Goal: Task Accomplishment & Management: Complete application form

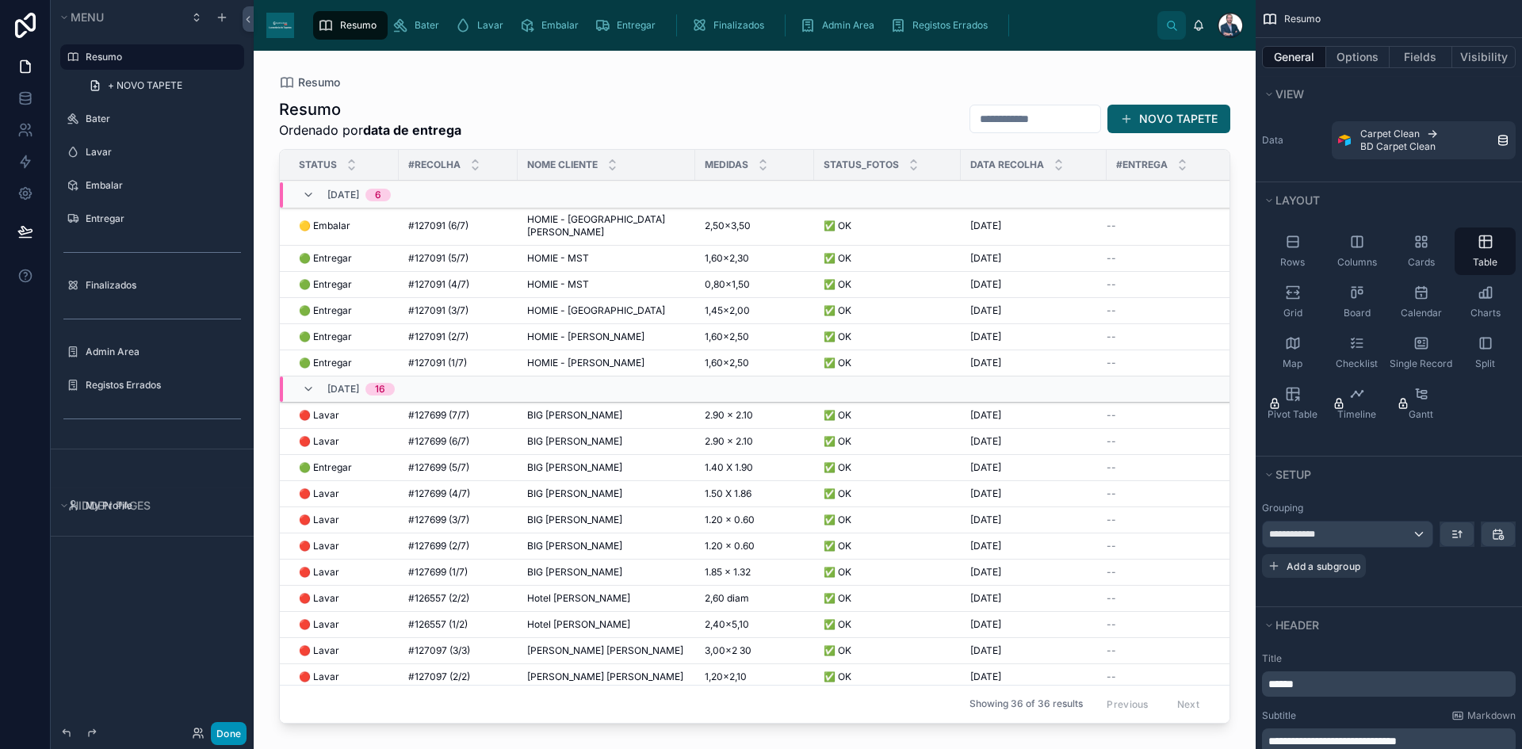
click at [226, 726] on button "Done" at bounding box center [229, 733] width 36 height 23
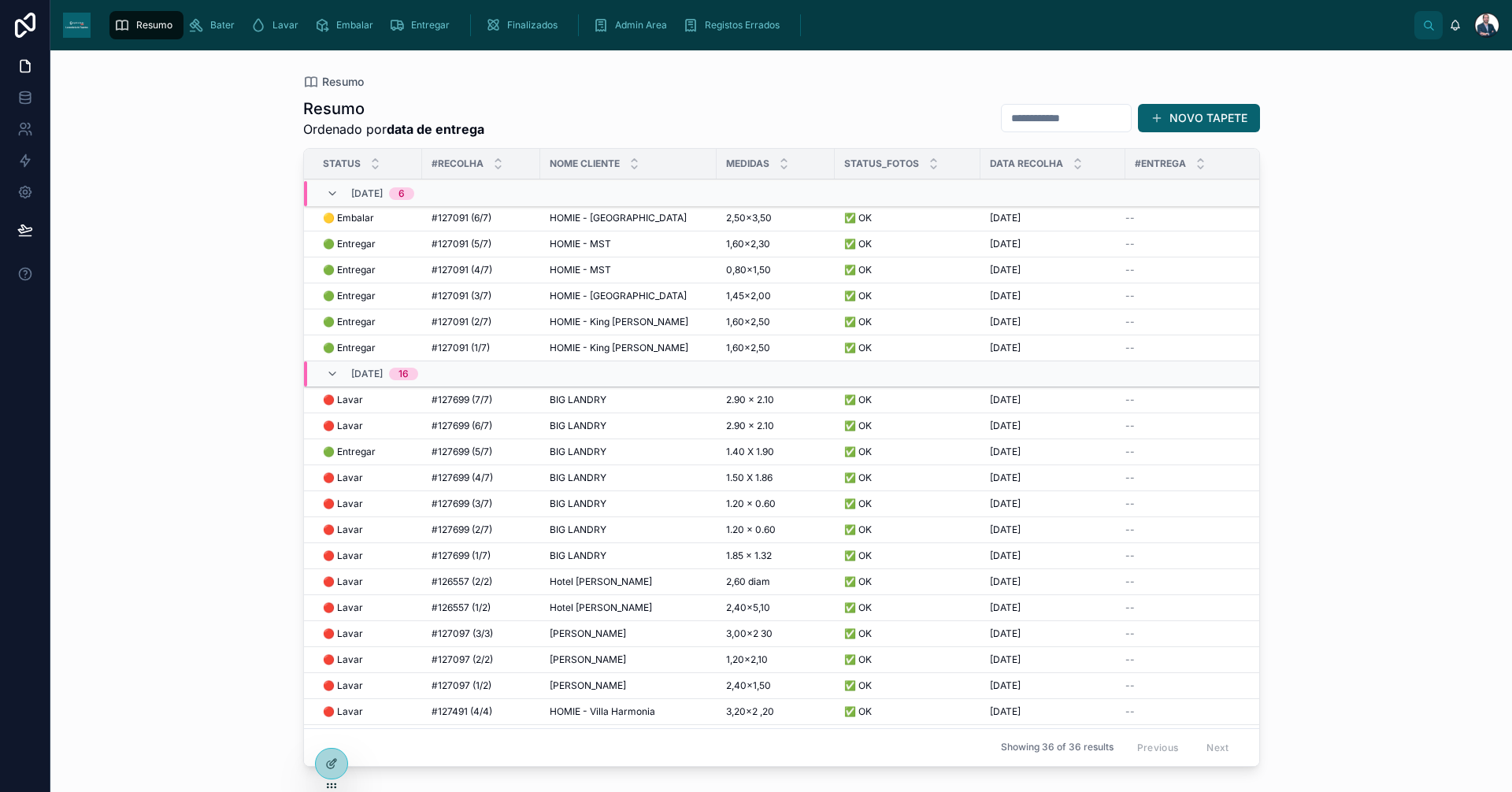
click at [579, 217] on span "HOMIE - [GEOGRAPHIC_DATA]" at bounding box center [618, 218] width 137 height 13
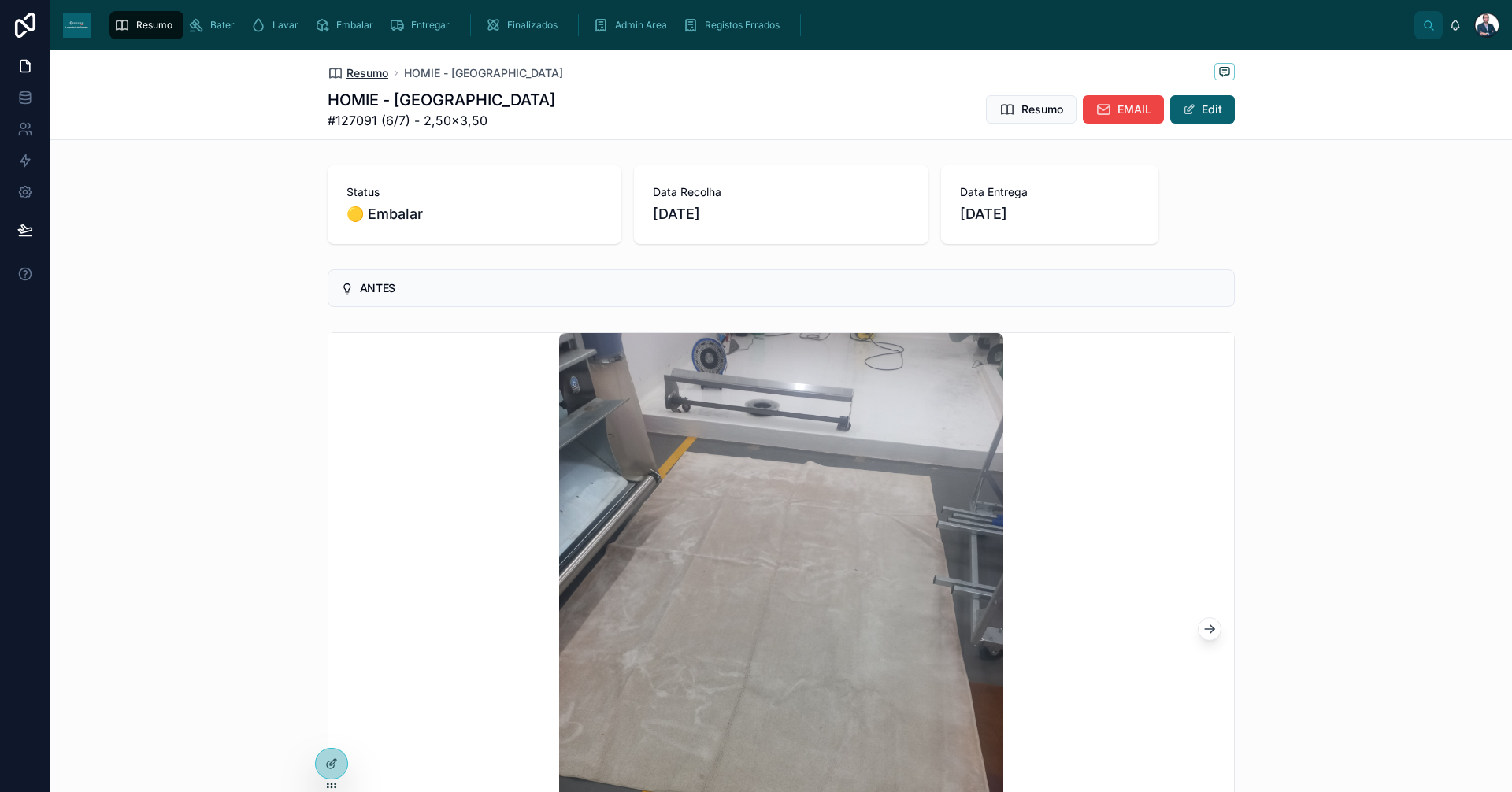
click at [355, 69] on span "Resumo" at bounding box center [368, 74] width 42 height 16
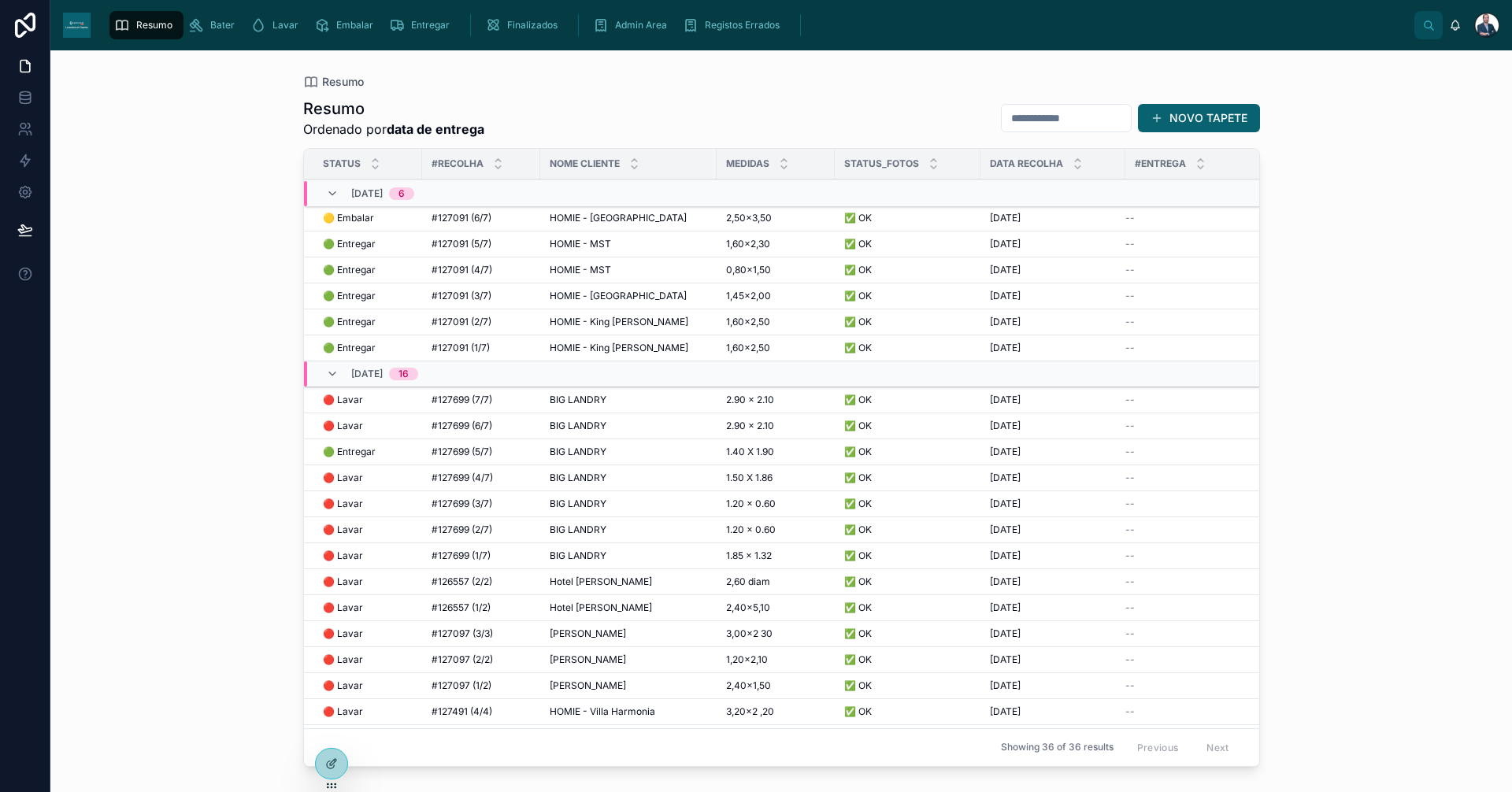
click at [522, 241] on div "#127091 (5/7) #127091 (5/7)" at bounding box center [481, 243] width 99 height 13
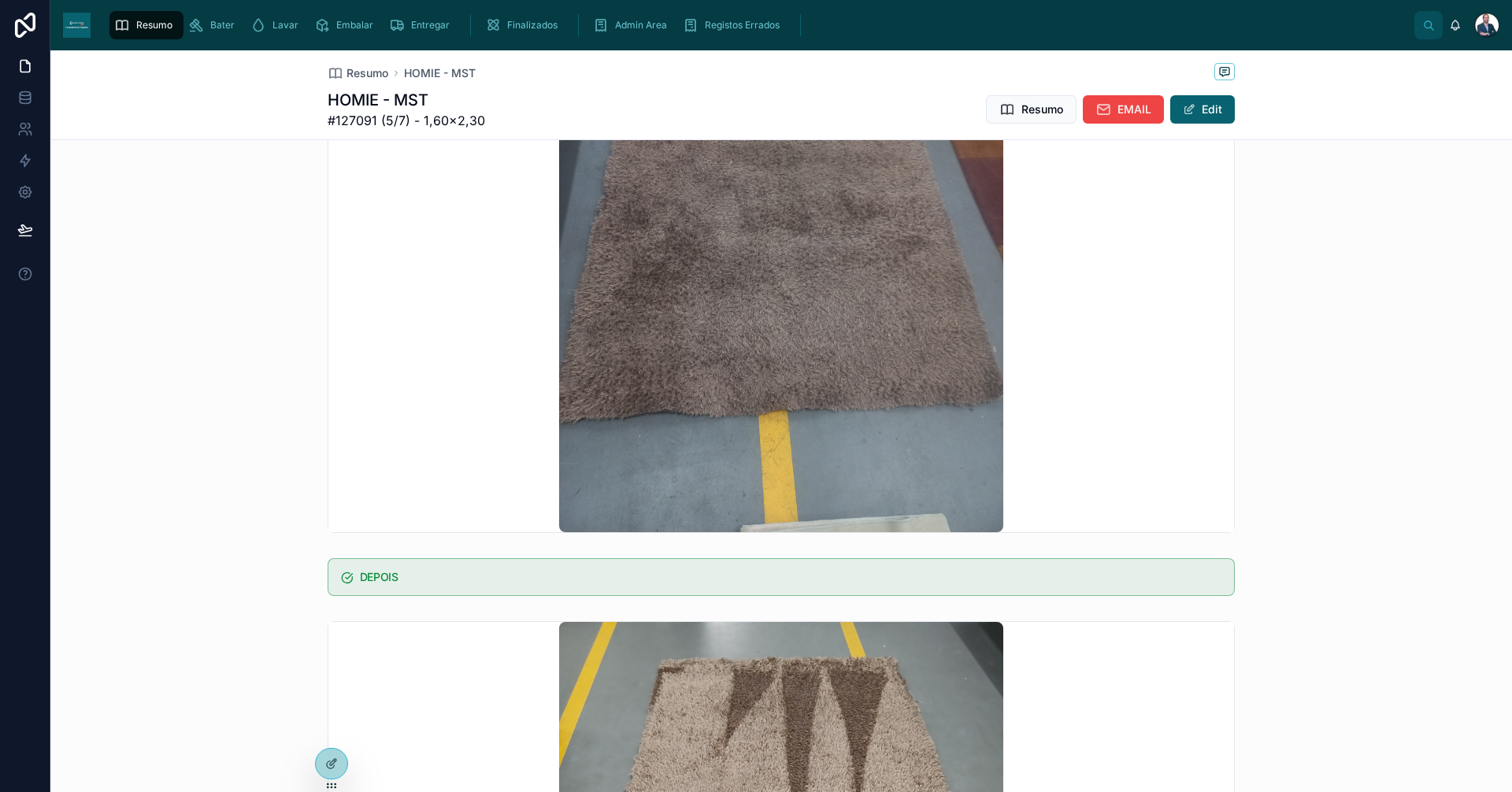
scroll to position [315, 0]
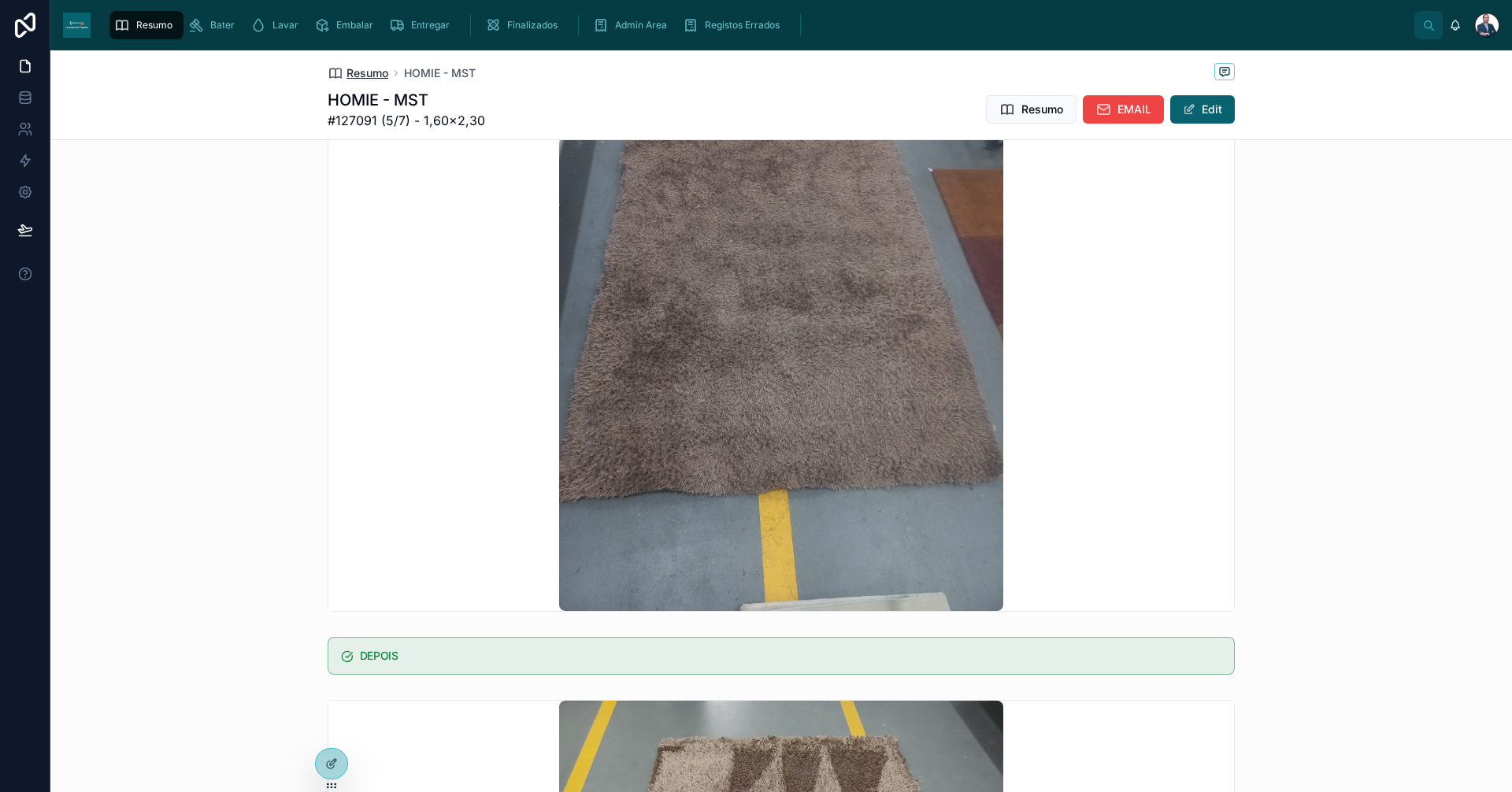
click at [367, 78] on span "Resumo" at bounding box center [368, 74] width 42 height 16
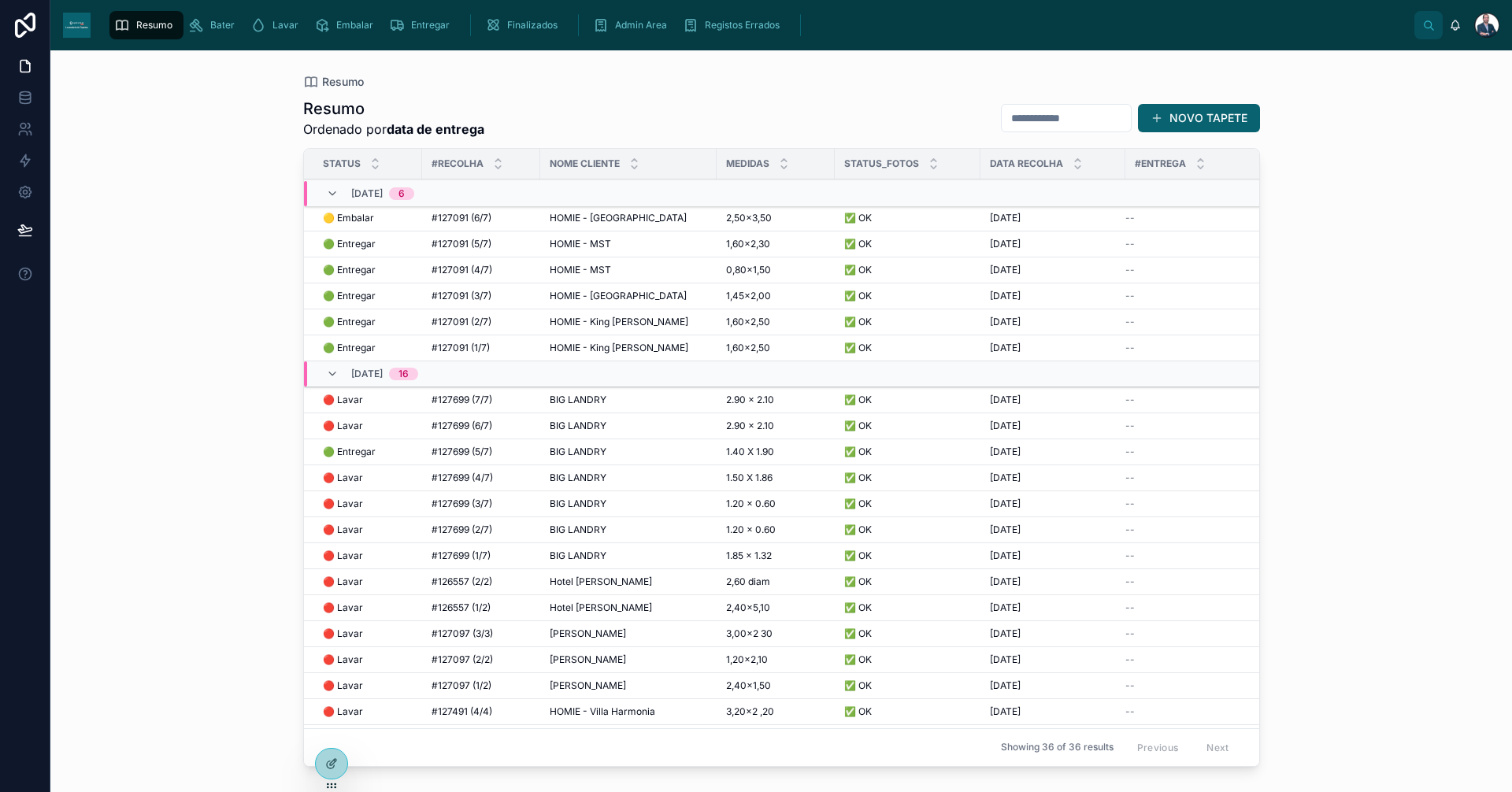
click at [496, 262] on td "#127091 (4/7) #127091 (4/7)" at bounding box center [481, 270] width 118 height 26
click at [495, 270] on div "#127091 (4/7) #127091 (4/7)" at bounding box center [481, 269] width 99 height 13
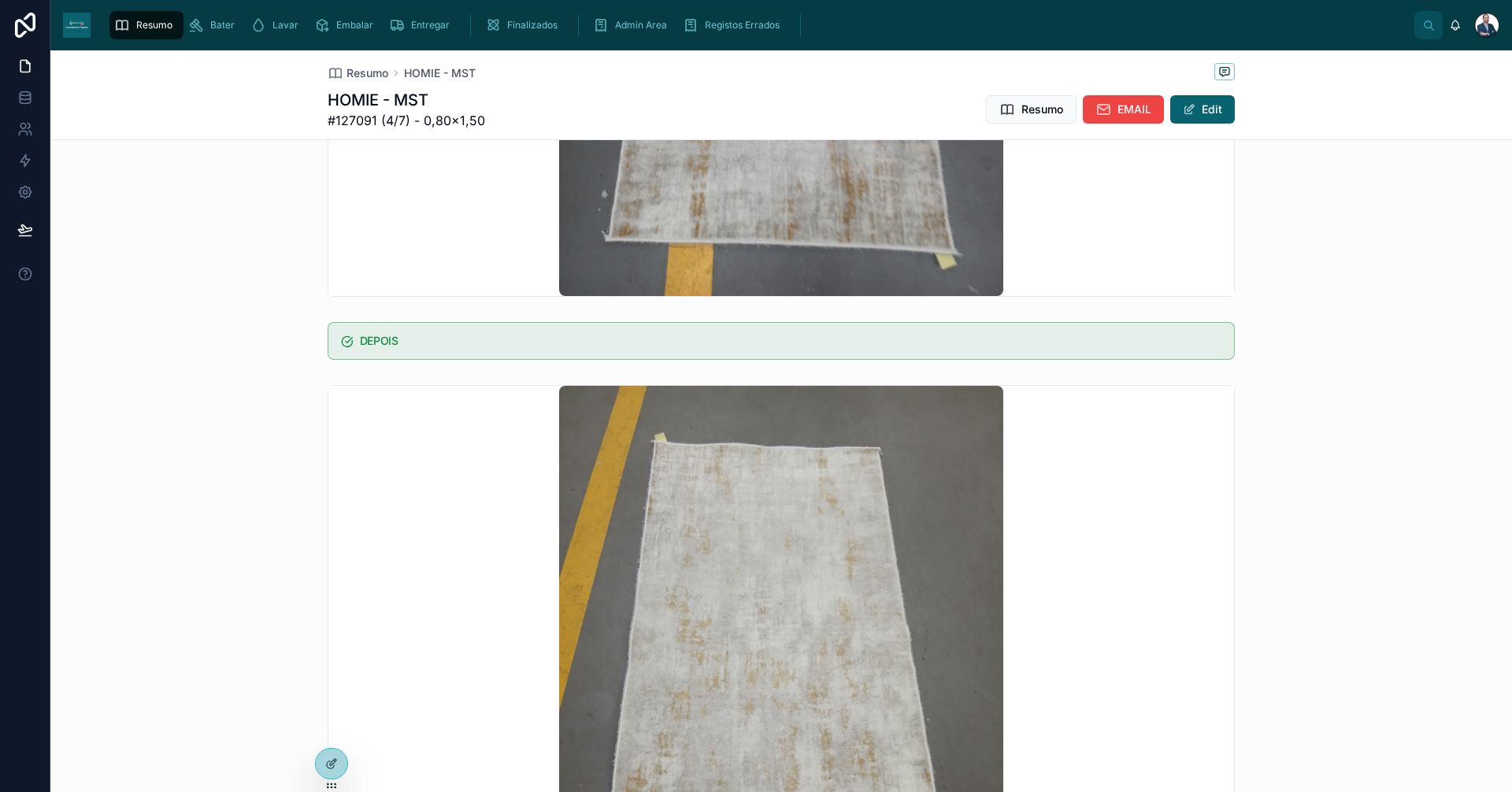
scroll to position [867, 0]
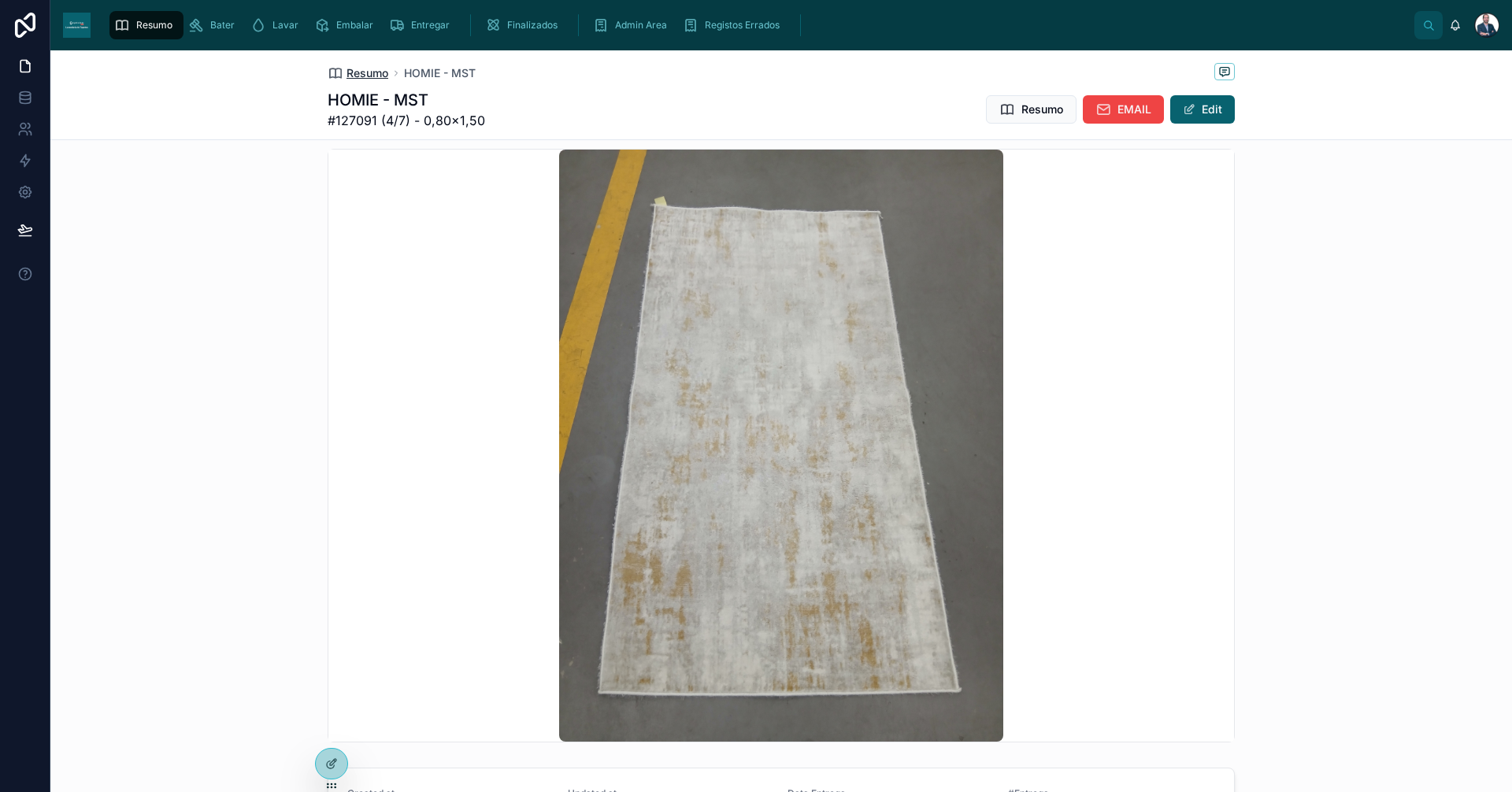
click at [362, 74] on span "Resumo" at bounding box center [368, 74] width 42 height 16
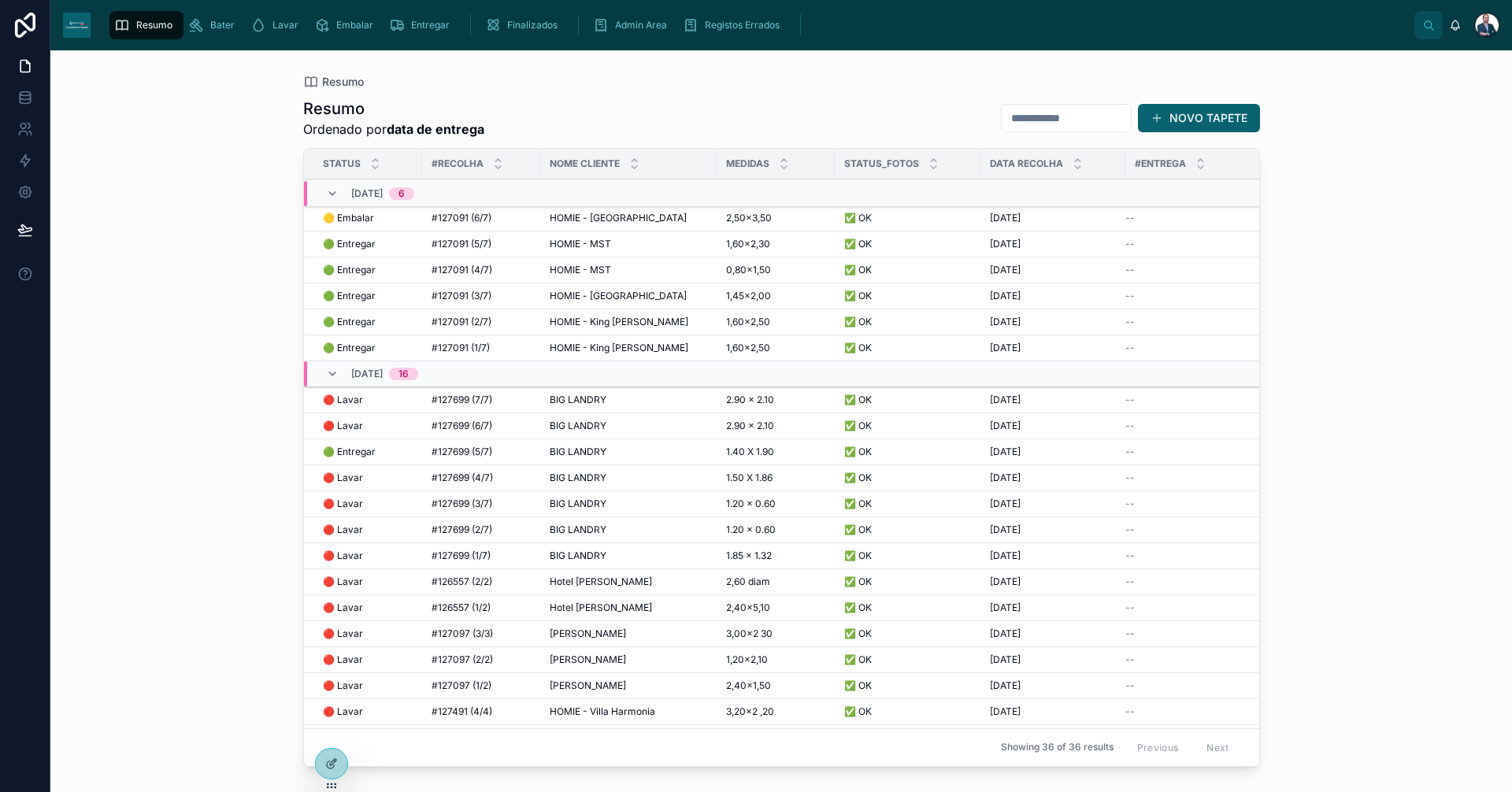
click at [450, 296] on span "#127091 (3/7)" at bounding box center [461, 296] width 60 height 13
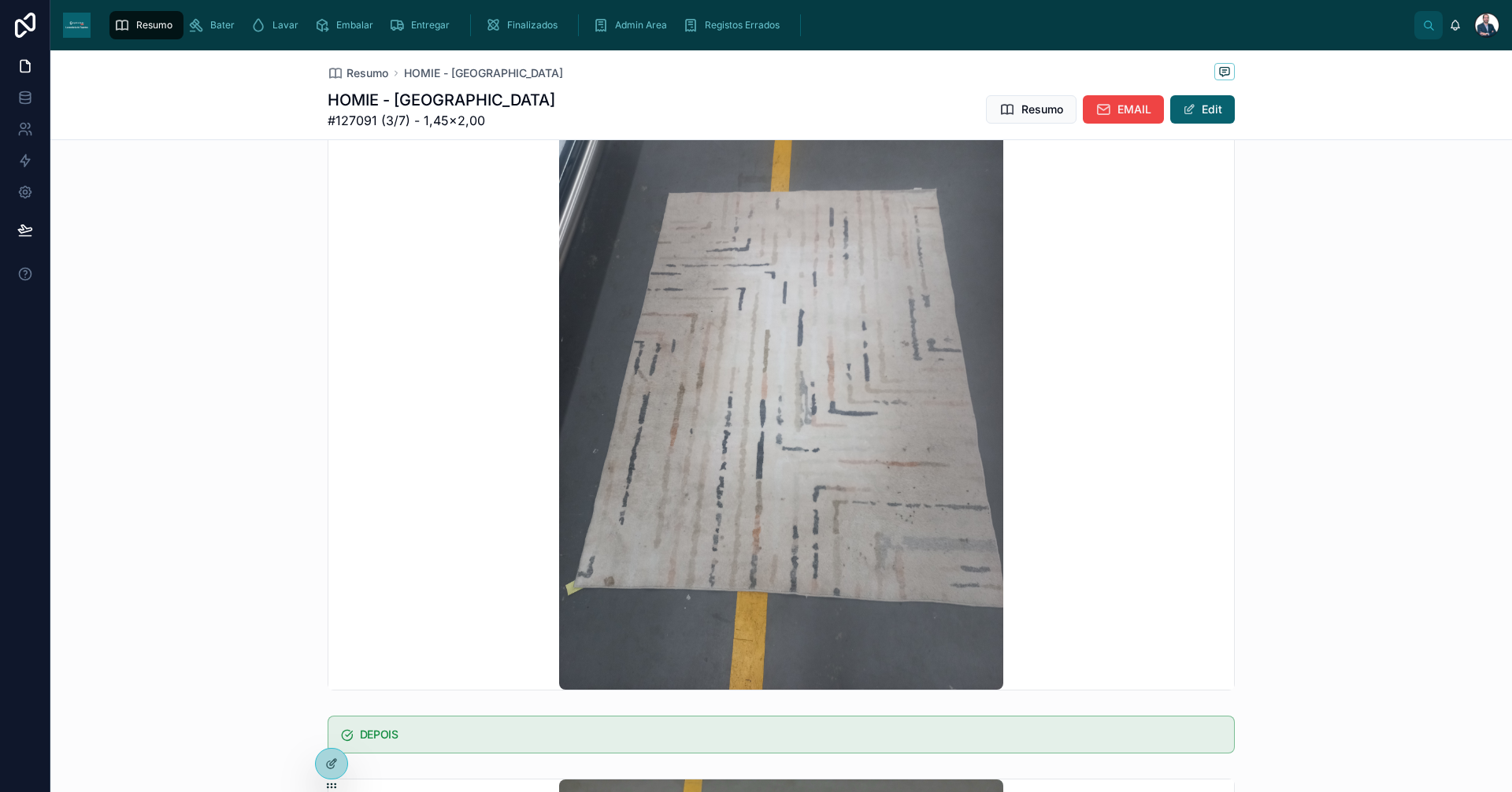
scroll to position [709, 0]
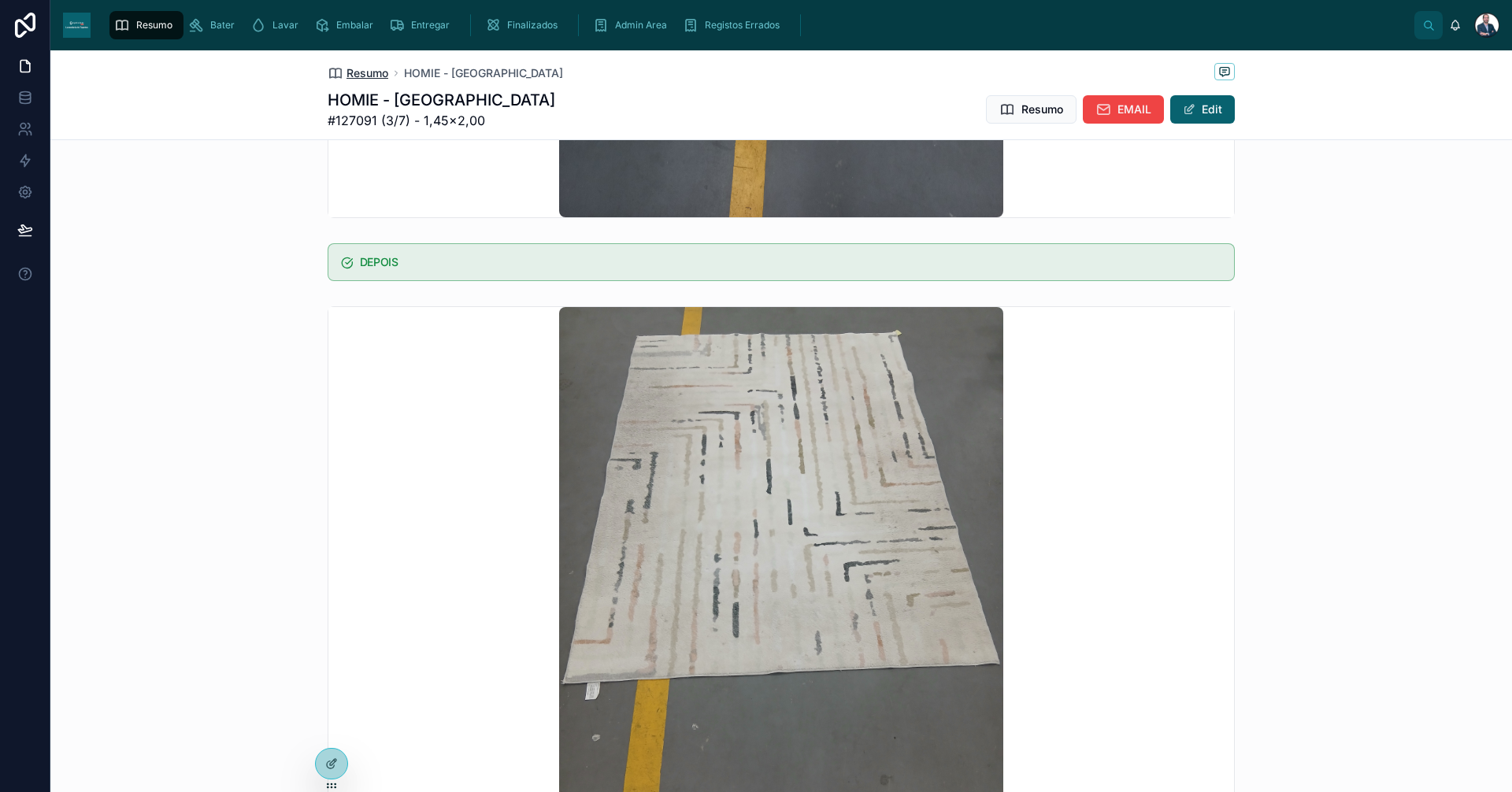
click at [347, 68] on span "Resumo" at bounding box center [368, 74] width 42 height 16
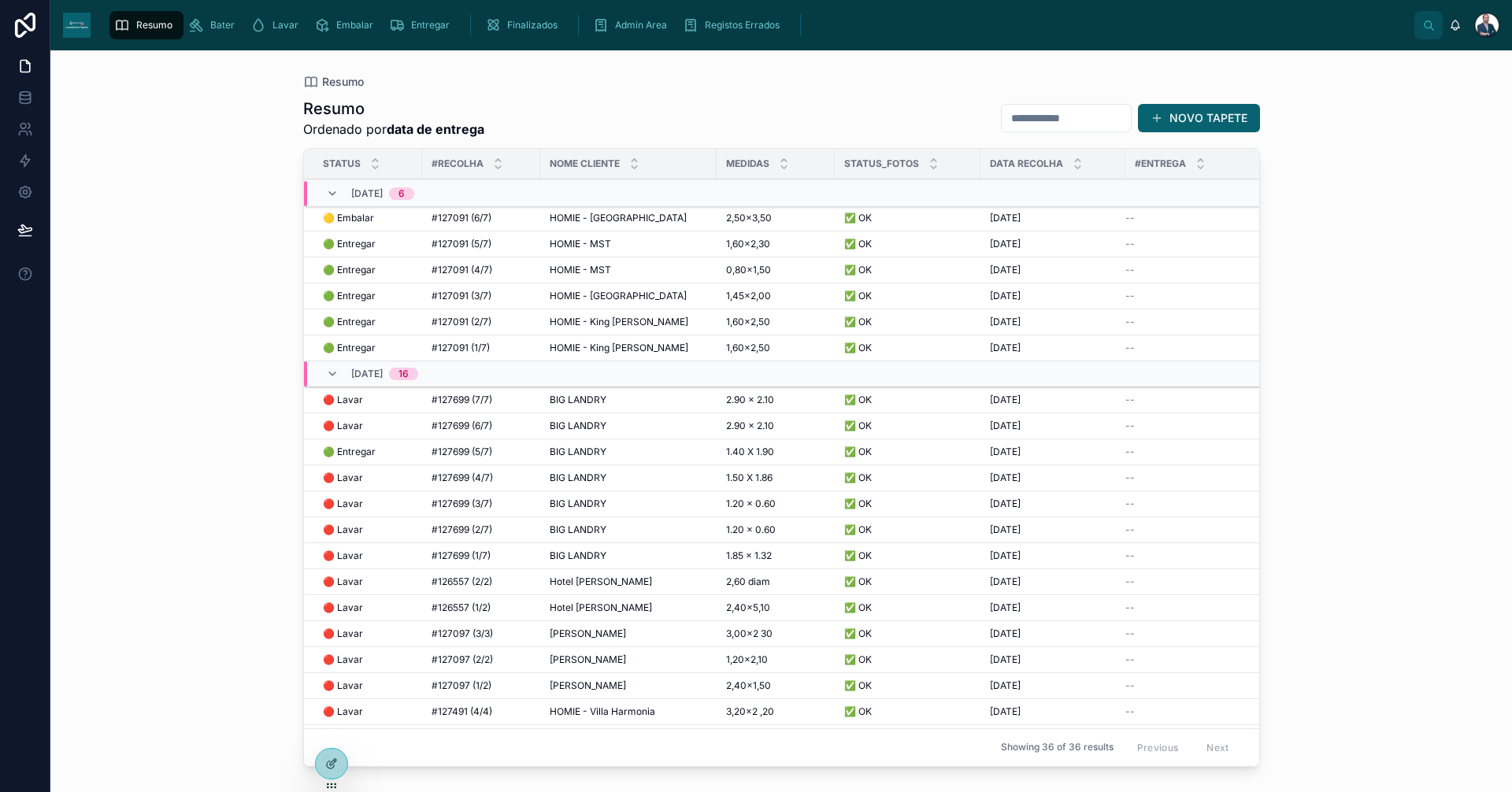
click at [575, 324] on span "HOMIE - King [PERSON_NAME]" at bounding box center [618, 322] width 138 height 13
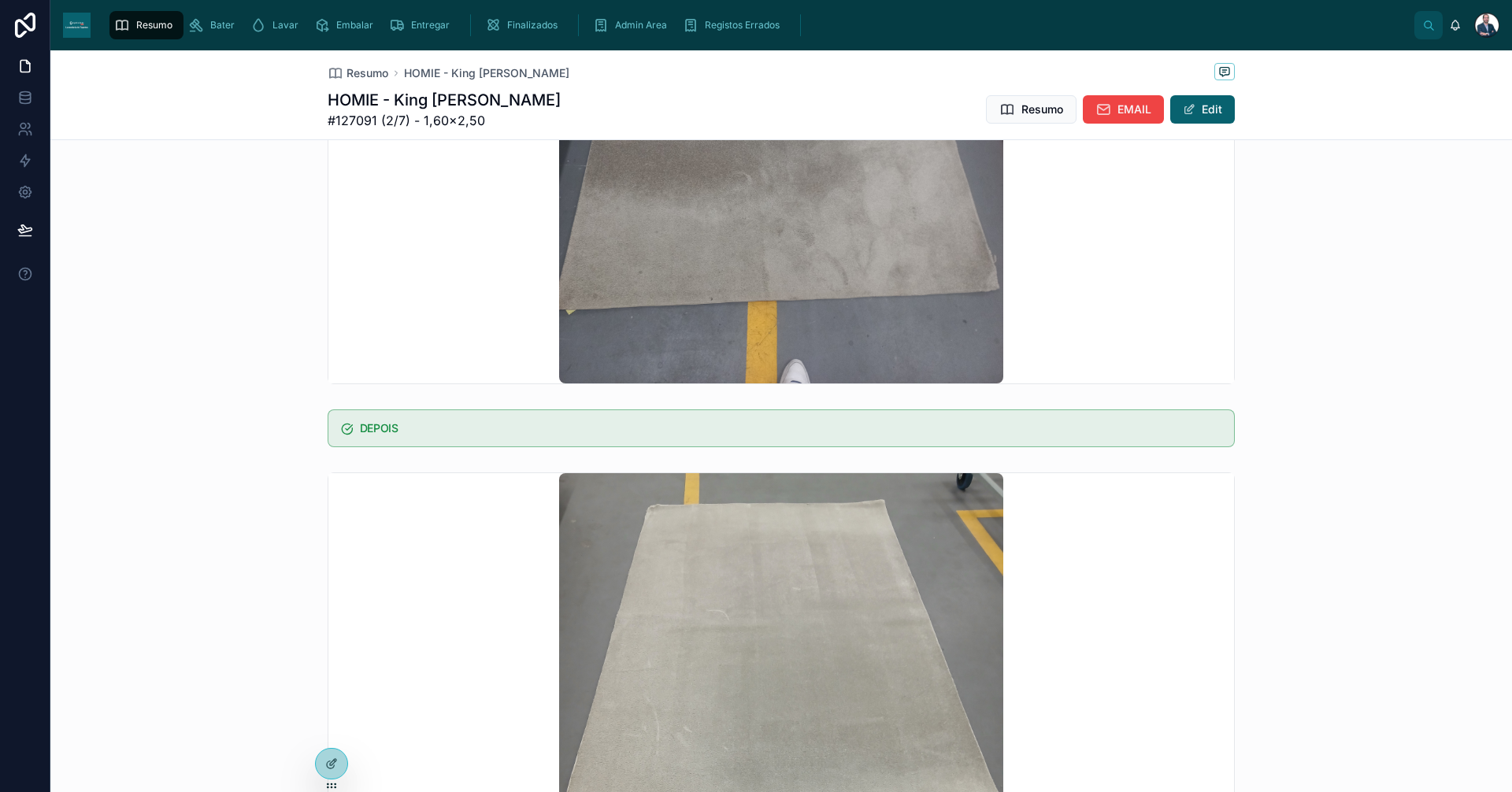
scroll to position [709, 0]
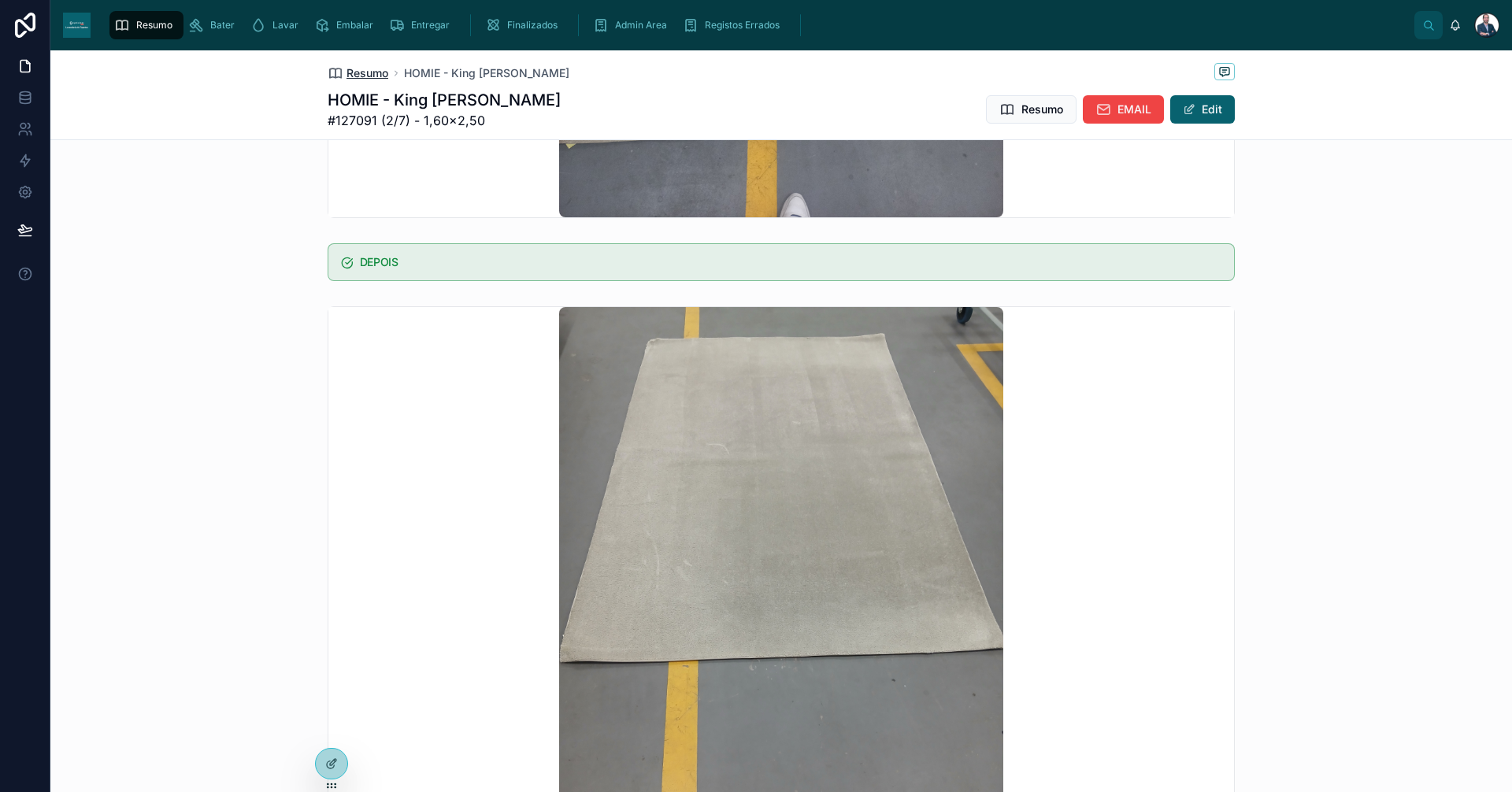
click at [364, 75] on span "Resumo" at bounding box center [368, 74] width 42 height 16
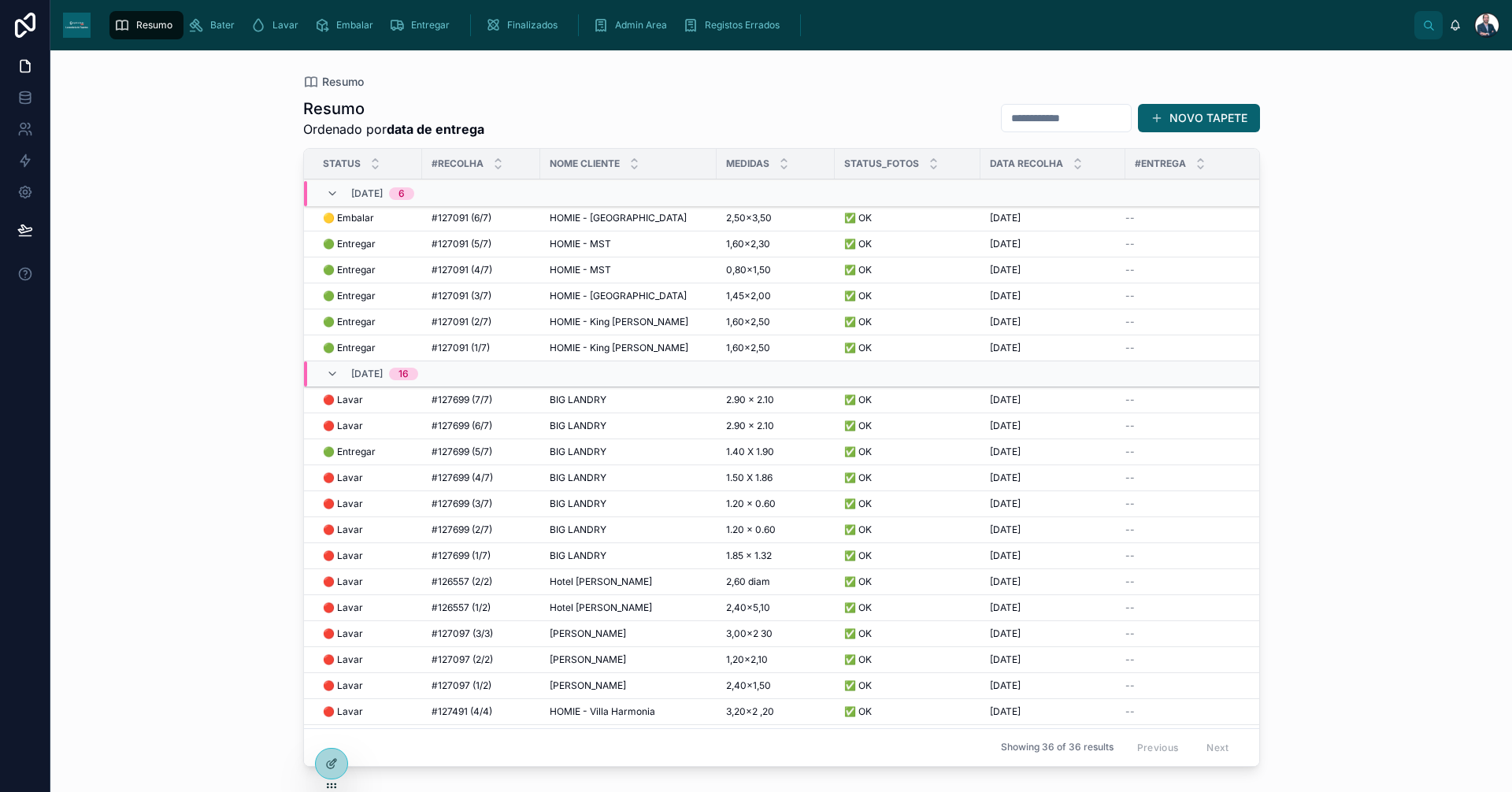
click at [605, 344] on span "HOMIE - King [PERSON_NAME]" at bounding box center [618, 348] width 138 height 13
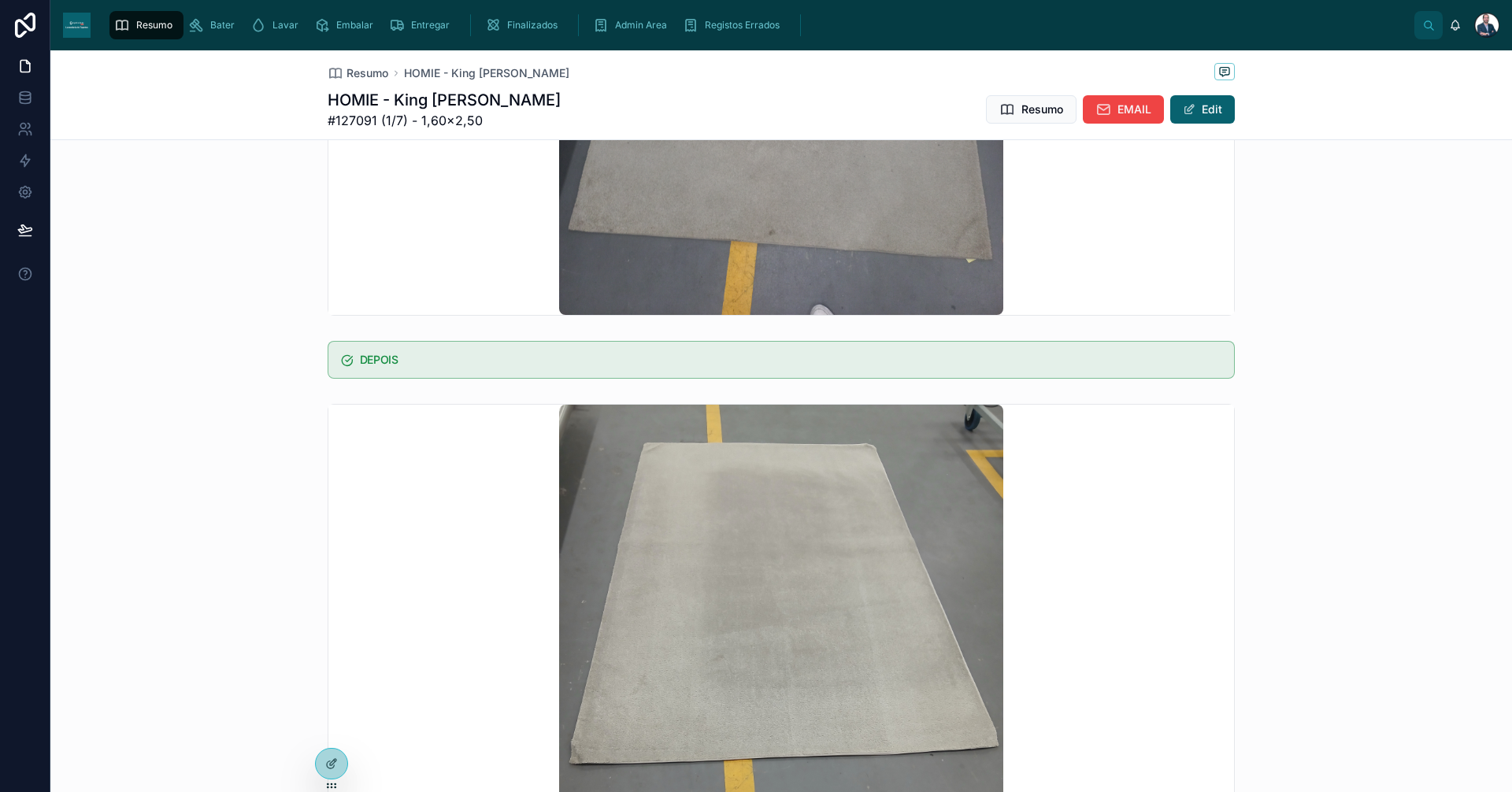
scroll to position [709, 0]
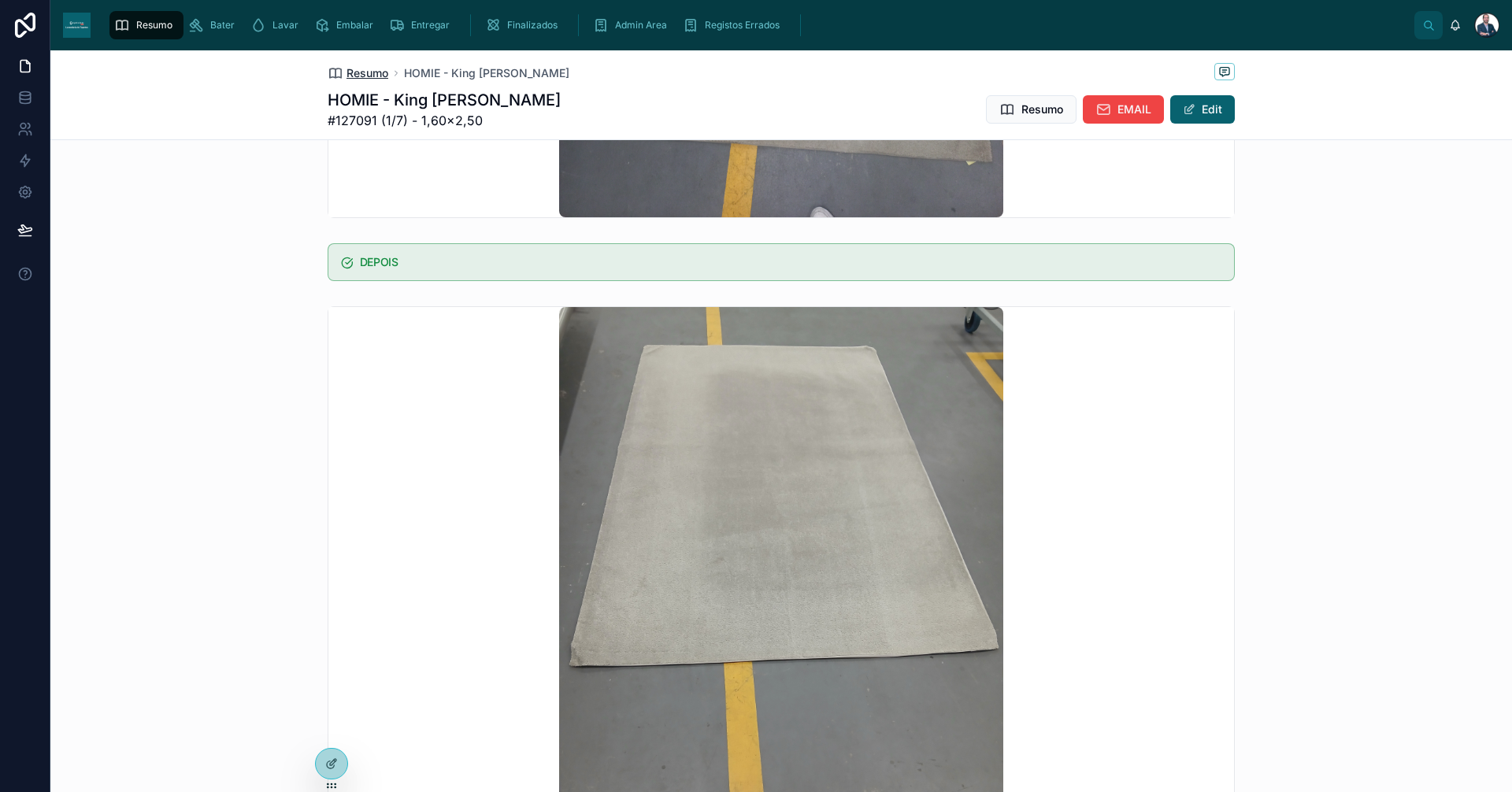
click at [368, 70] on span "Resumo" at bounding box center [368, 74] width 42 height 16
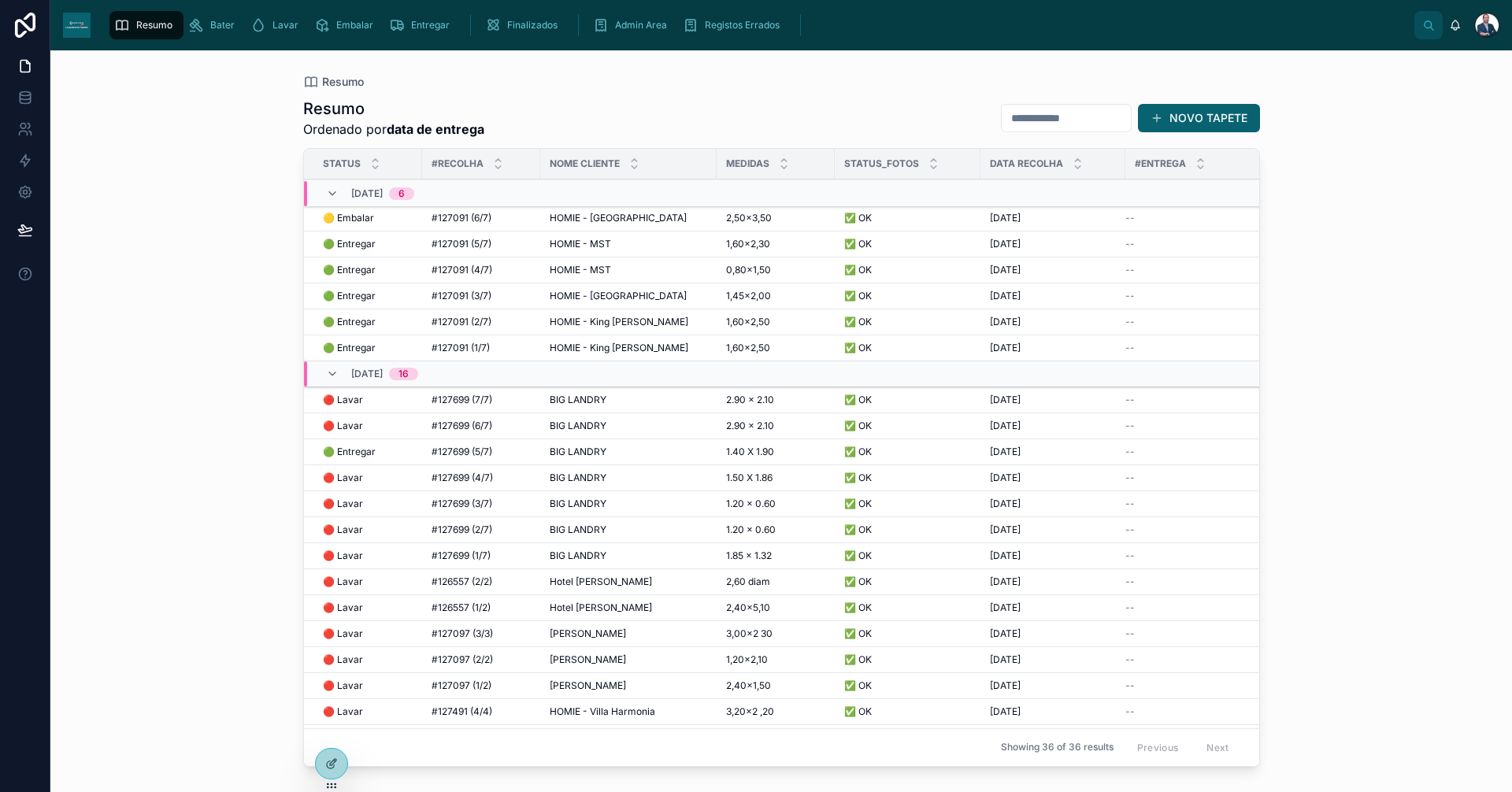
click at [591, 215] on span "HOMIE - [GEOGRAPHIC_DATA]" at bounding box center [618, 218] width 137 height 13
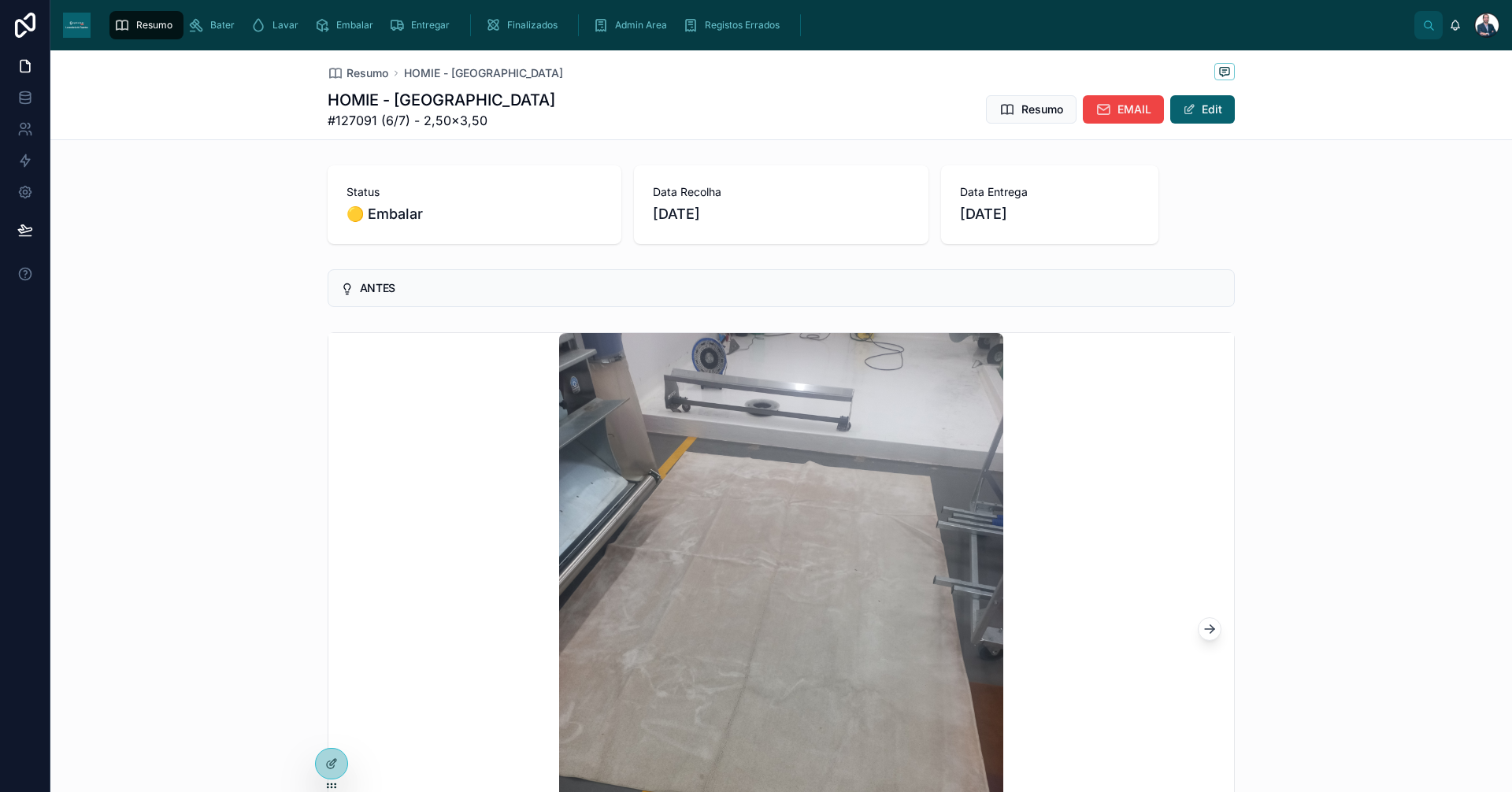
click at [355, 84] on div "Resumo HOMIE - [GEOGRAPHIC_DATA] HOMIE - [GEOGRAPHIC_DATA] #127091 (6/7) - 2,50…" at bounding box center [781, 95] width 907 height 89
click at [355, 71] on span "Resumo" at bounding box center [368, 74] width 42 height 16
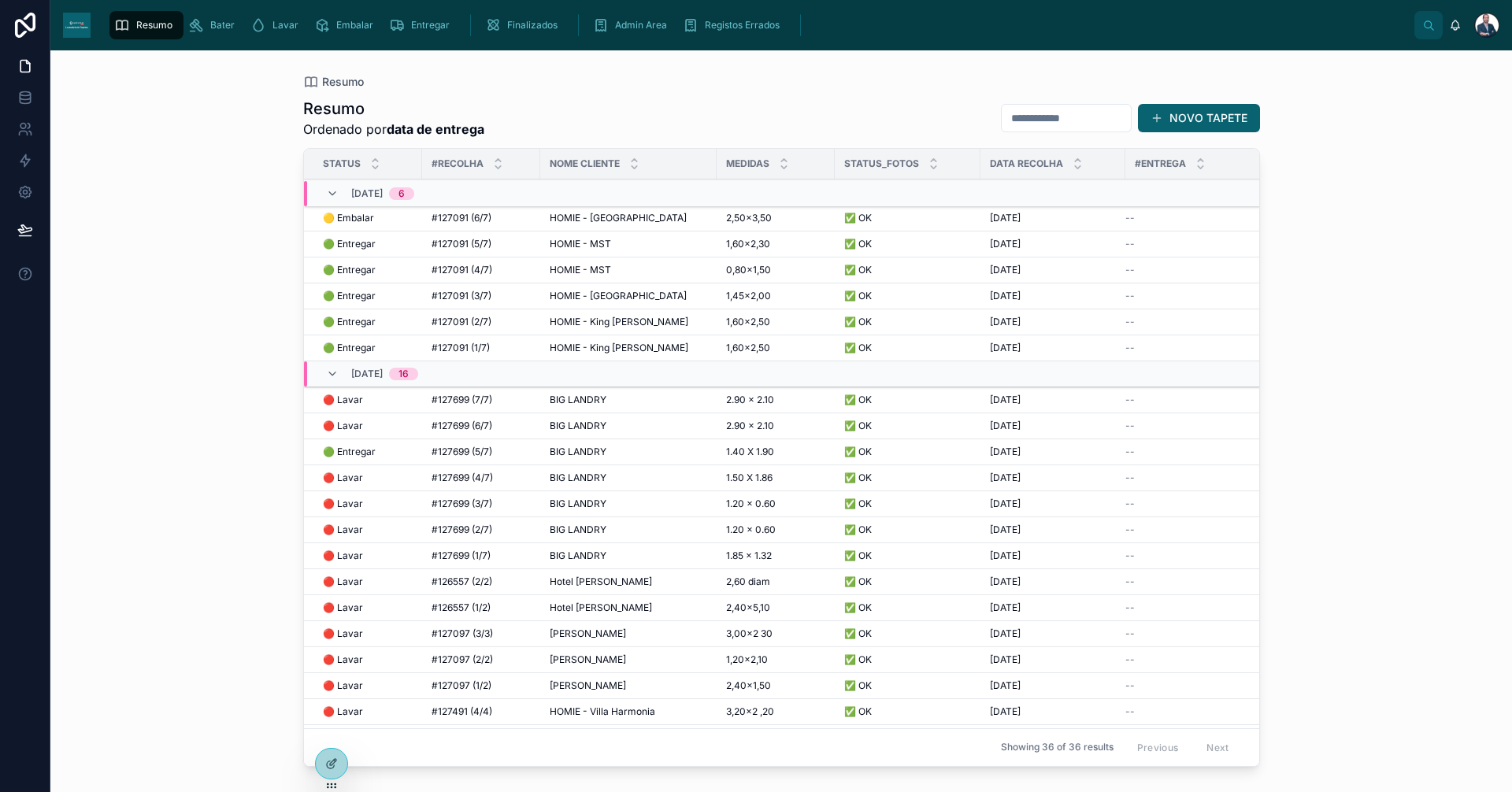
click at [523, 451] on div "#127699 (5/7) #127699 (5/7)" at bounding box center [481, 452] width 99 height 13
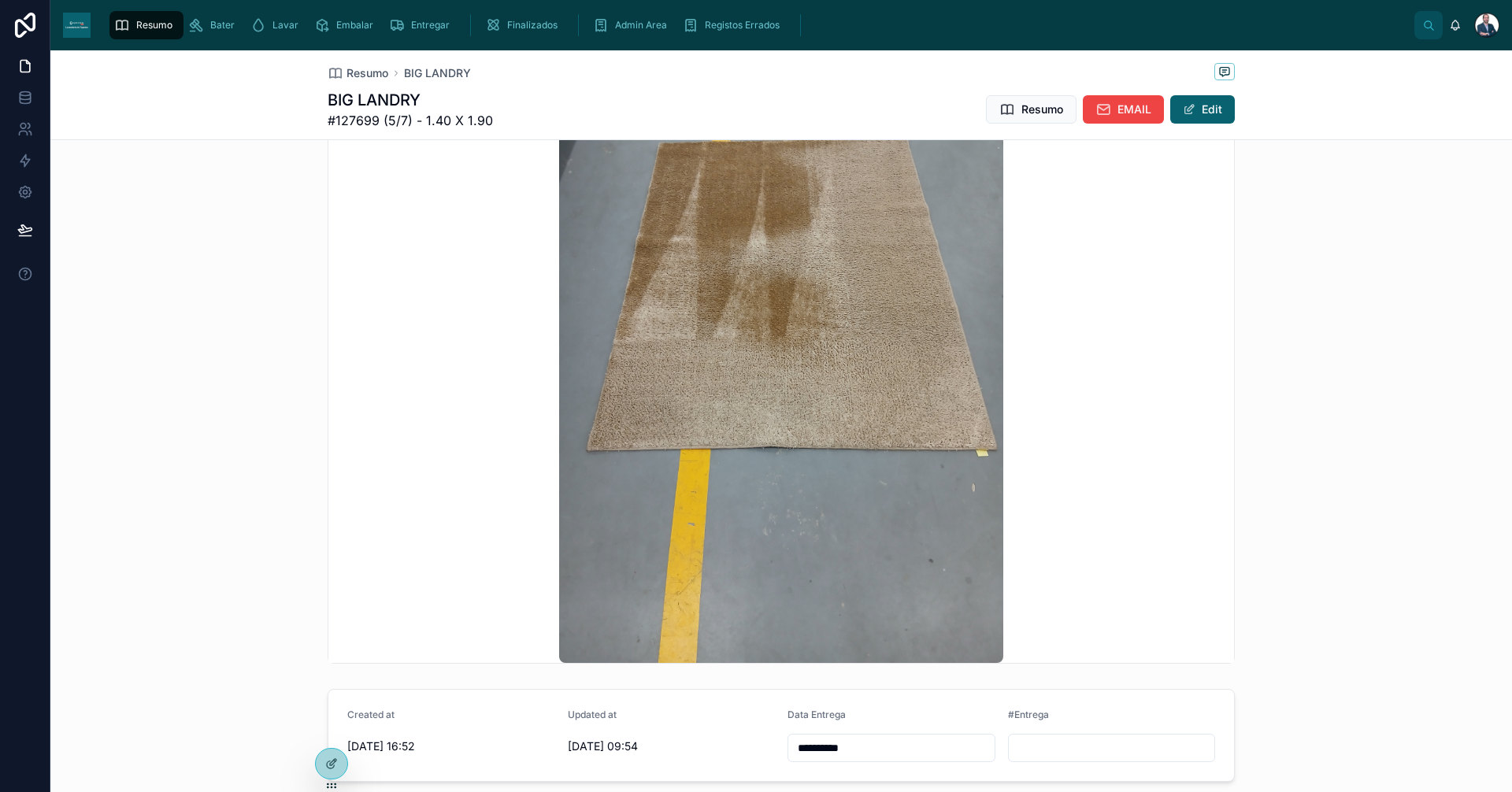
scroll to position [867, 0]
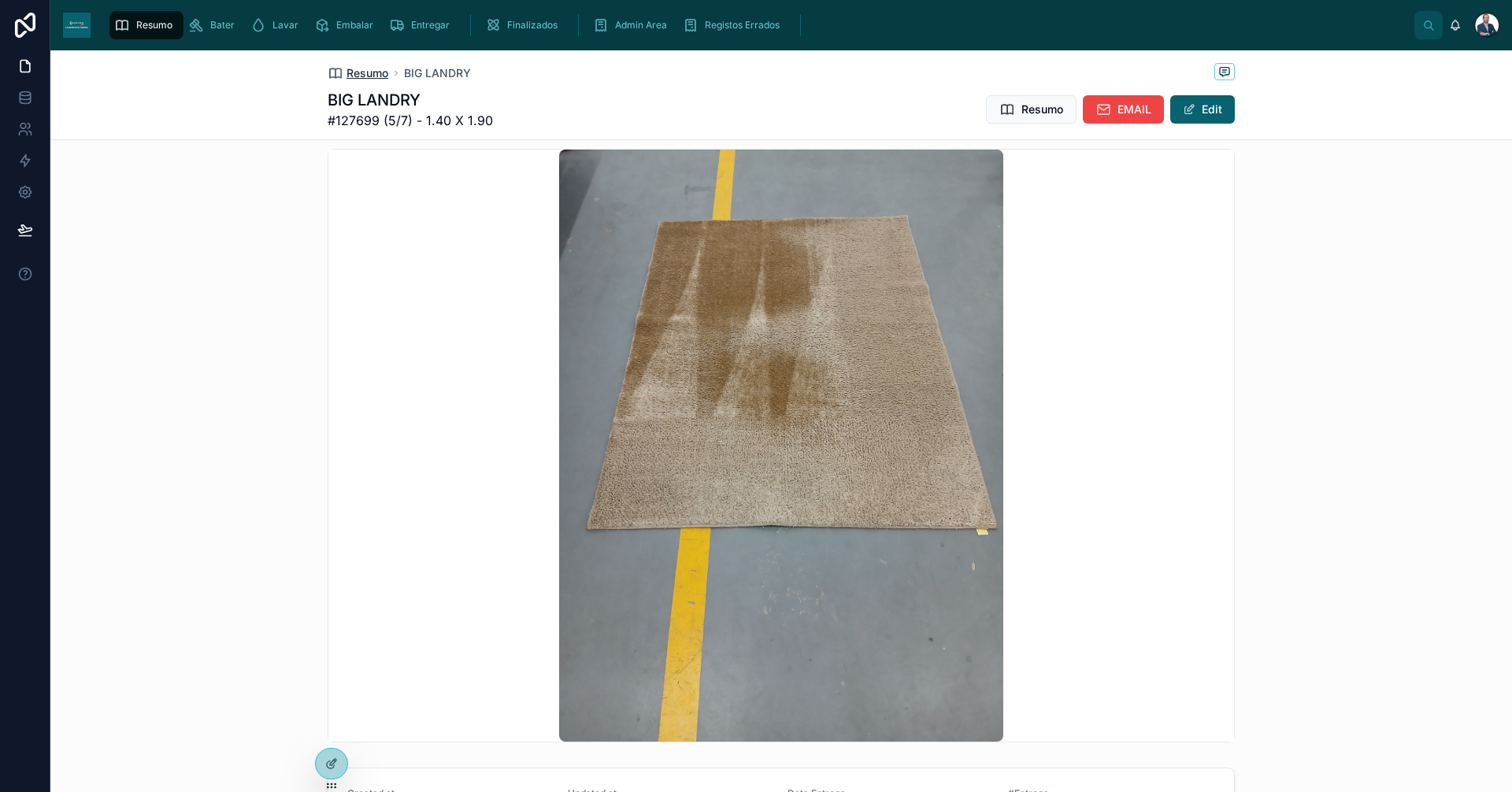
click at [334, 73] on icon at bounding box center [336, 74] width 16 height 16
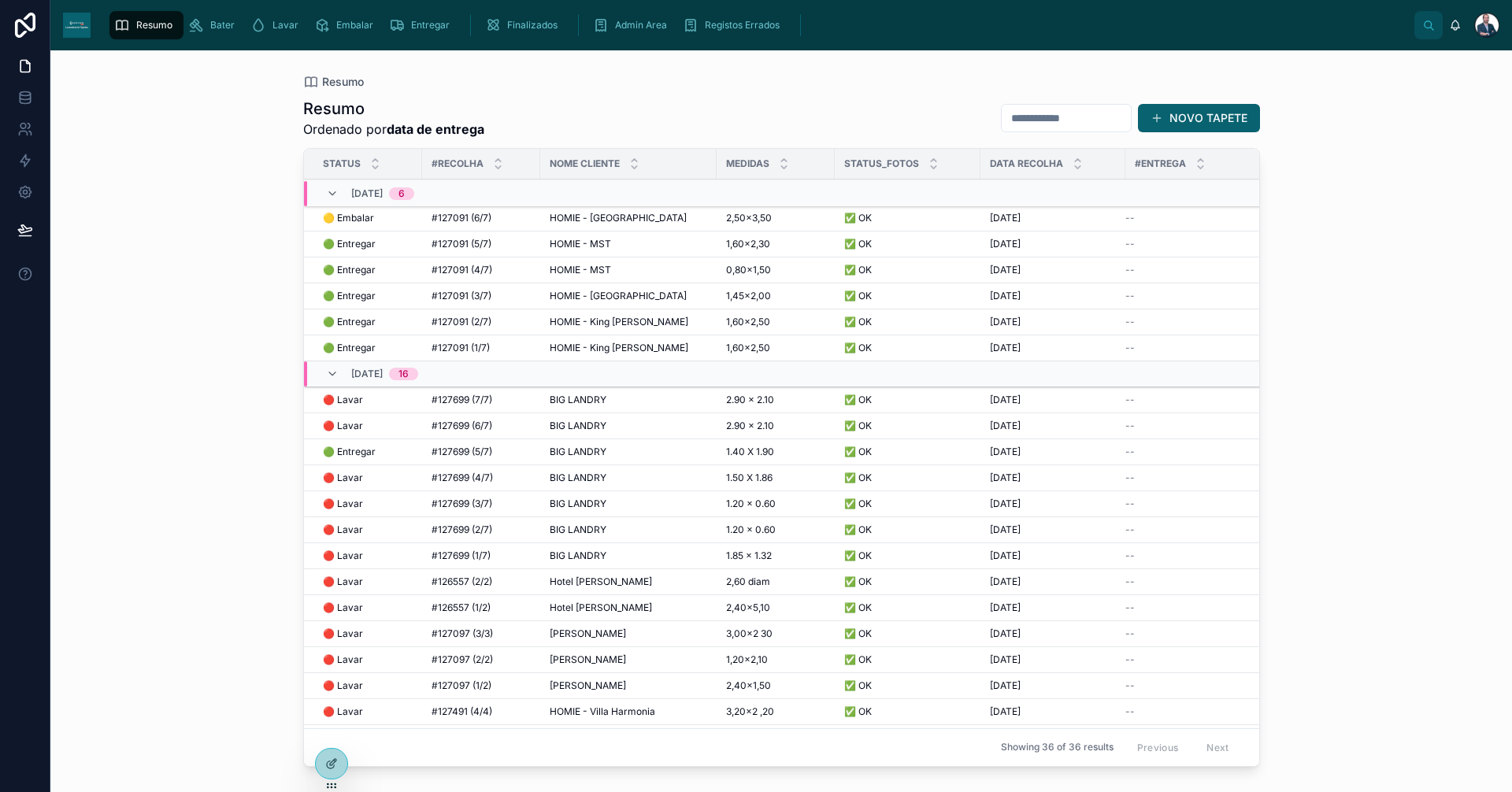
click at [580, 396] on span "BIG LANDRY" at bounding box center [577, 399] width 57 height 13
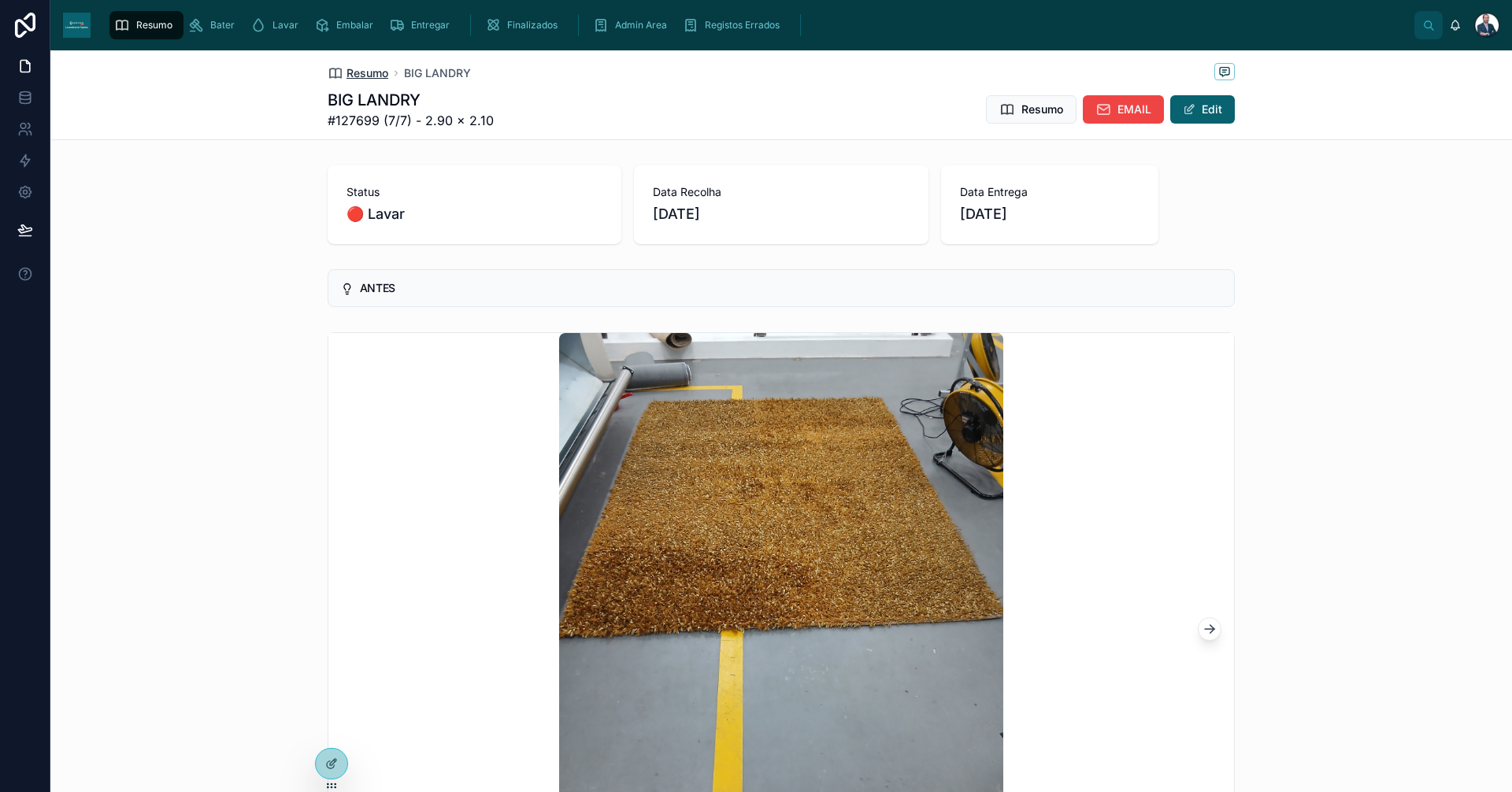
click at [349, 78] on span "Resumo" at bounding box center [368, 74] width 42 height 16
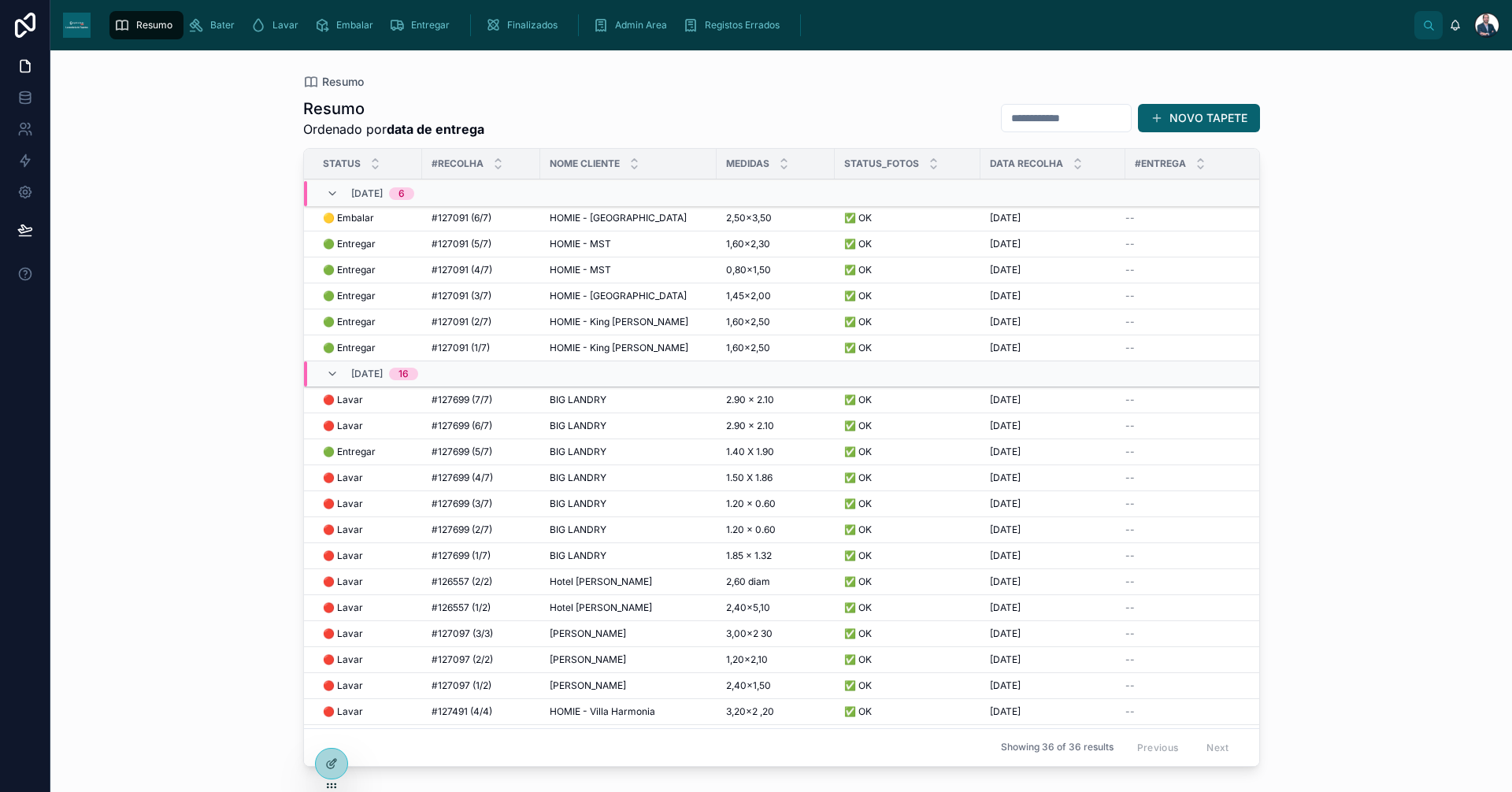
click at [561, 403] on span "BIG LANDRY" at bounding box center [577, 399] width 57 height 13
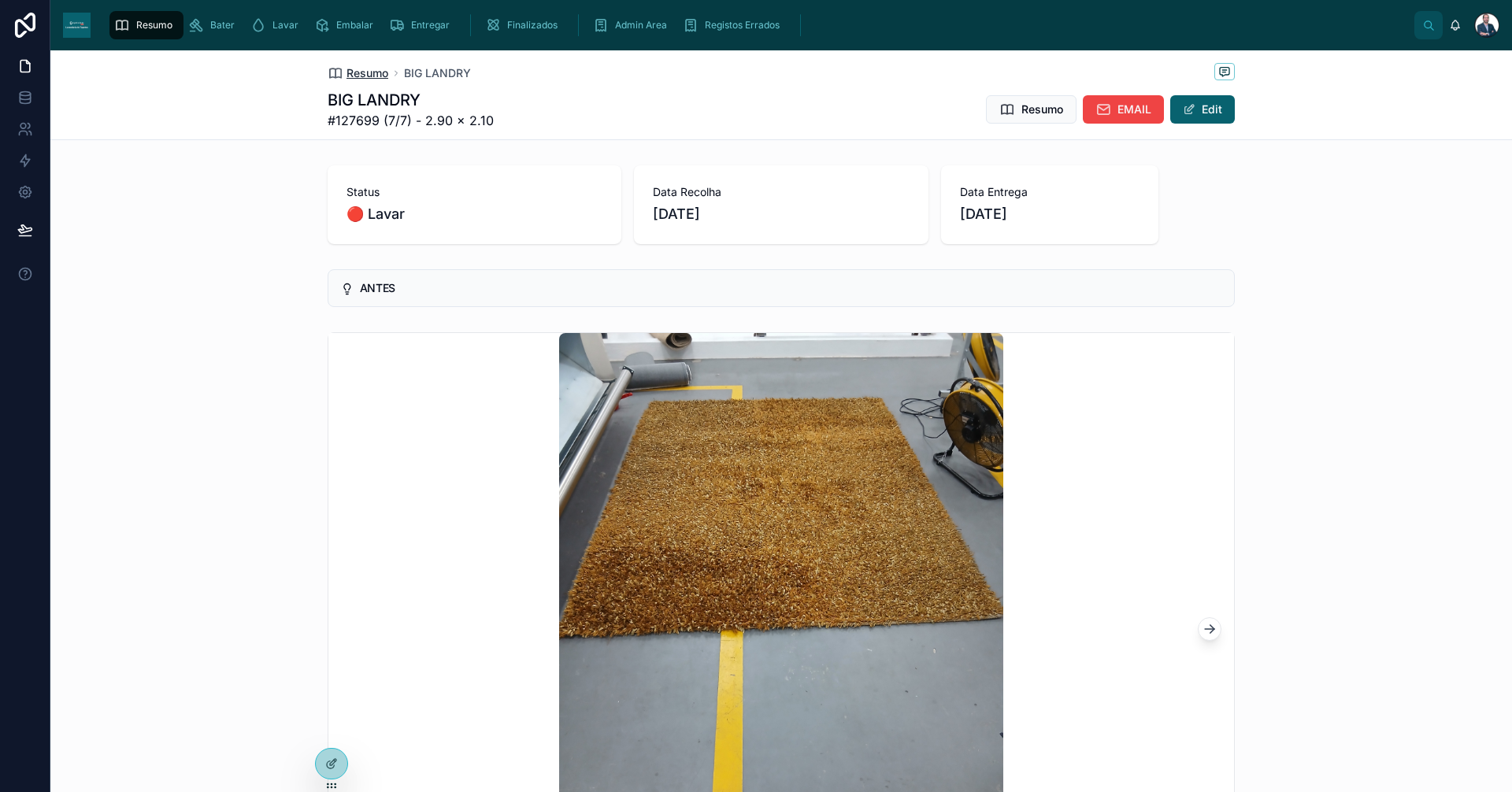
click at [358, 72] on span "Resumo" at bounding box center [368, 74] width 42 height 16
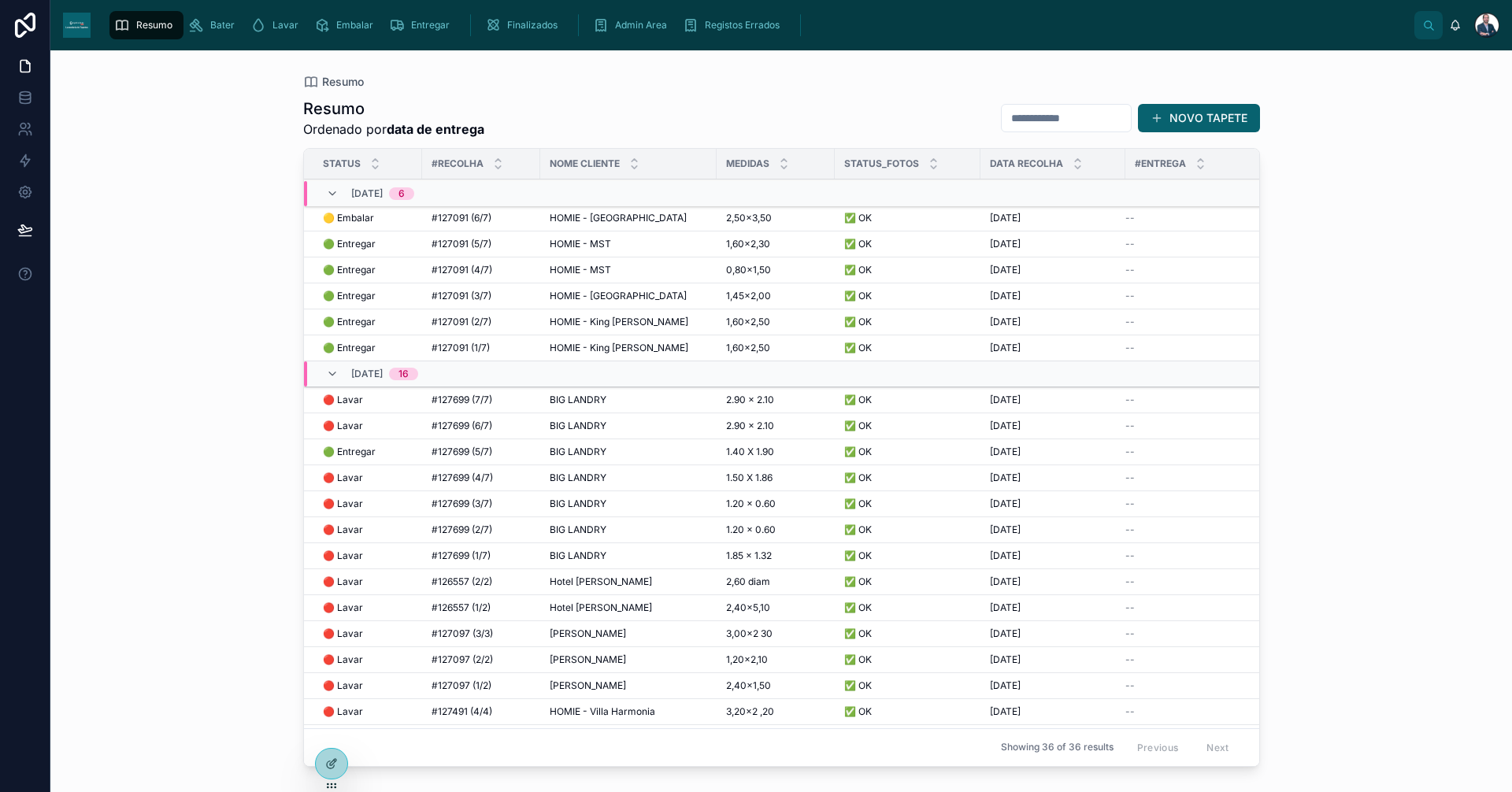
click at [585, 355] on td "HOMIE - King [PERSON_NAME] - King [PERSON_NAME]" at bounding box center [629, 349] width 177 height 26
click at [520, 30] on span "Finalizados" at bounding box center [531, 25] width 51 height 13
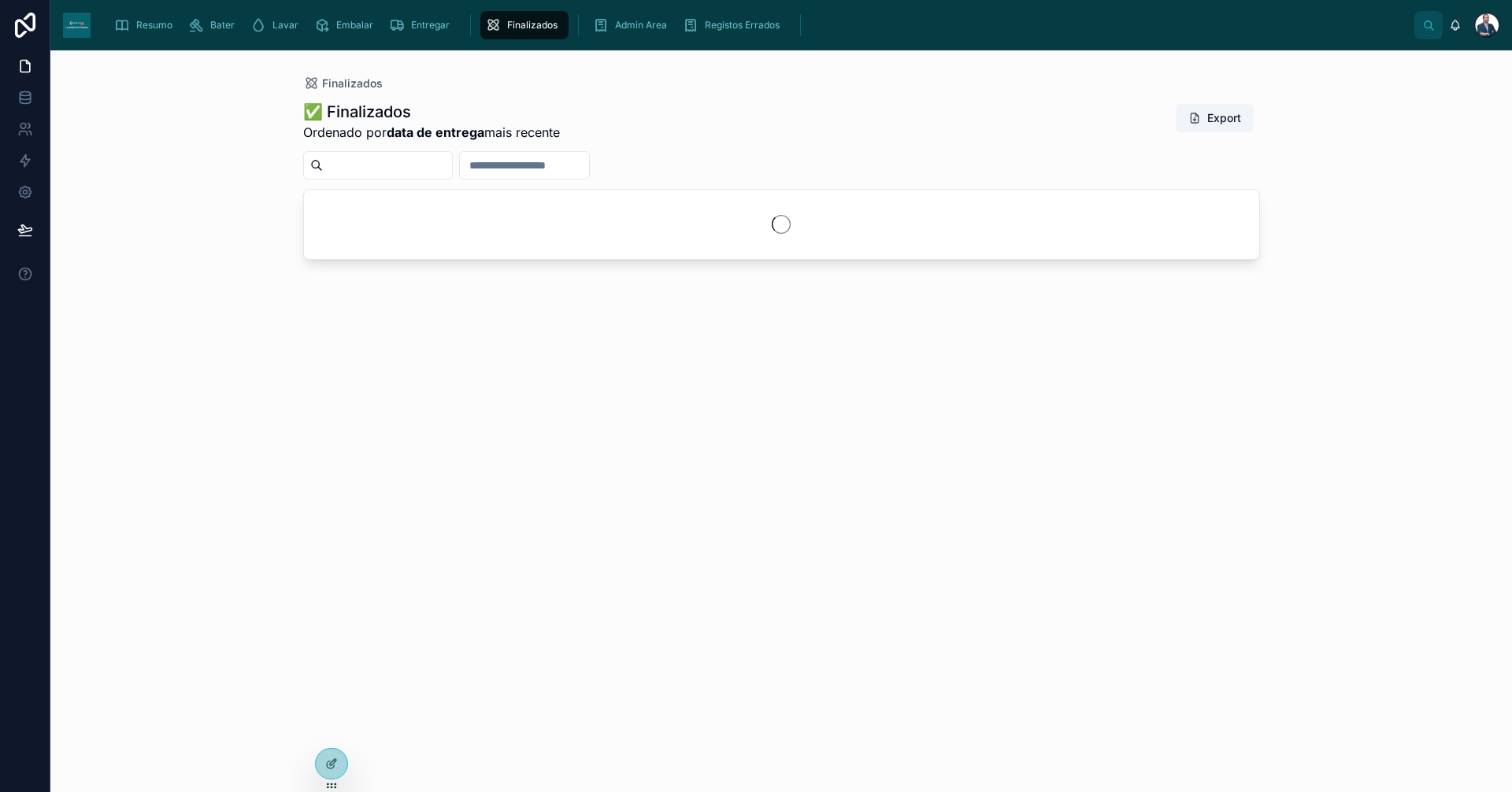
click at [626, 32] on div "Admin Area" at bounding box center [633, 25] width 80 height 25
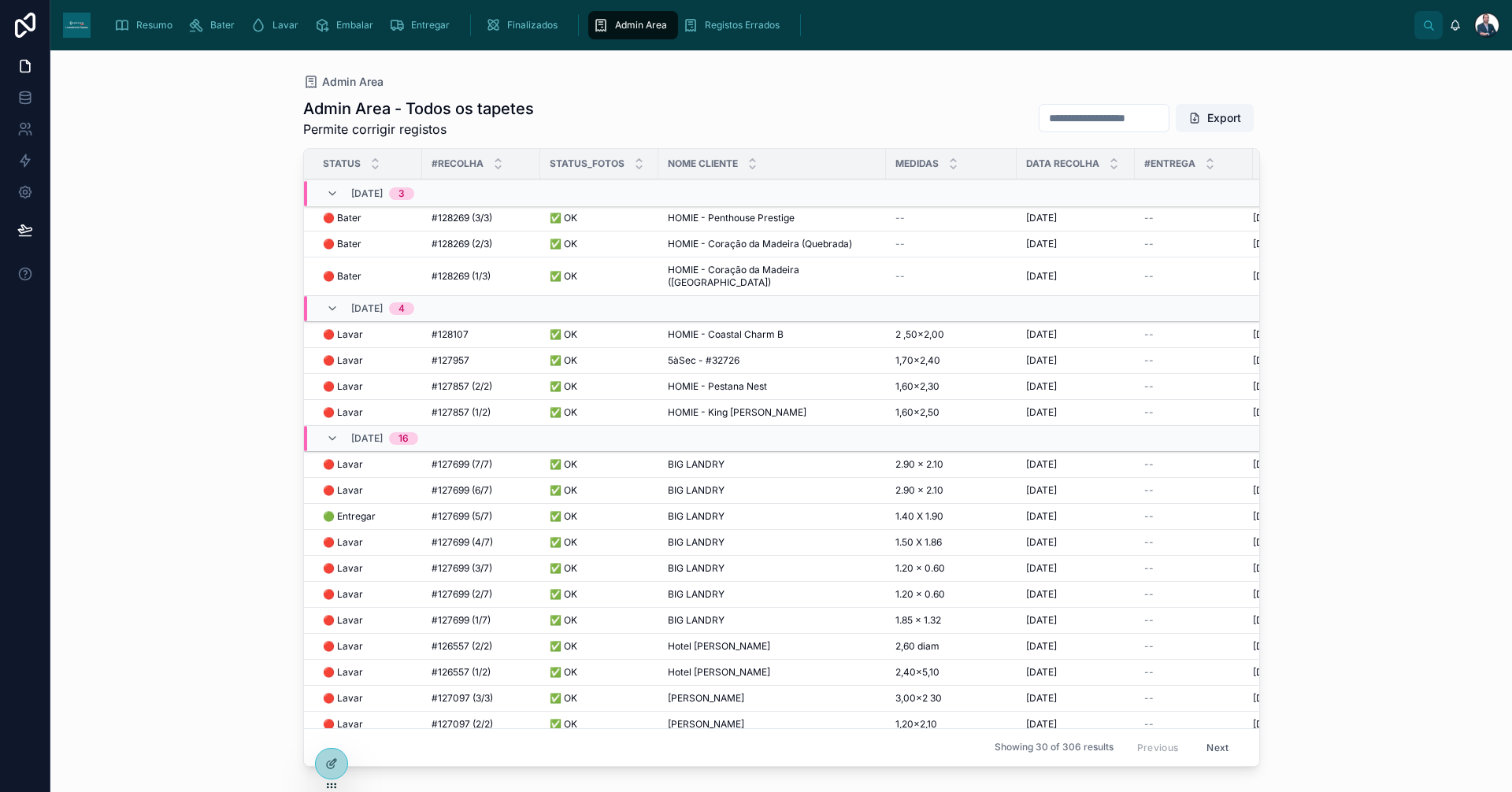
click at [536, 37] on div "Finalizados" at bounding box center [524, 25] width 78 height 25
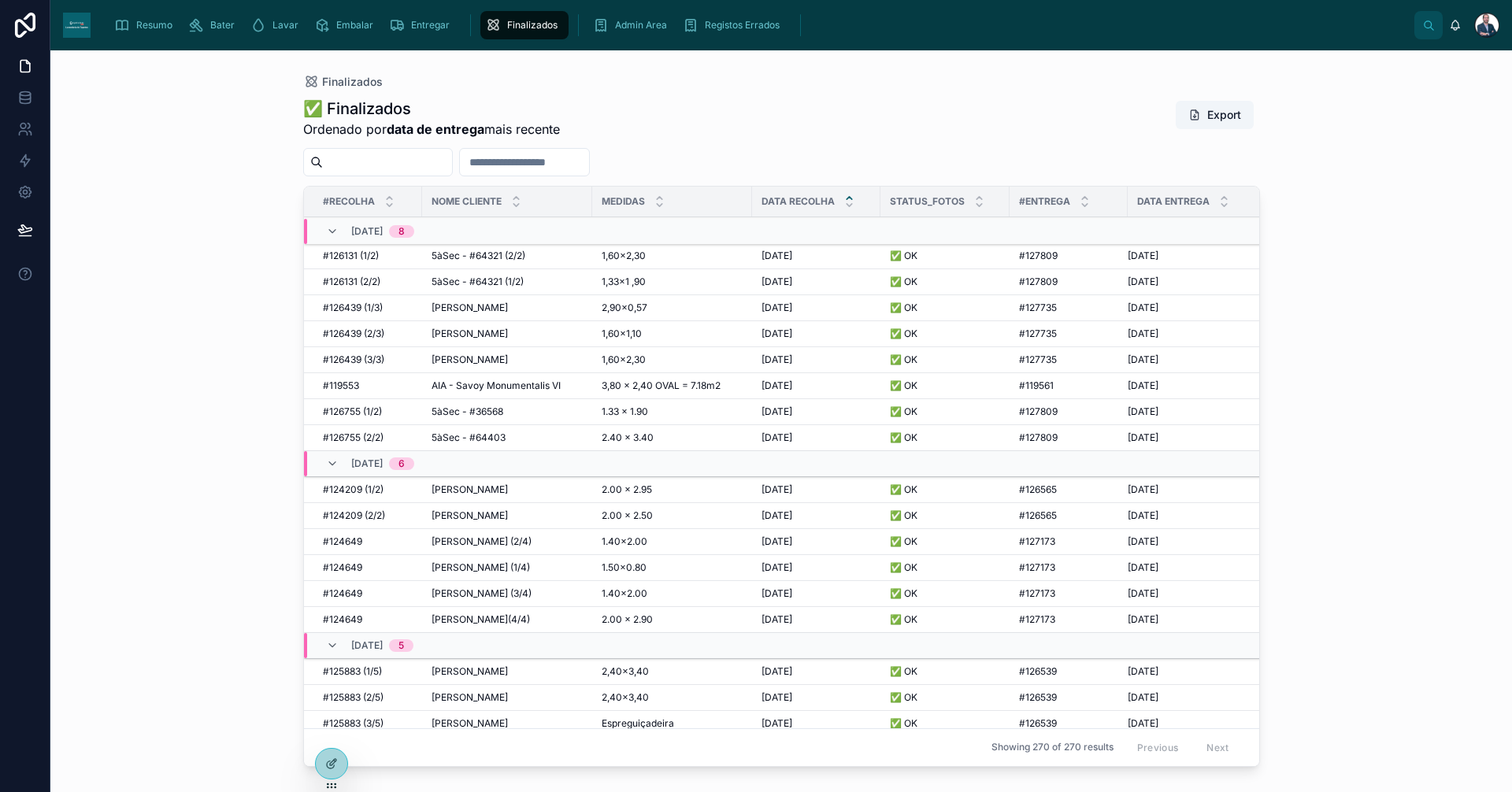
click at [169, 32] on div "Resumo" at bounding box center [146, 25] width 65 height 25
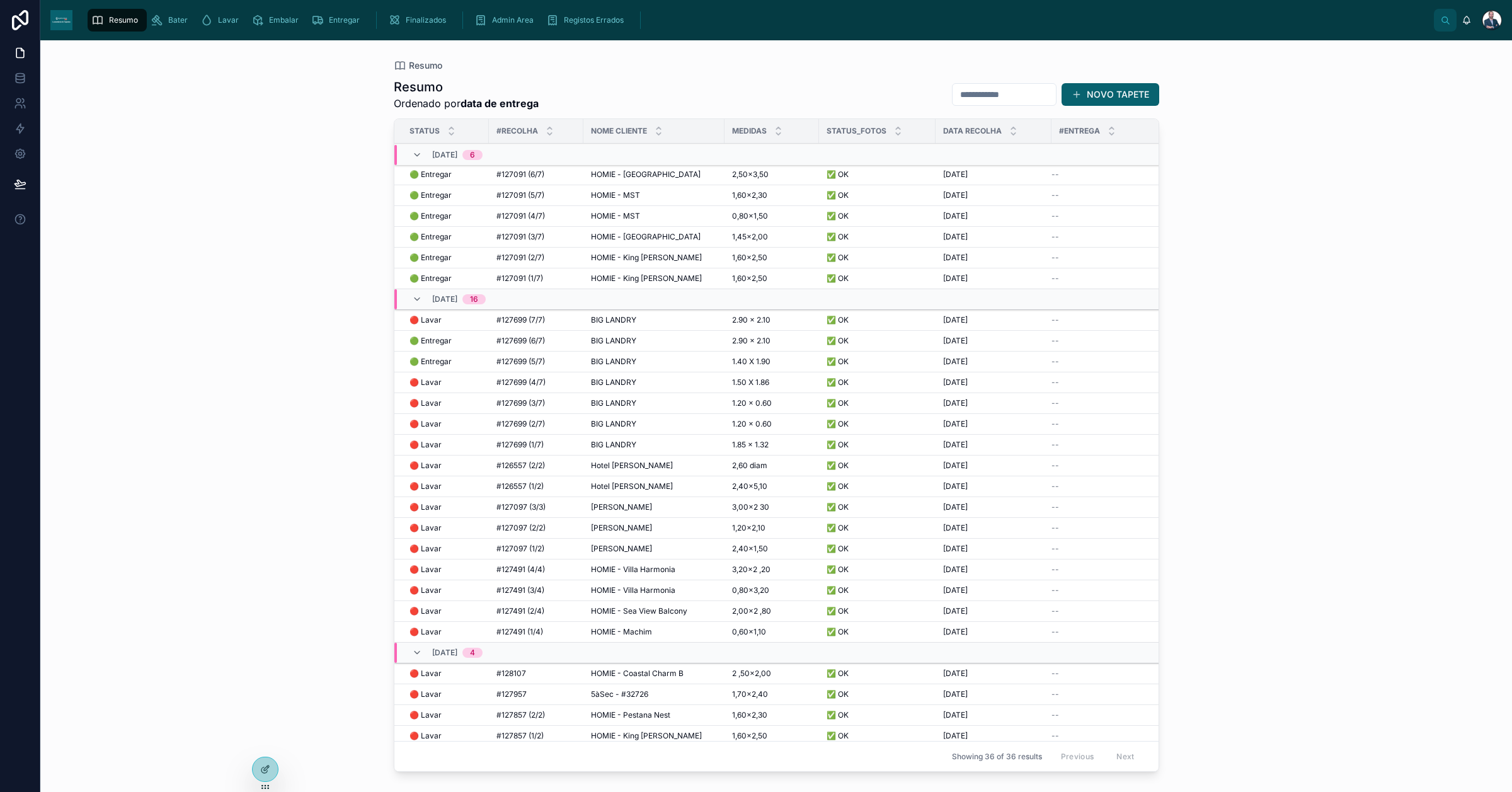
click at [606, 344] on span "BIG LANDRY" at bounding box center [613, 340] width 45 height 10
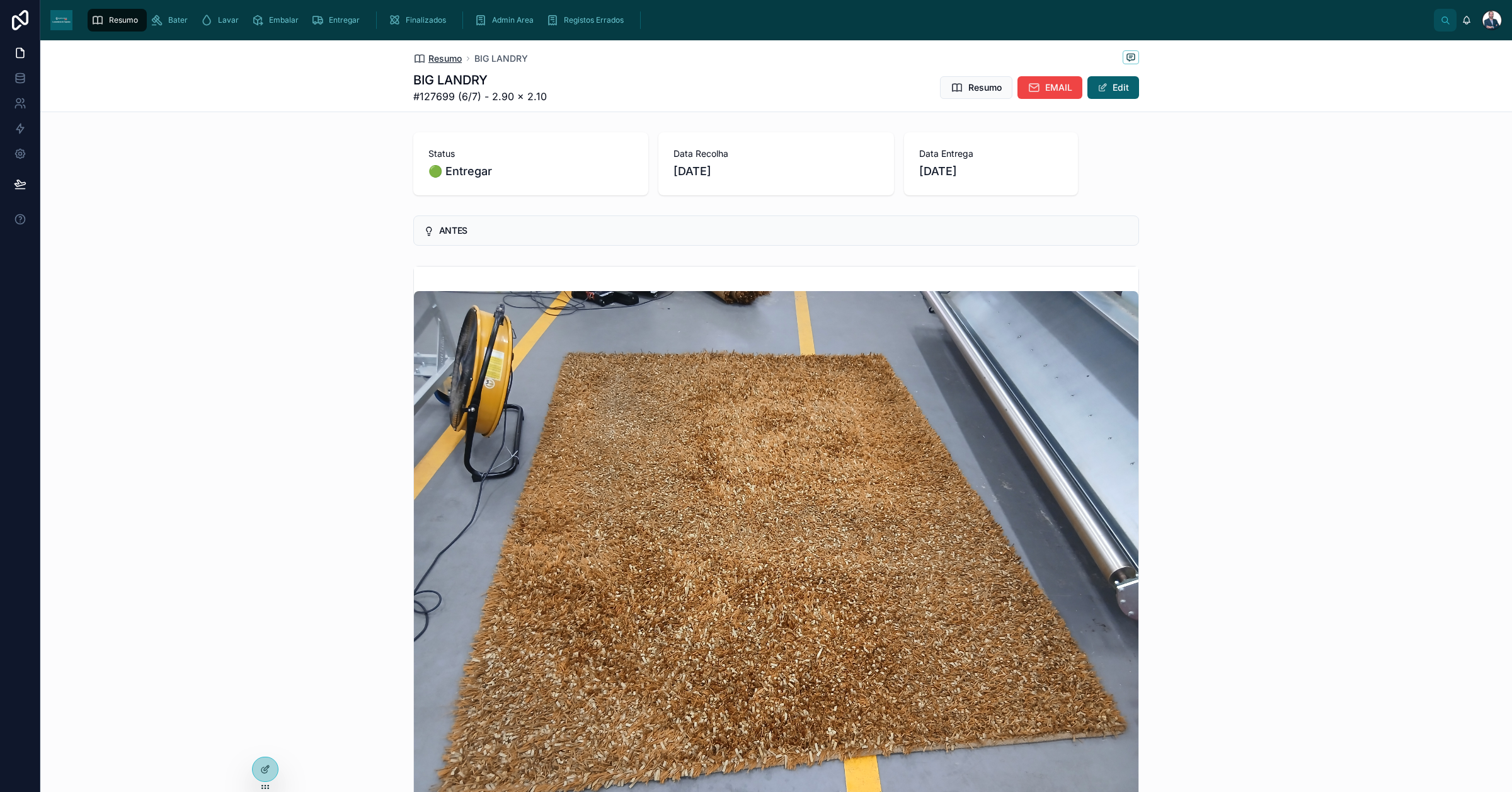
click at [428, 56] on span "Resumo" at bounding box center [445, 59] width 33 height 13
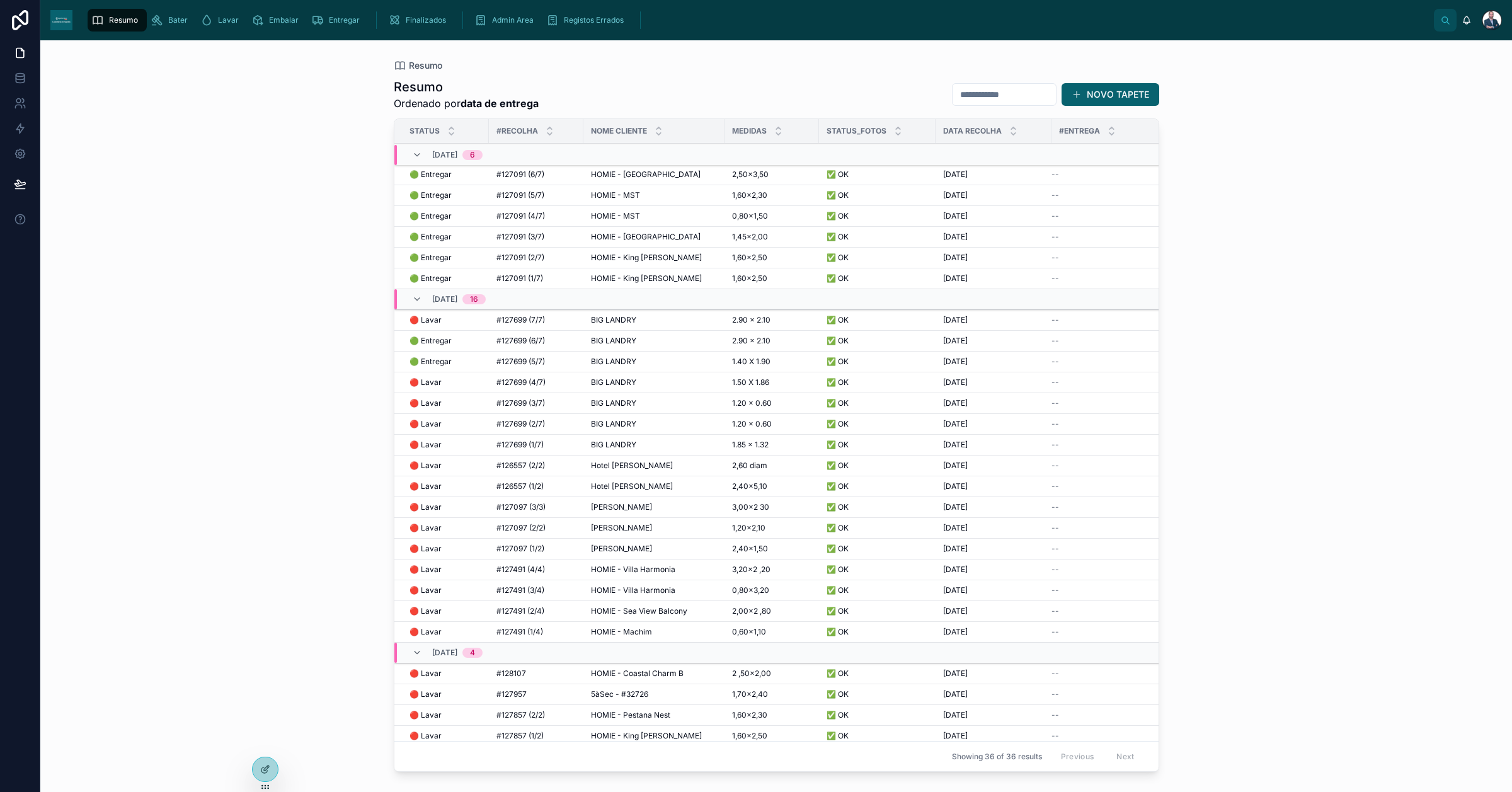
click at [603, 360] on span "BIG LANDRY" at bounding box center [613, 362] width 45 height 10
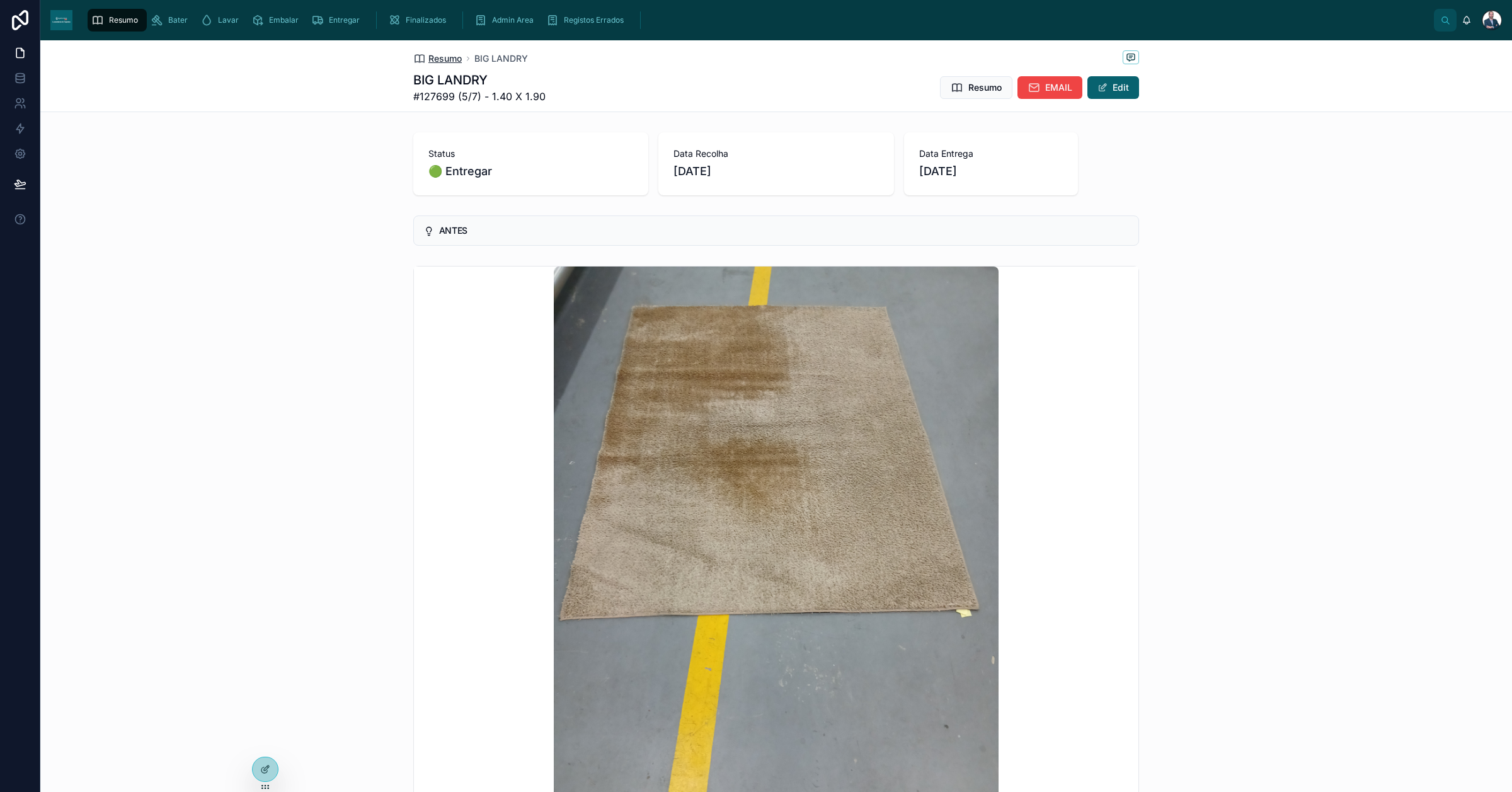
click at [432, 56] on span "Resumo" at bounding box center [445, 59] width 33 height 13
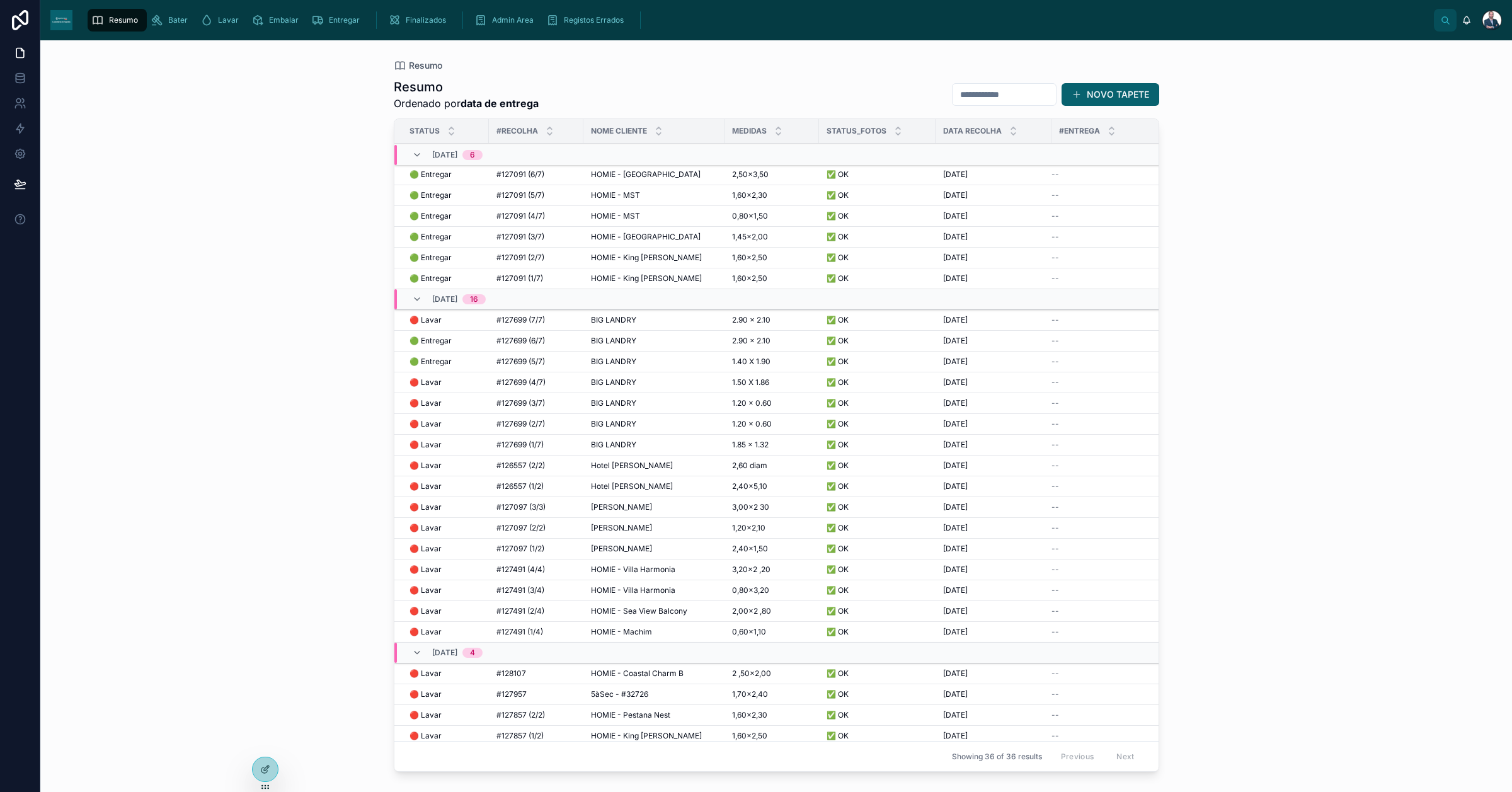
click at [515, 316] on span "#127699 (7/7)" at bounding box center [521, 320] width 48 height 10
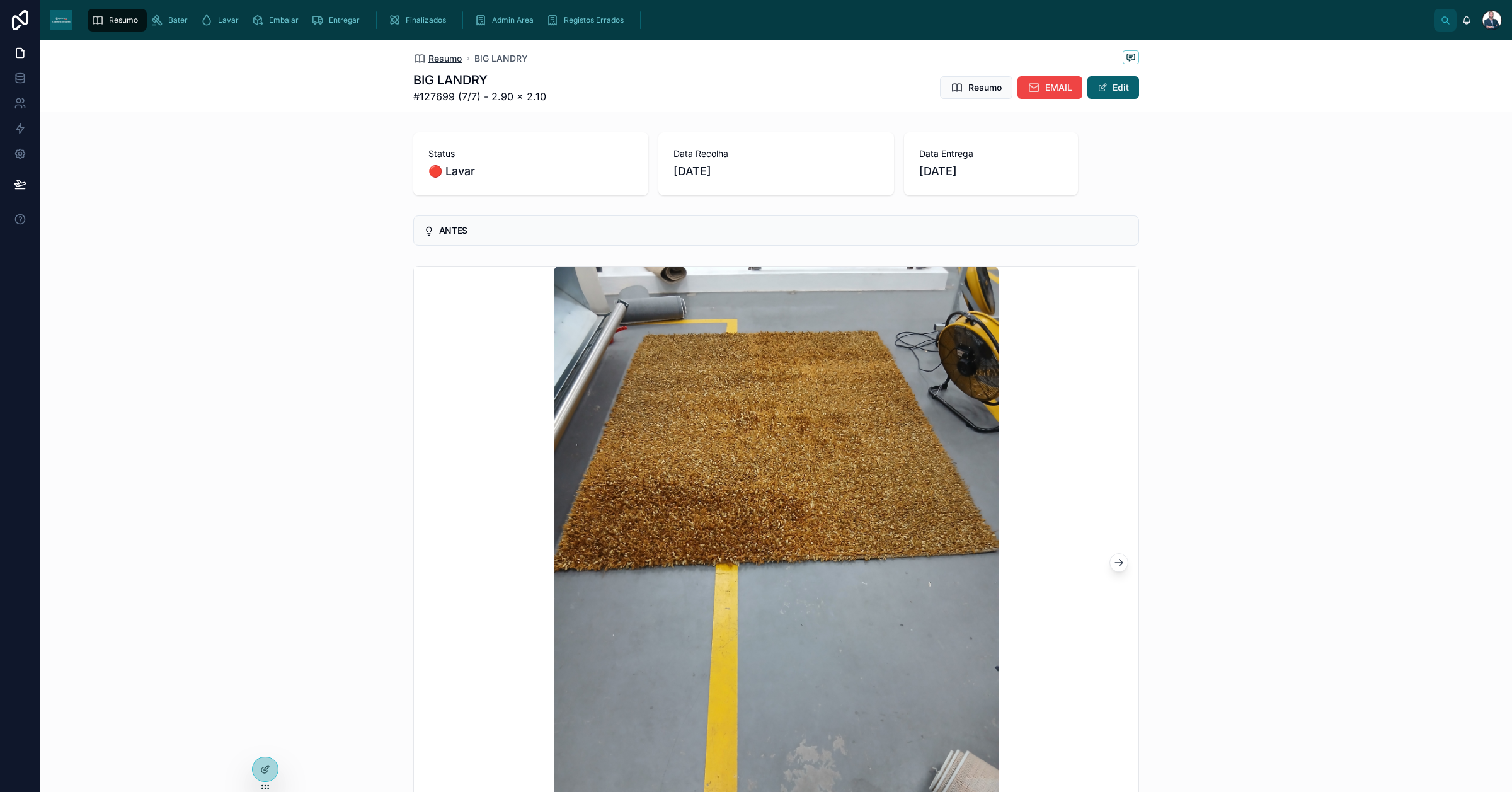
click at [429, 55] on span "Resumo" at bounding box center [445, 59] width 33 height 13
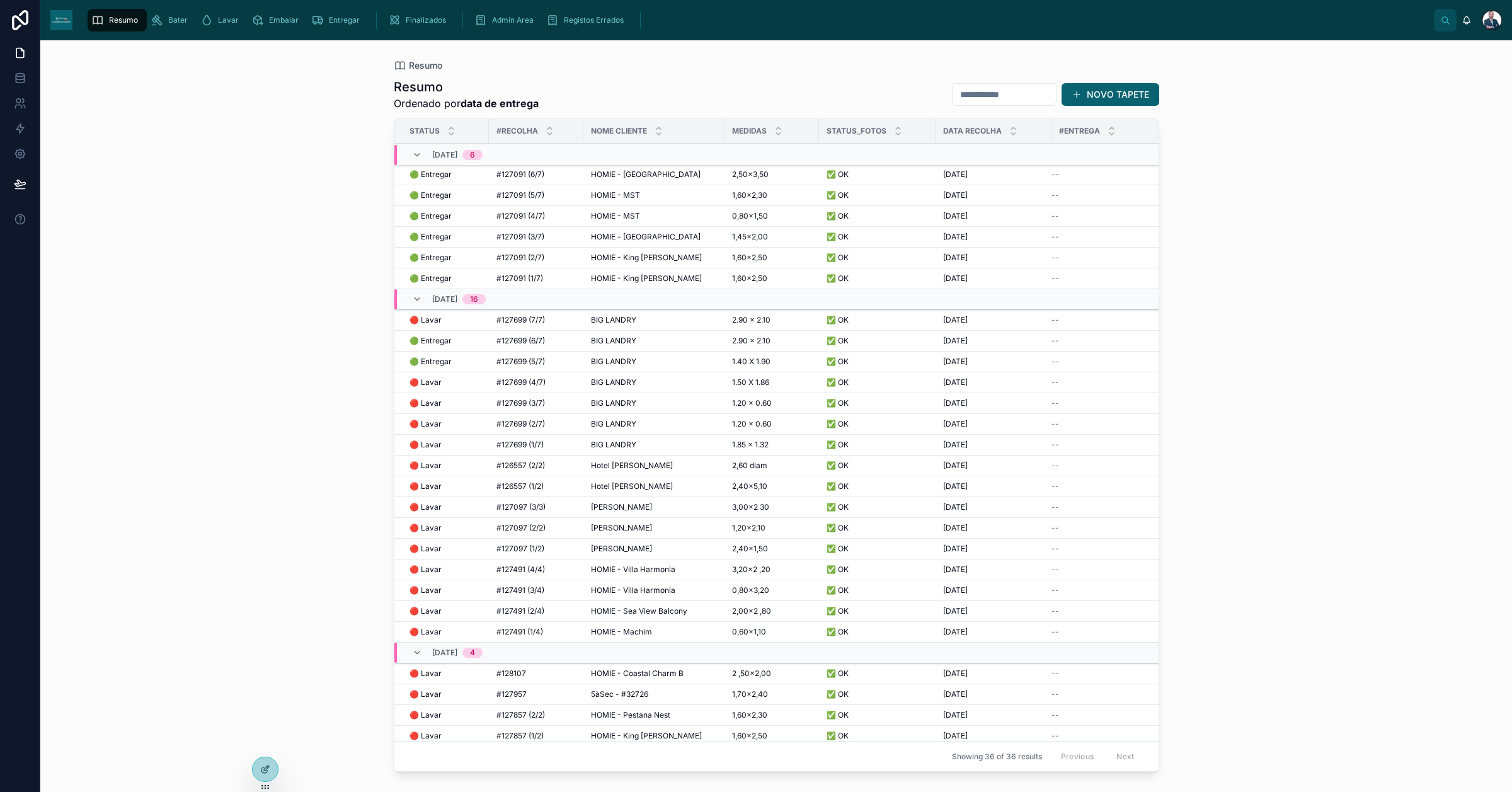
click at [649, 173] on span "HOMIE - [GEOGRAPHIC_DATA]" at bounding box center [646, 174] width 110 height 10
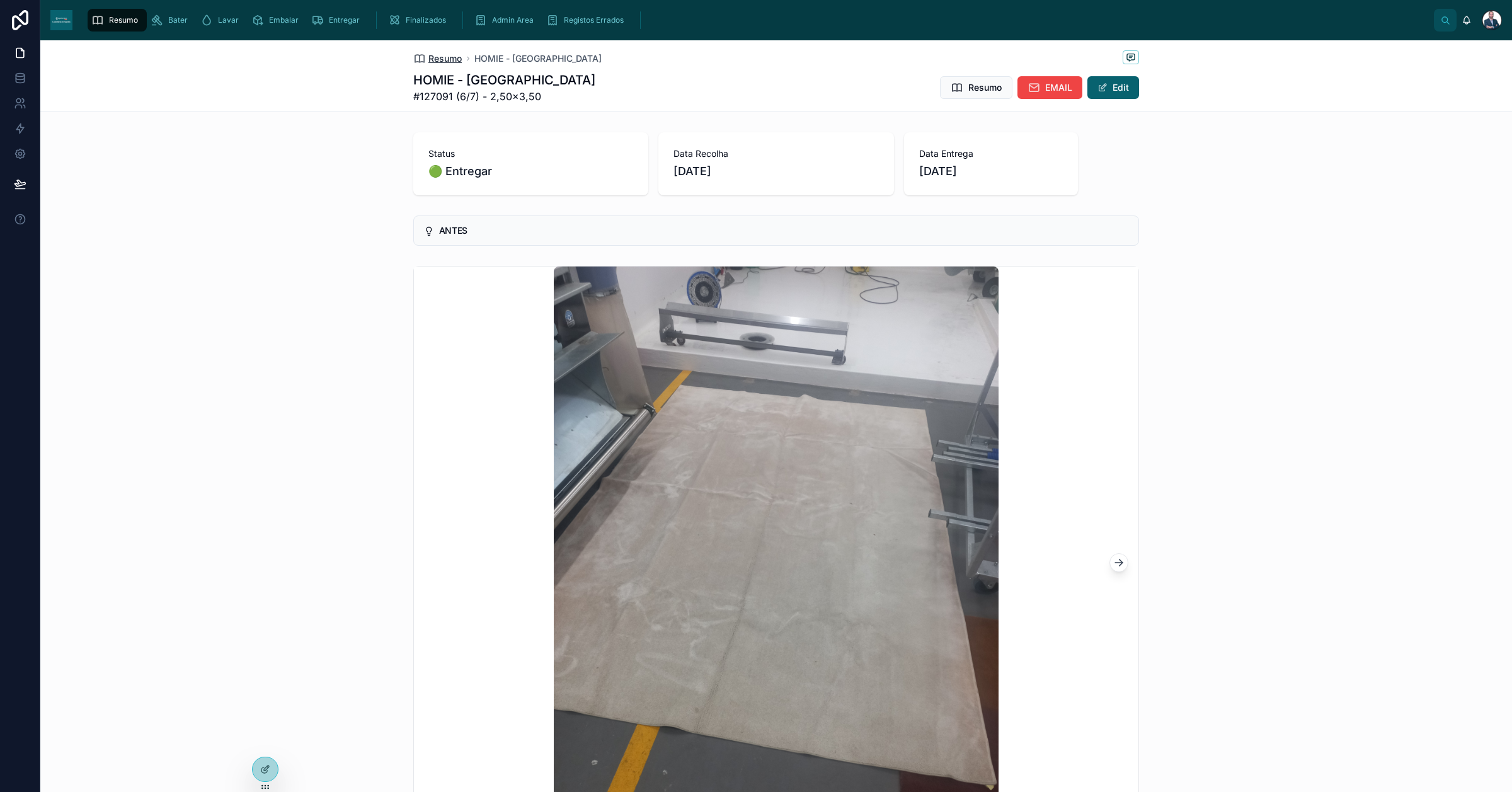
click at [443, 61] on span "Resumo" at bounding box center [445, 59] width 33 height 13
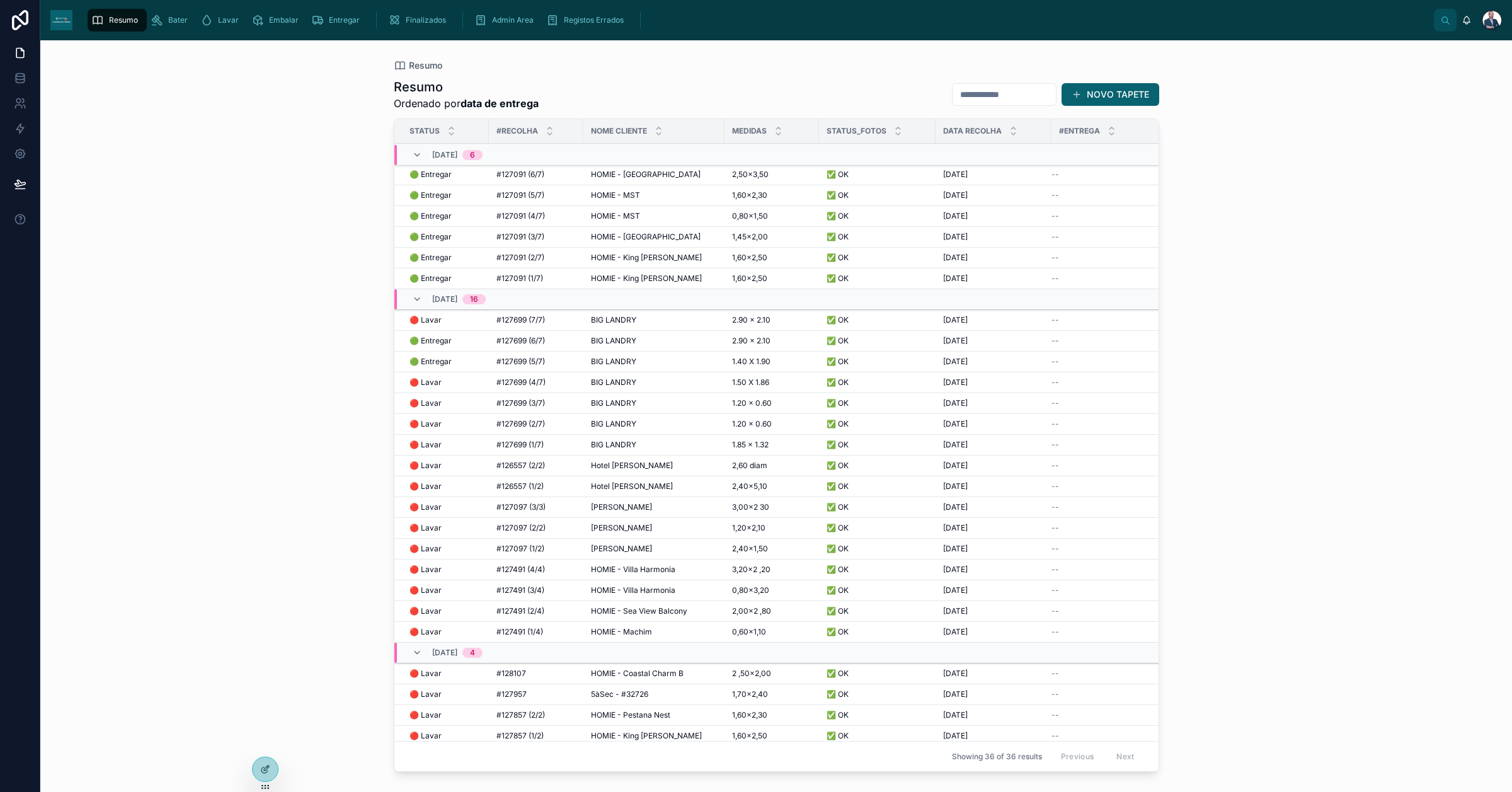
click at [634, 189] on td "HOMIE - MST HOMIE - MST" at bounding box center [654, 196] width 142 height 21
click at [632, 169] on span "HOMIE - [GEOGRAPHIC_DATA]" at bounding box center [646, 174] width 110 height 10
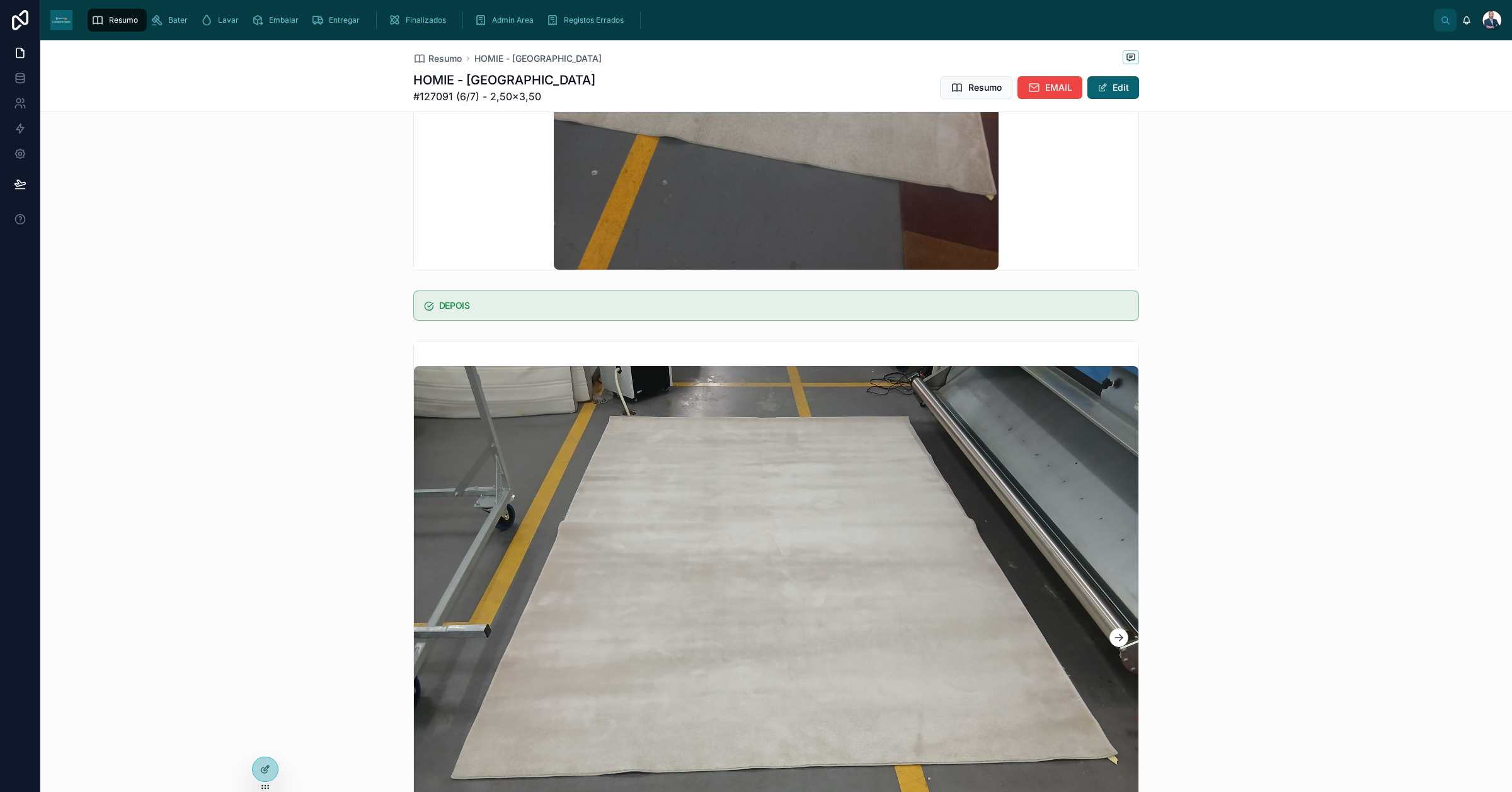
scroll to position [709, 0]
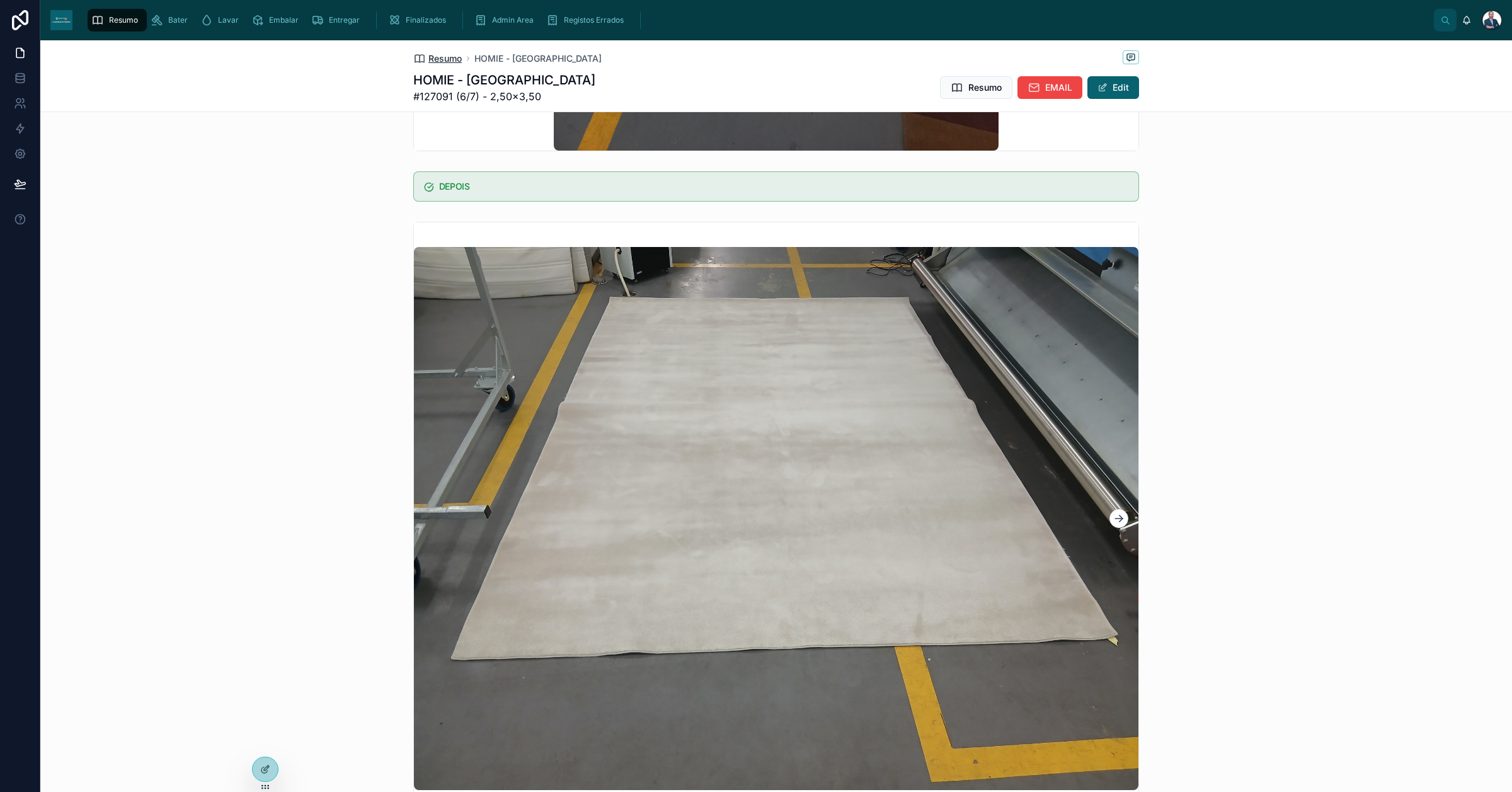
click at [428, 57] on span "Resumo" at bounding box center [445, 59] width 33 height 13
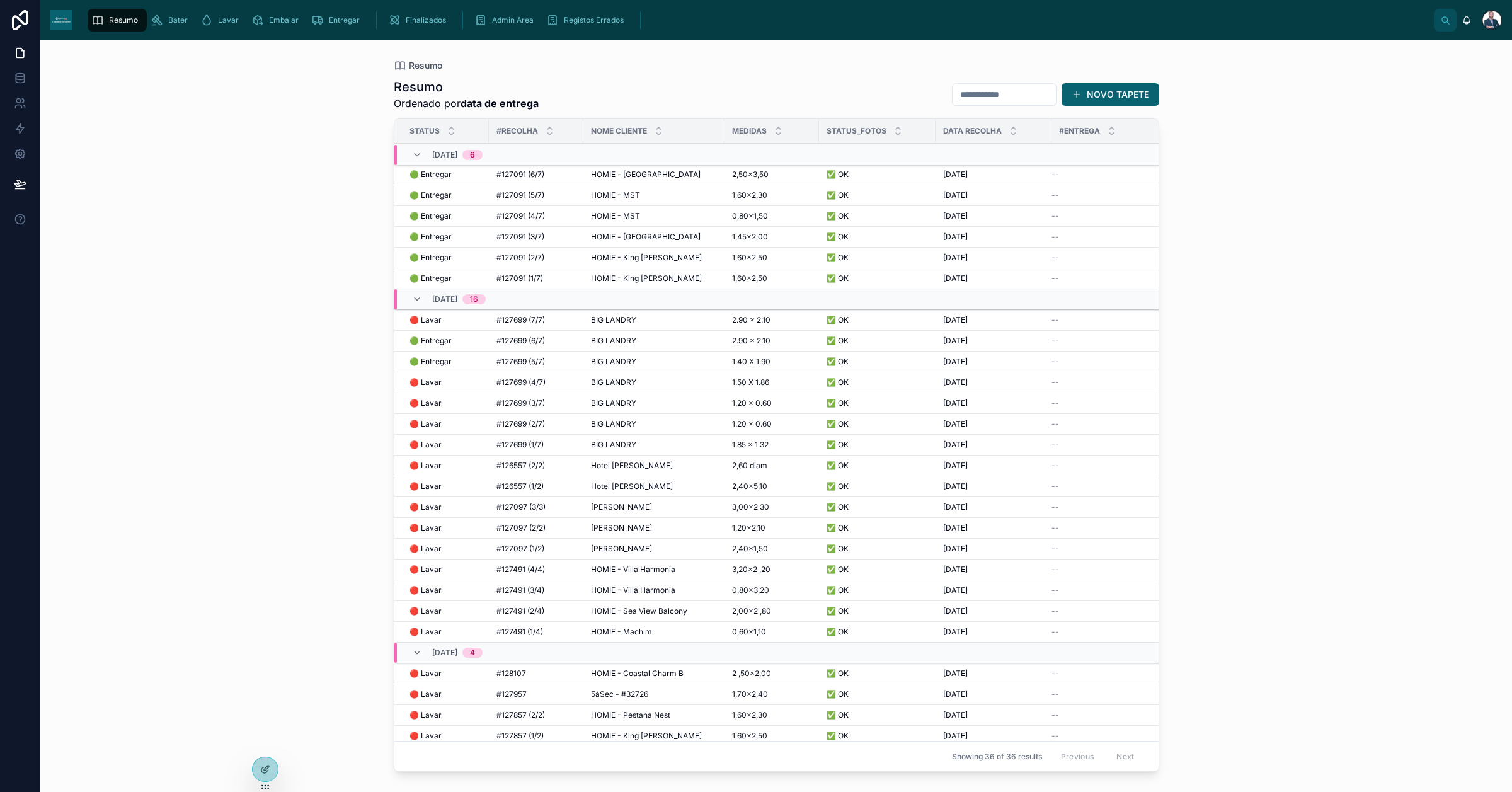
click at [621, 194] on span "HOMIE - MST" at bounding box center [615, 195] width 49 height 10
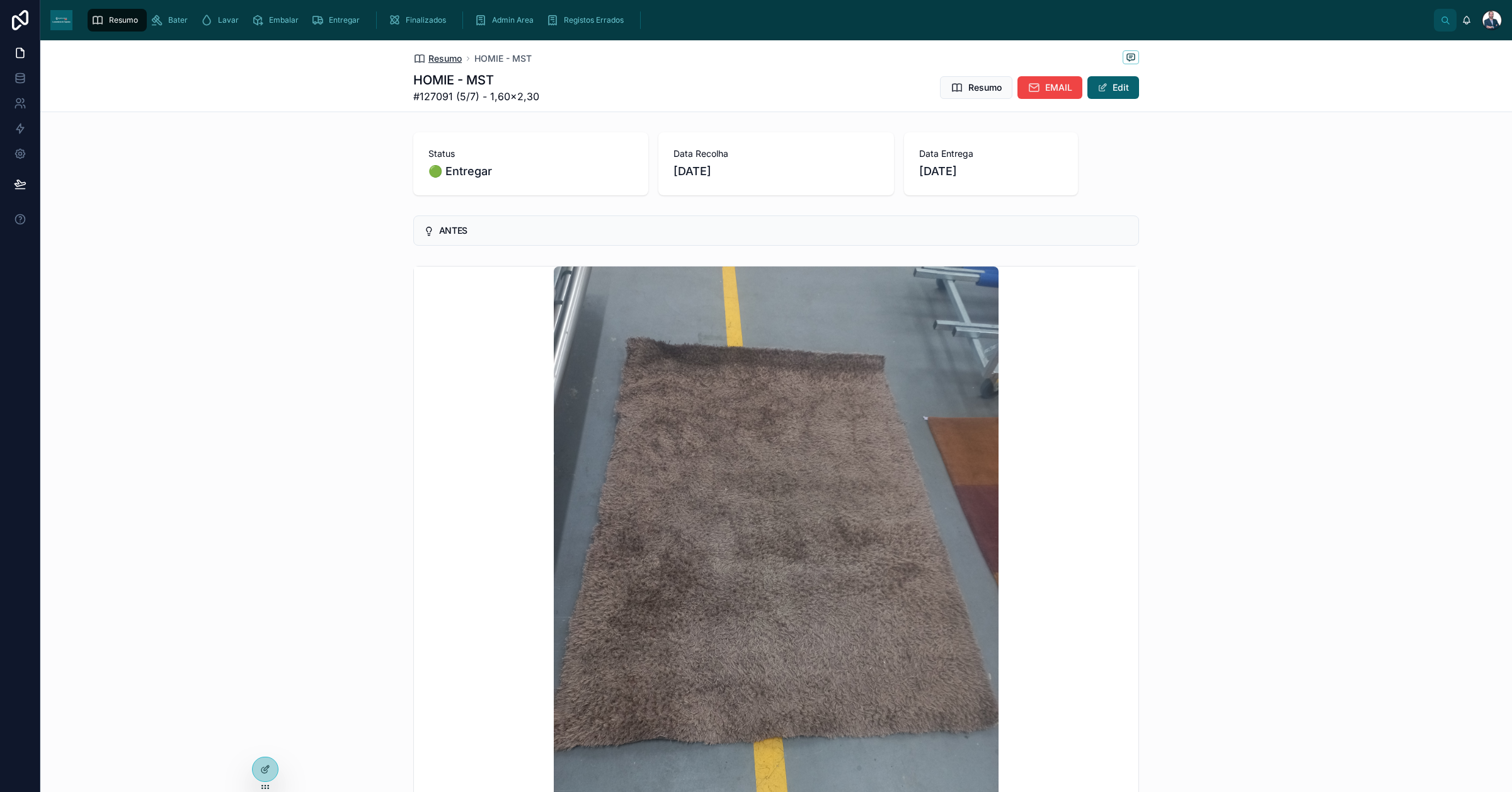
click at [436, 59] on span "Resumo" at bounding box center [445, 59] width 33 height 13
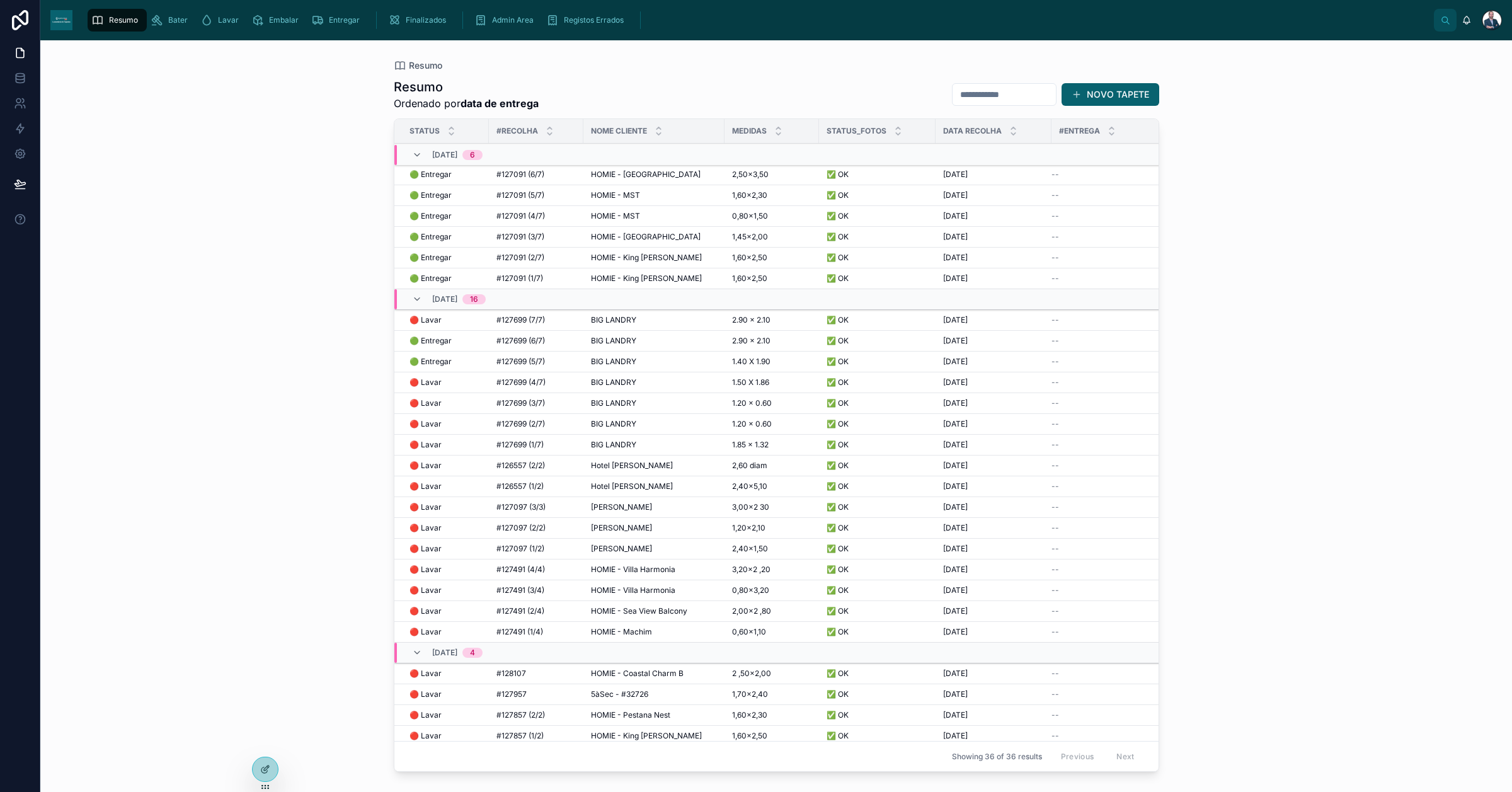
click at [607, 211] on span "HOMIE - MST" at bounding box center [615, 215] width 49 height 10
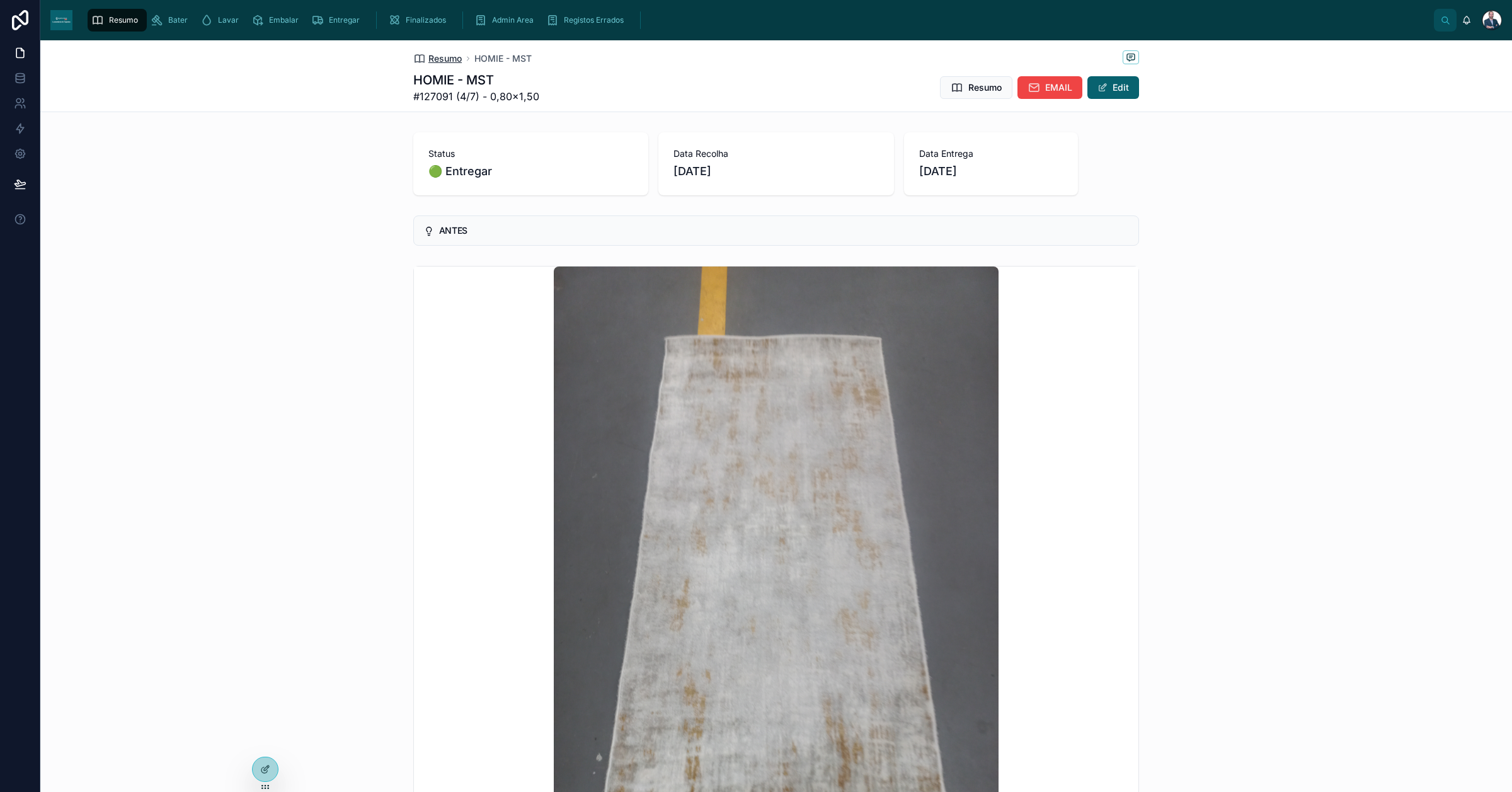
click at [452, 56] on span "Resumo" at bounding box center [445, 59] width 33 height 13
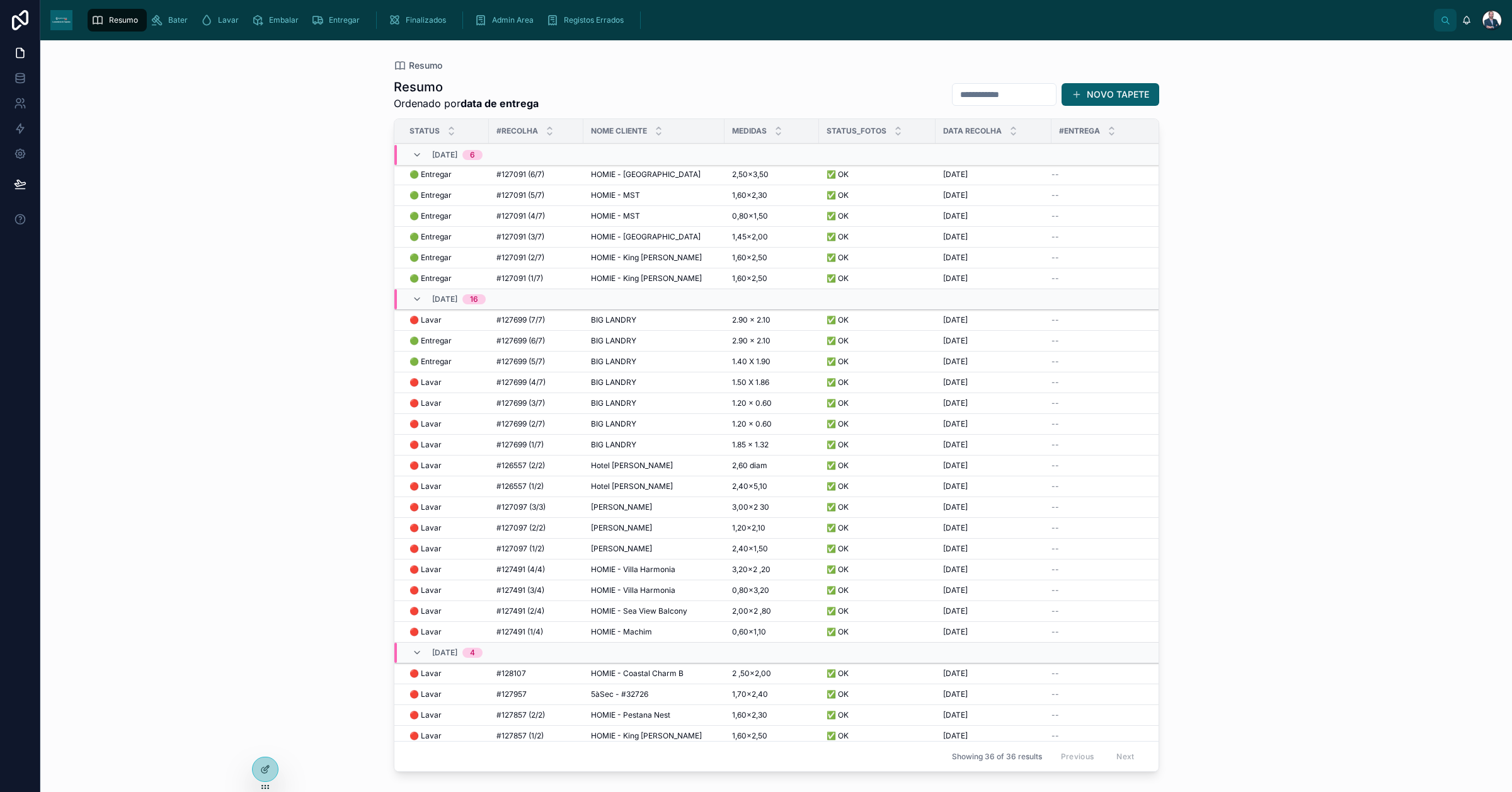
click at [622, 235] on span "HOMIE - [GEOGRAPHIC_DATA]" at bounding box center [646, 237] width 110 height 10
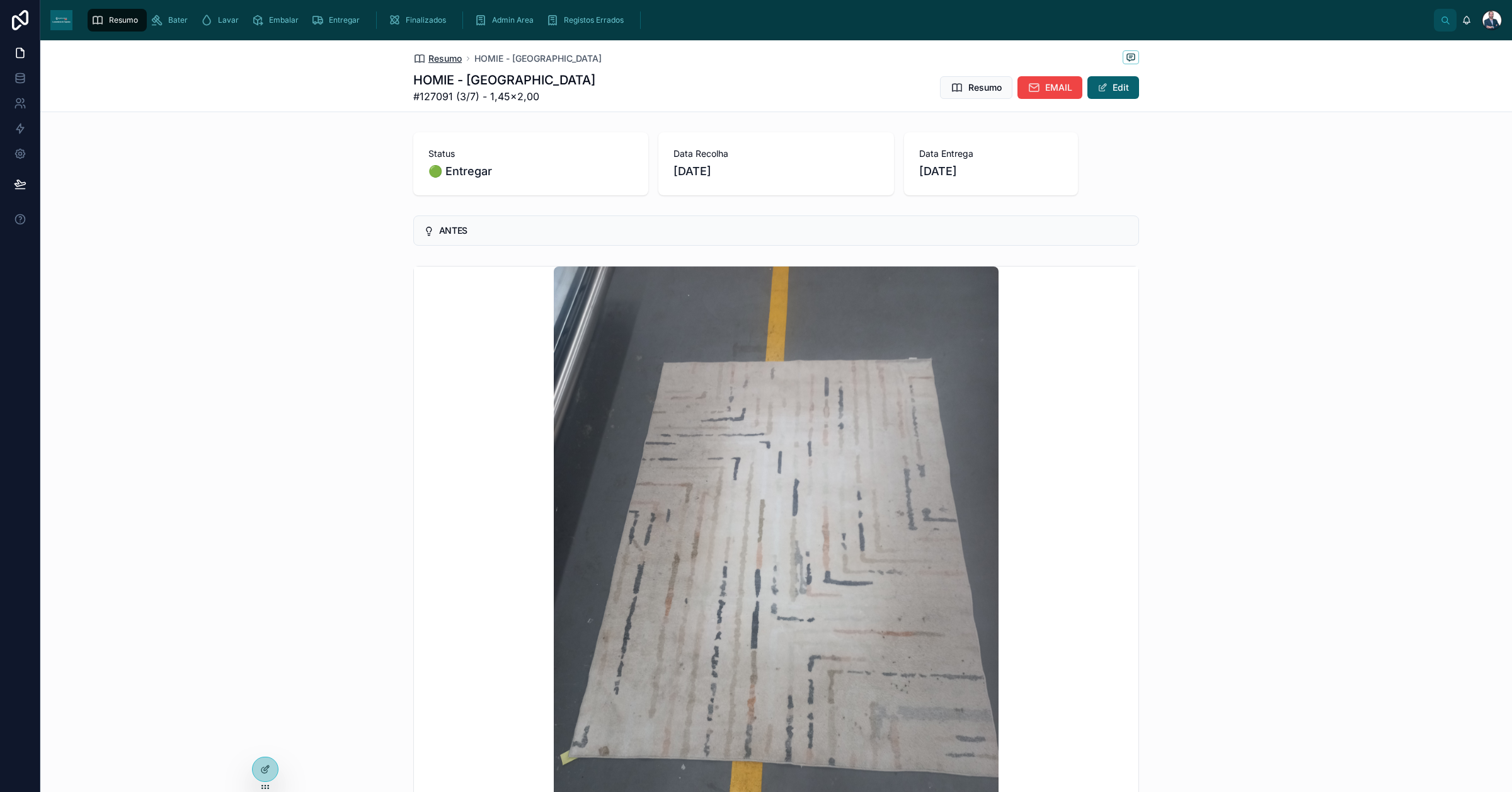
click at [448, 60] on span "Resumo" at bounding box center [445, 59] width 33 height 13
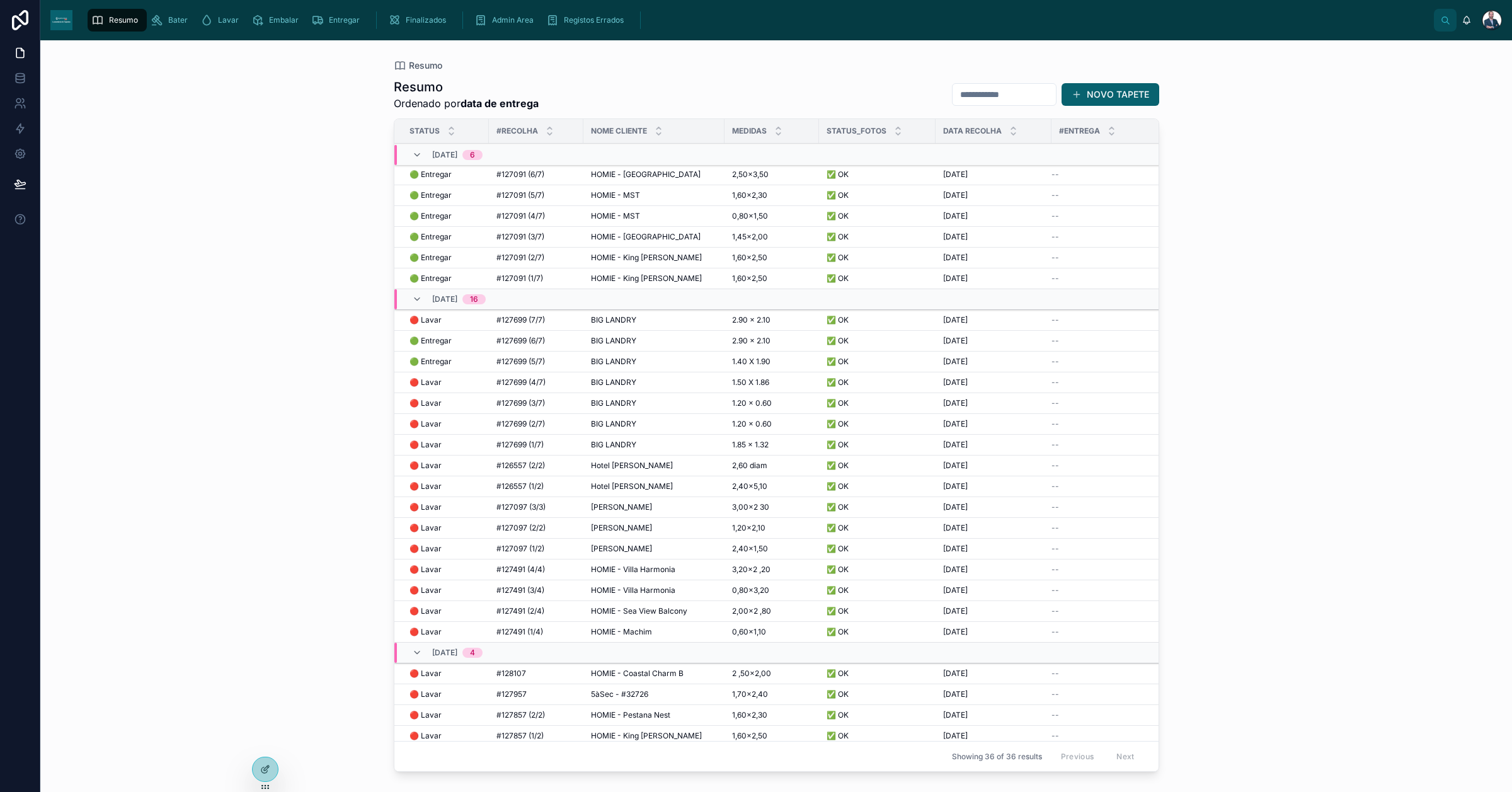
click at [646, 260] on span "HOMIE - King [PERSON_NAME]" at bounding box center [646, 258] width 110 height 10
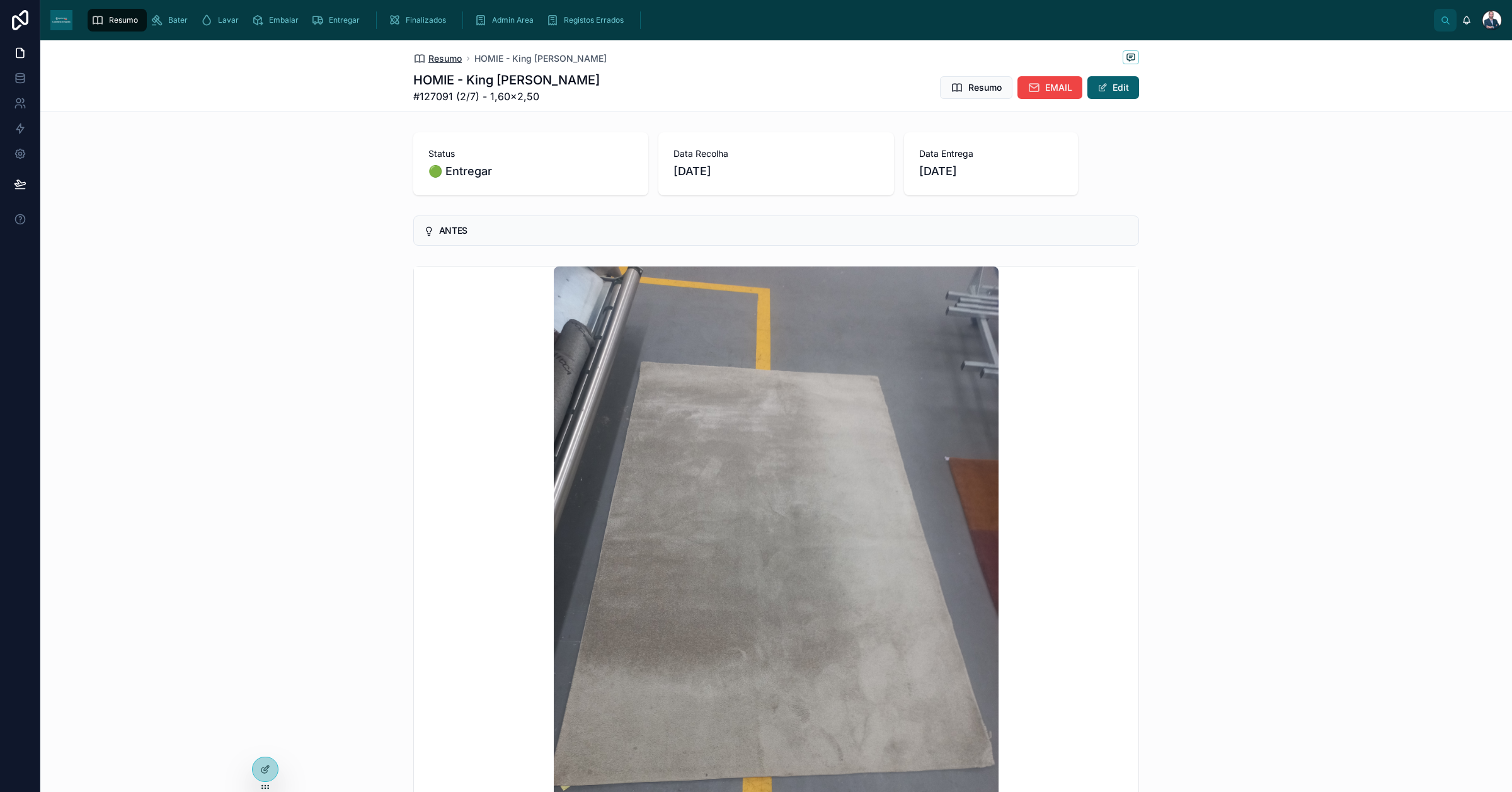
click at [436, 58] on span "Resumo" at bounding box center [445, 59] width 33 height 13
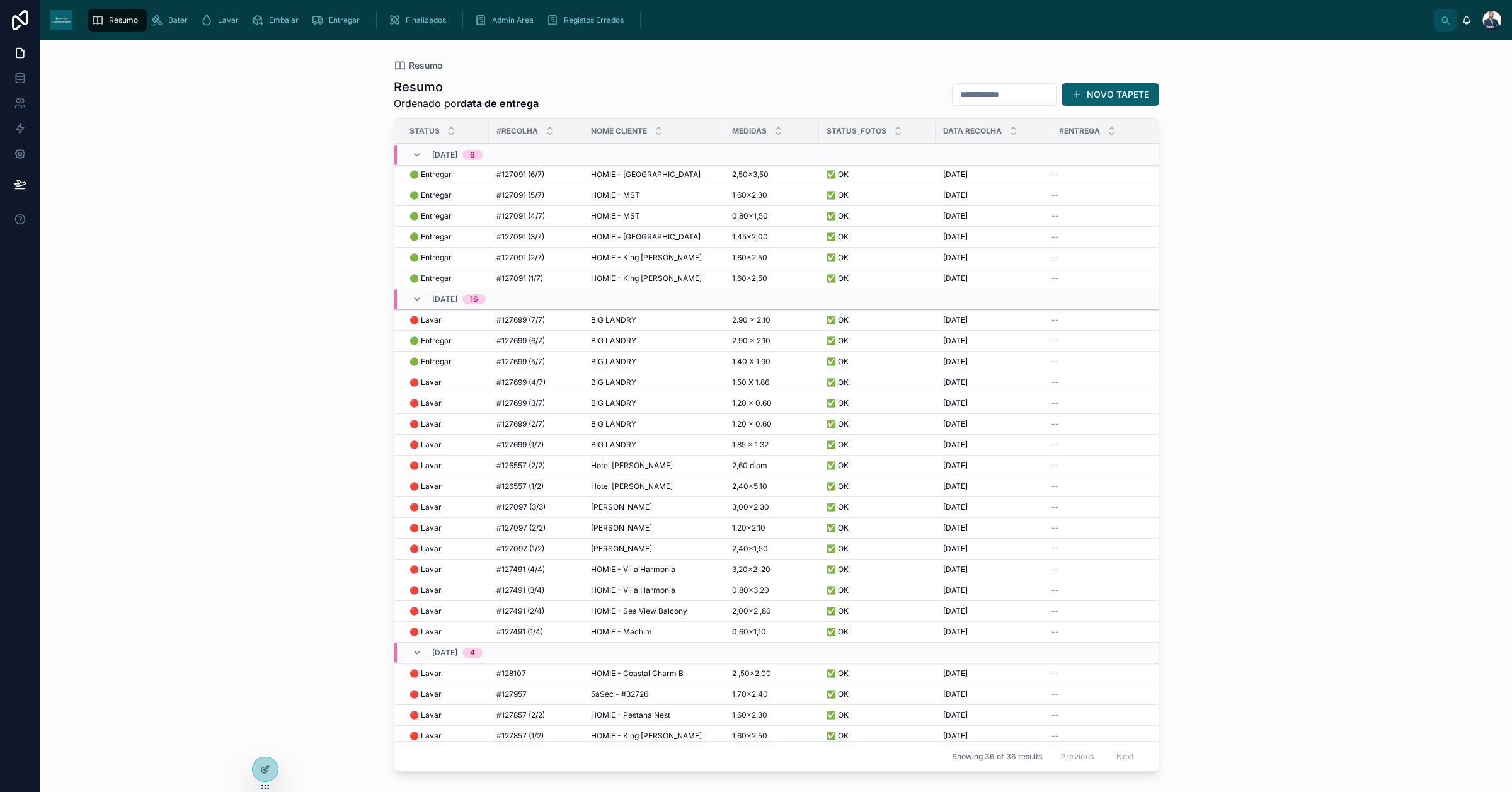
click at [624, 262] on span "HOMIE - King [PERSON_NAME]" at bounding box center [646, 258] width 110 height 10
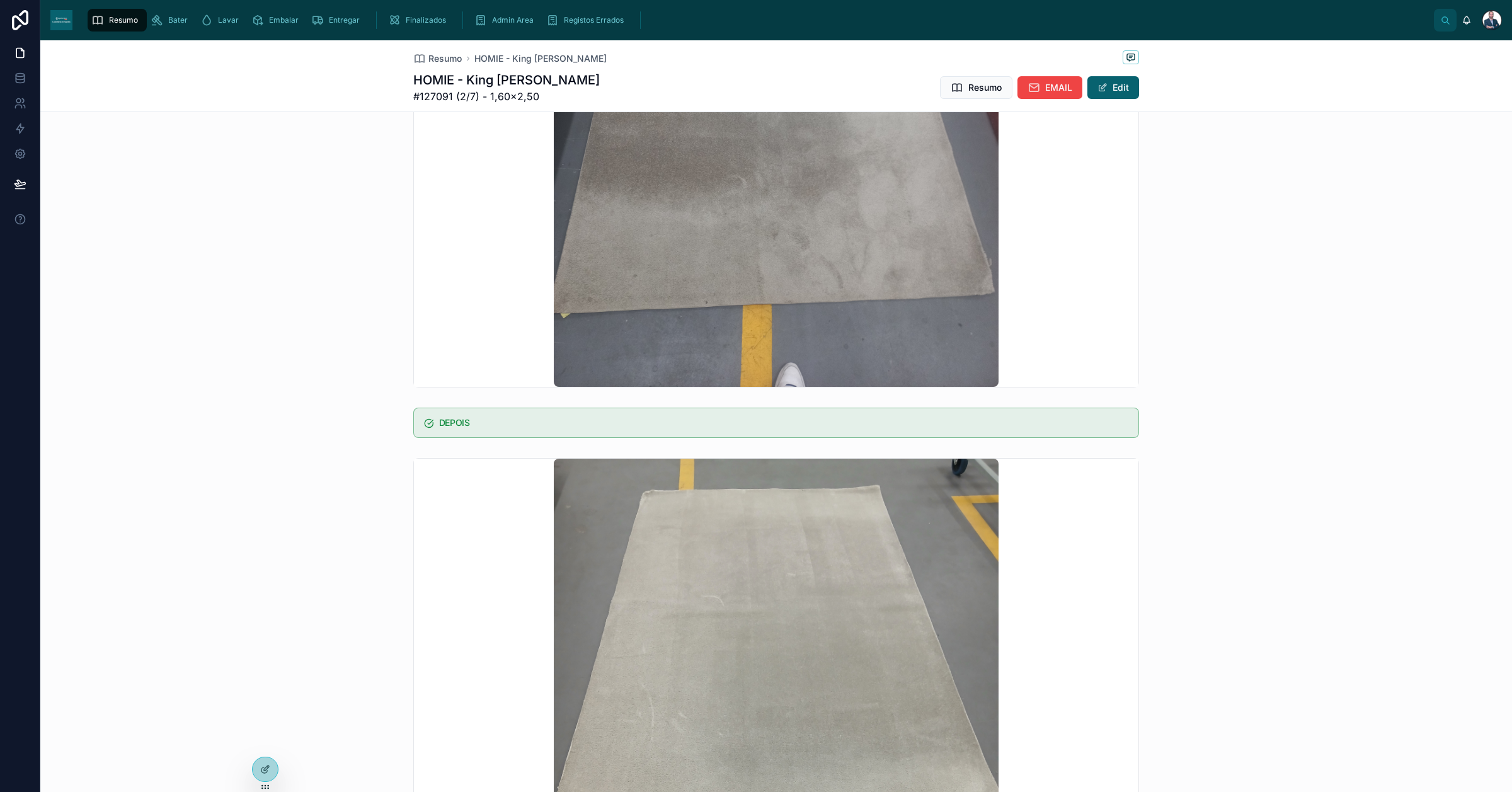
scroll to position [709, 0]
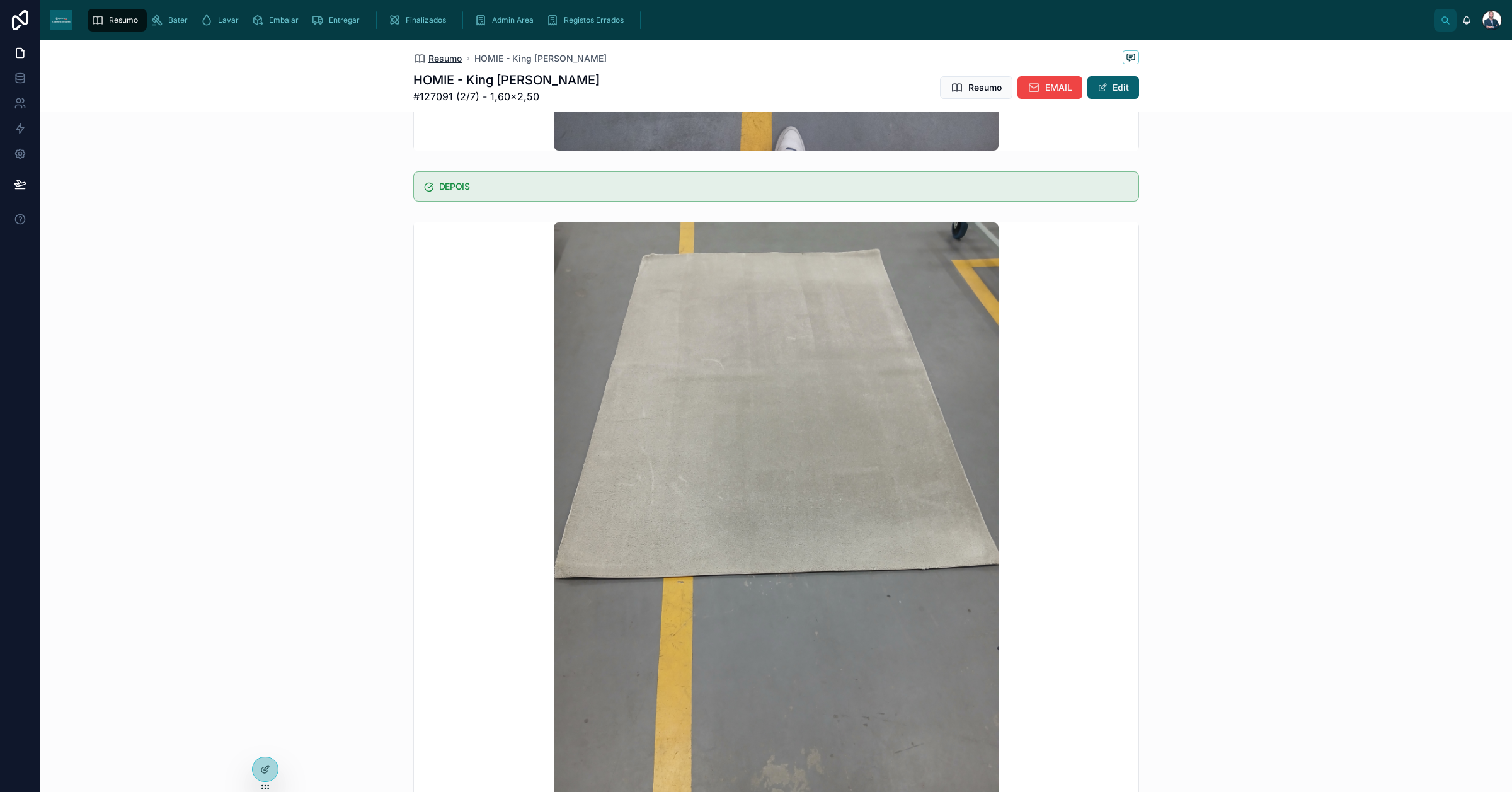
click at [433, 59] on span "Resumo" at bounding box center [445, 59] width 33 height 13
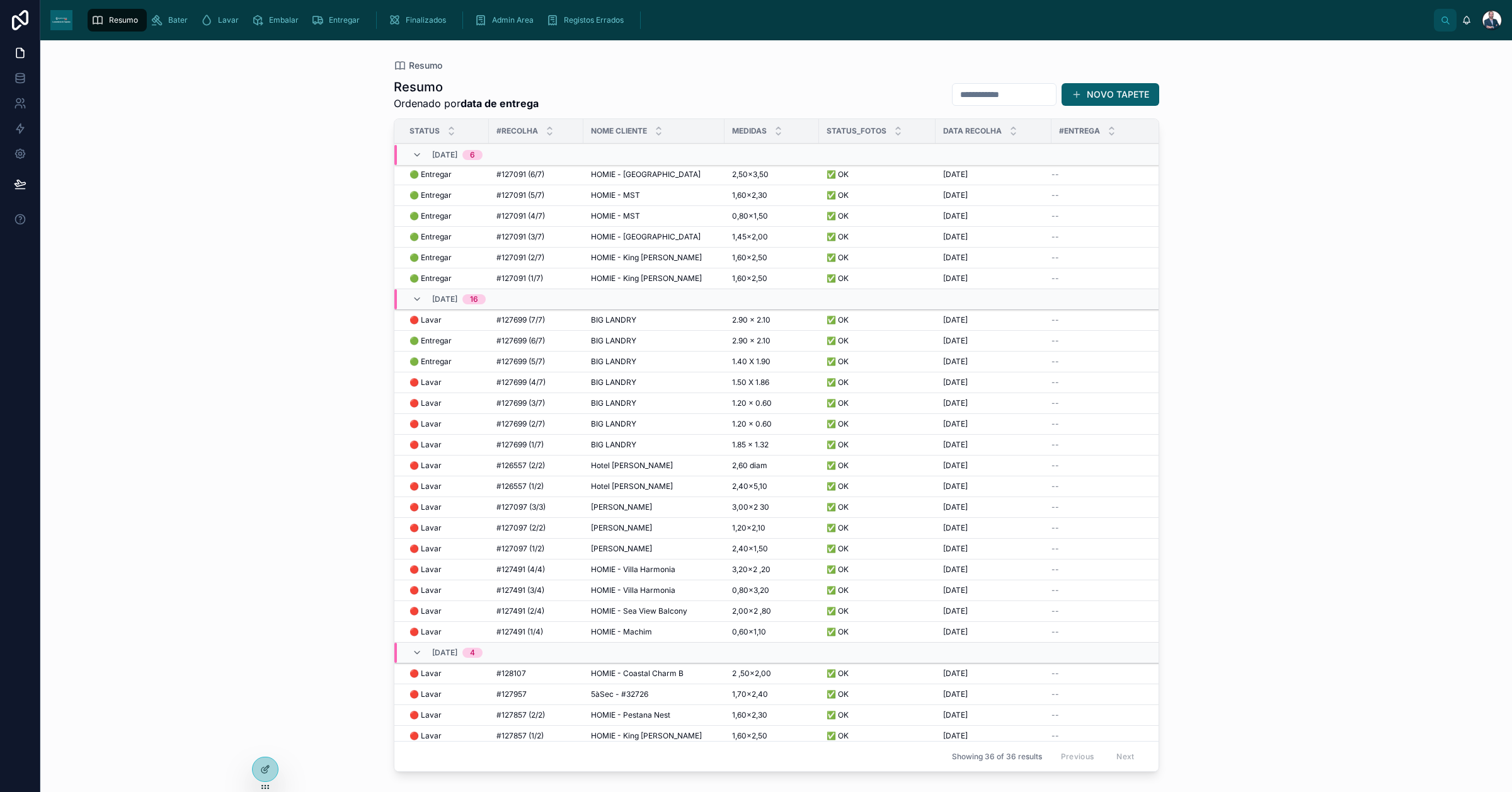
click at [507, 20] on span "Admin Area" at bounding box center [513, 20] width 41 height 10
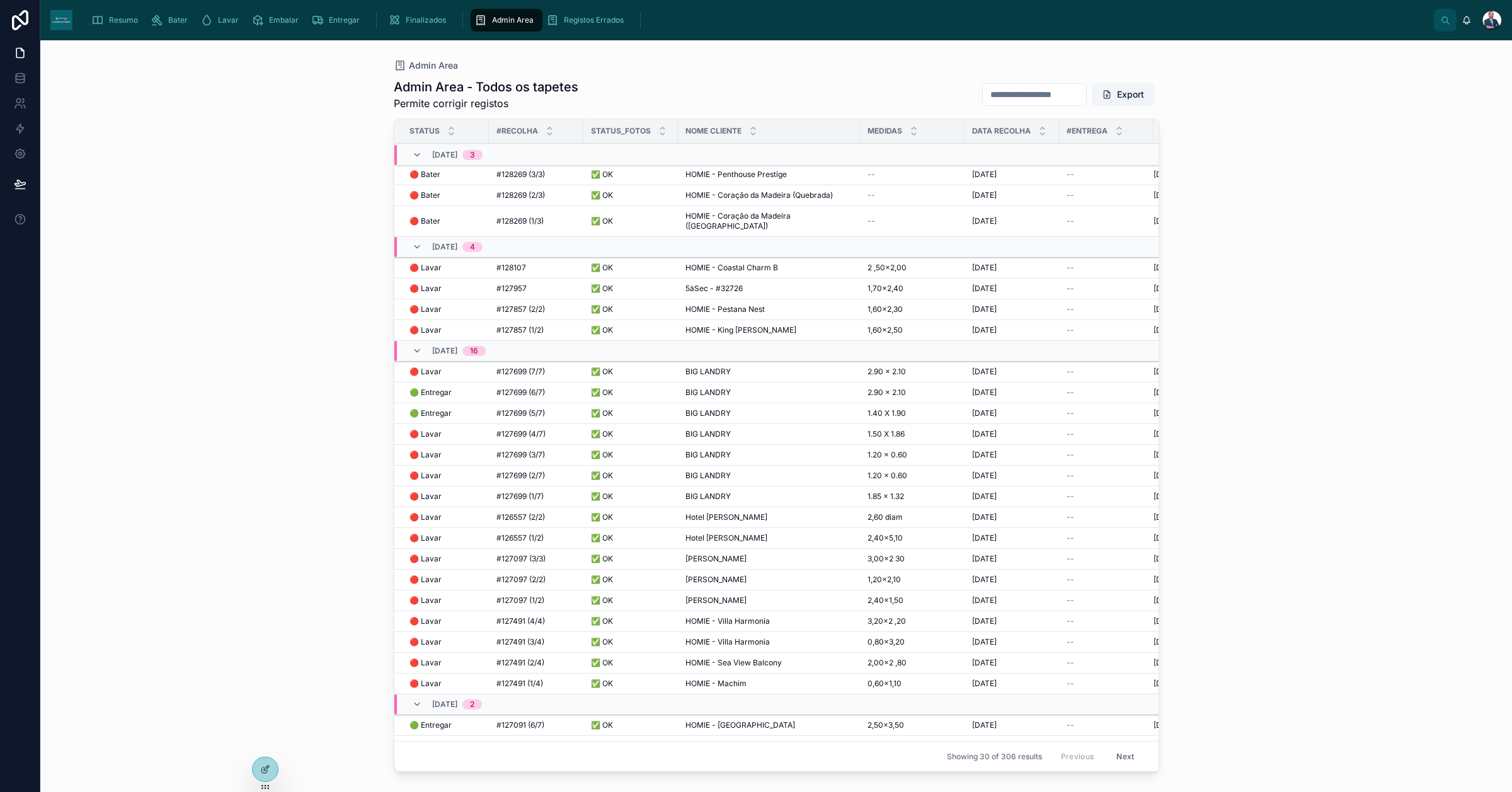
click at [114, 19] on span "Resumo" at bounding box center [123, 20] width 29 height 10
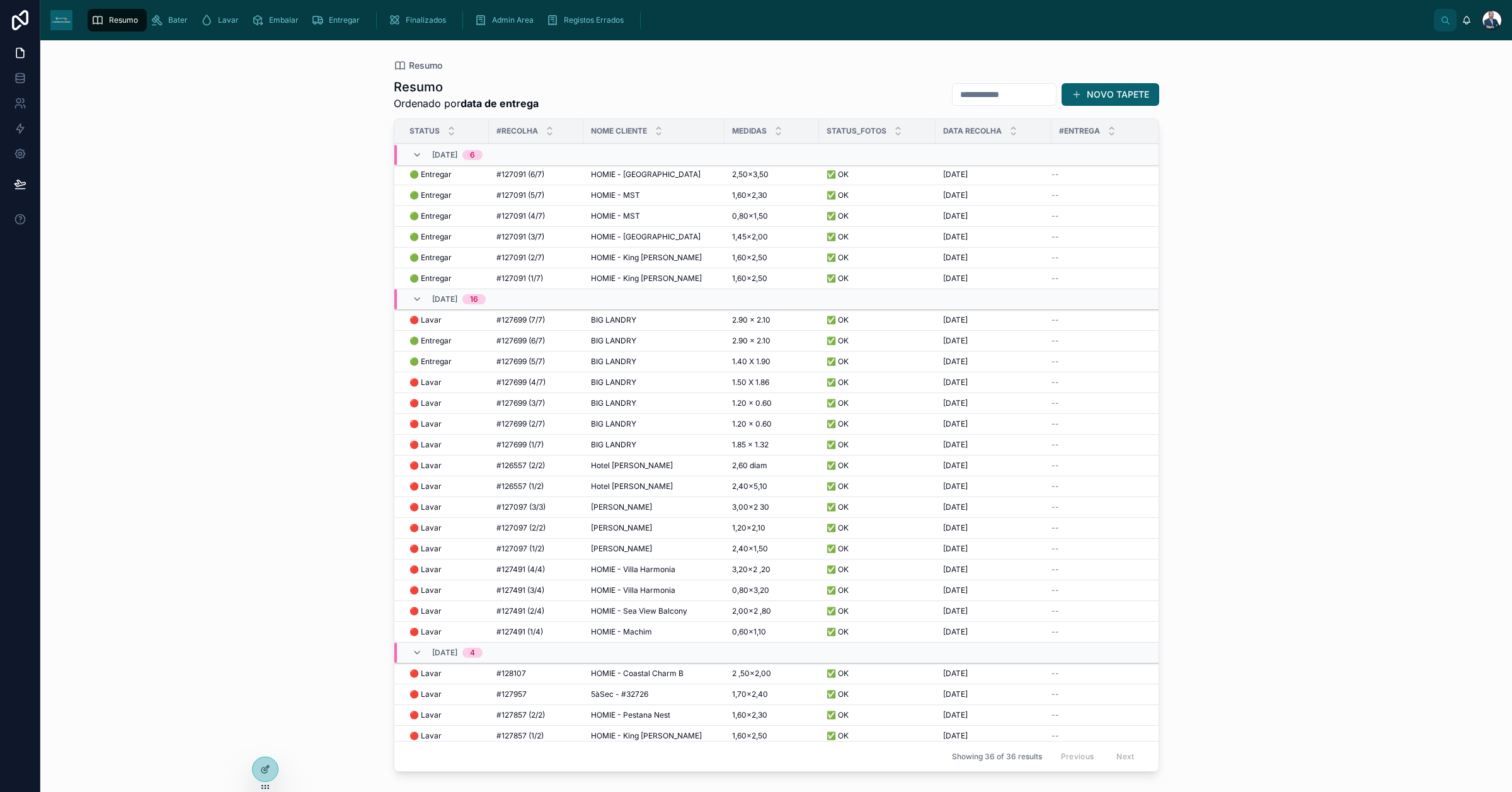
click at [501, 20] on span "Admin Area" at bounding box center [513, 20] width 41 height 10
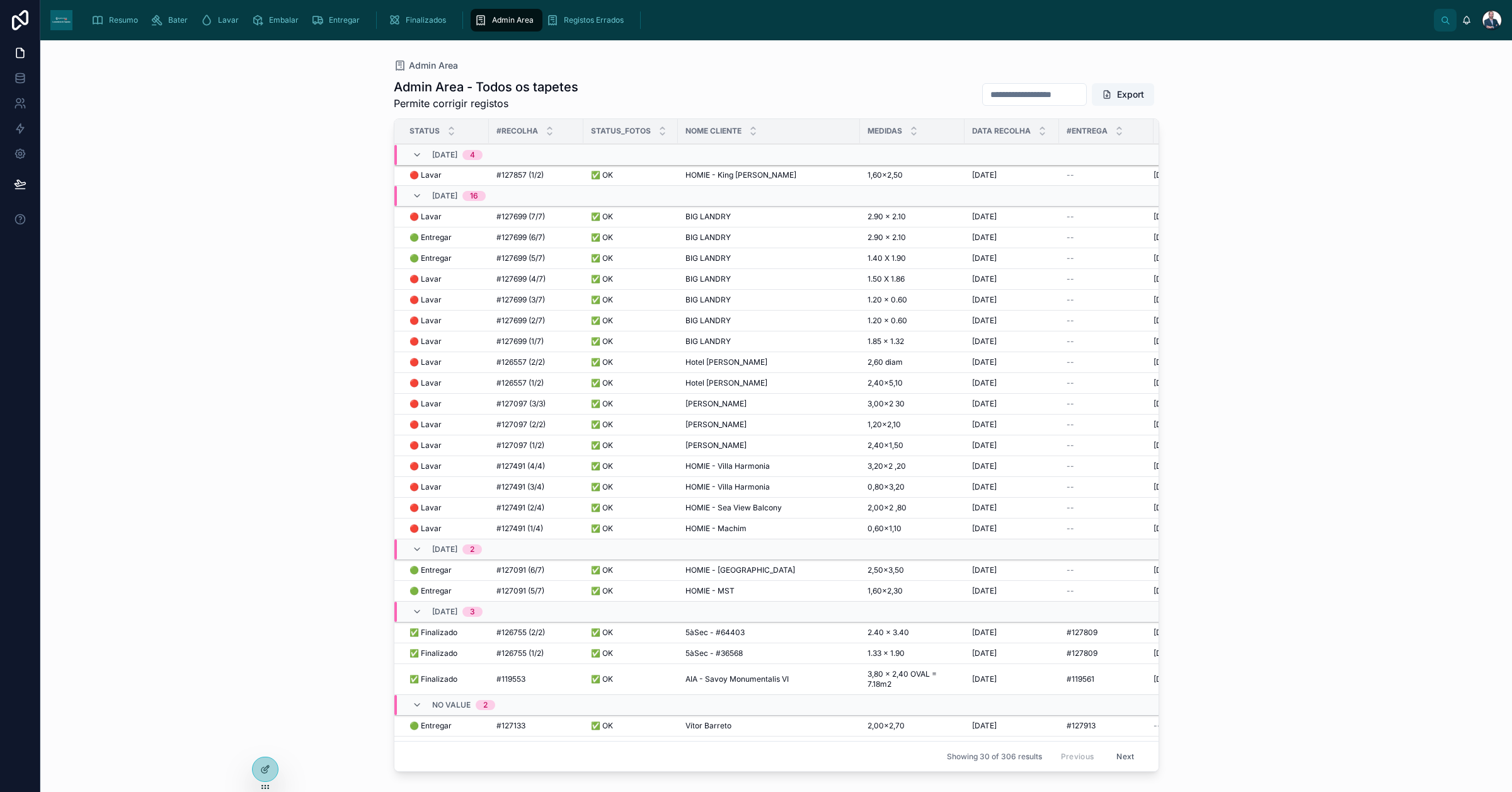
scroll to position [177, 0]
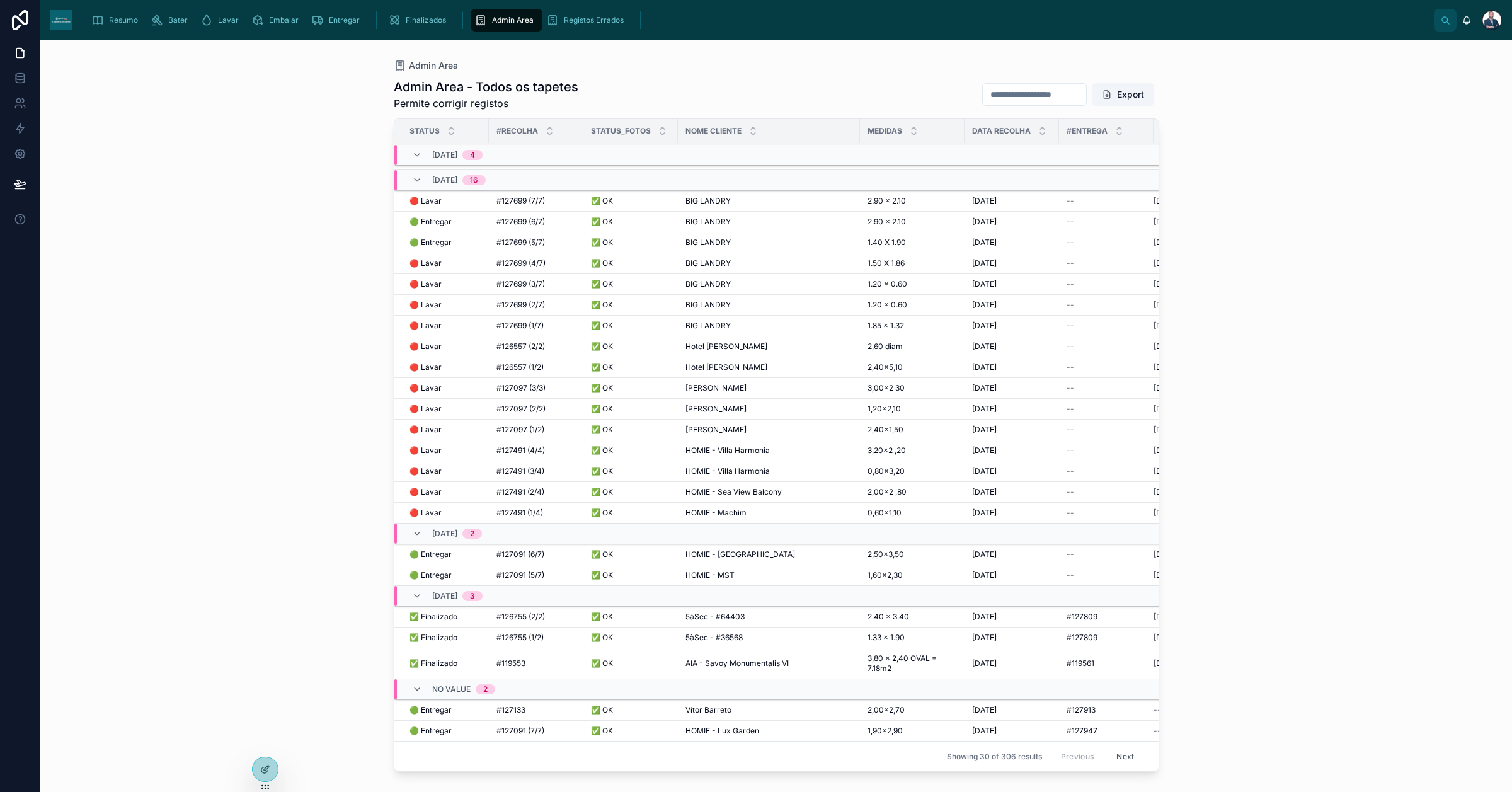
click at [103, 19] on icon "scrollable content" at bounding box center [98, 20] width 13 height 13
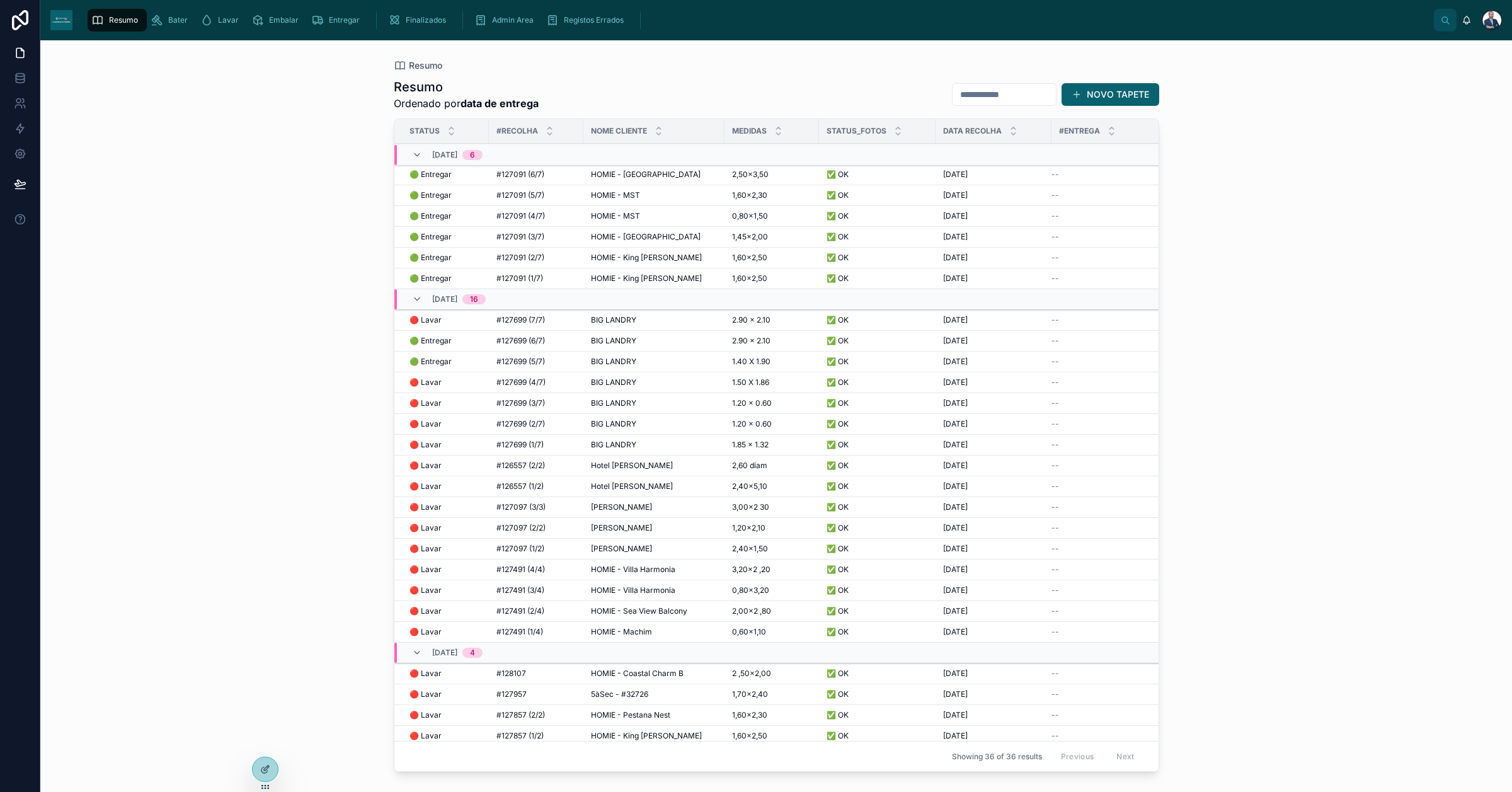
click at [510, 19] on span "Admin Area" at bounding box center [513, 20] width 41 height 10
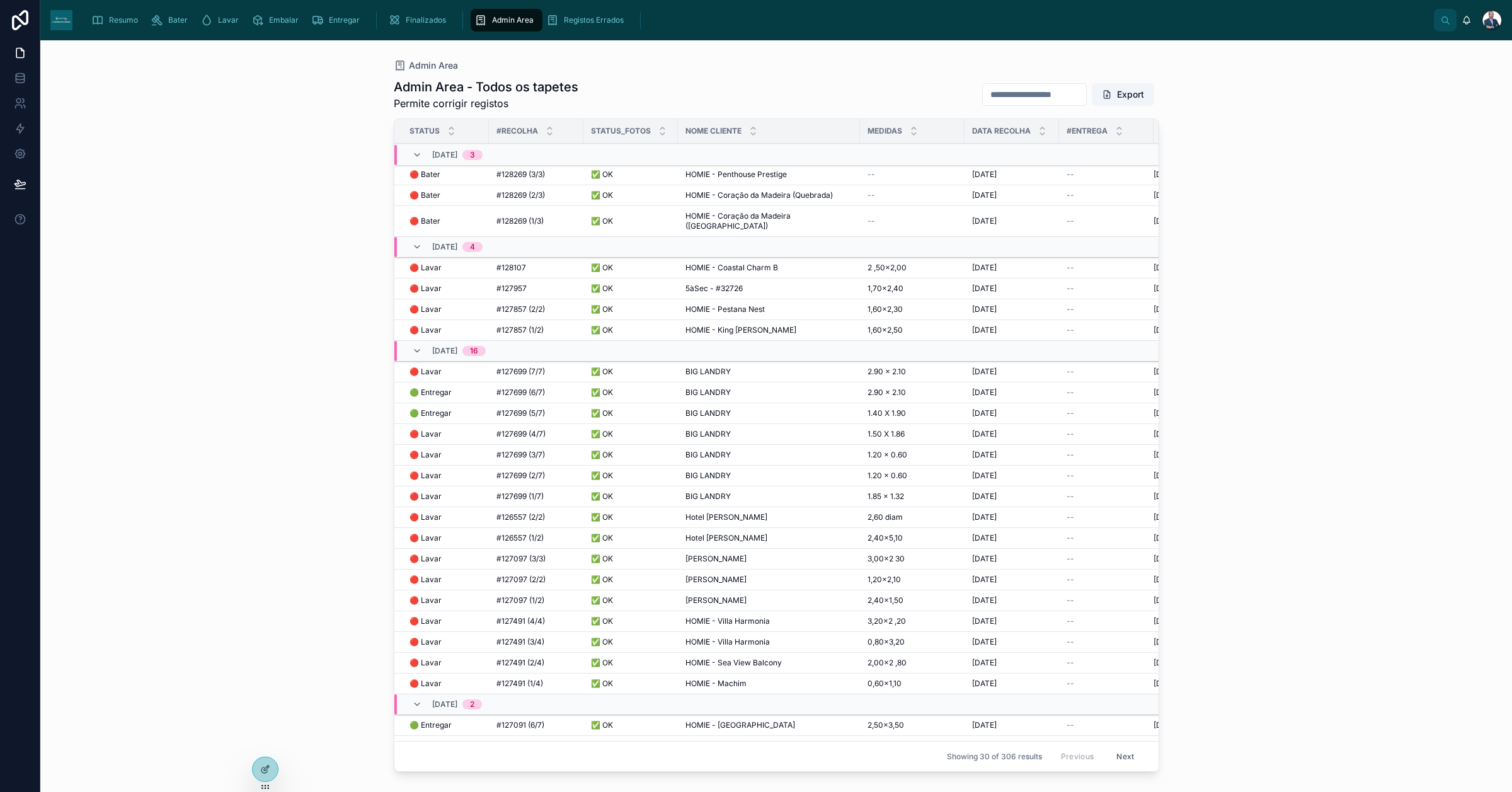
scroll to position [177, 0]
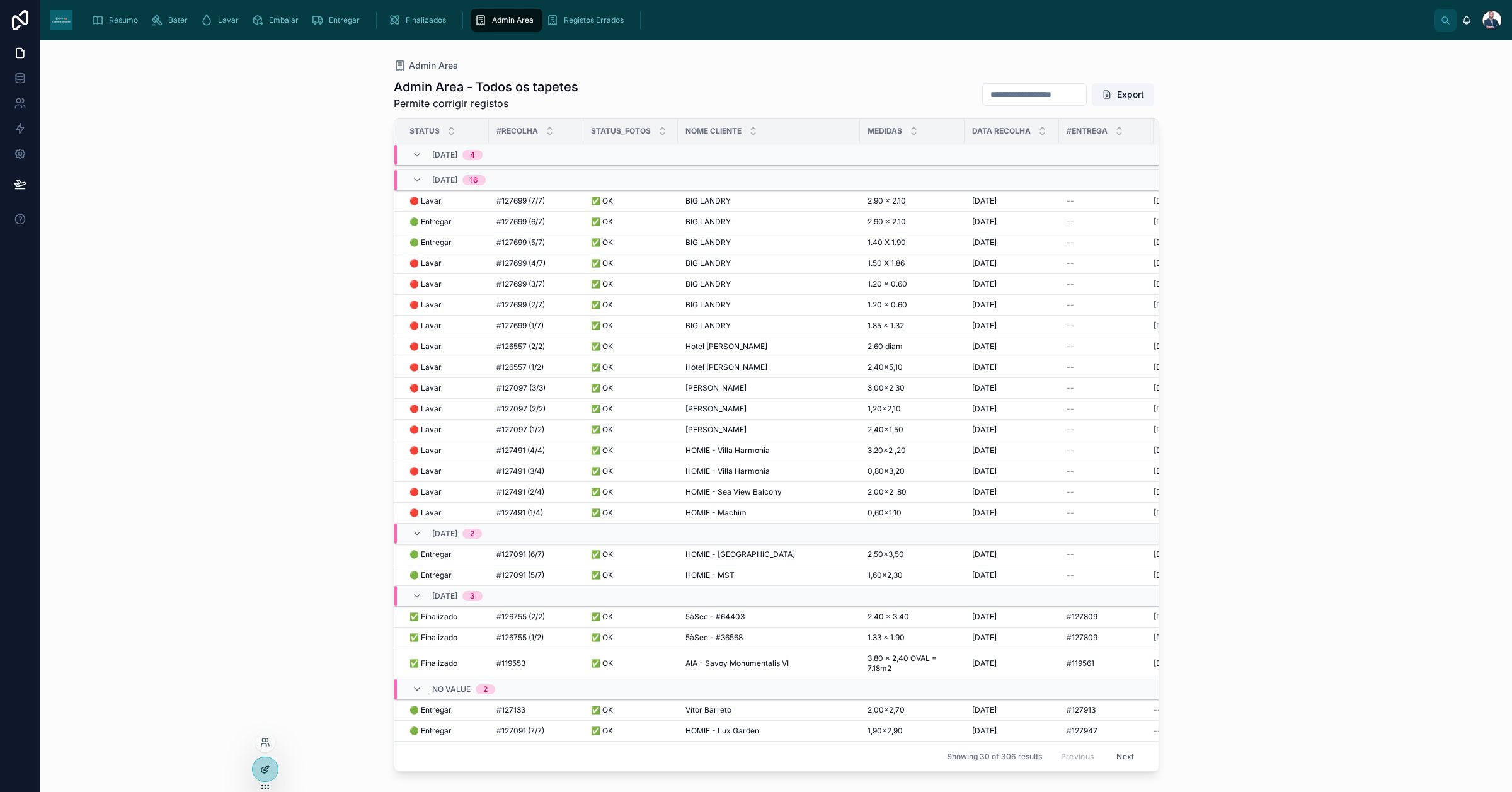
click at [262, 633] on div at bounding box center [266, 770] width 25 height 24
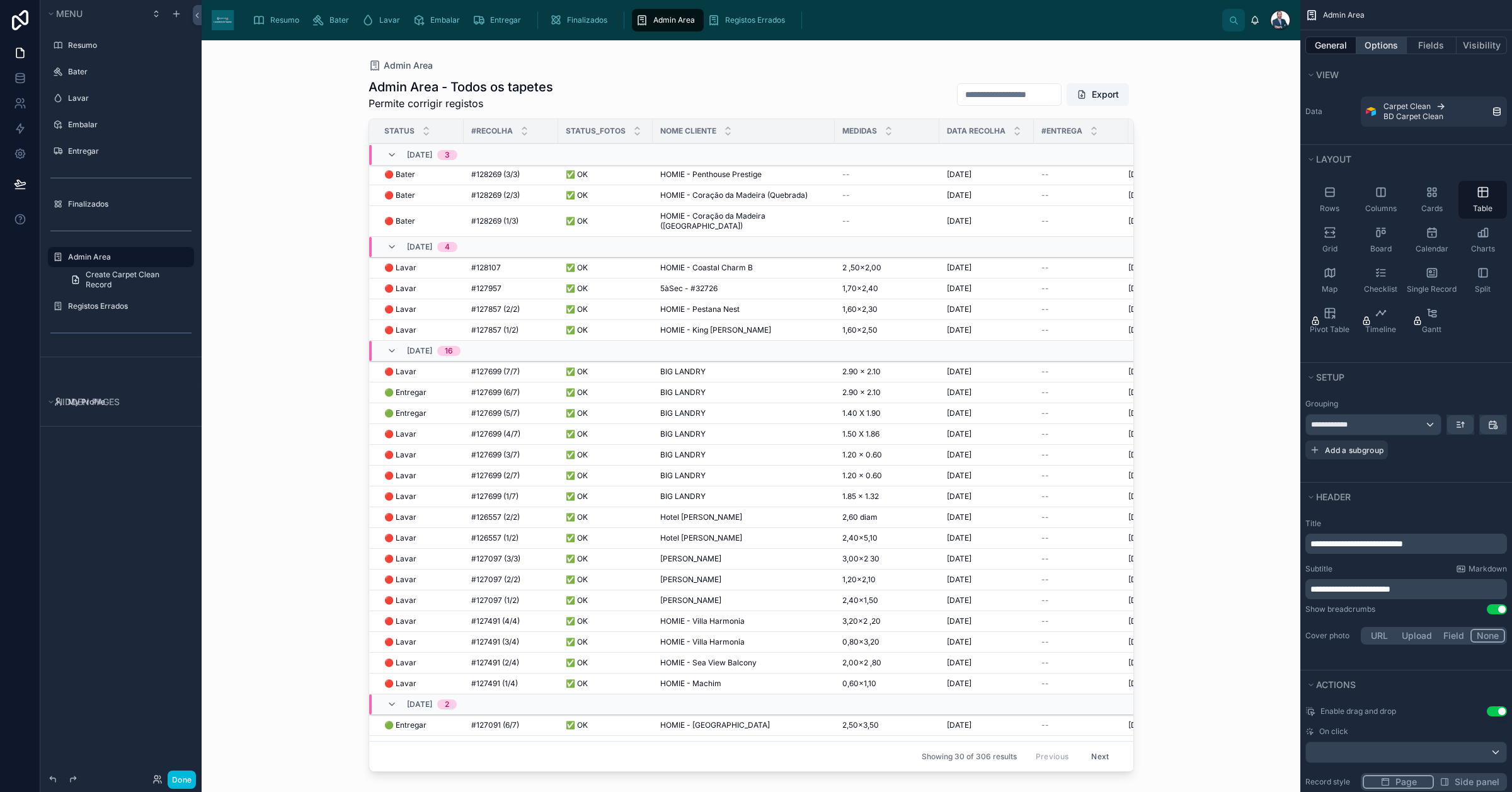
click at [1209, 41] on button "Options" at bounding box center [1381, 45] width 50 height 17
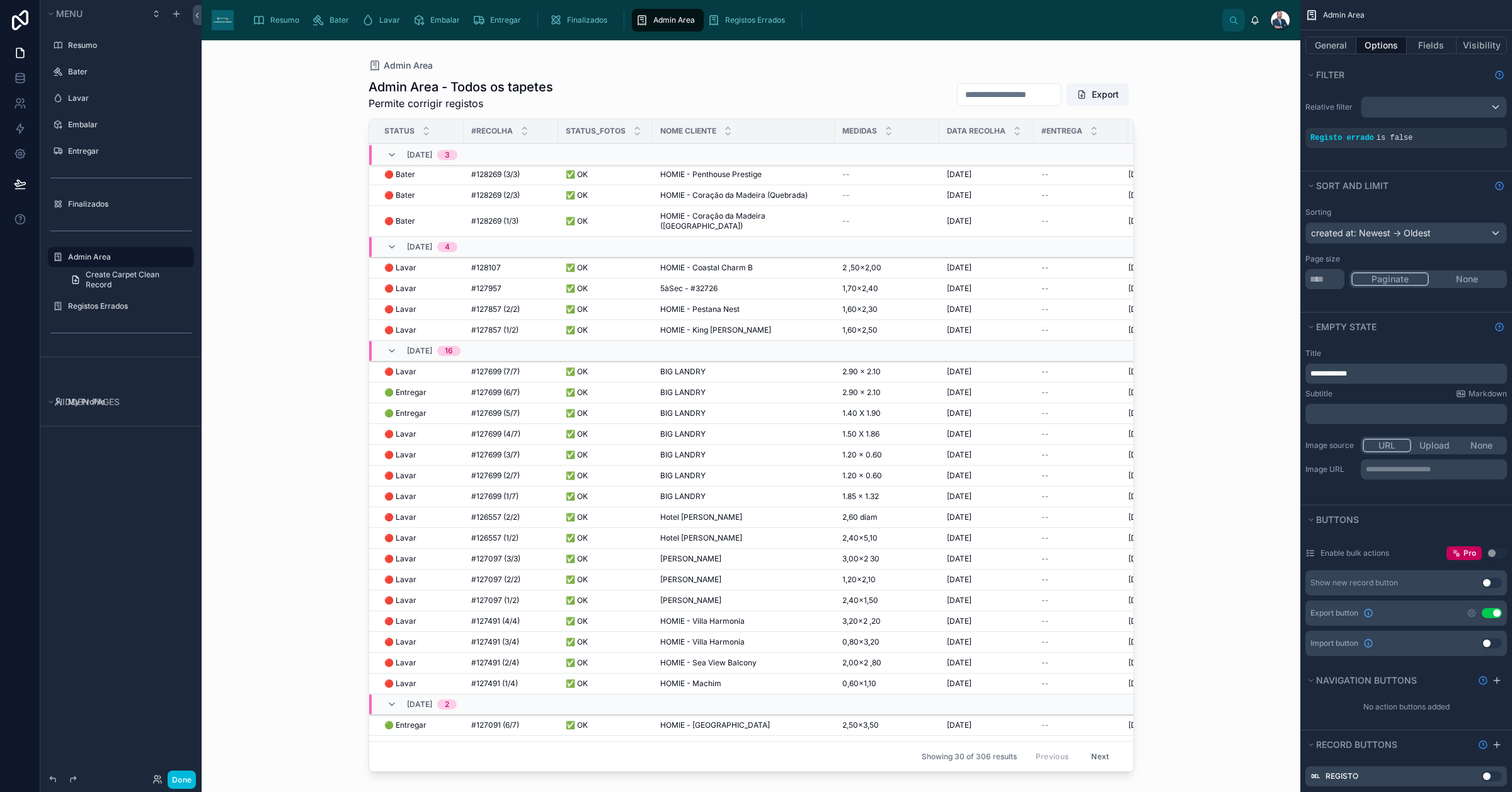
drag, startPoint x: 1125, startPoint y: 527, endPoint x: 1140, endPoint y: 662, distance: 135.8
click at [1140, 633] on div at bounding box center [751, 409] width 806 height 736
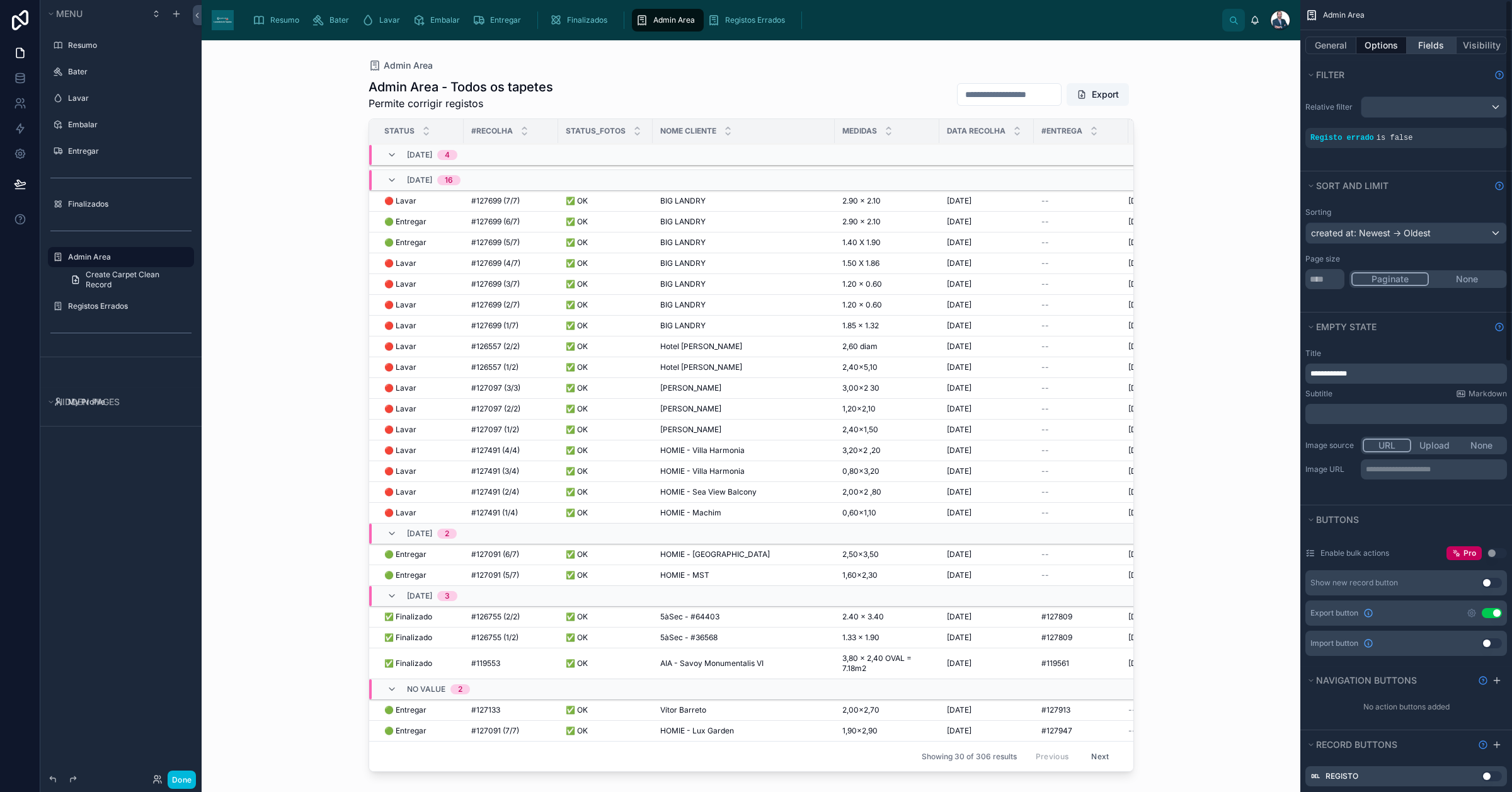
click at [1209, 45] on button "Fields" at bounding box center [1432, 45] width 50 height 17
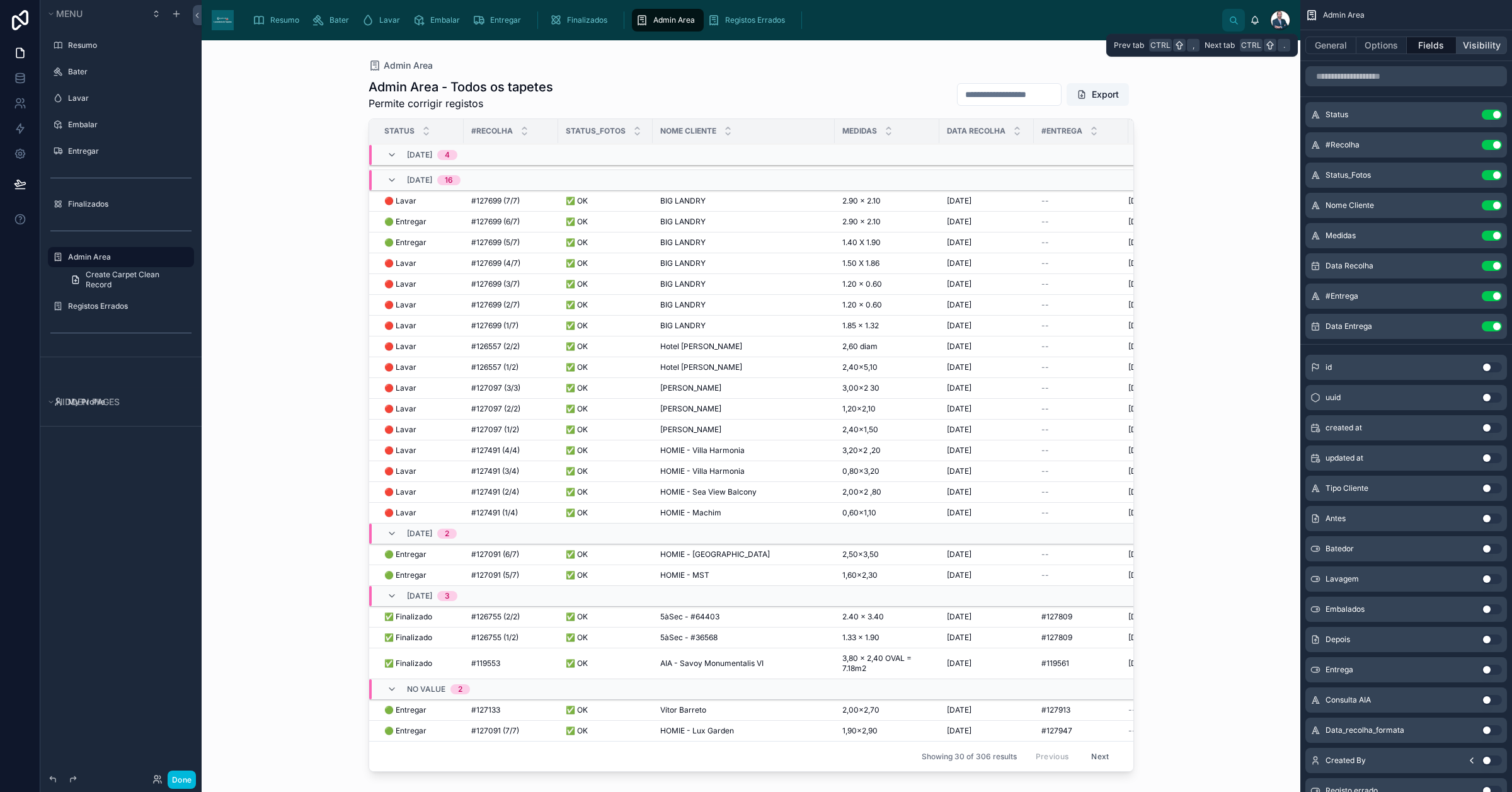
click at [1209, 41] on button "Visibility" at bounding box center [1481, 45] width 50 height 17
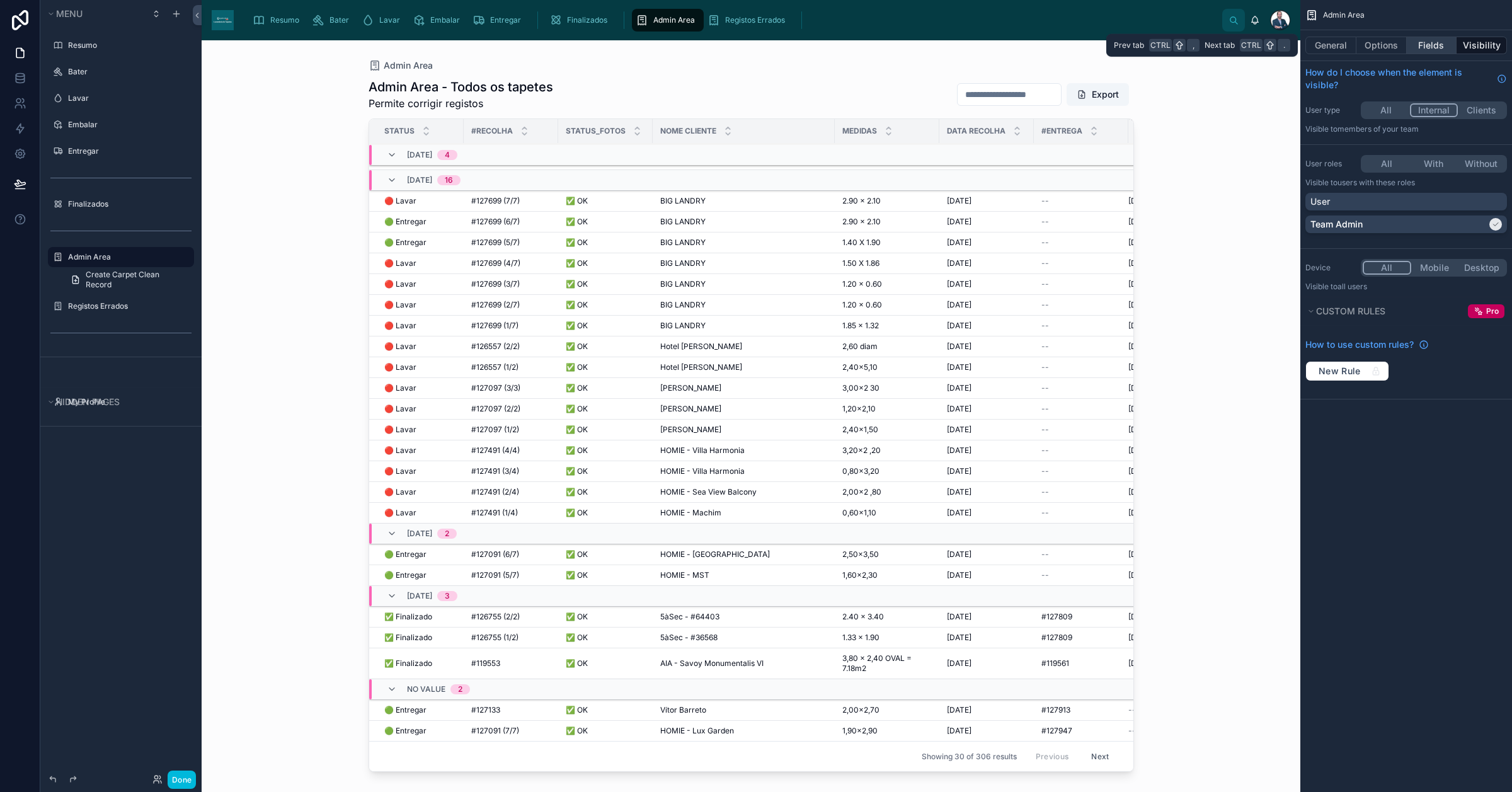
click at [1209, 41] on button "Fields" at bounding box center [1432, 45] width 50 height 17
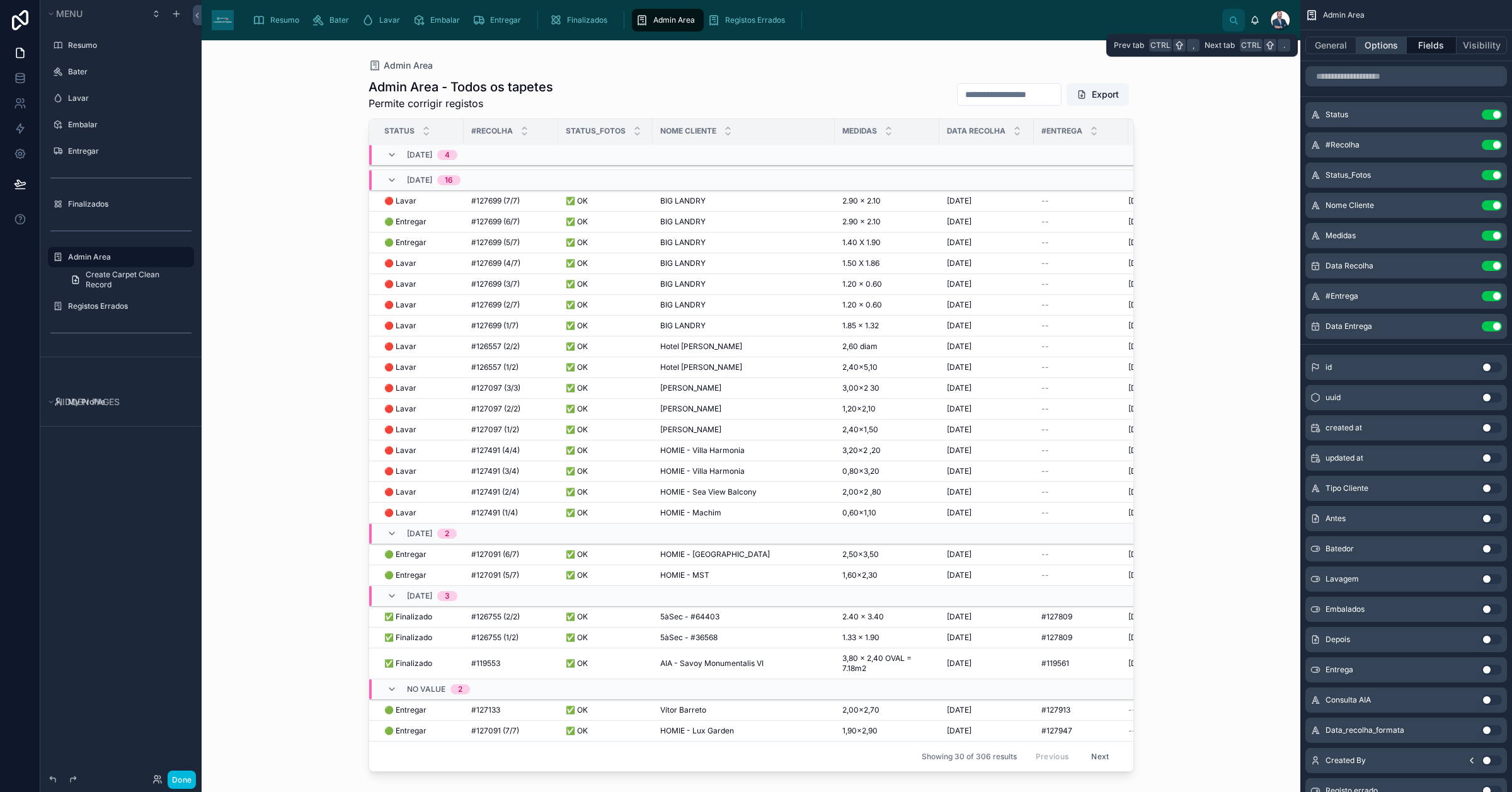
click at [1209, 41] on button "Options" at bounding box center [1381, 45] width 50 height 17
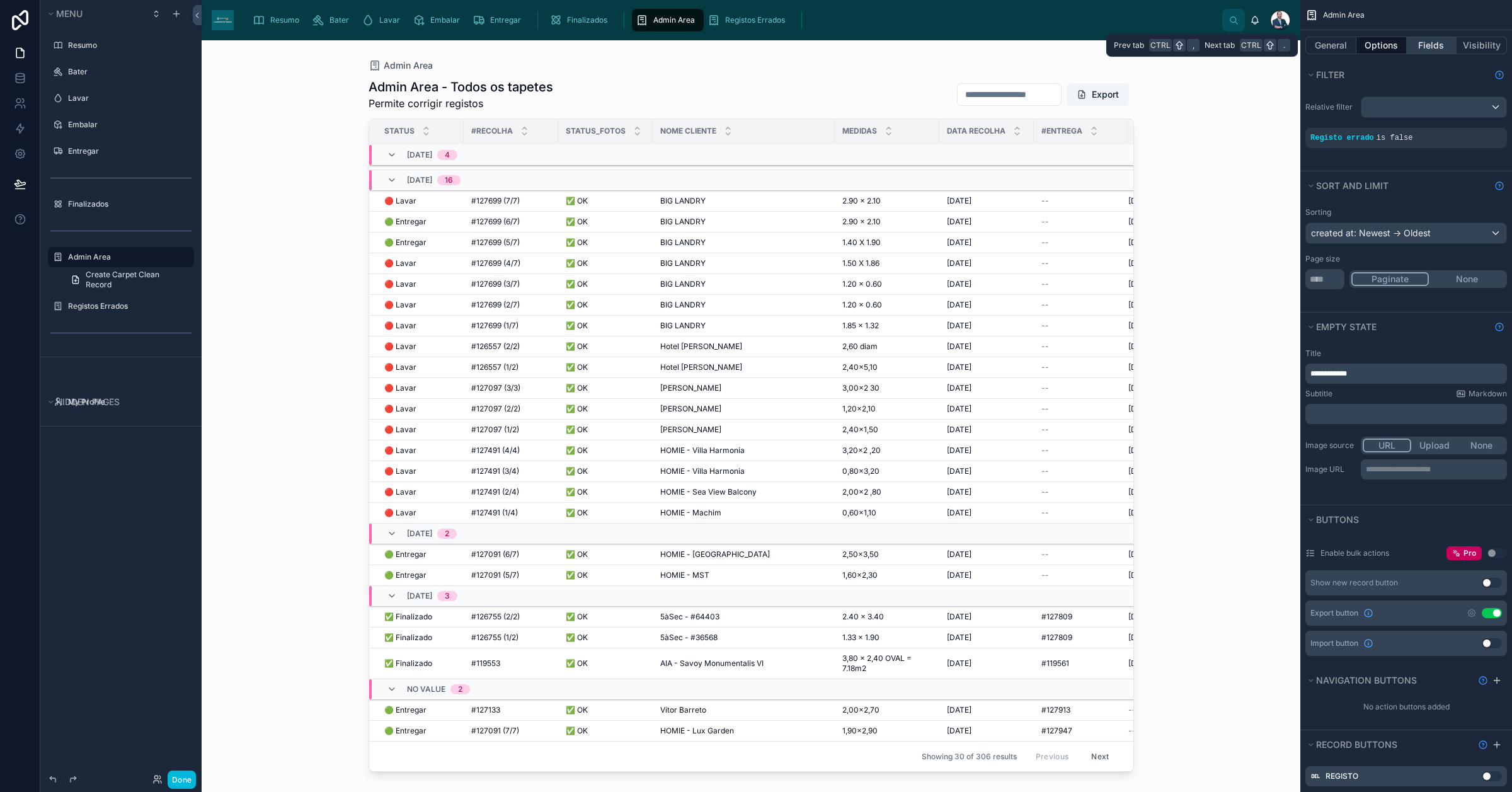
click at [1209, 43] on button "Fields" at bounding box center [1432, 45] width 50 height 17
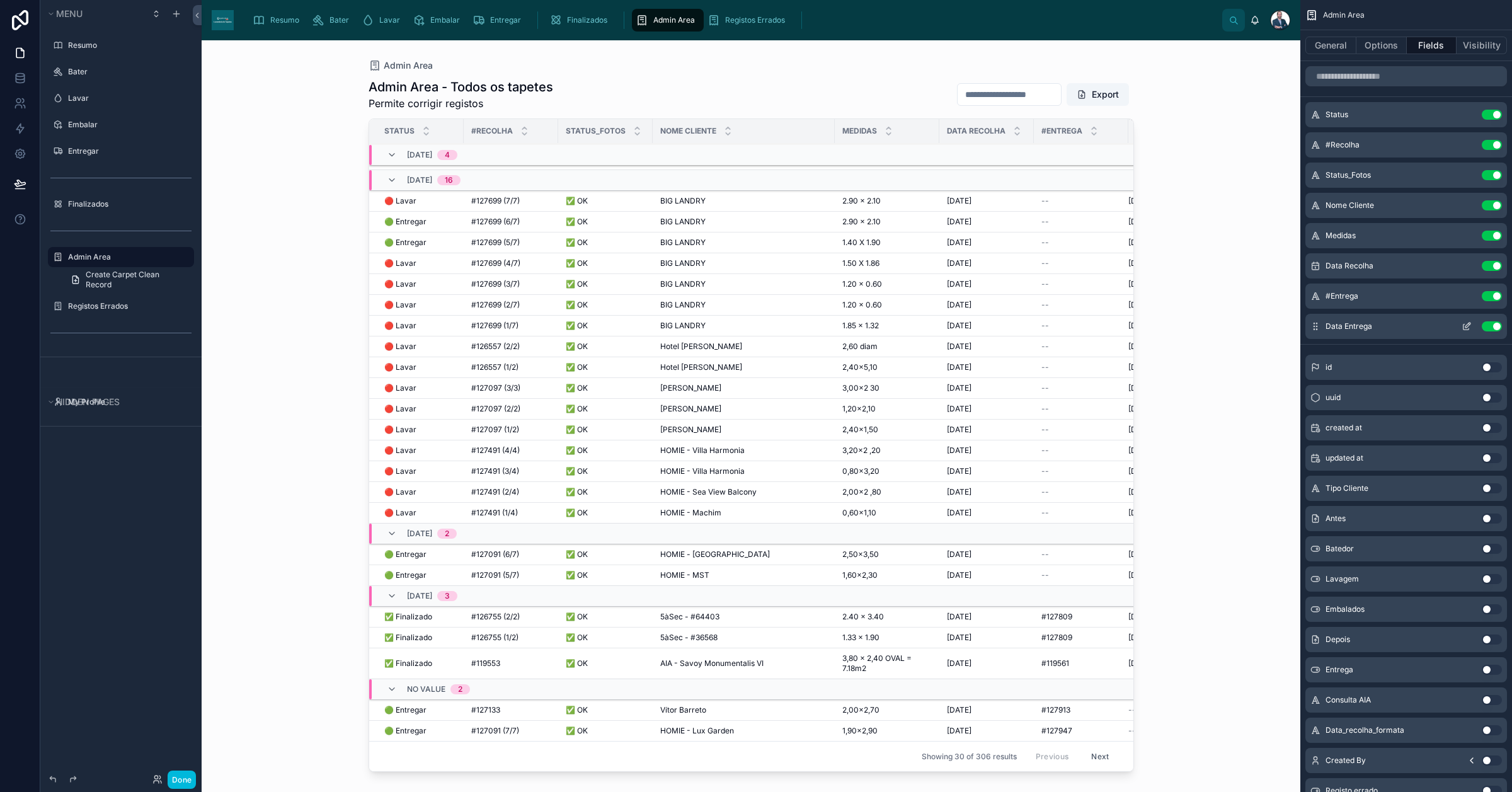
click at [1209, 325] on icon "scrollable content" at bounding box center [1467, 326] width 10 height 10
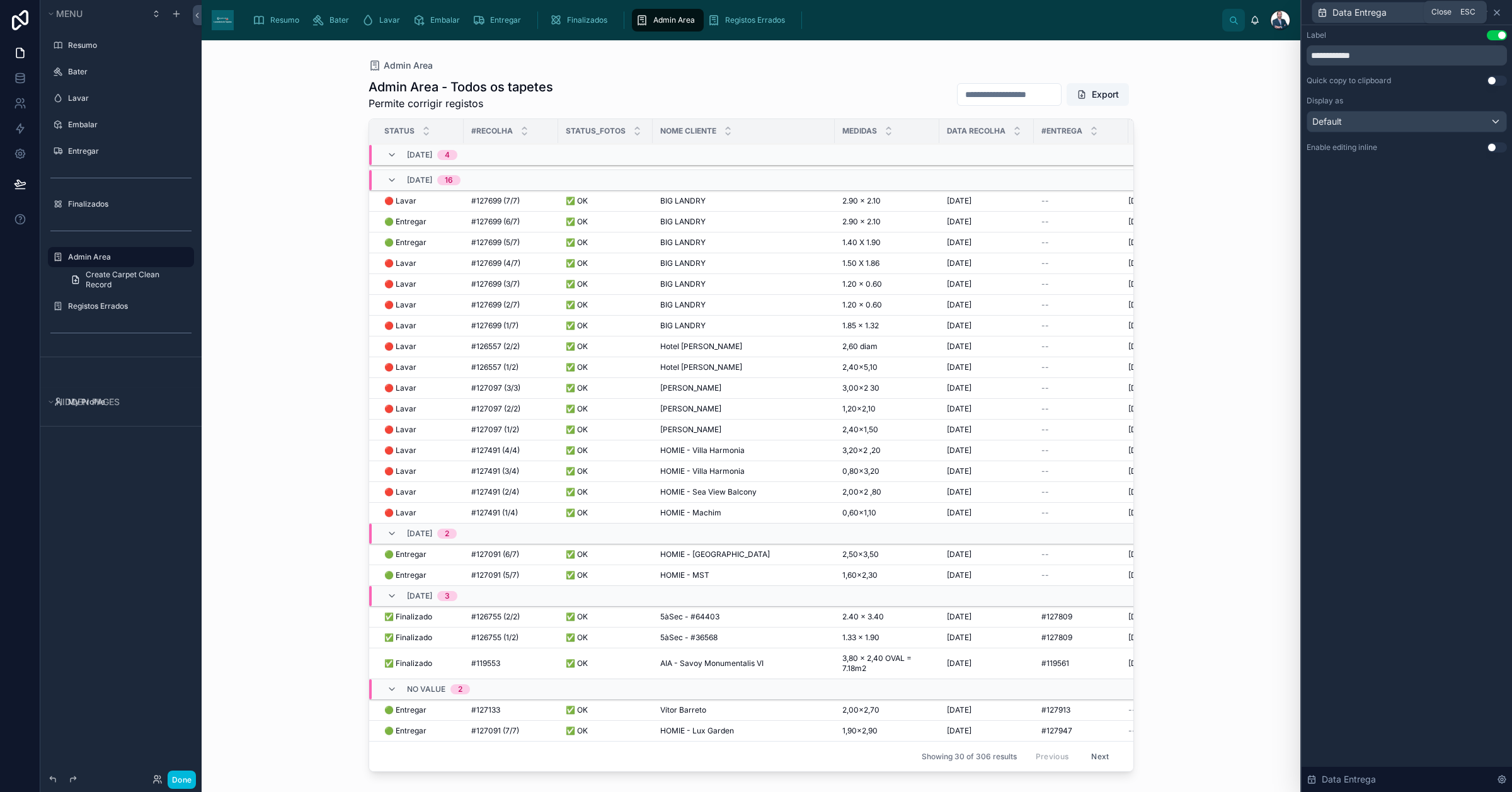
click at [1209, 14] on icon at bounding box center [1497, 13] width 10 height 10
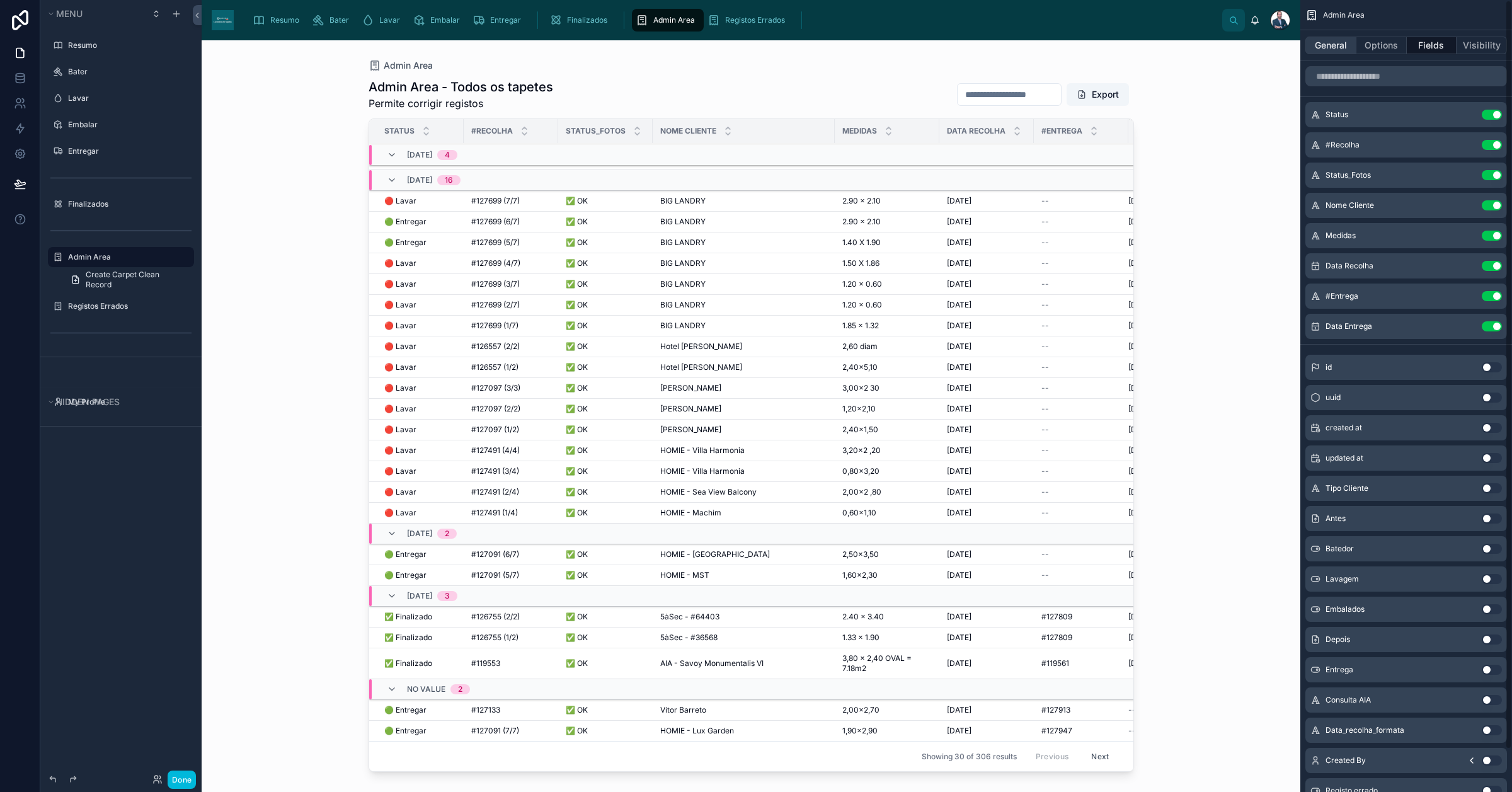
click at [1209, 44] on button "General" at bounding box center [1331, 45] width 51 height 17
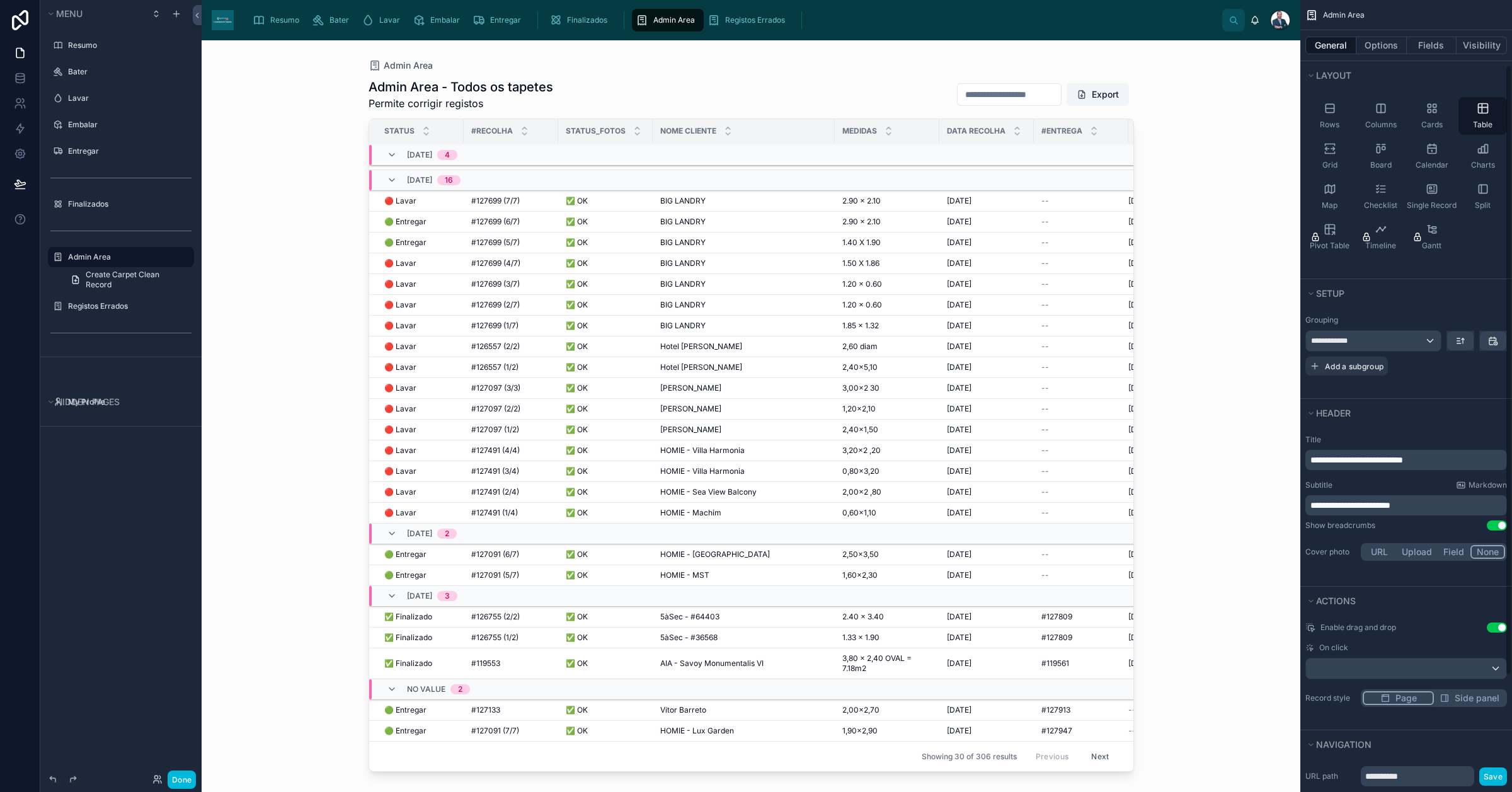
scroll to position [235, 0]
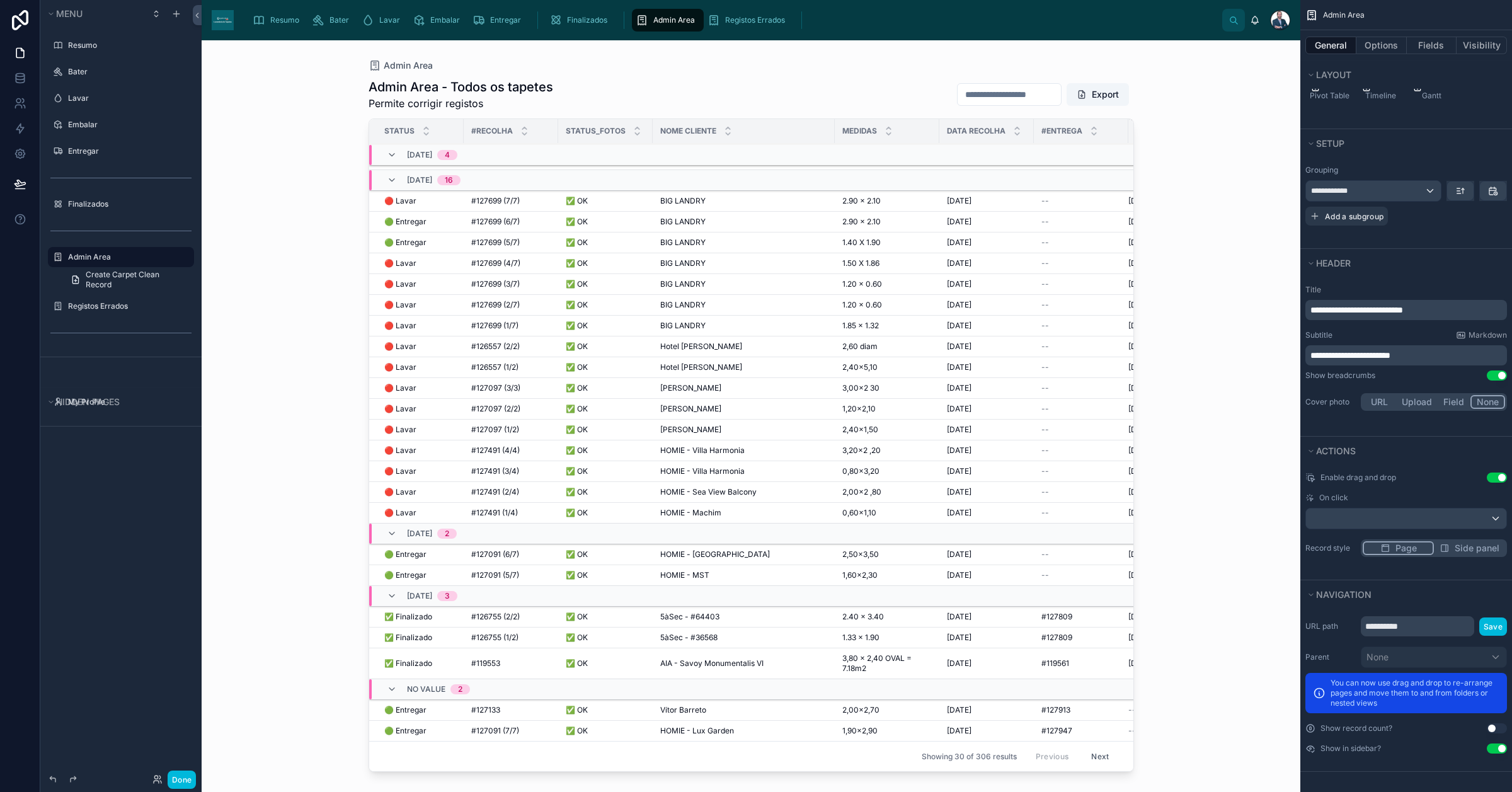
click at [285, 17] on span "Resumo" at bounding box center [285, 20] width 29 height 10
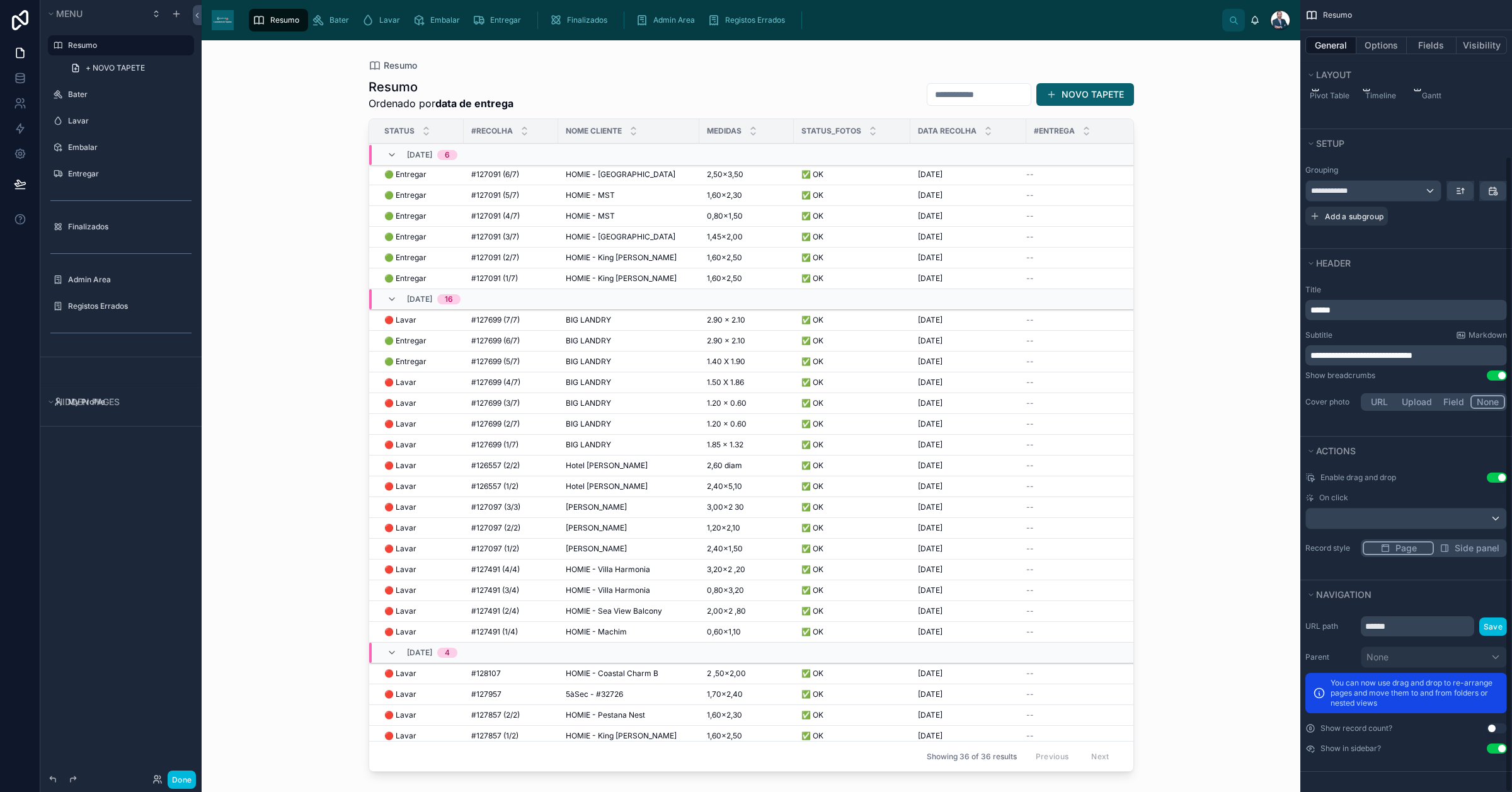
scroll to position [235, 0]
click at [654, 17] on span "Admin Area" at bounding box center [674, 20] width 41 height 10
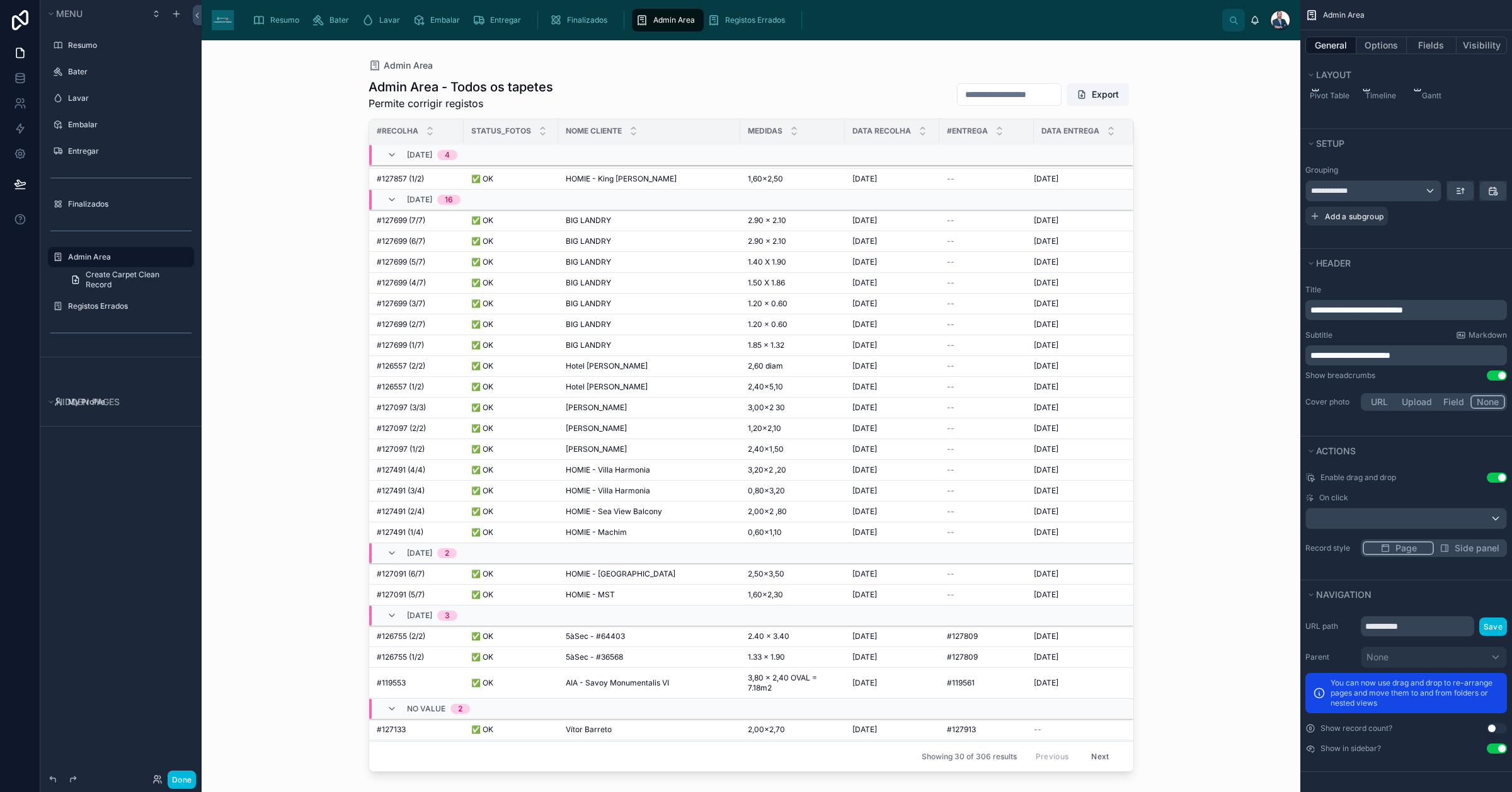
scroll to position [177, 95]
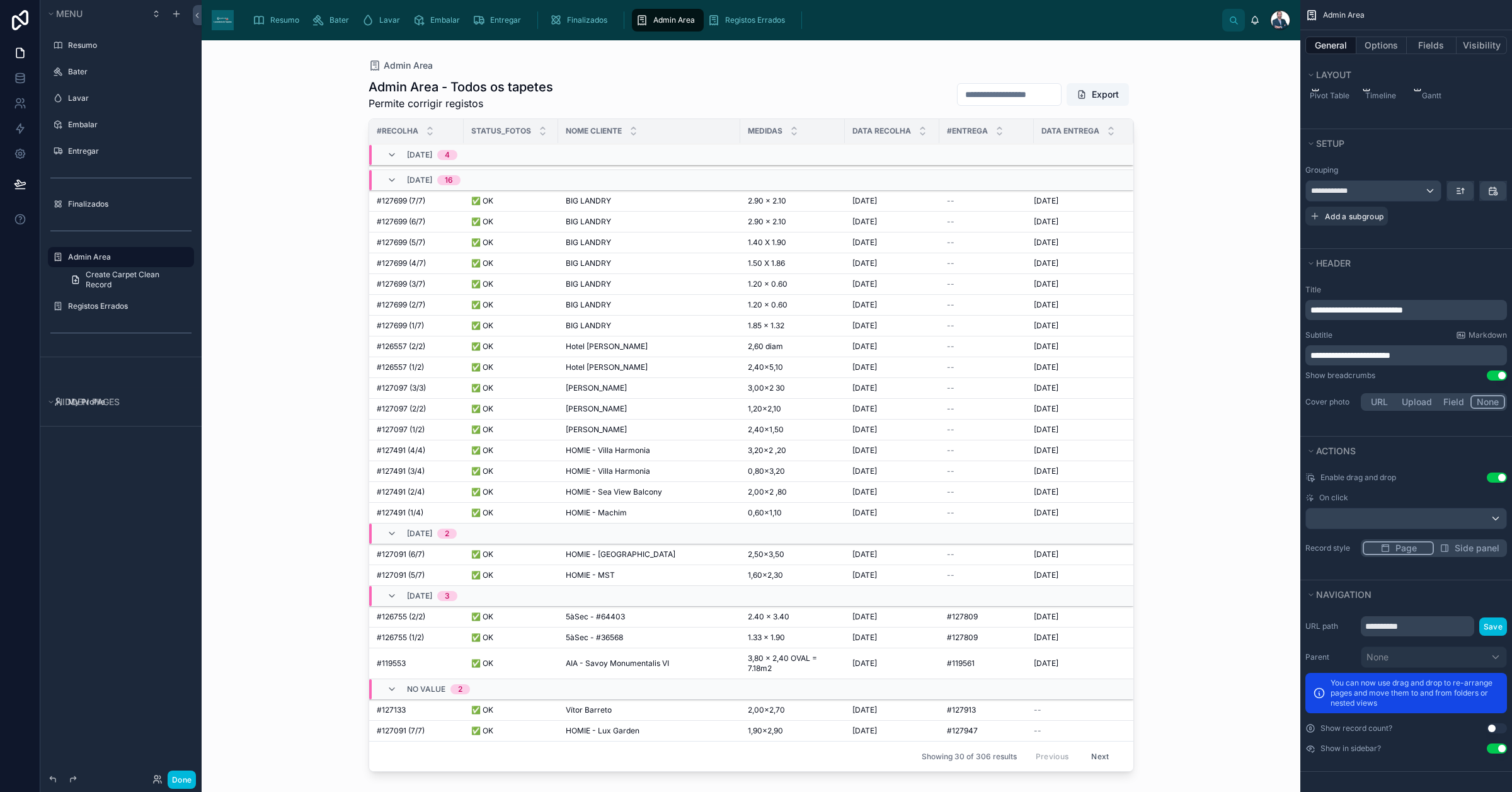
click at [1090, 633] on button "Next" at bounding box center [1100, 756] width 35 height 20
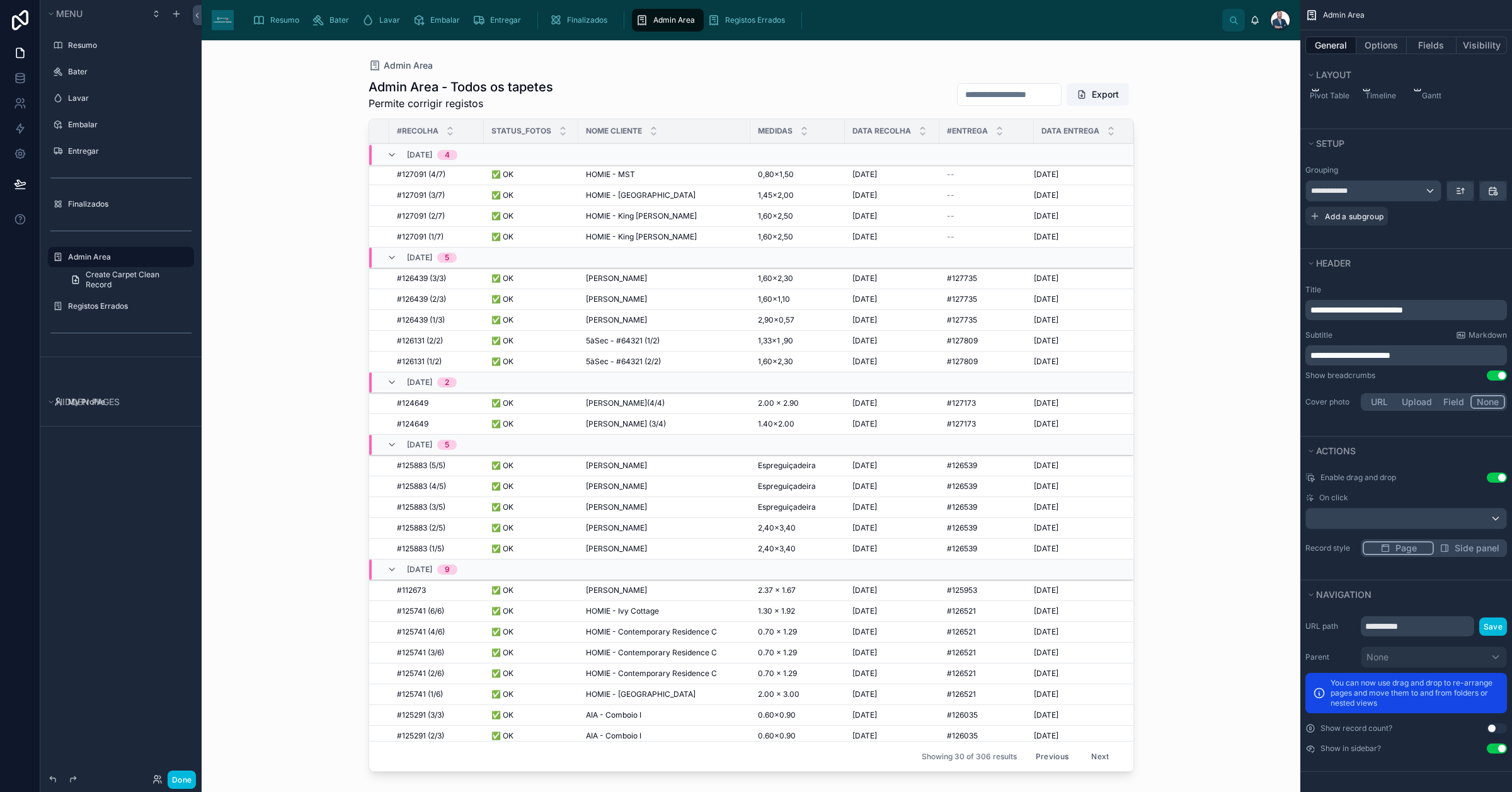
scroll to position [0, 86]
click at [1040, 633] on button "Previous" at bounding box center [1052, 756] width 50 height 20
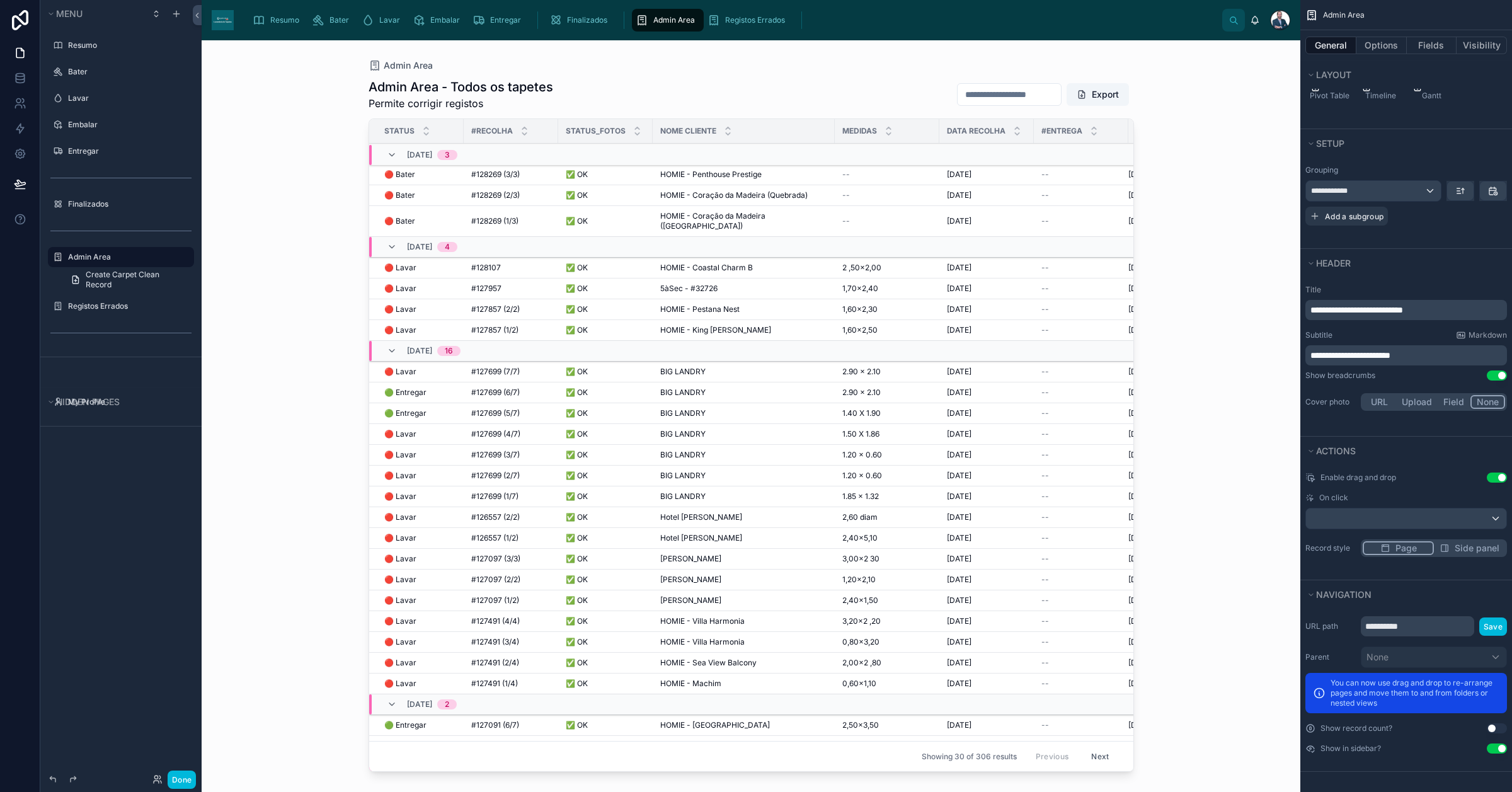
scroll to position [177, 0]
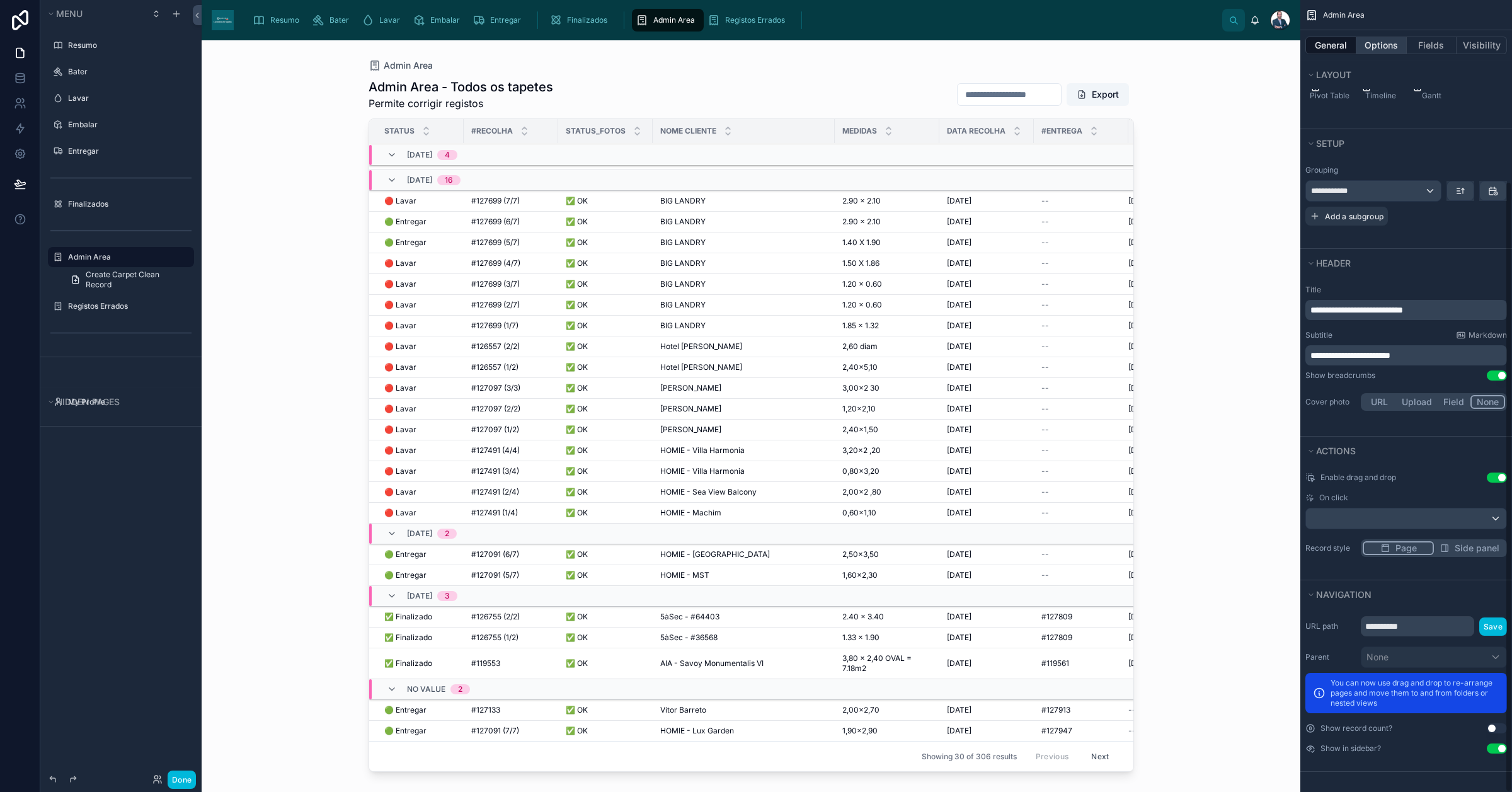
click at [1209, 47] on button "Options" at bounding box center [1381, 45] width 50 height 17
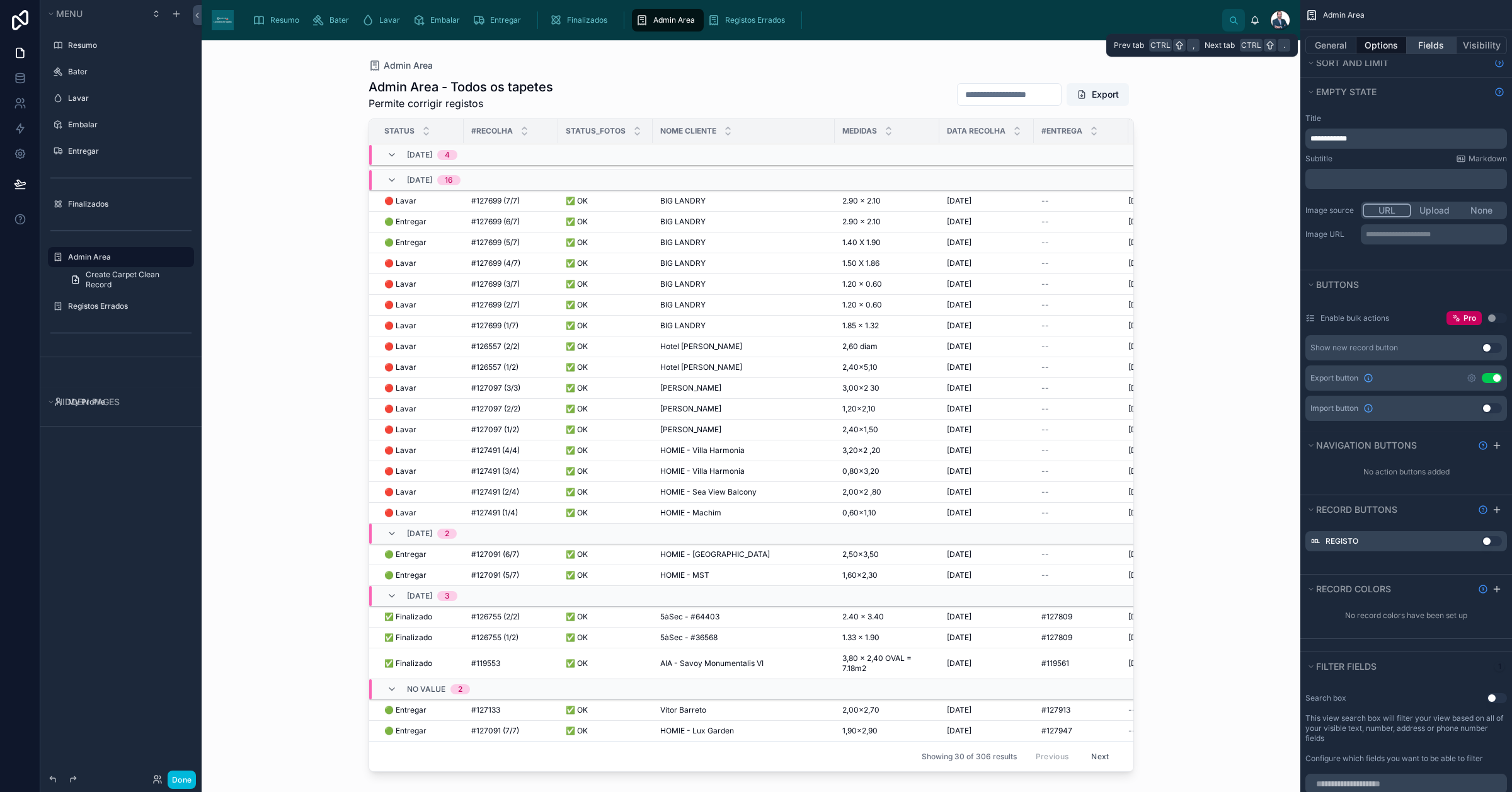
click at [1209, 45] on button "Fields" at bounding box center [1432, 45] width 50 height 17
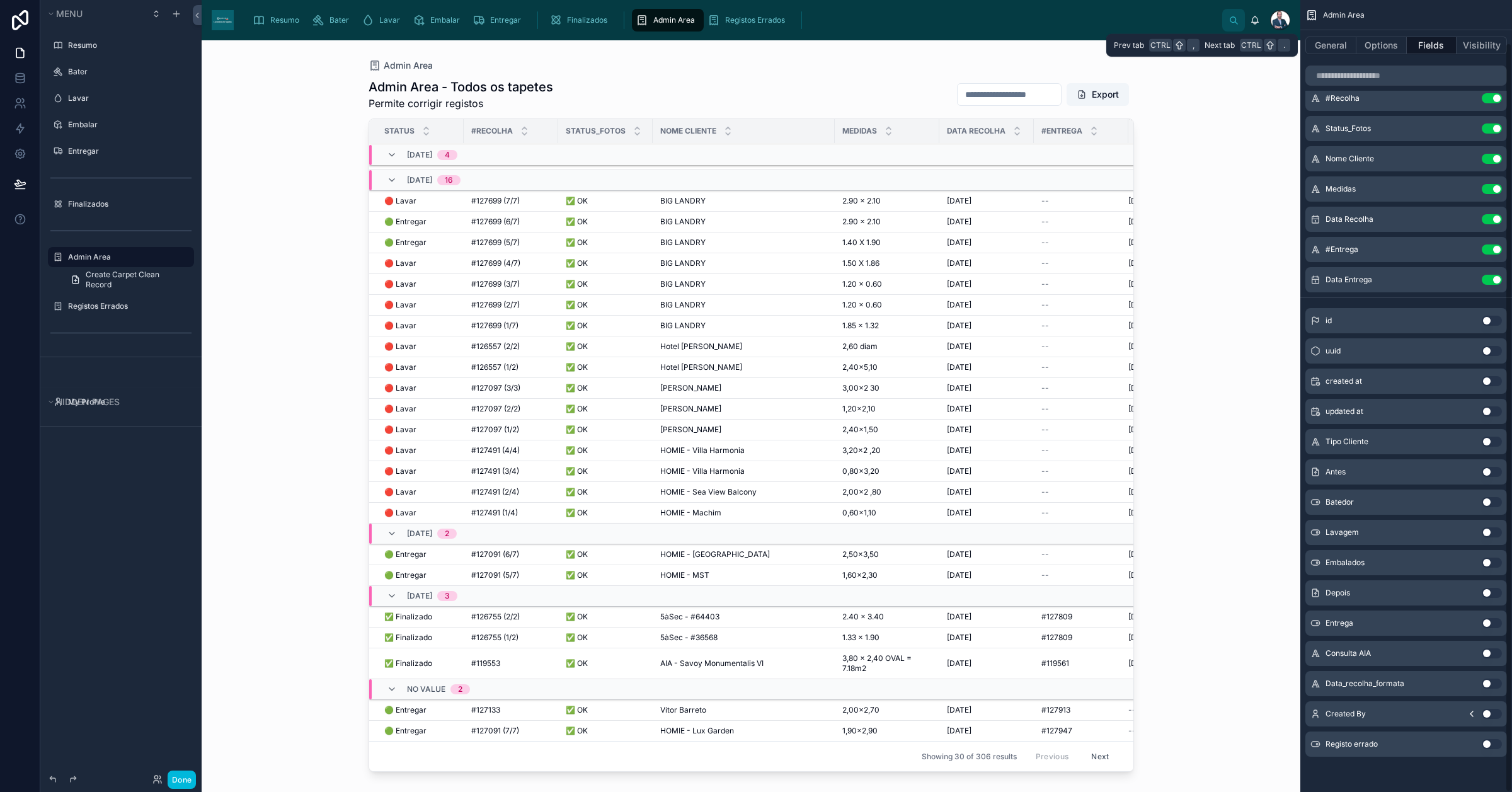
scroll to position [46, 0]
click at [1209, 41] on button "Visibility" at bounding box center [1481, 45] width 50 height 17
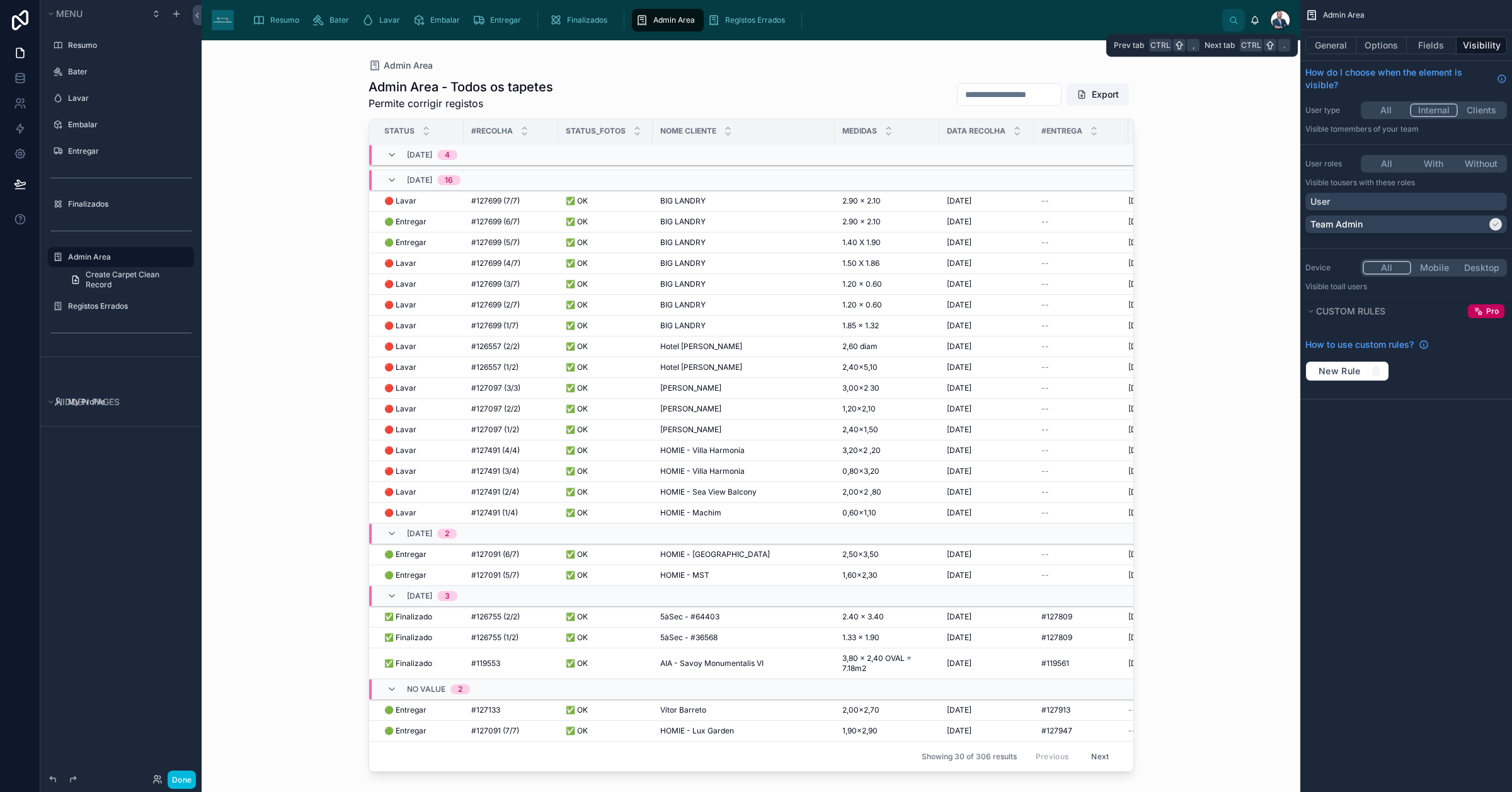
scroll to position [0, 0]
click at [1209, 44] on button "General" at bounding box center [1331, 45] width 51 height 17
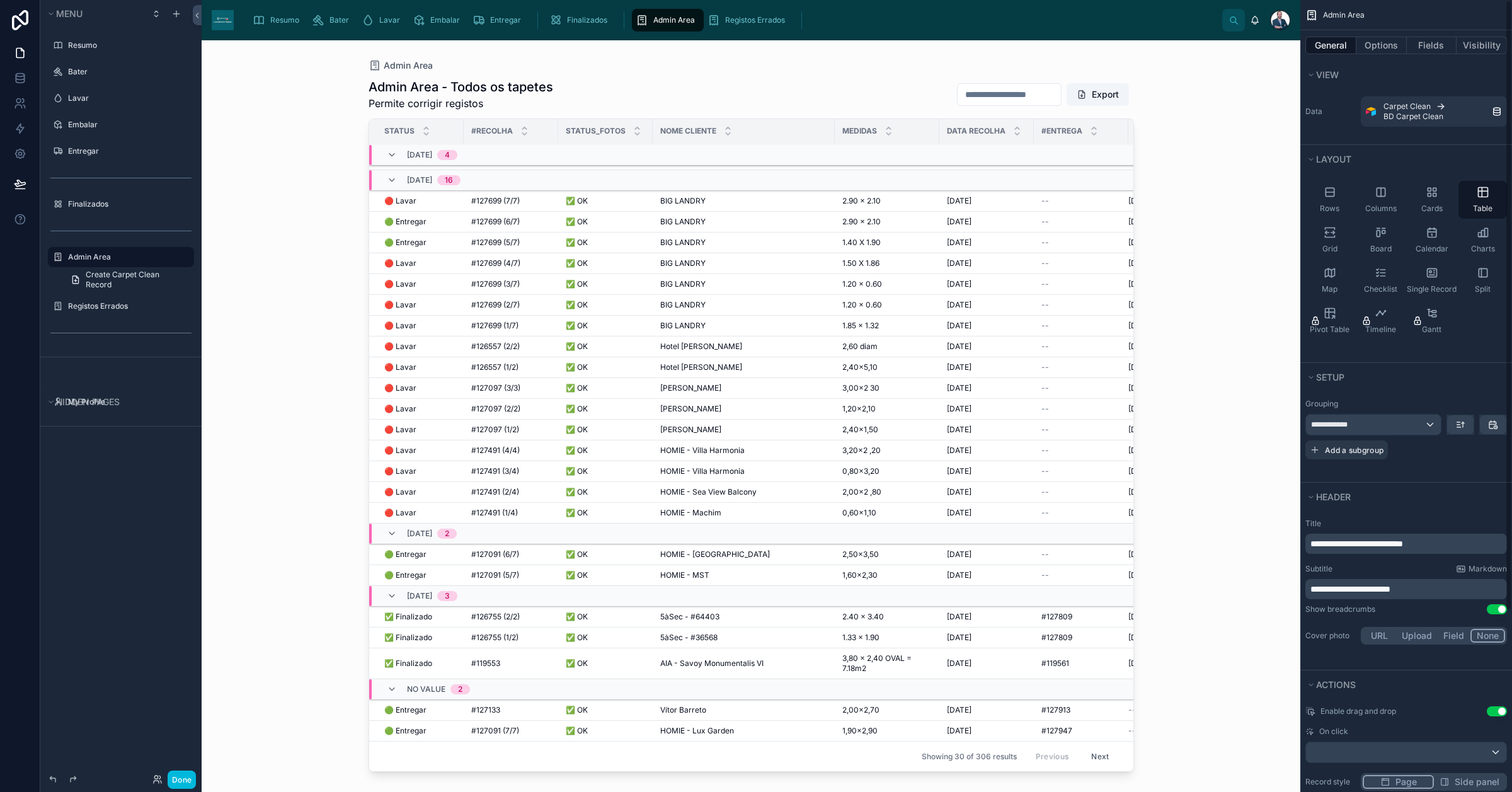
click at [1209, 55] on div "General Options Fields Visibility" at bounding box center [1406, 45] width 211 height 30
click at [1209, 52] on button "Options" at bounding box center [1381, 45] width 50 height 17
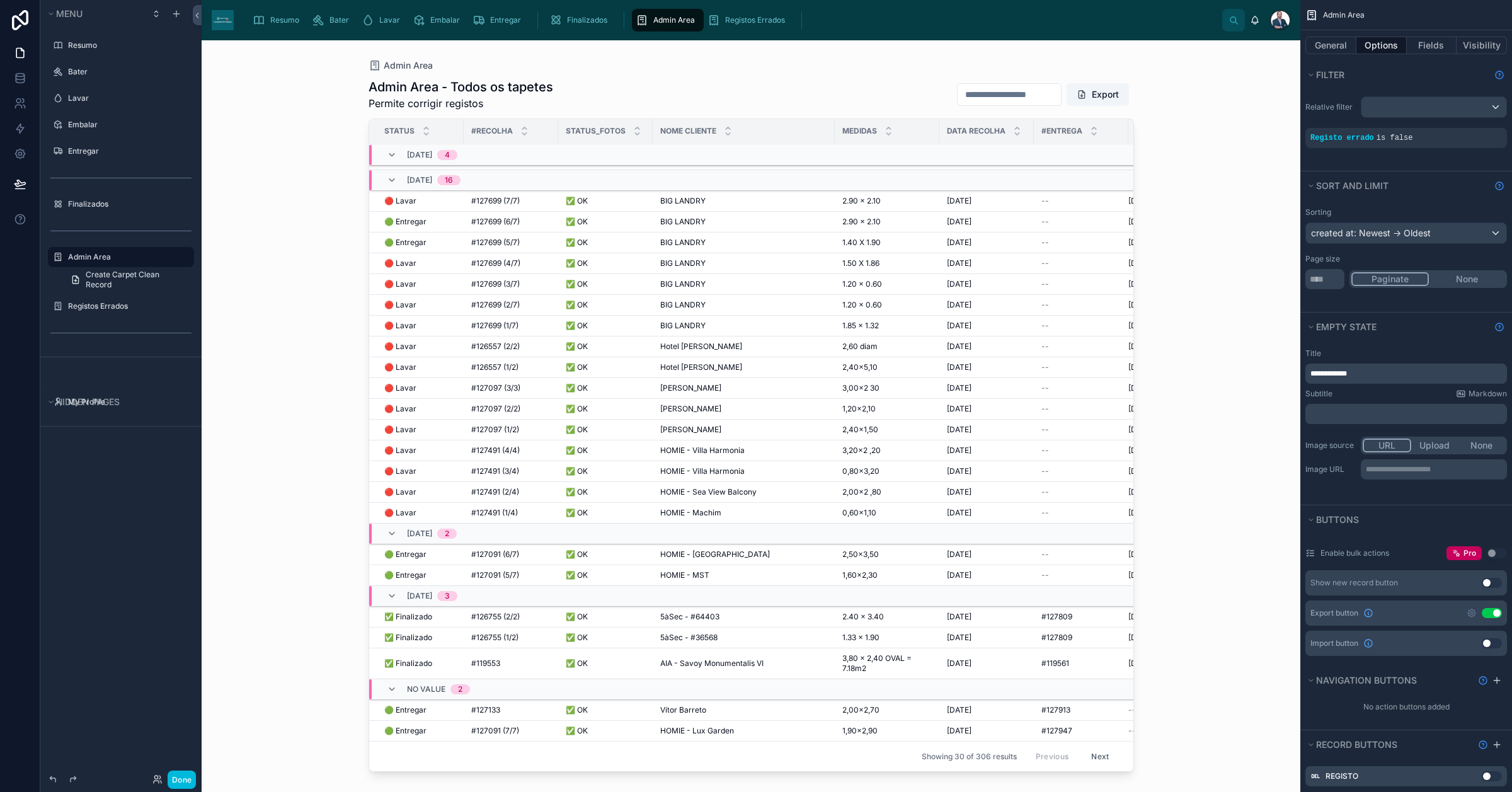
click at [1209, 278] on button "None" at bounding box center [1467, 278] width 76 height 14
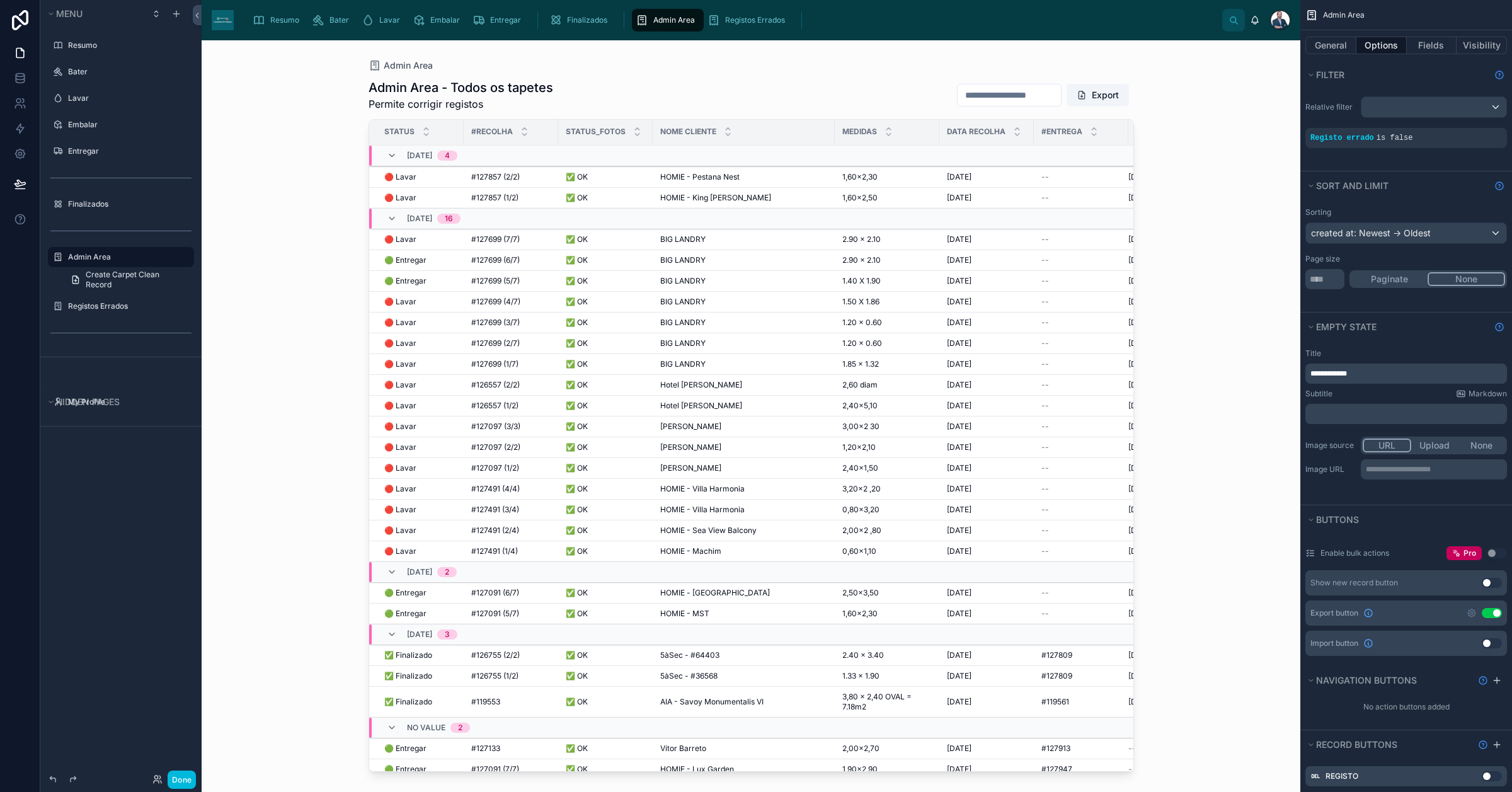
scroll to position [147, 0]
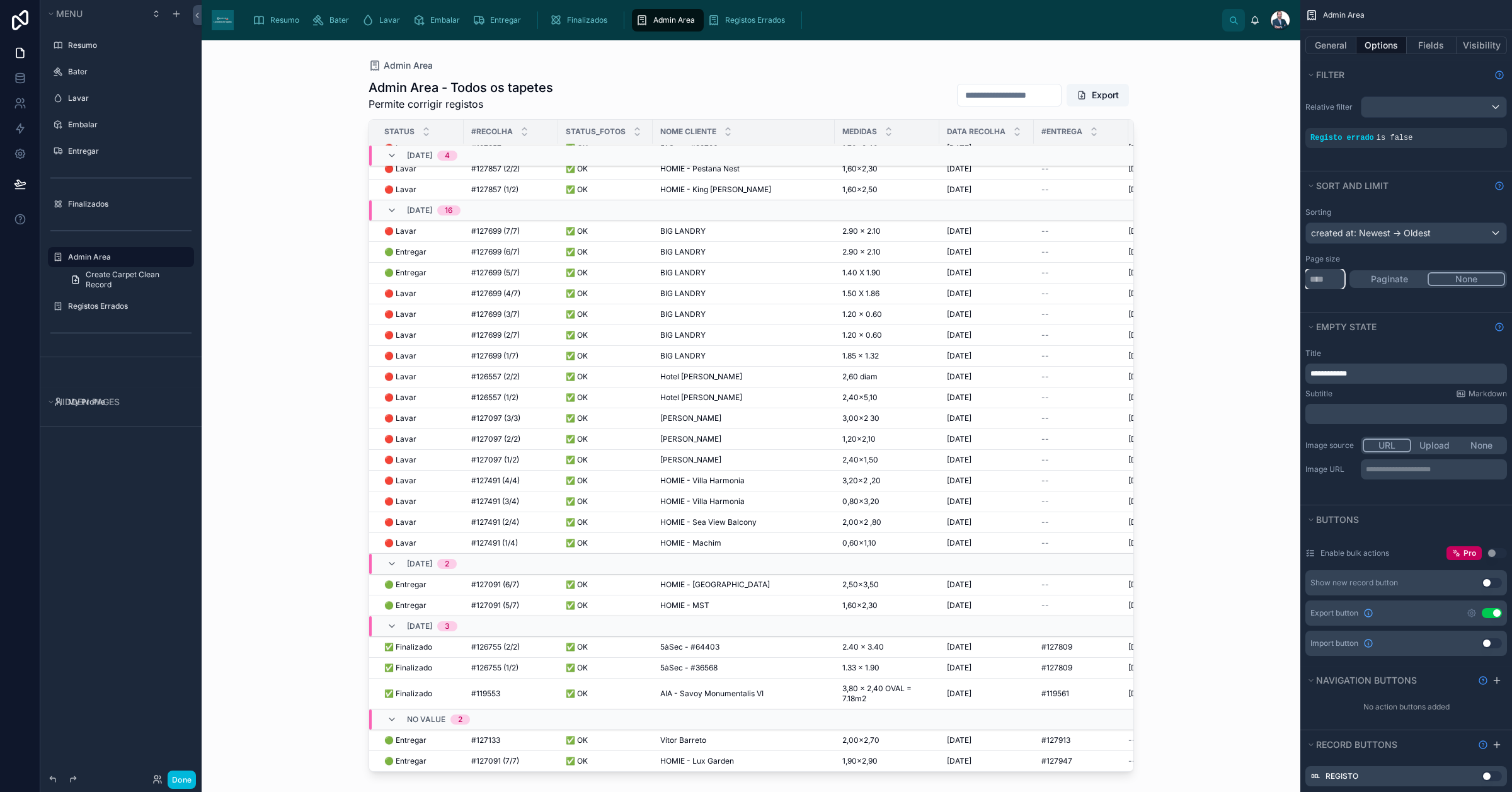
drag, startPoint x: 1328, startPoint y: 282, endPoint x: 1213, endPoint y: 291, distance: 115.4
click at [1209, 291] on div "Resumo Bater Lavar Embalar Entregar Finalizados Admin Area Registos Errados [PE…" at bounding box center [857, 396] width 1310 height 792
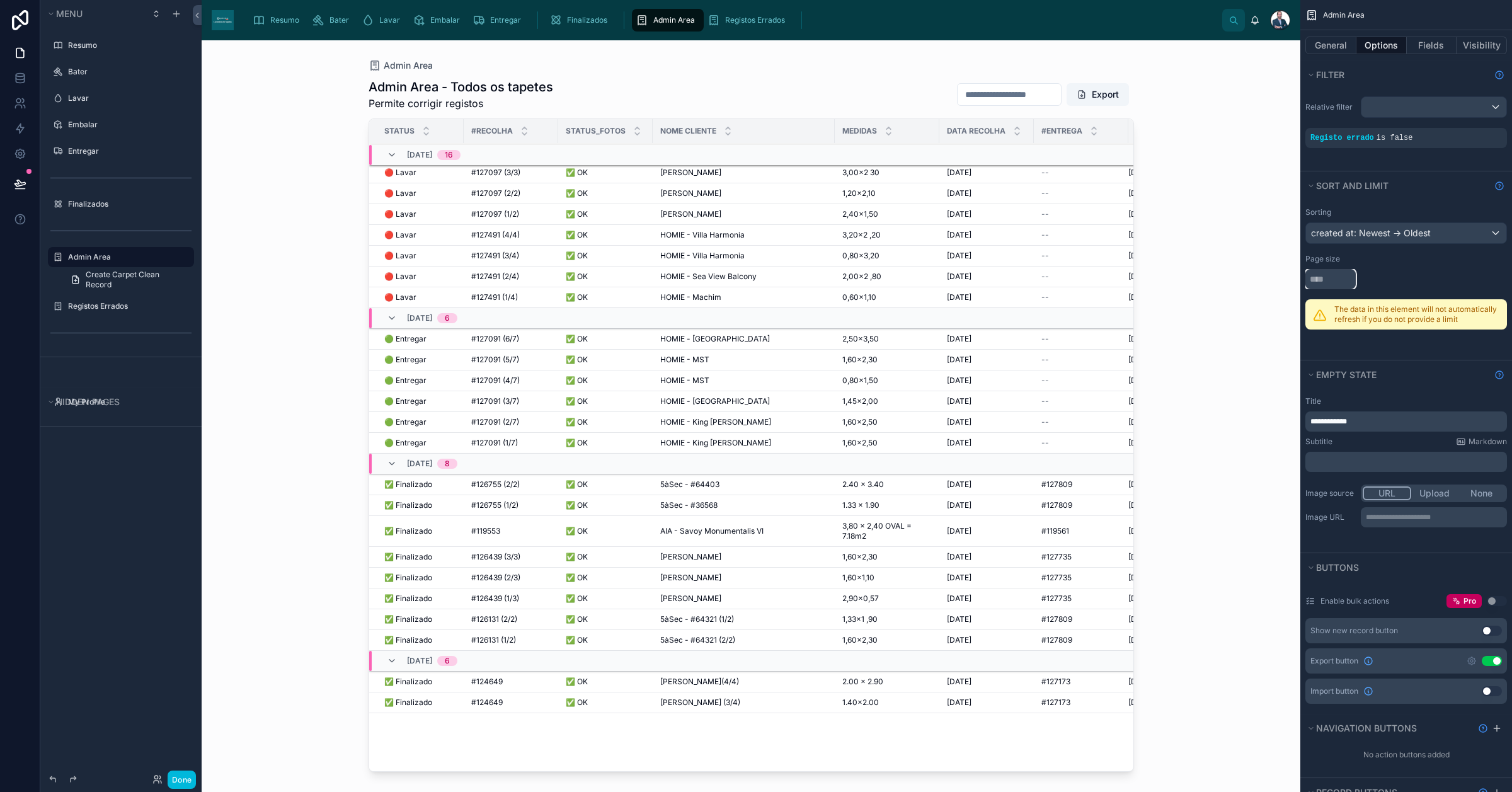
scroll to position [8, 0]
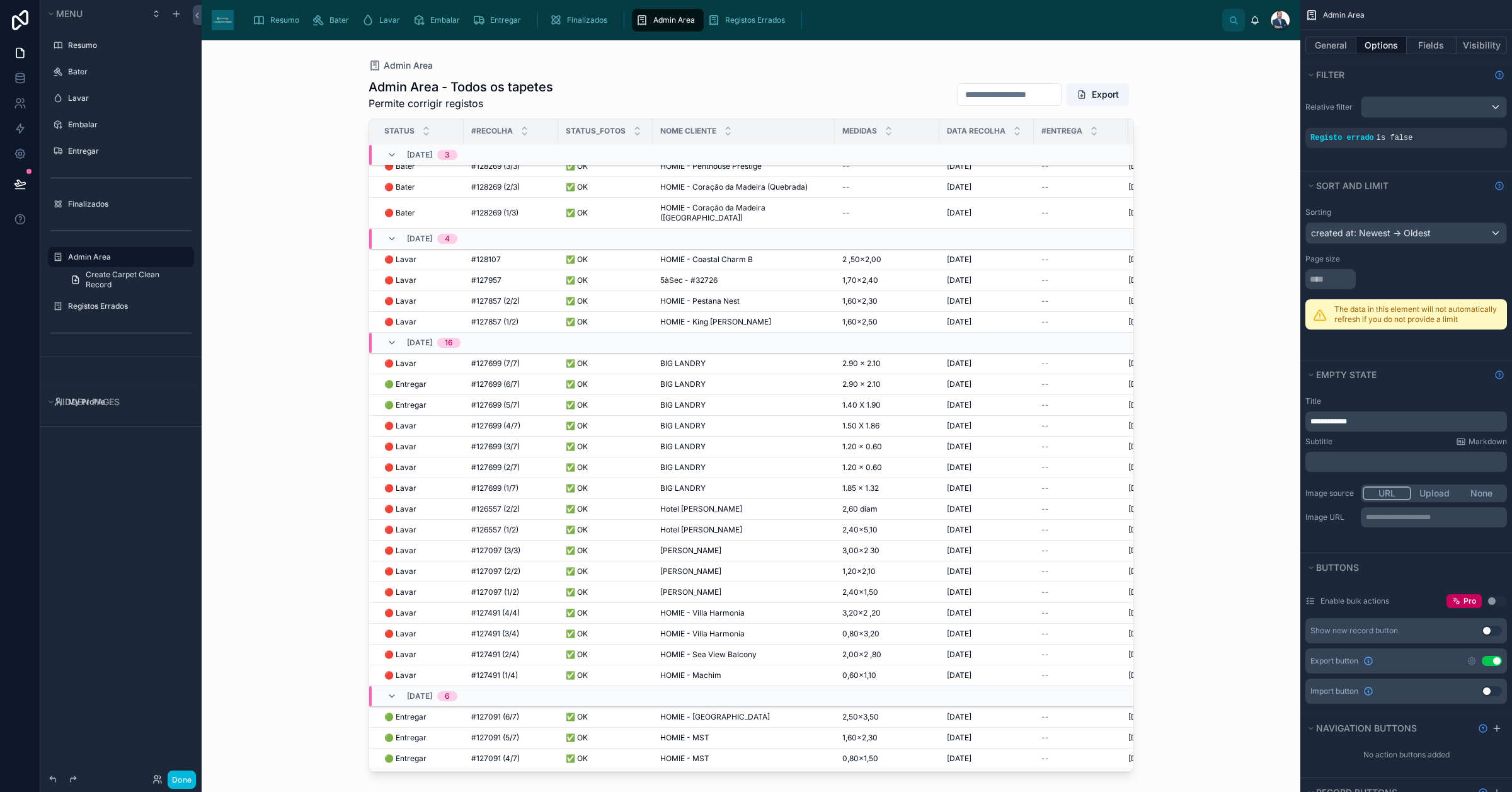
click at [659, 17] on span "Admin Area" at bounding box center [674, 20] width 41 height 10
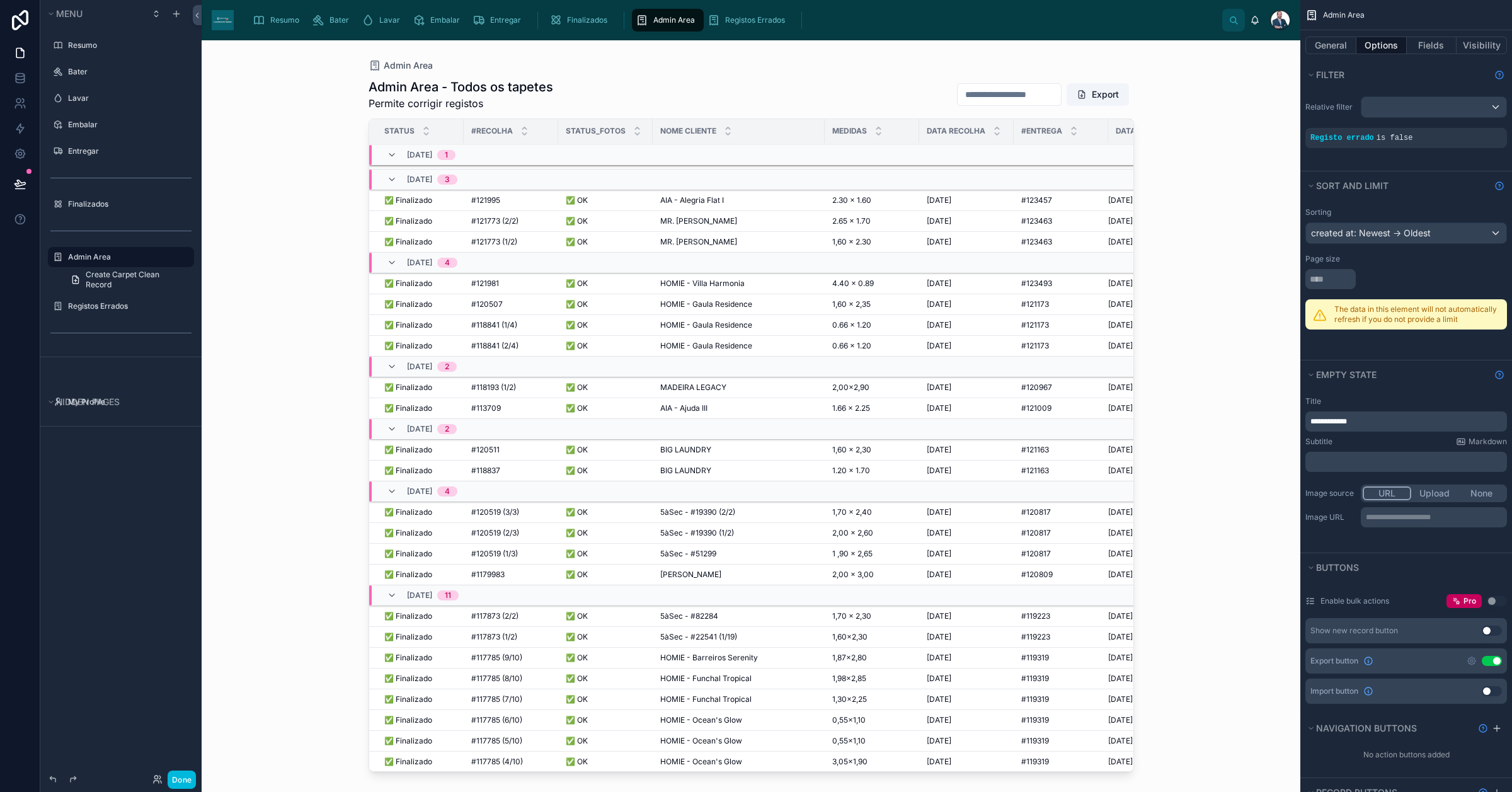
scroll to position [2326, 0]
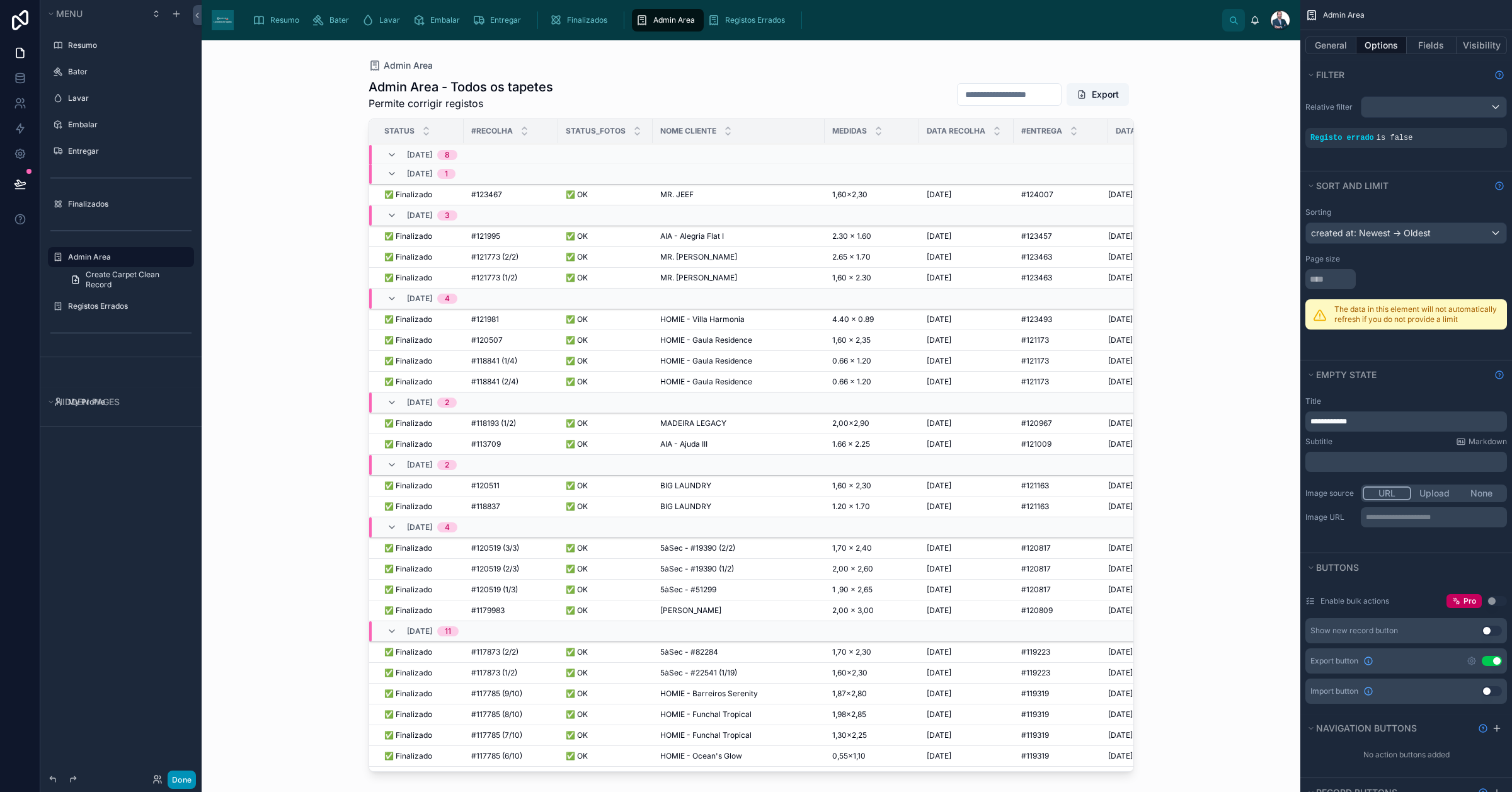
drag, startPoint x: 188, startPoint y: 776, endPoint x: 272, endPoint y: 616, distance: 180.7
click at [187, 633] on button "Done" at bounding box center [182, 779] width 29 height 18
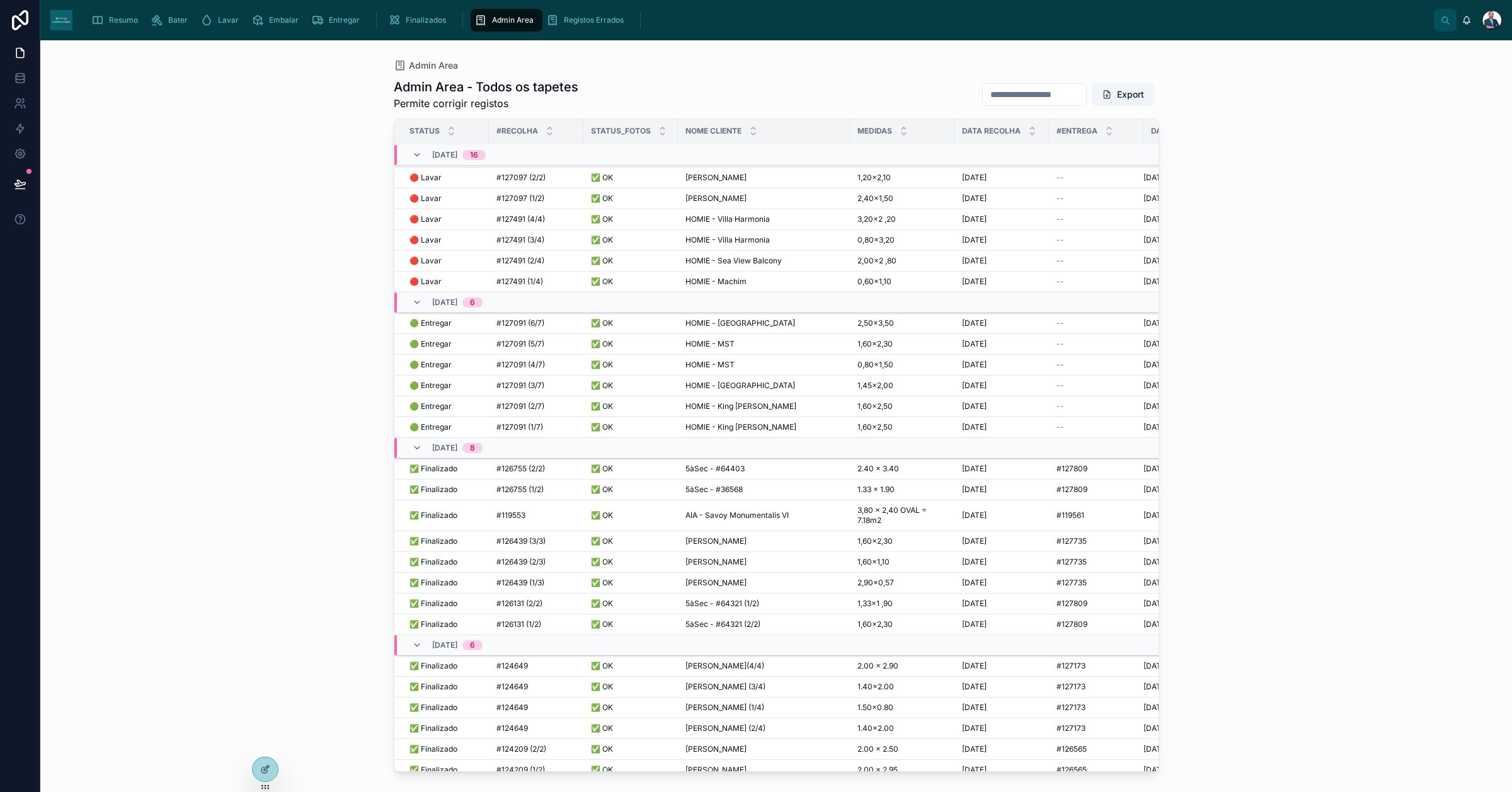
scroll to position [386, 0]
click at [773, 327] on div "HOMIE - [GEOGRAPHIC_DATA] HOMIE - [GEOGRAPHIC_DATA]" at bounding box center [763, 323] width 157 height 10
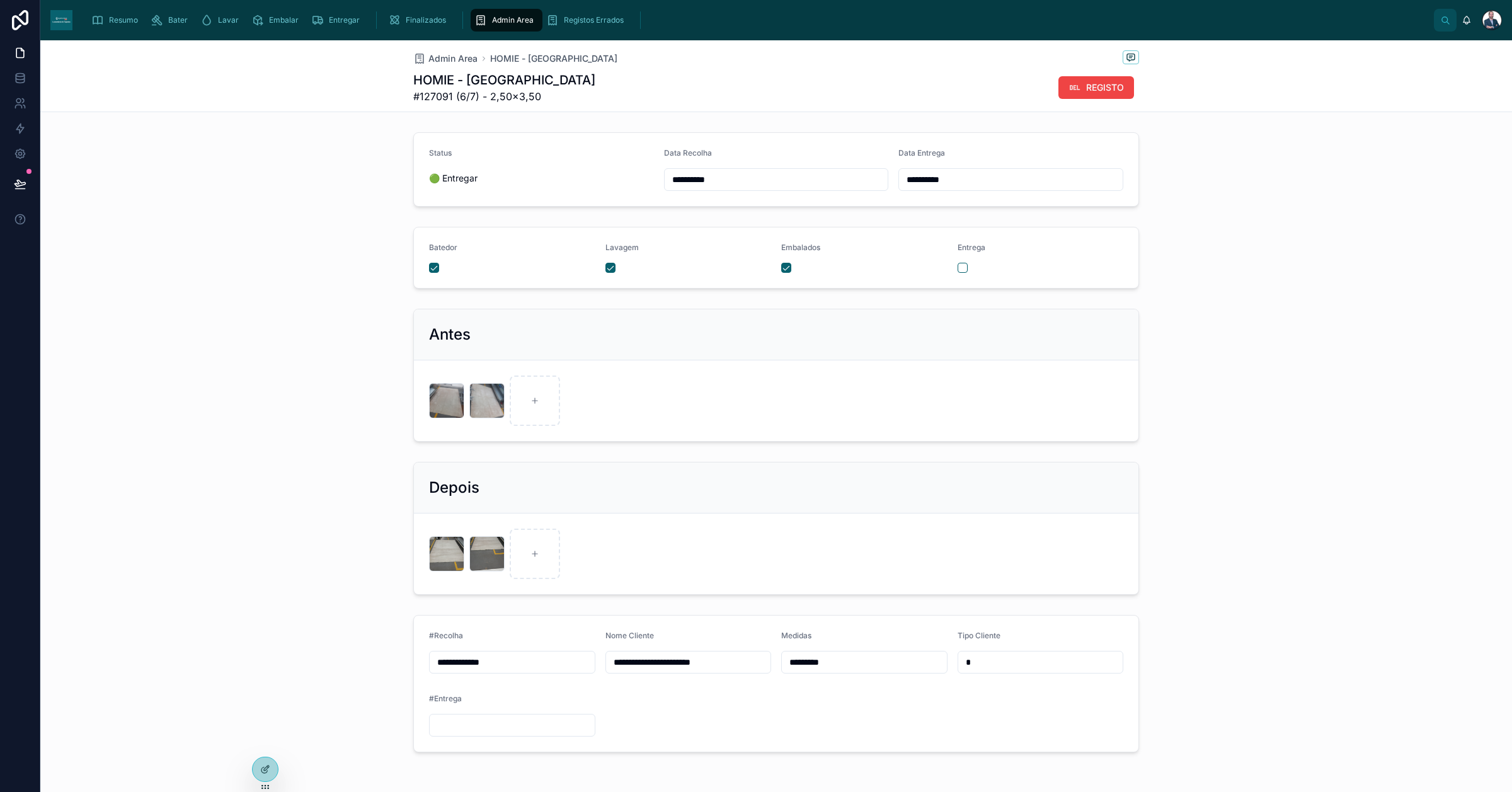
click at [489, 14] on div "Admin Area" at bounding box center [506, 20] width 64 height 20
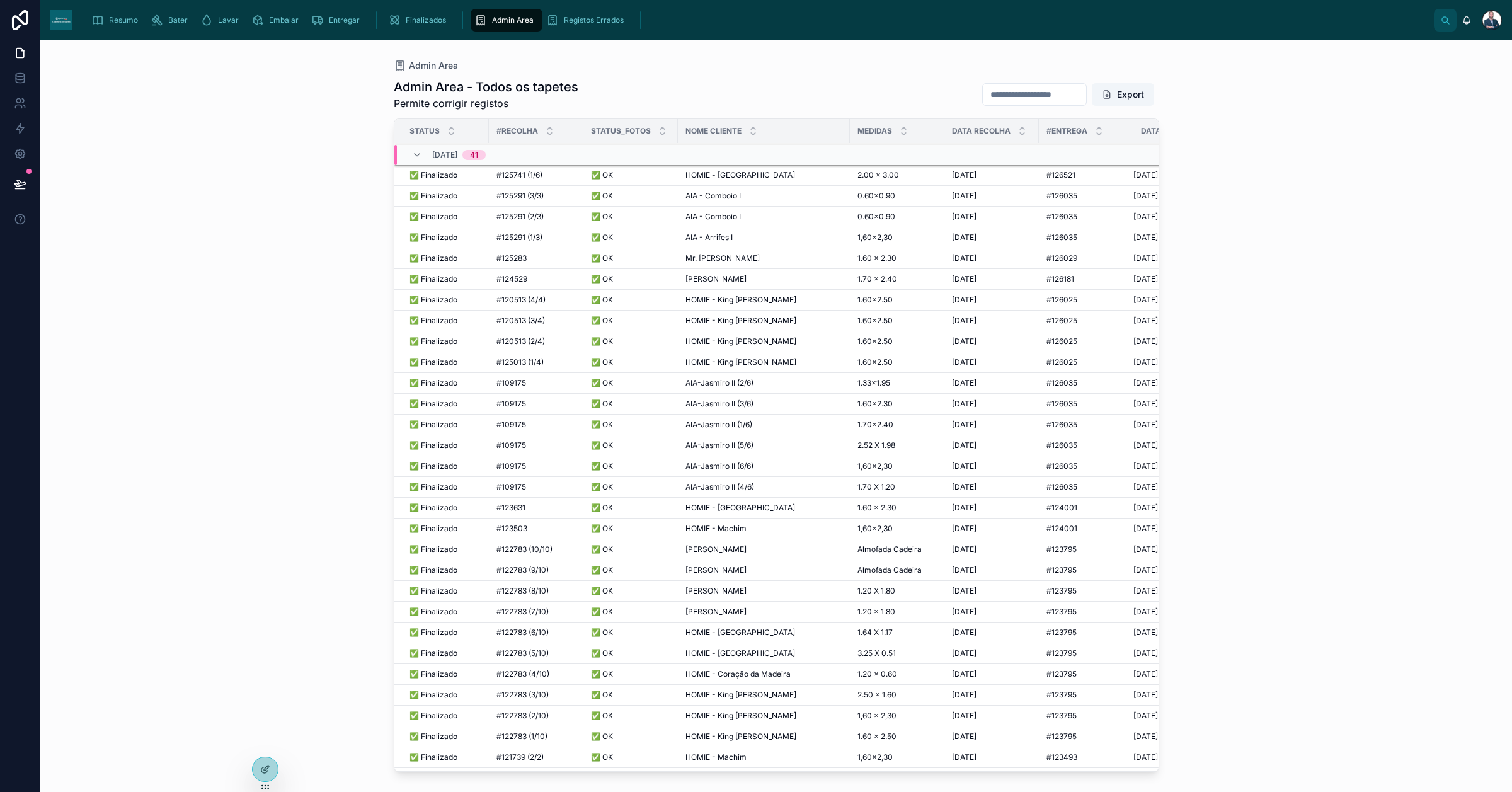
scroll to position [1185, 0]
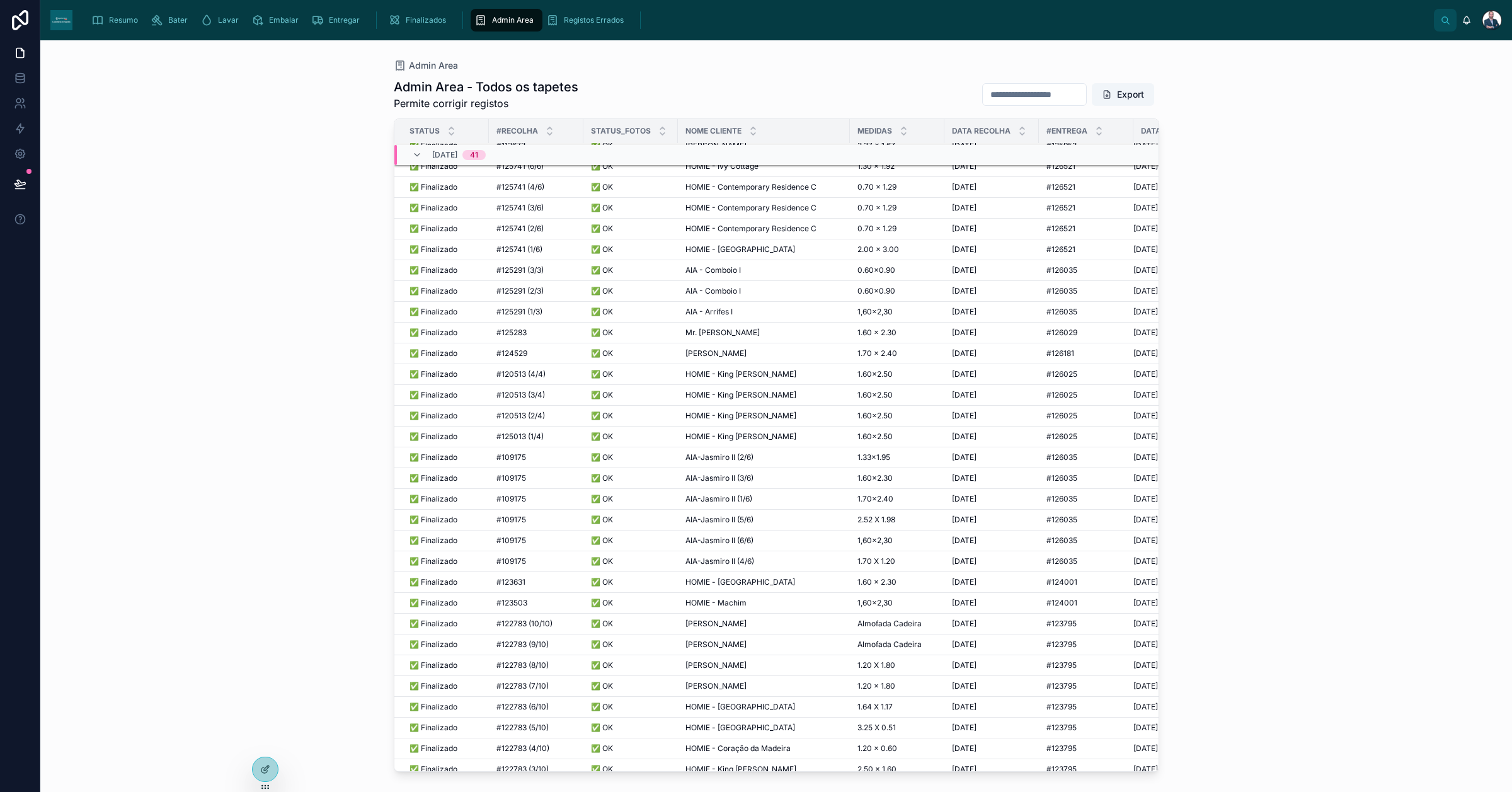
click at [101, 17] on icon "scrollable content" at bounding box center [98, 20] width 13 height 13
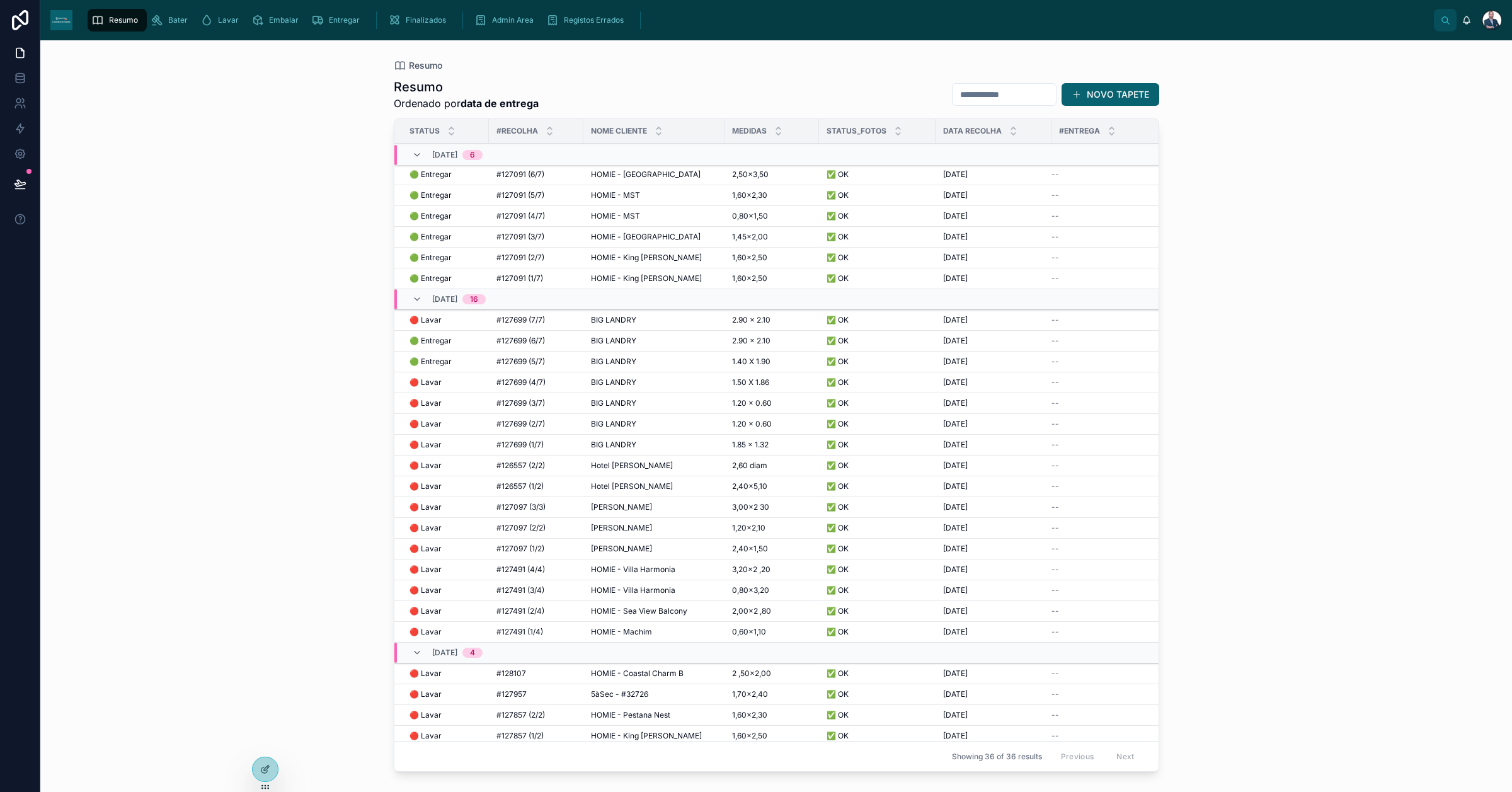
click at [706, 177] on div "HOMIE - [GEOGRAPHIC_DATA] HOMIE - [GEOGRAPHIC_DATA]" at bounding box center [653, 174] width 126 height 10
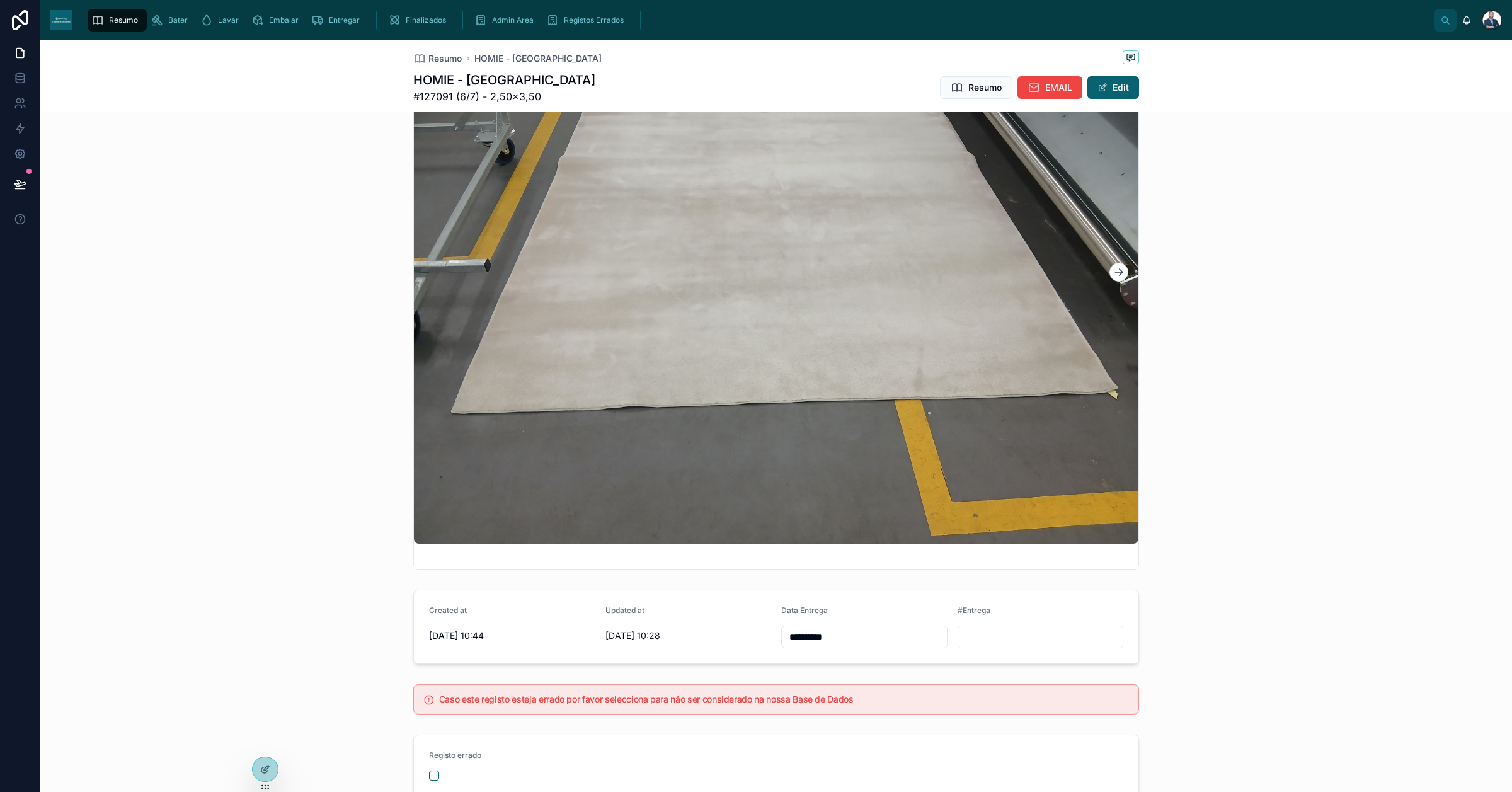
scroll to position [1046, 0]
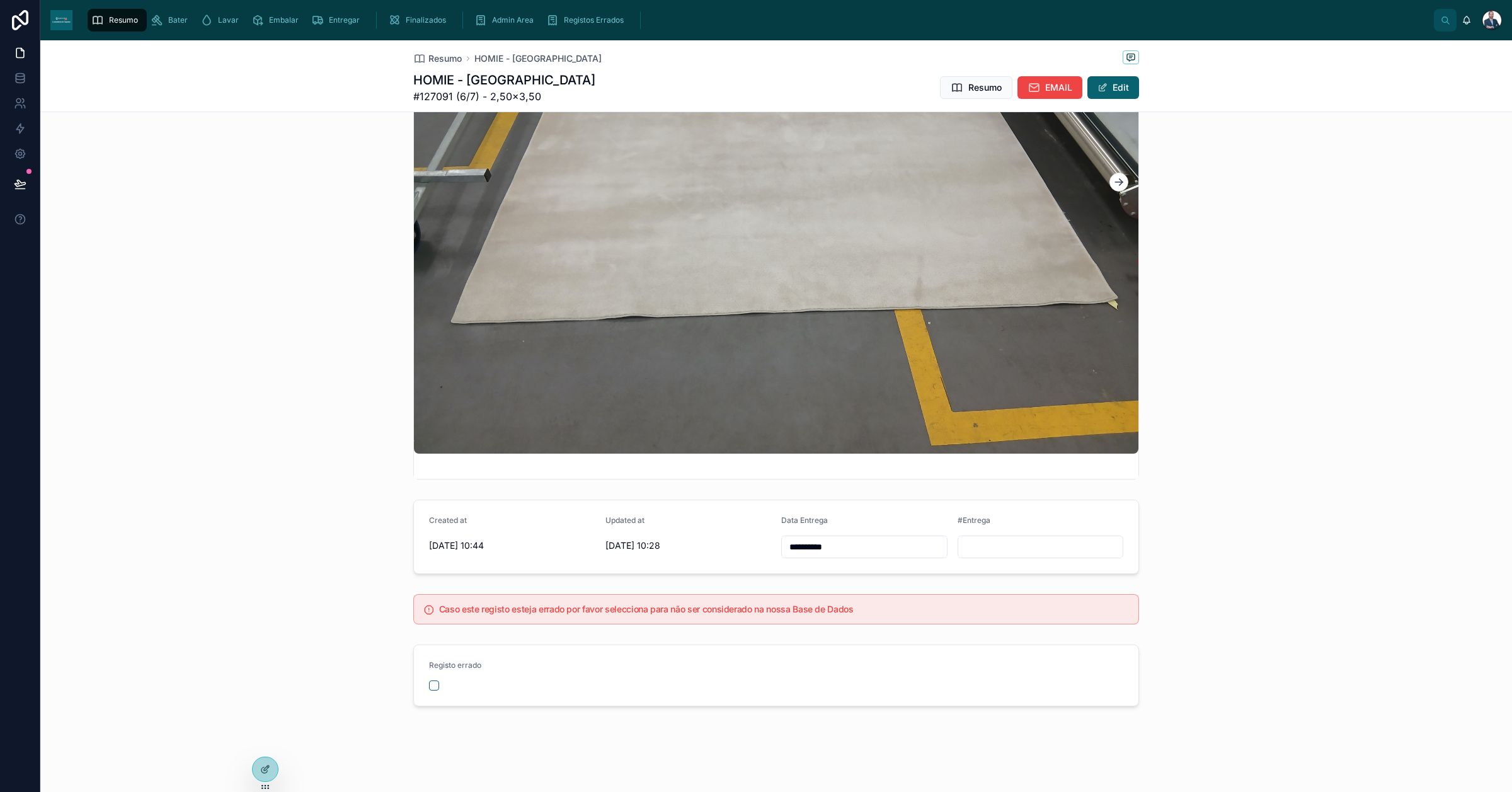
click at [986, 544] on input "text" at bounding box center [1041, 547] width 165 height 17
paste input "*******"
type input "*******"
click at [618, 549] on form "**********" at bounding box center [776, 537] width 724 height 73
click at [429, 59] on span "Resumo" at bounding box center [445, 59] width 33 height 13
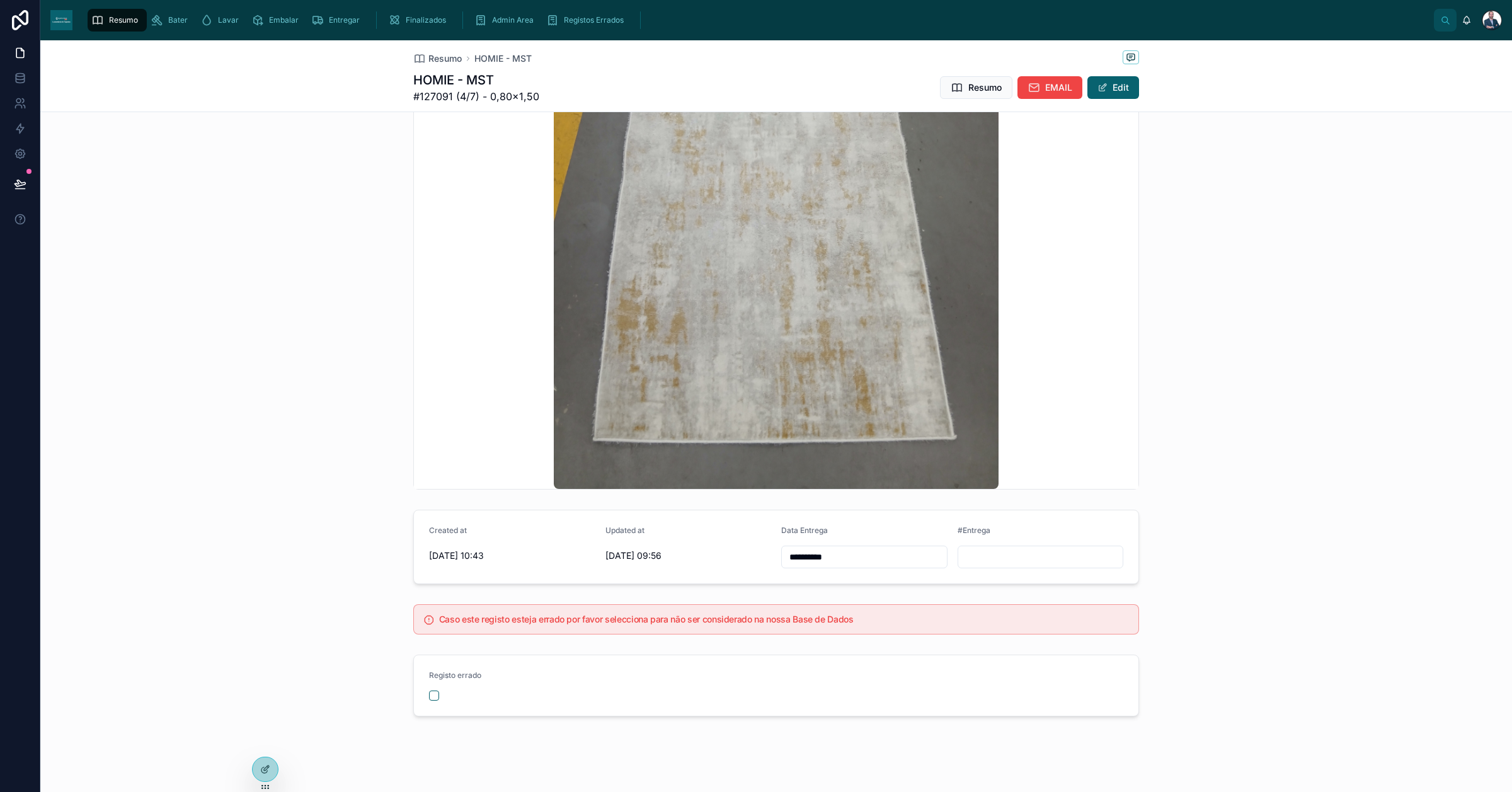
scroll to position [1046, 0]
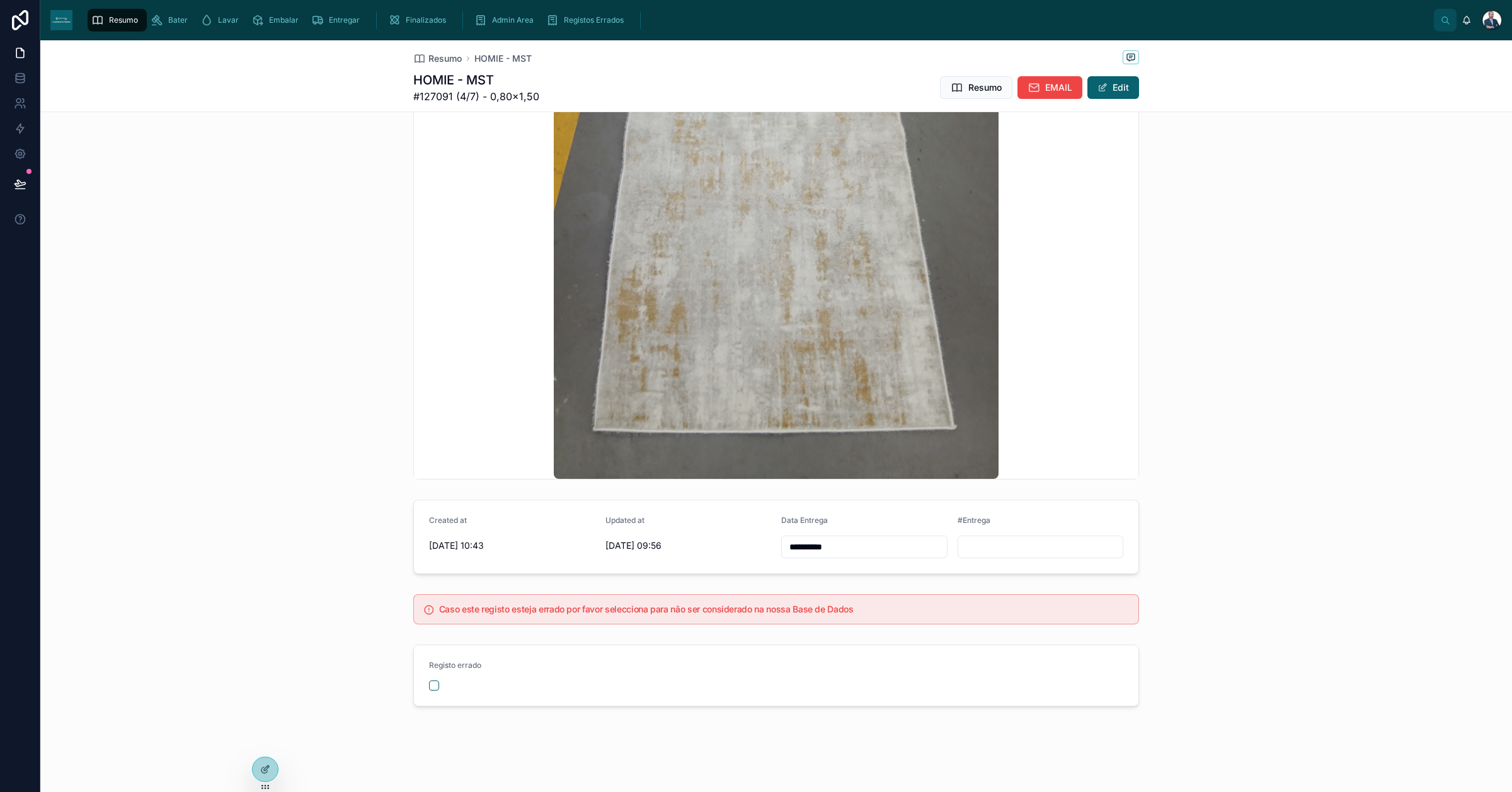
click at [579, 554] on form "**********" at bounding box center [776, 537] width 724 height 73
paste input "*******"
type input "*******"
click at [428, 60] on span "Resumo" at bounding box center [445, 59] width 33 height 13
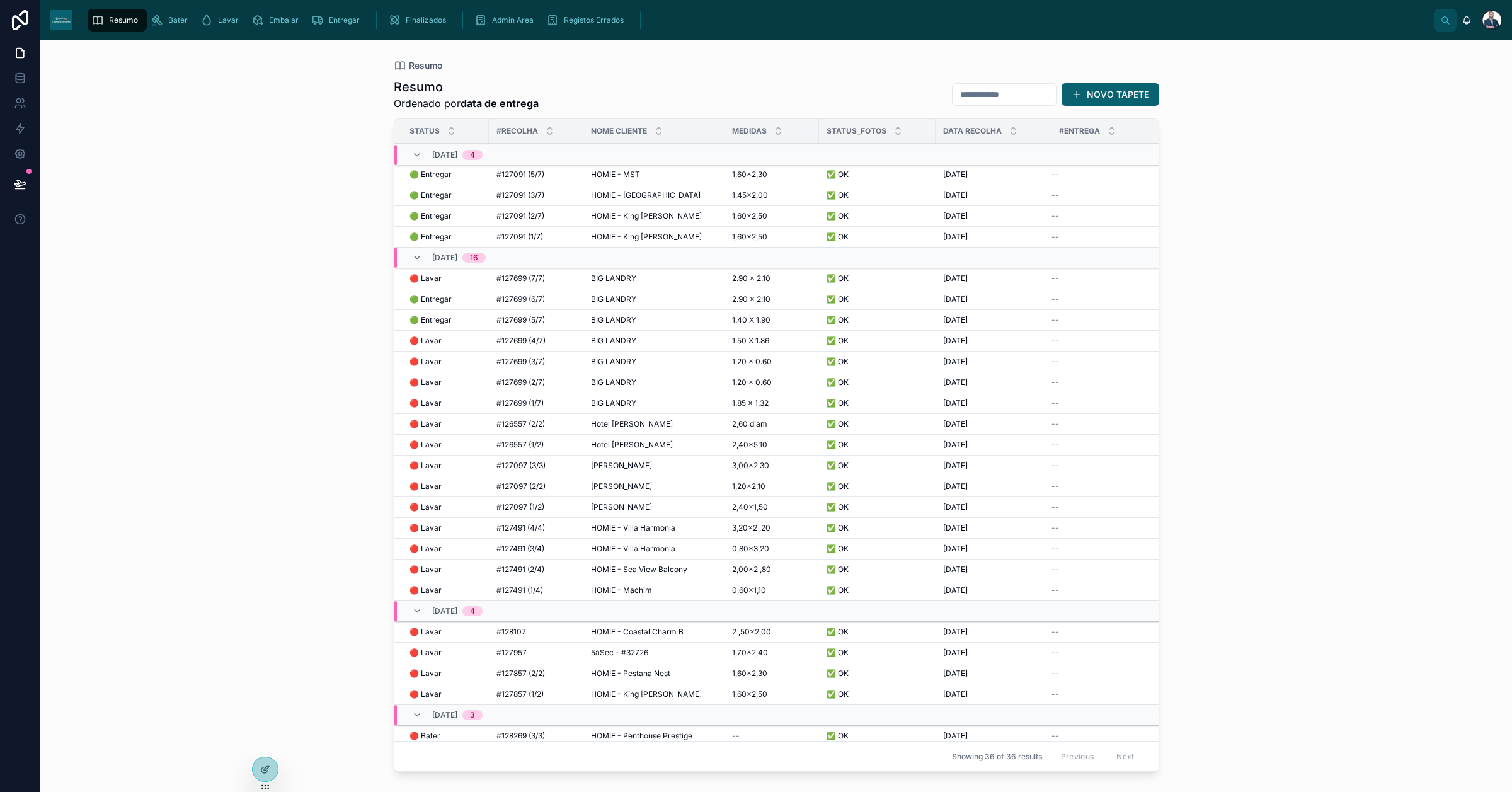
click at [589, 172] on td "HOMIE - MST HOMIE - MST" at bounding box center [654, 175] width 142 height 21
click at [597, 177] on span "HOMIE - MST" at bounding box center [615, 174] width 49 height 10
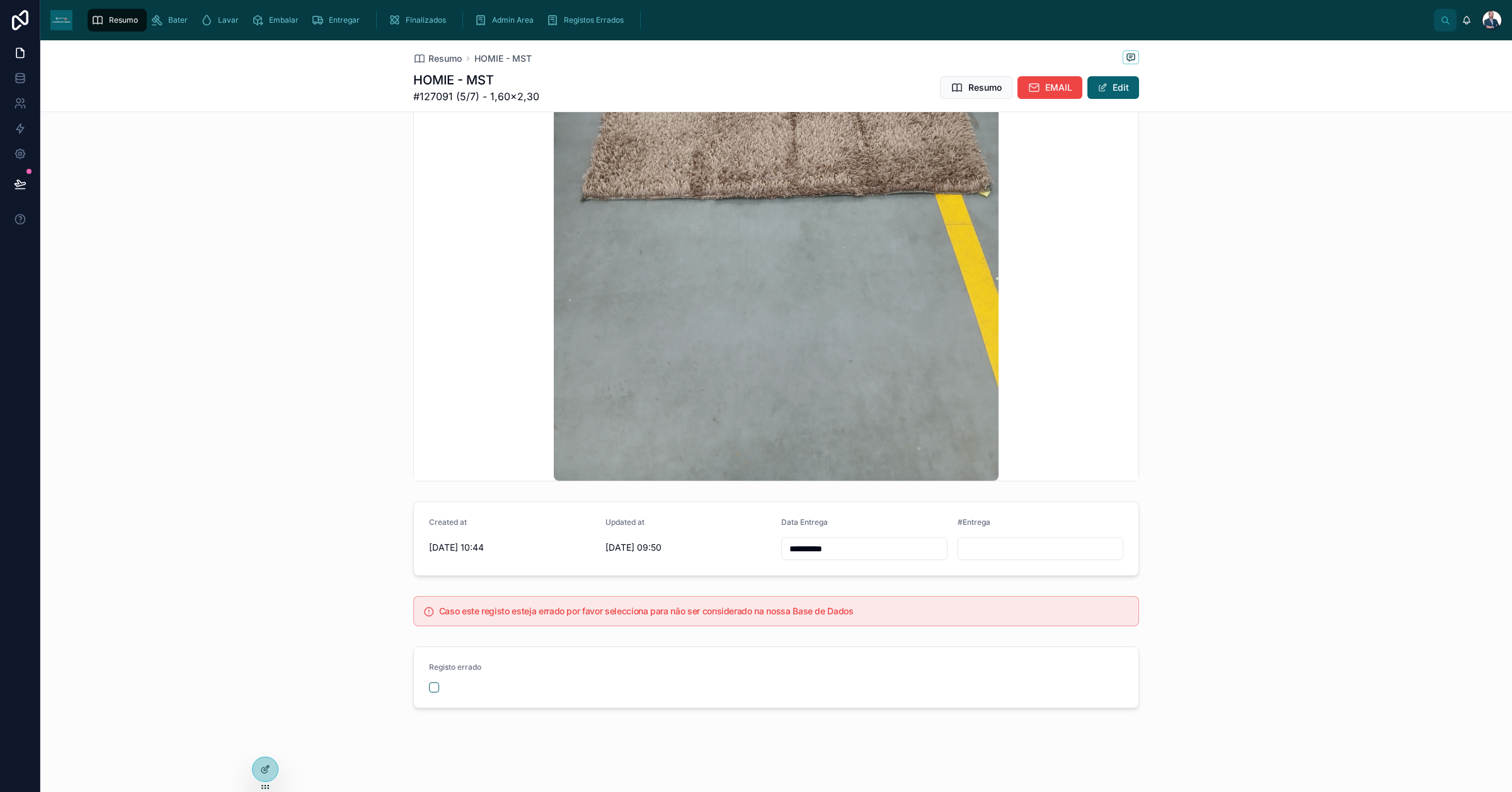
scroll to position [1046, 0]
click at [582, 562] on form "**********" at bounding box center [776, 537] width 724 height 73
paste input "*******"
type input "*******"
click at [449, 60] on span "Resumo" at bounding box center [445, 59] width 33 height 13
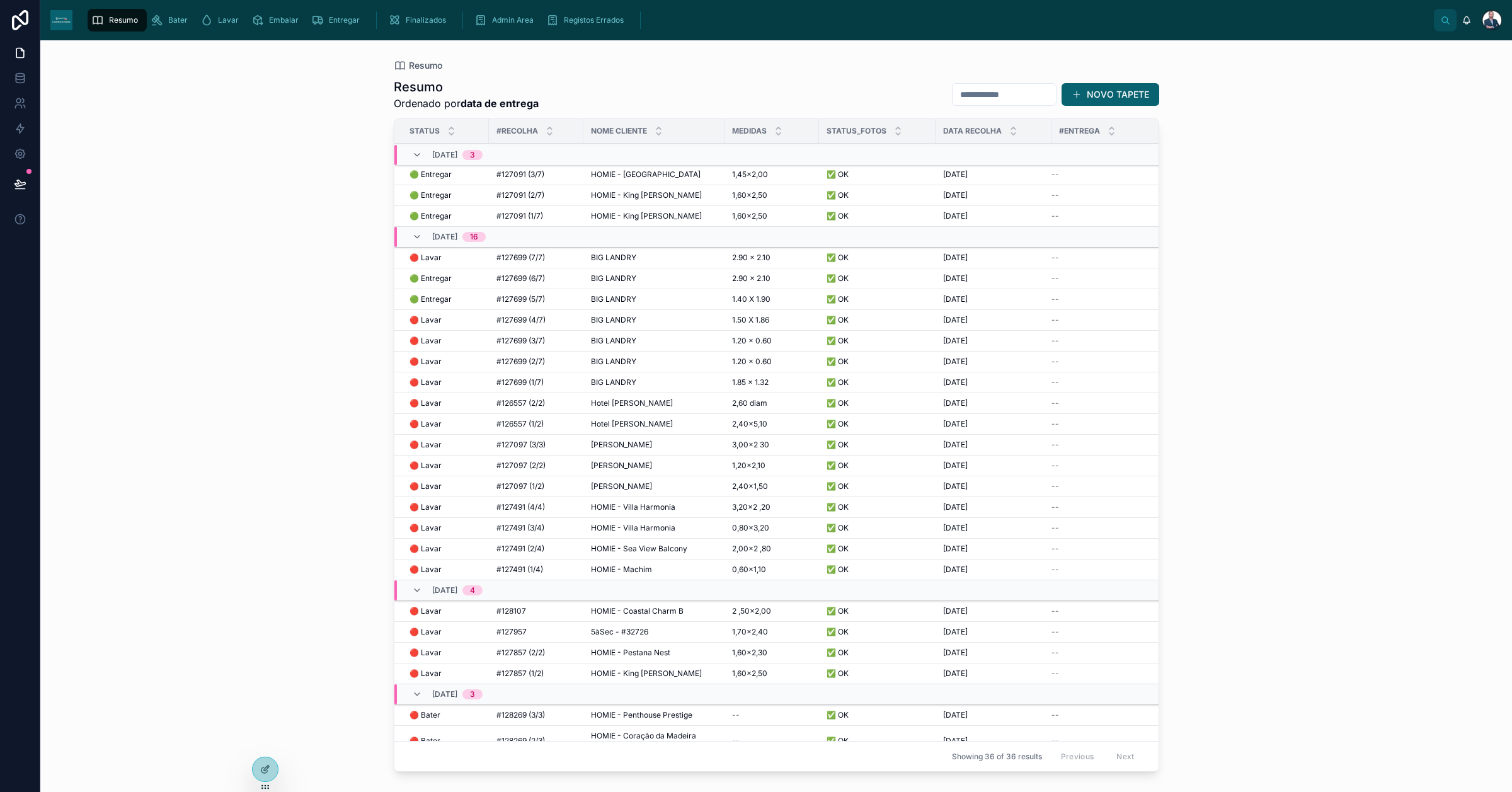
click at [611, 172] on span "HOMIE - [GEOGRAPHIC_DATA]" at bounding box center [646, 174] width 110 height 10
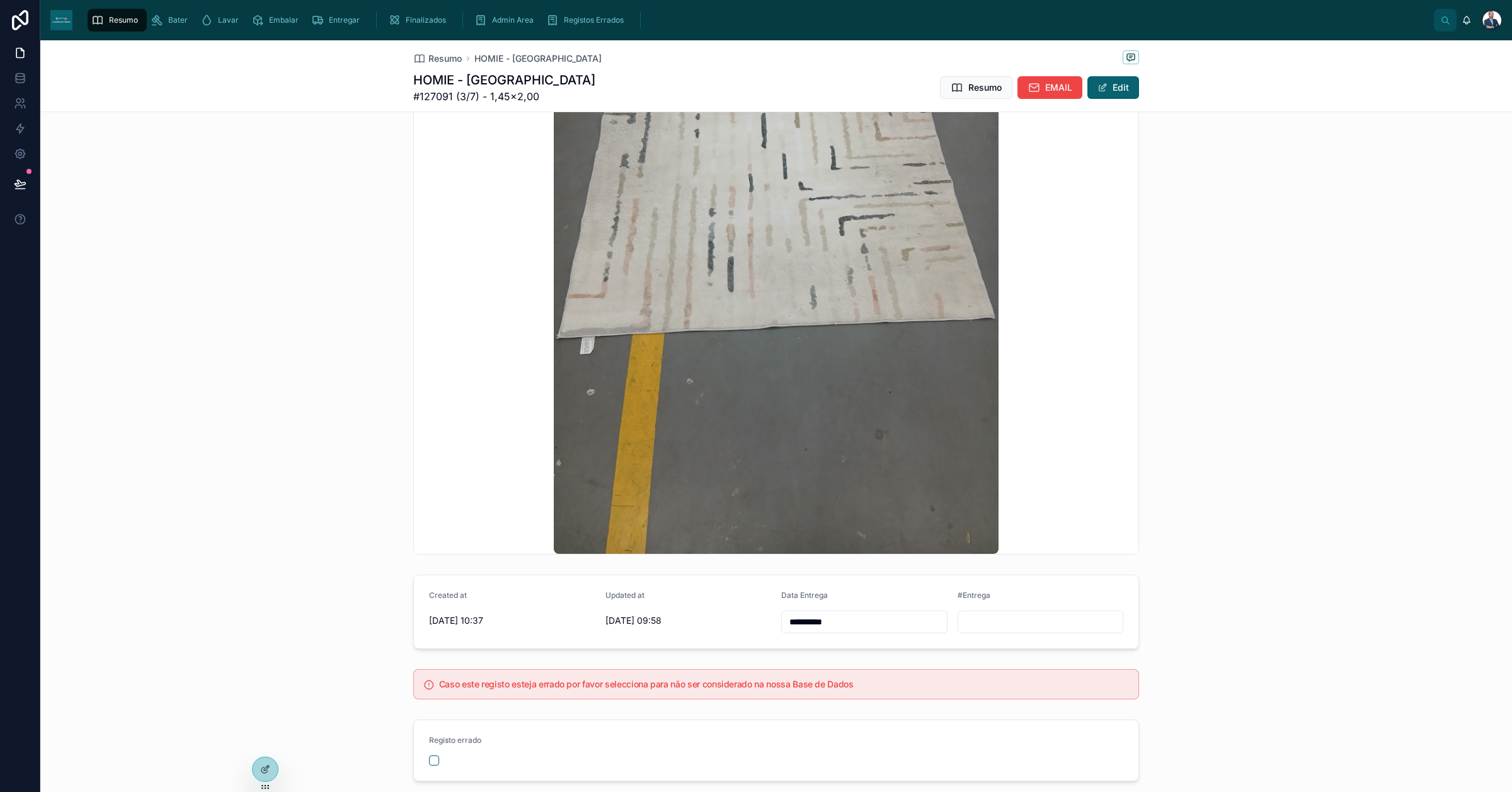
scroll to position [1046, 0]
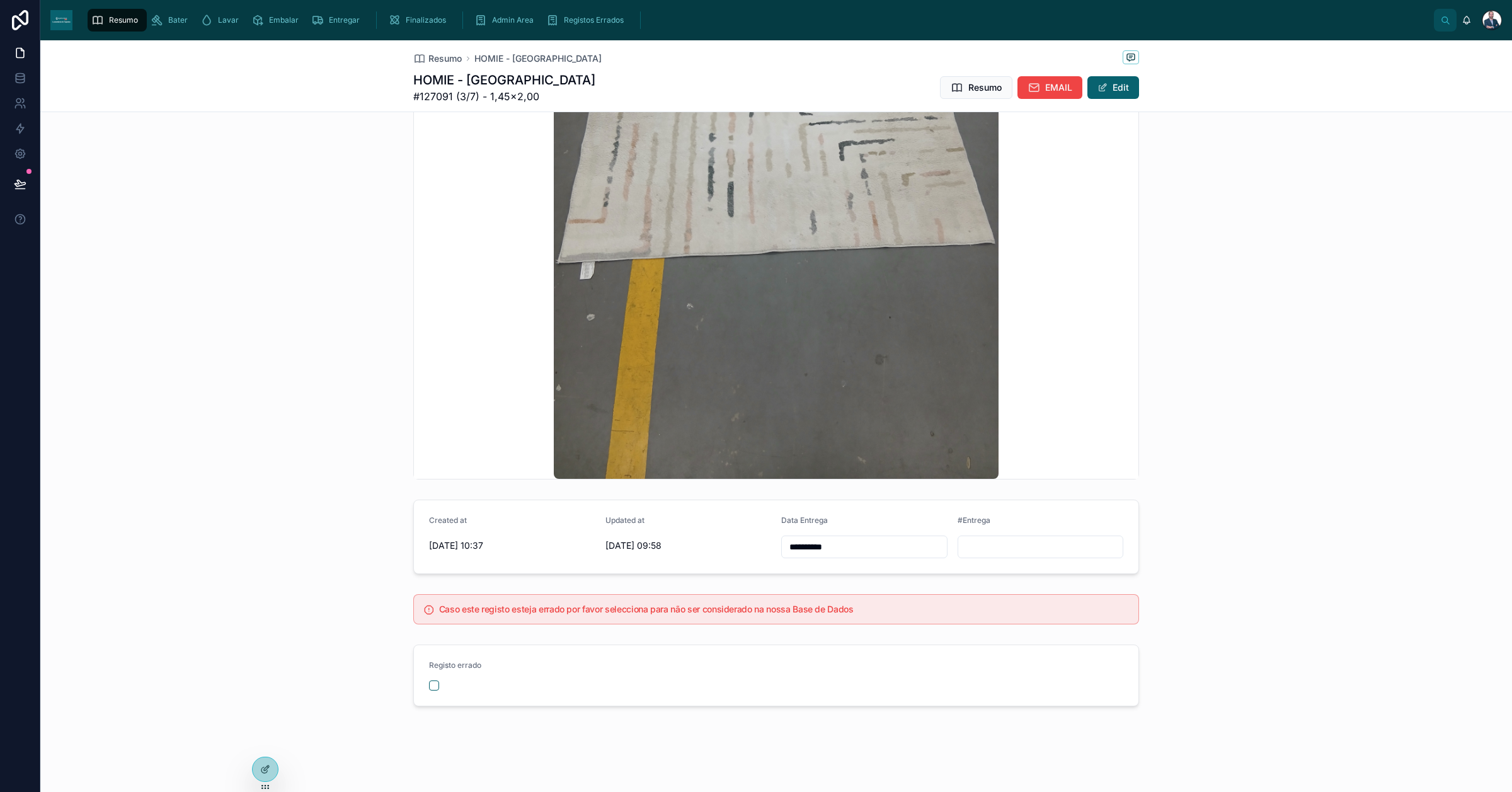
drag, startPoint x: 843, startPoint y: 544, endPoint x: 619, endPoint y: 542, distance: 224.0
click at [630, 542] on form "**********" at bounding box center [776, 537] width 724 height 73
paste input "*******"
type input "*******"
click at [452, 58] on span "Resumo" at bounding box center [445, 59] width 33 height 13
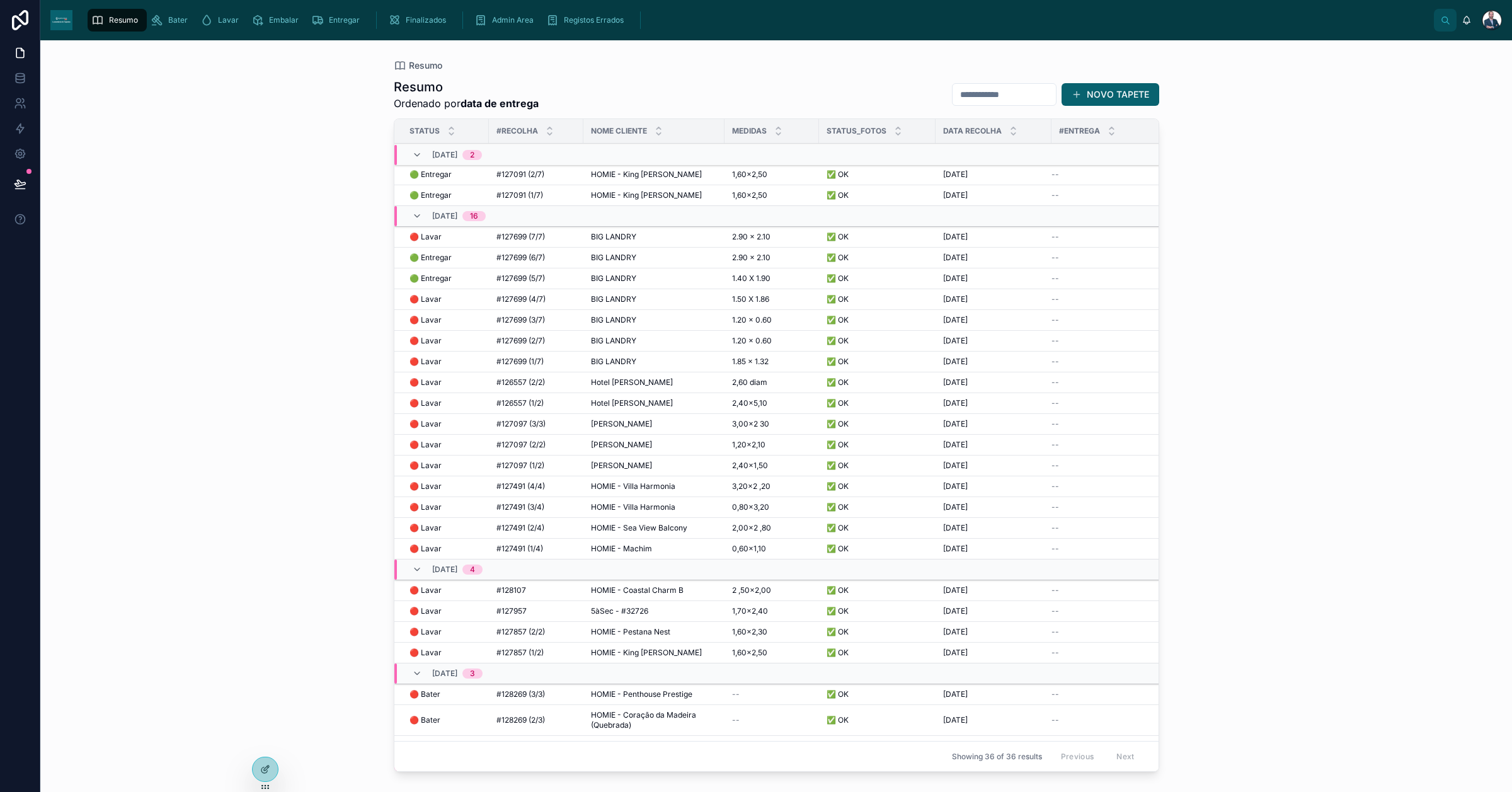
click at [609, 180] on span "HOMIE - King [PERSON_NAME]" at bounding box center [646, 174] width 110 height 10
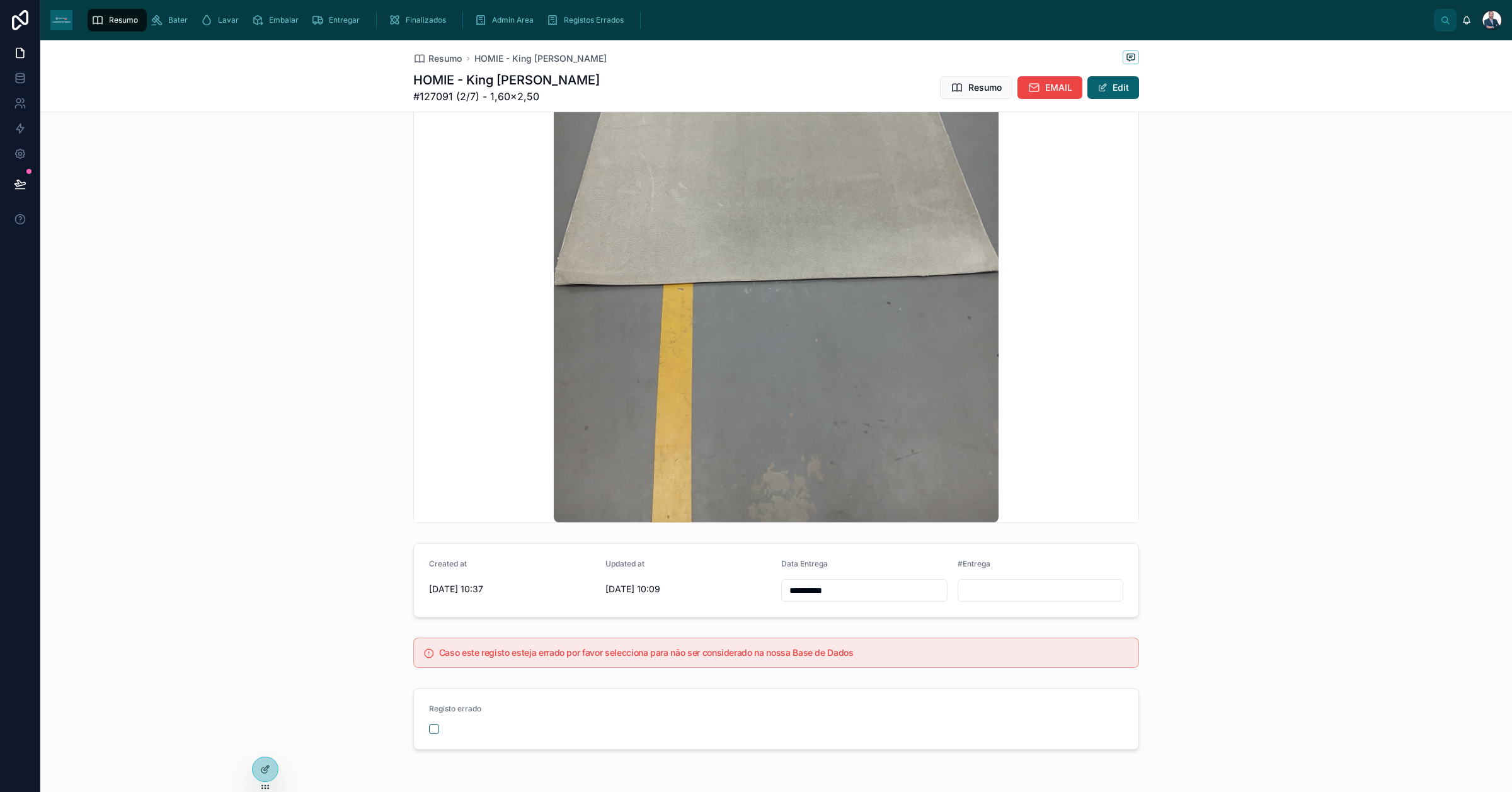
scroll to position [1046, 0]
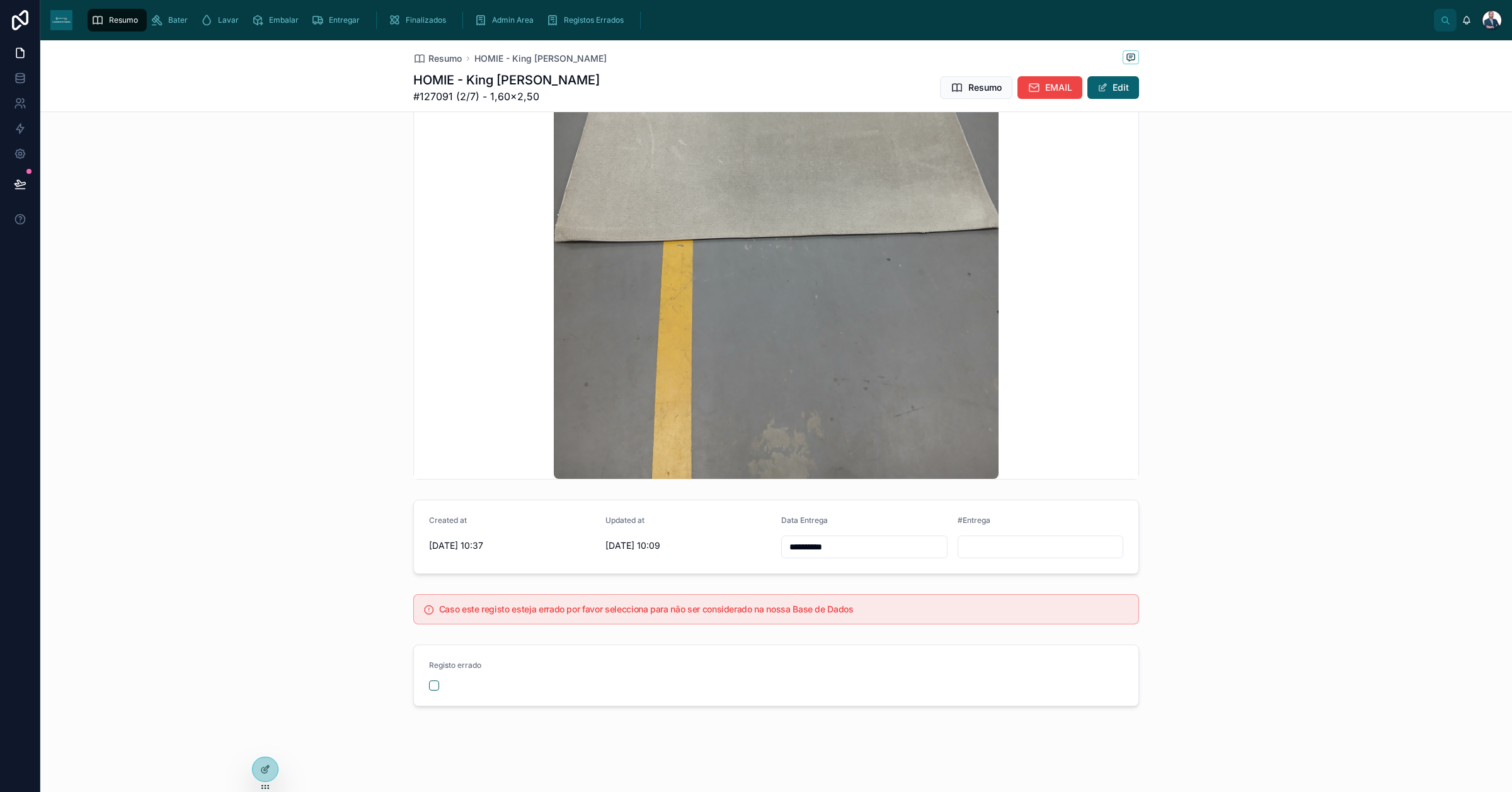
drag, startPoint x: 851, startPoint y: 537, endPoint x: 685, endPoint y: 539, distance: 166.0
click at [694, 542] on form "**********" at bounding box center [776, 537] width 724 height 73
click at [803, 544] on input "**********" at bounding box center [865, 547] width 165 height 17
click at [866, 543] on input "**********" at bounding box center [865, 547] width 165 height 17
drag, startPoint x: 867, startPoint y: 547, endPoint x: 646, endPoint y: 550, distance: 221.0
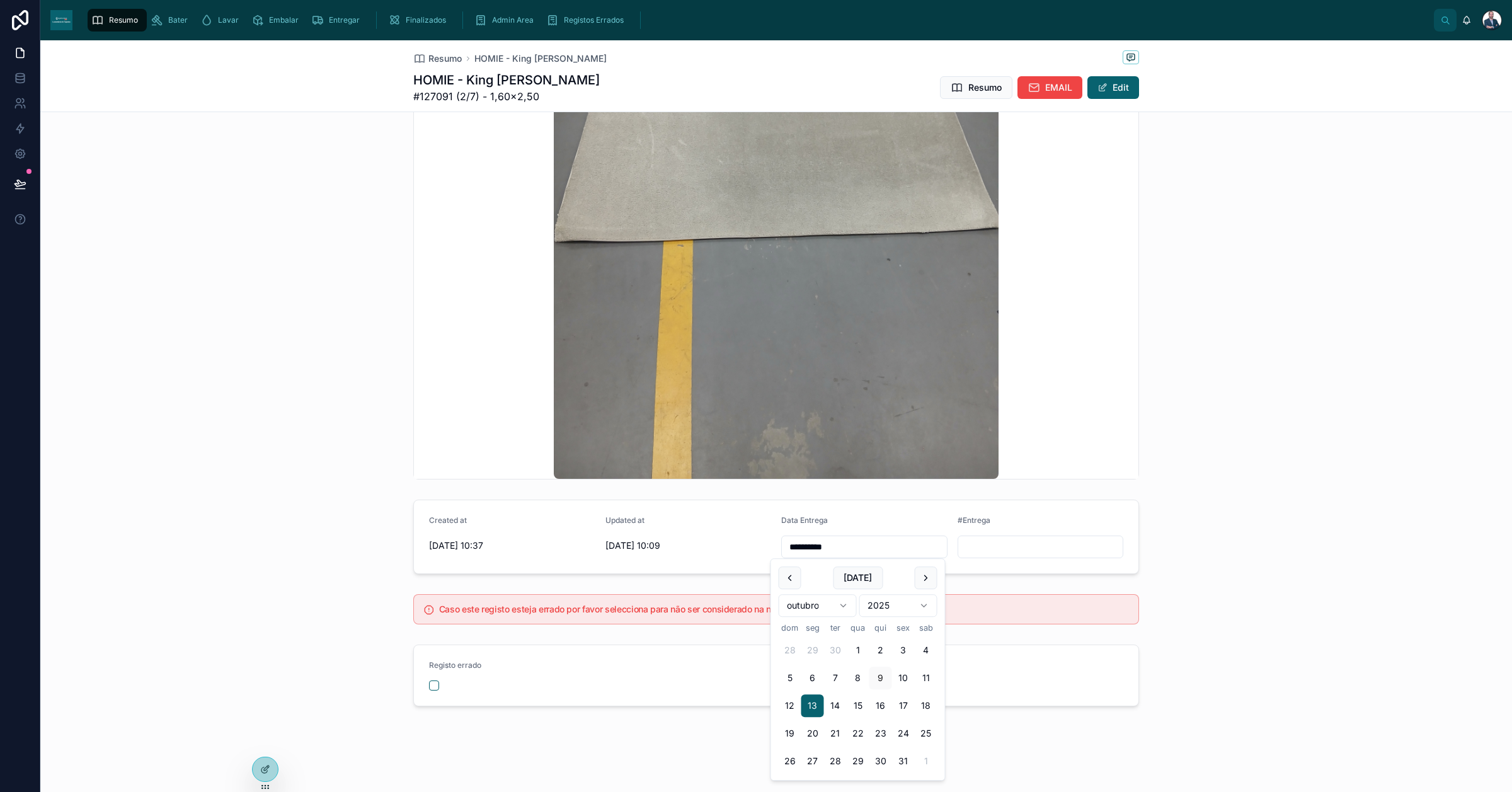
click at [646, 550] on form "**********" at bounding box center [776, 537] width 724 height 73
paste input "*******"
type input "*******"
click at [451, 56] on span "Resumo" at bounding box center [445, 59] width 33 height 13
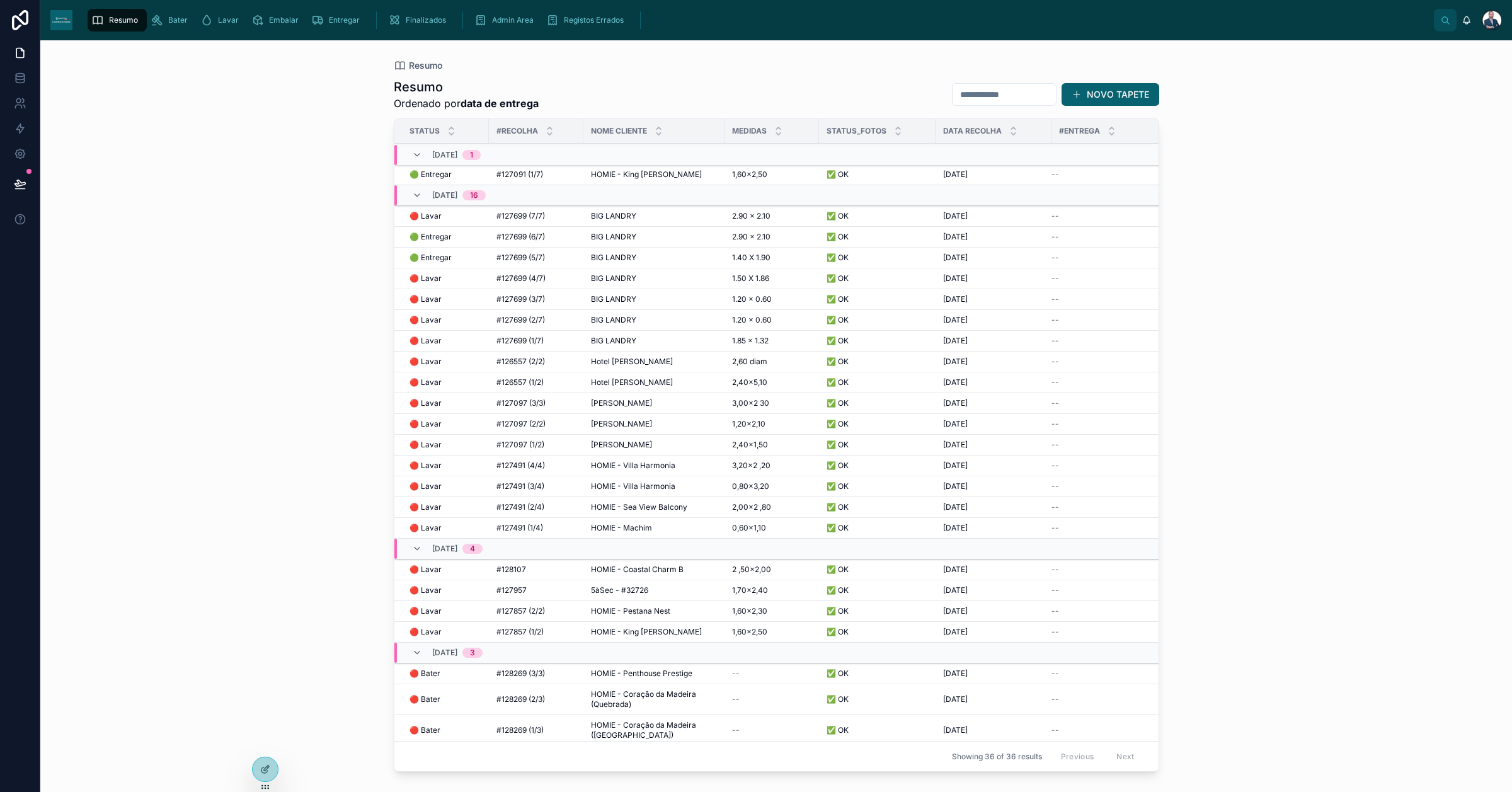
click at [634, 178] on span "HOMIE - King [PERSON_NAME]" at bounding box center [646, 174] width 110 height 10
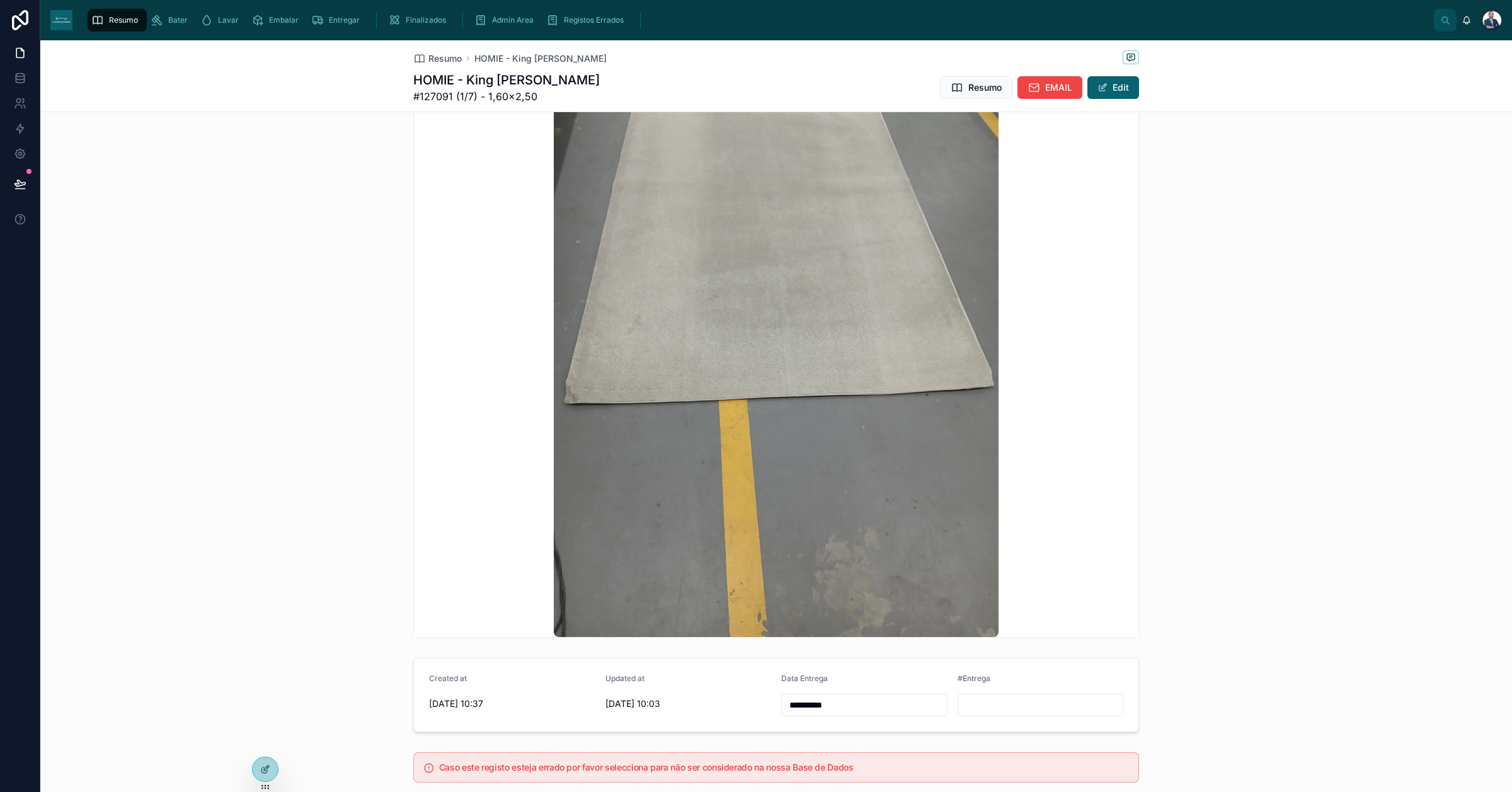
scroll to position [1024, 0]
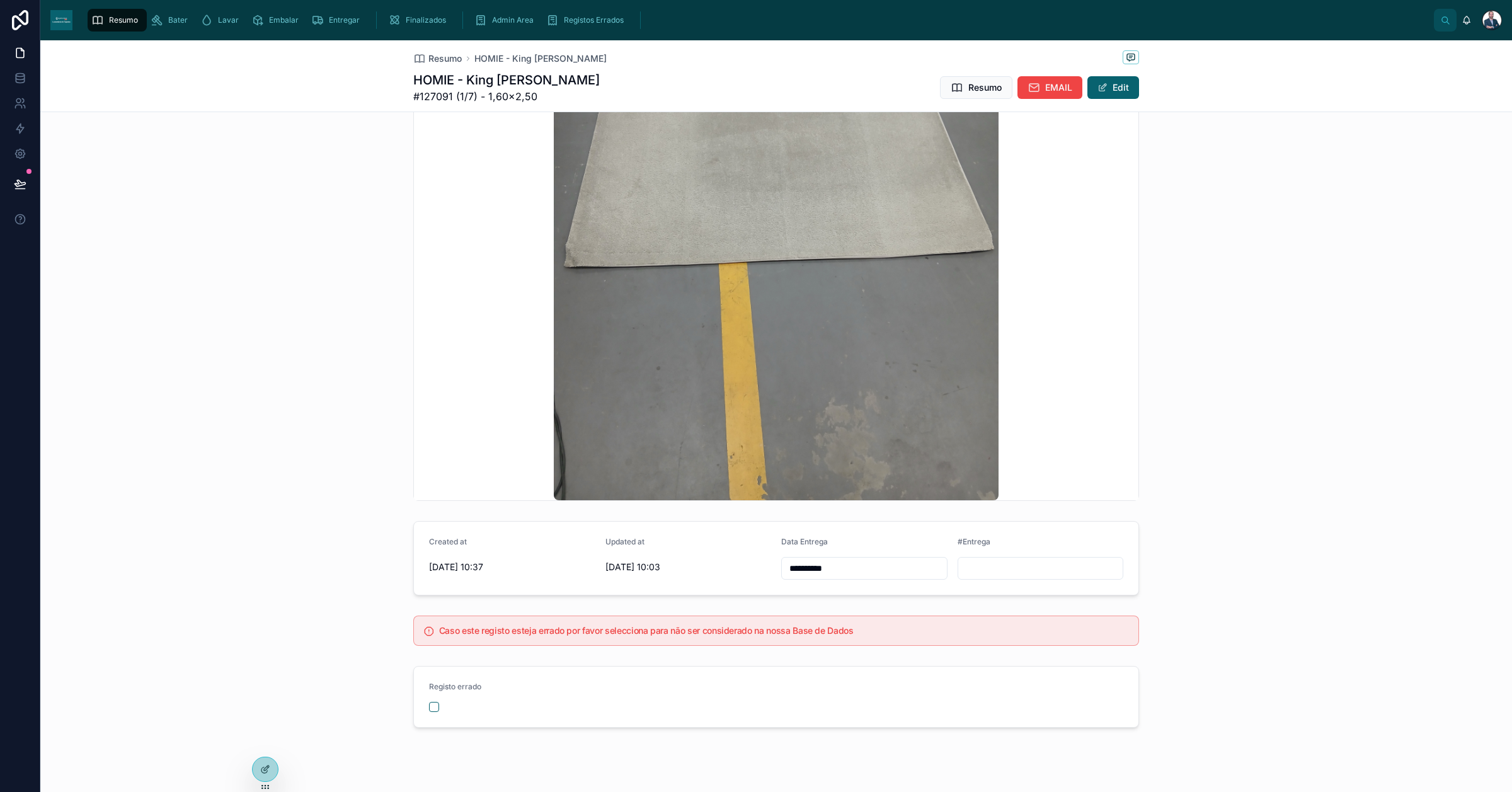
drag, startPoint x: 763, startPoint y: 580, endPoint x: 700, endPoint y: 583, distance: 63.1
click at [721, 582] on form "**********" at bounding box center [776, 558] width 724 height 73
paste input "*******"
type input "*******"
click at [432, 59] on span "Resumo" at bounding box center [445, 59] width 33 height 13
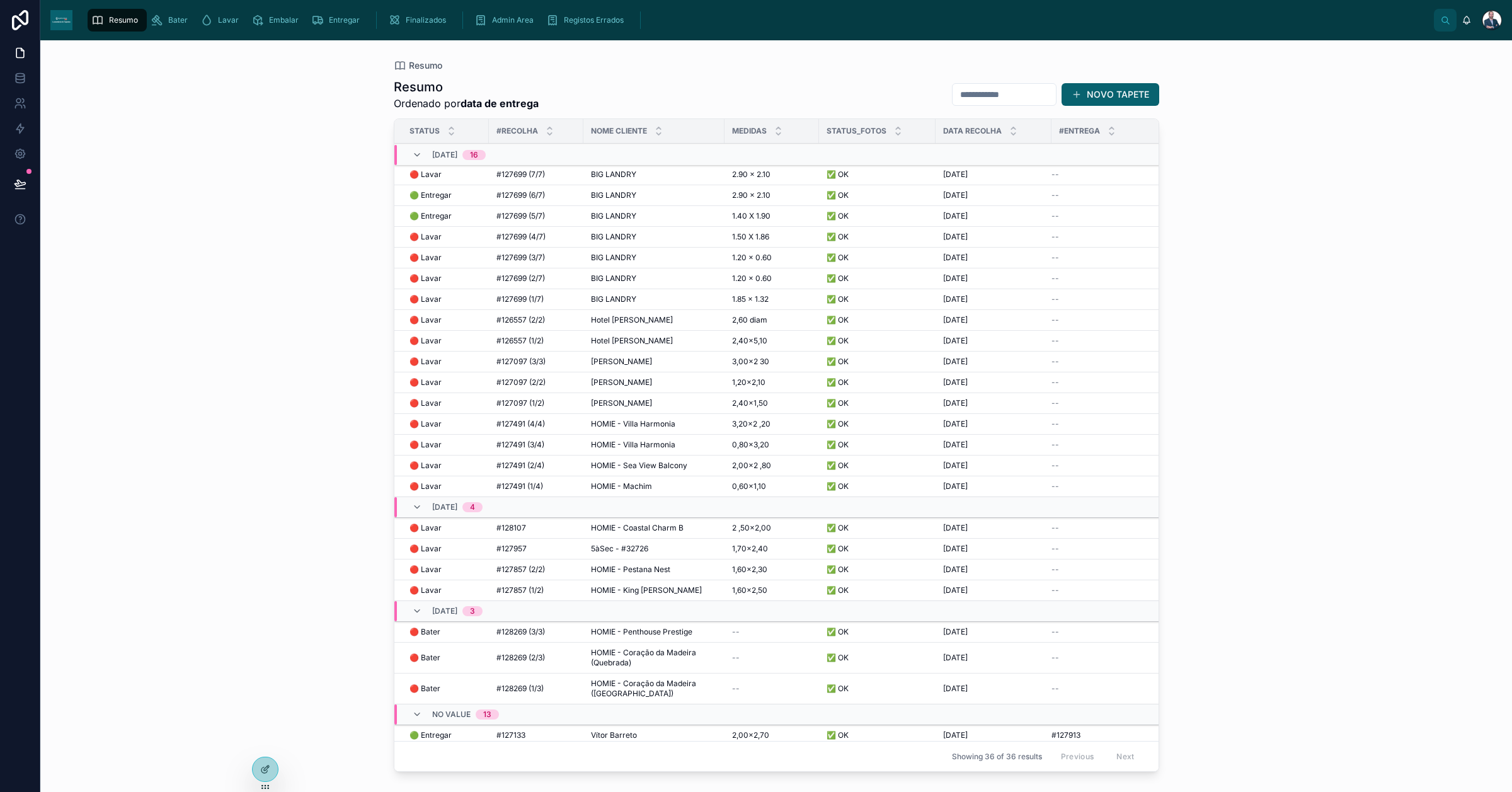
click at [610, 307] on td "BIG LANDRY BIG LANDRY" at bounding box center [654, 300] width 142 height 21
click at [610, 304] on span "BIG LANDRY" at bounding box center [613, 299] width 45 height 10
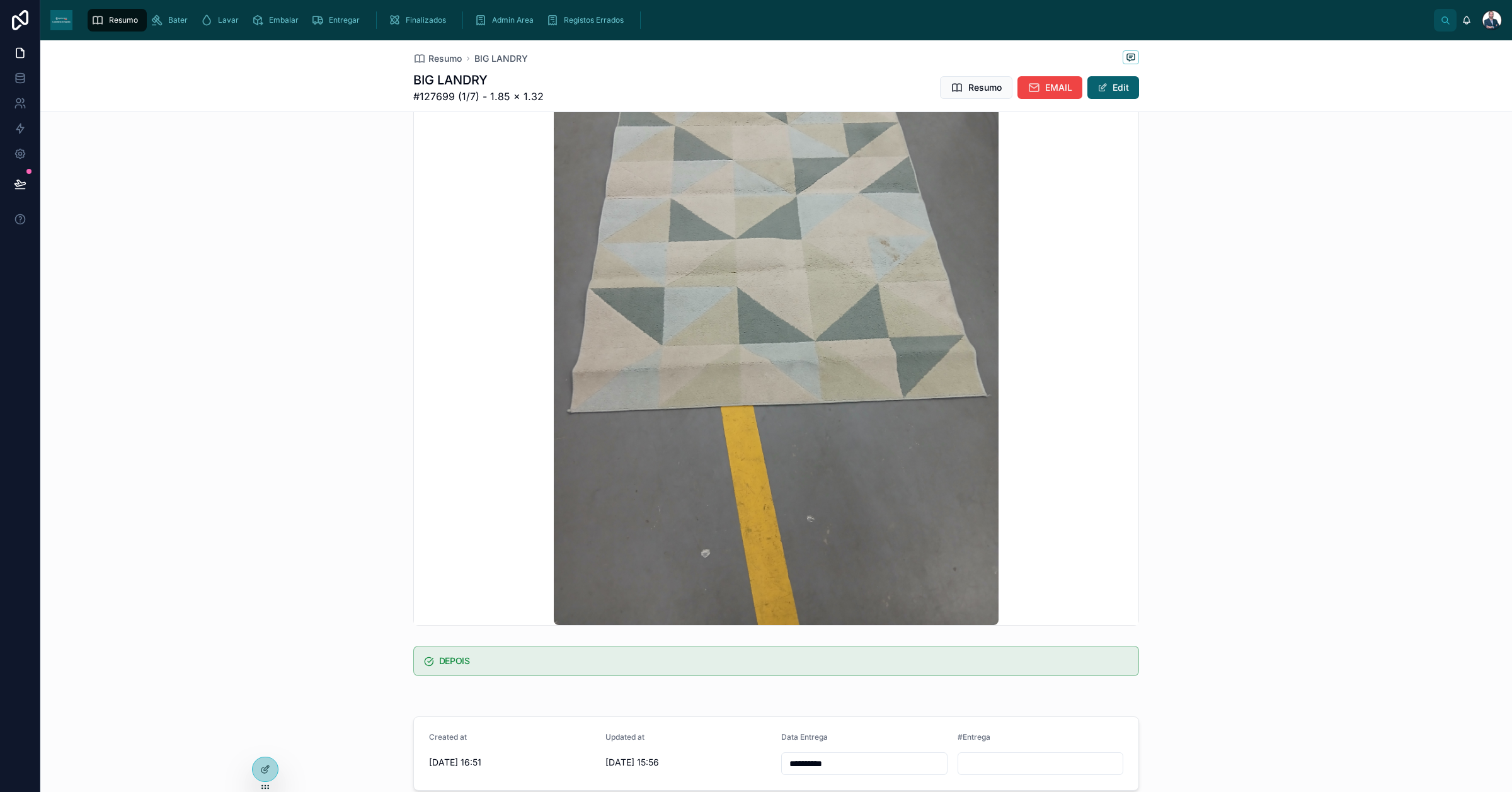
scroll to position [452, 0]
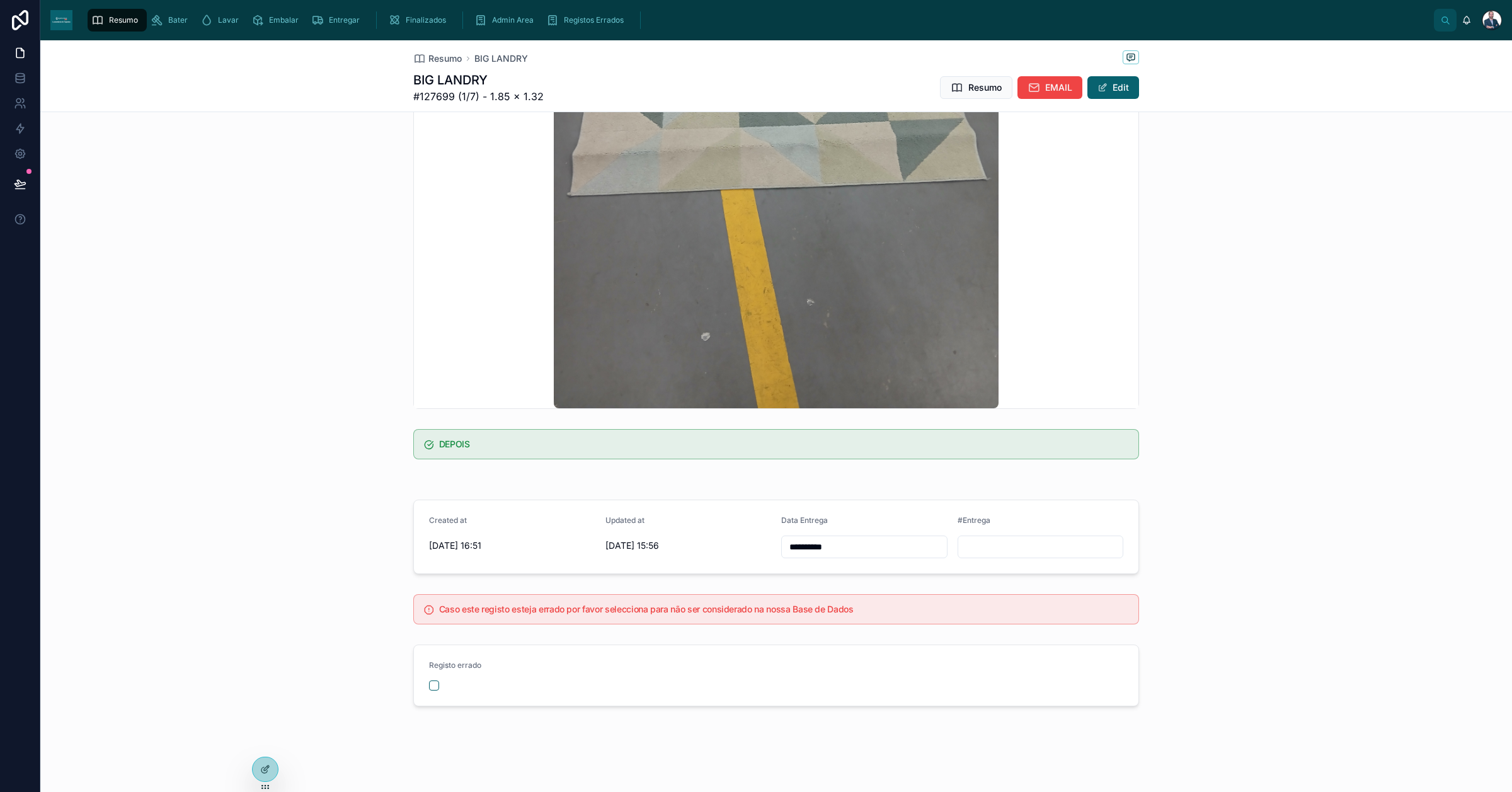
click at [836, 538] on input "**********" at bounding box center [865, 547] width 165 height 17
click at [899, 633] on button "10" at bounding box center [903, 677] width 23 height 23
type input "**********"
click at [430, 62] on span "Resumo" at bounding box center [445, 59] width 33 height 13
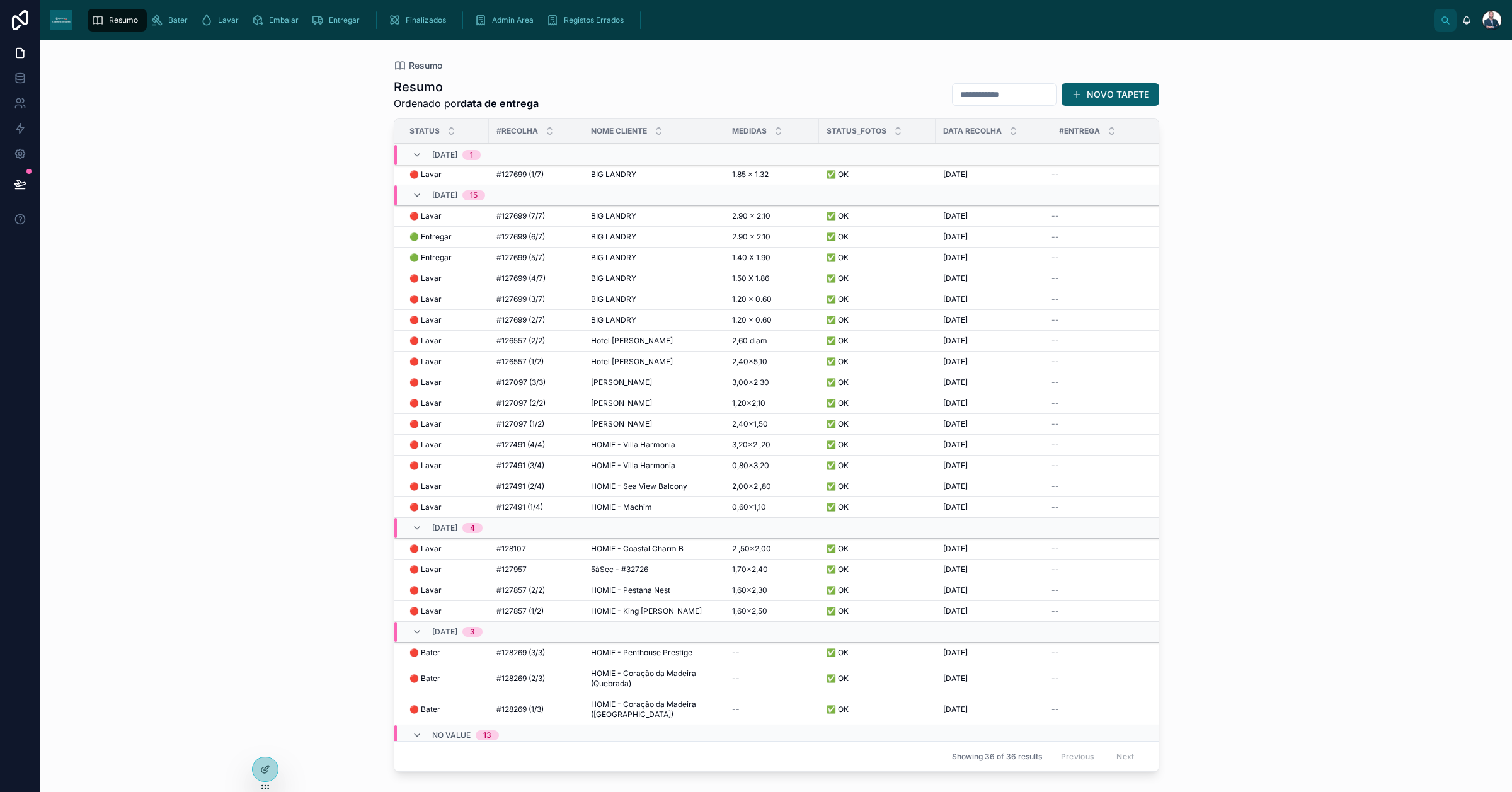
click at [594, 209] on td "BIG LANDRY BIG LANDRY" at bounding box center [654, 216] width 142 height 21
click at [603, 215] on span "BIG LANDRY" at bounding box center [613, 215] width 45 height 10
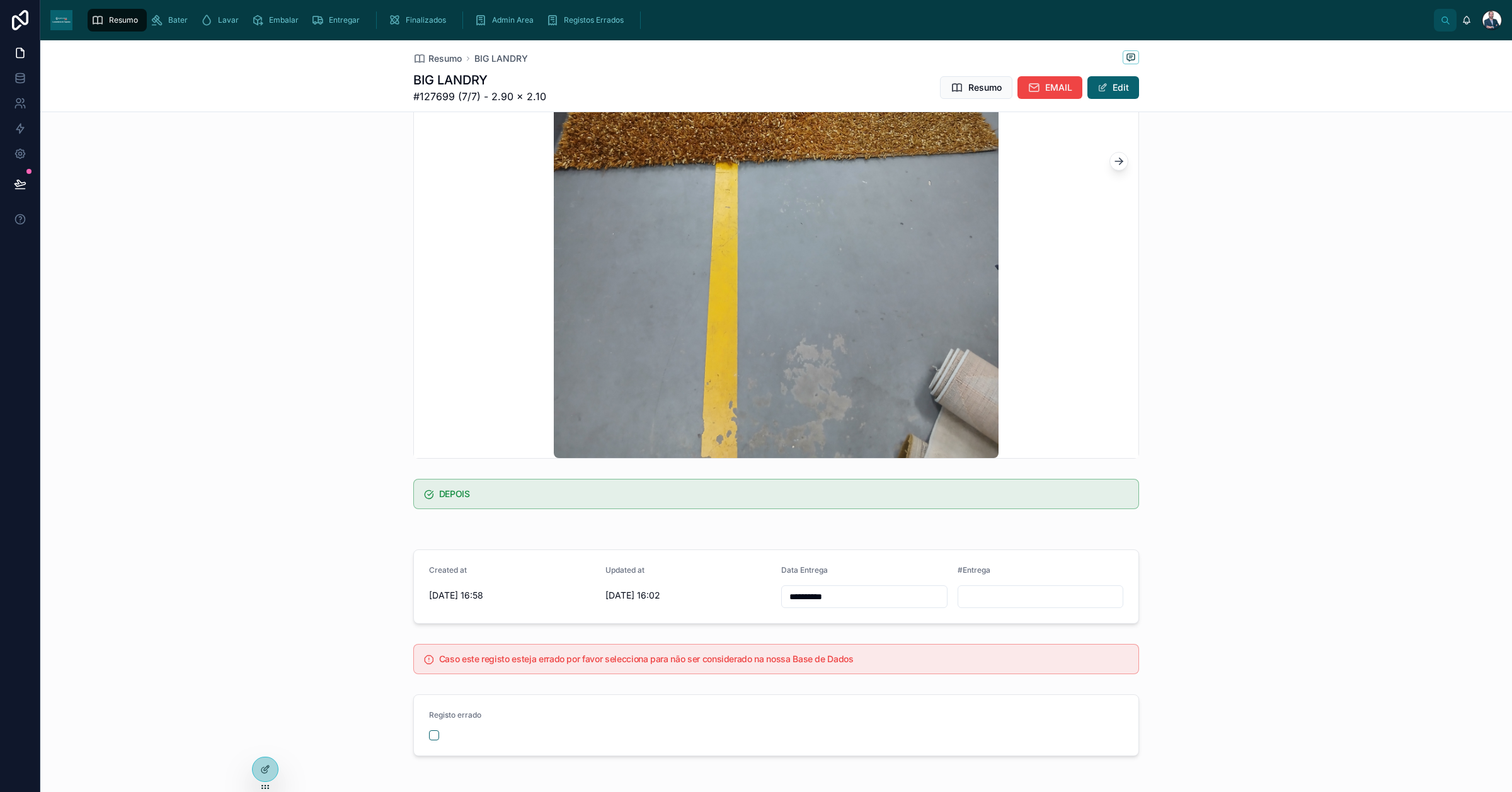
scroll to position [452, 0]
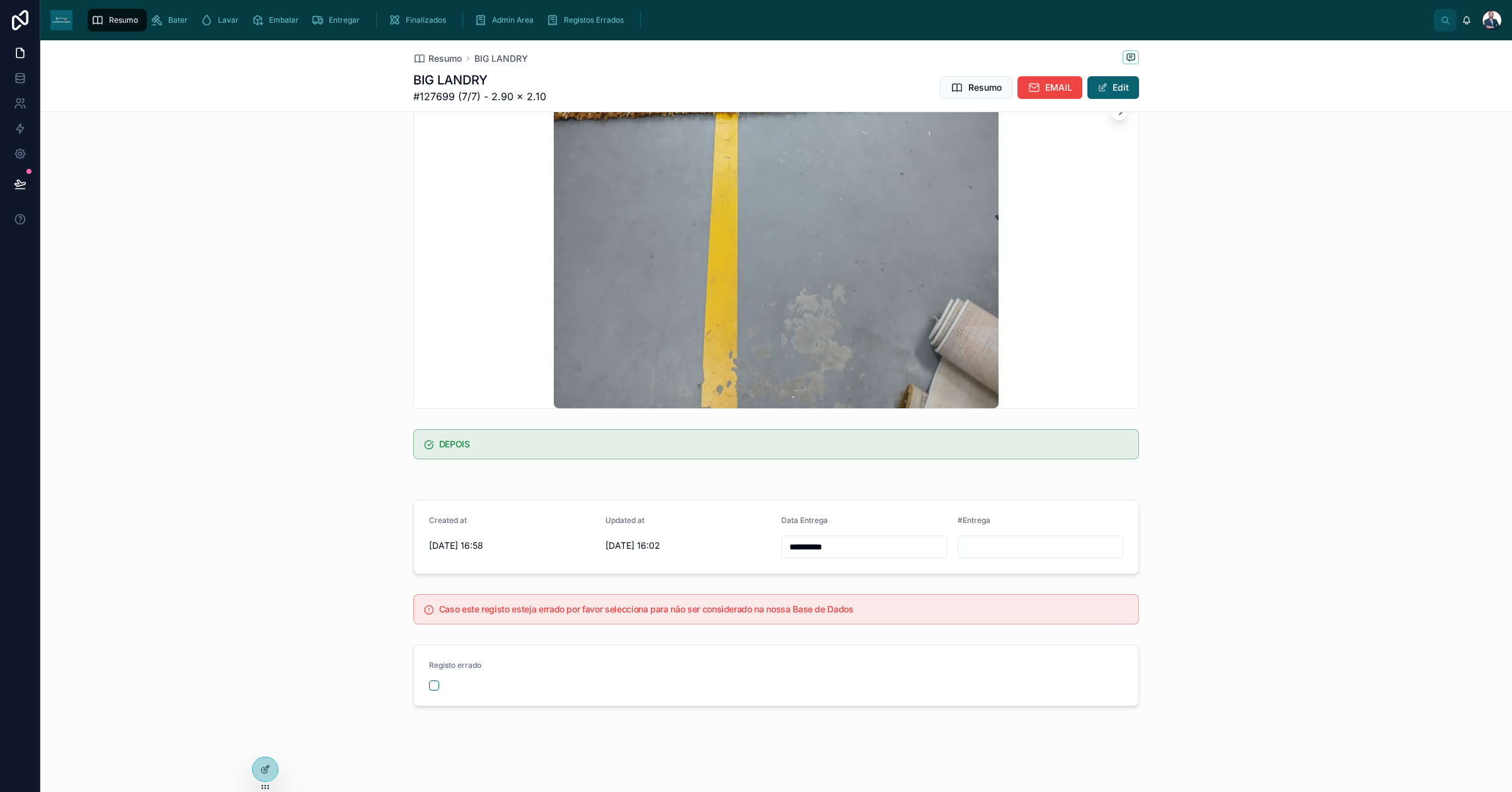
click at [868, 541] on input "**********" at bounding box center [865, 547] width 165 height 17
click at [904, 633] on button "10" at bounding box center [903, 677] width 23 height 23
type input "**********"
click at [429, 58] on span "Resumo" at bounding box center [445, 59] width 33 height 13
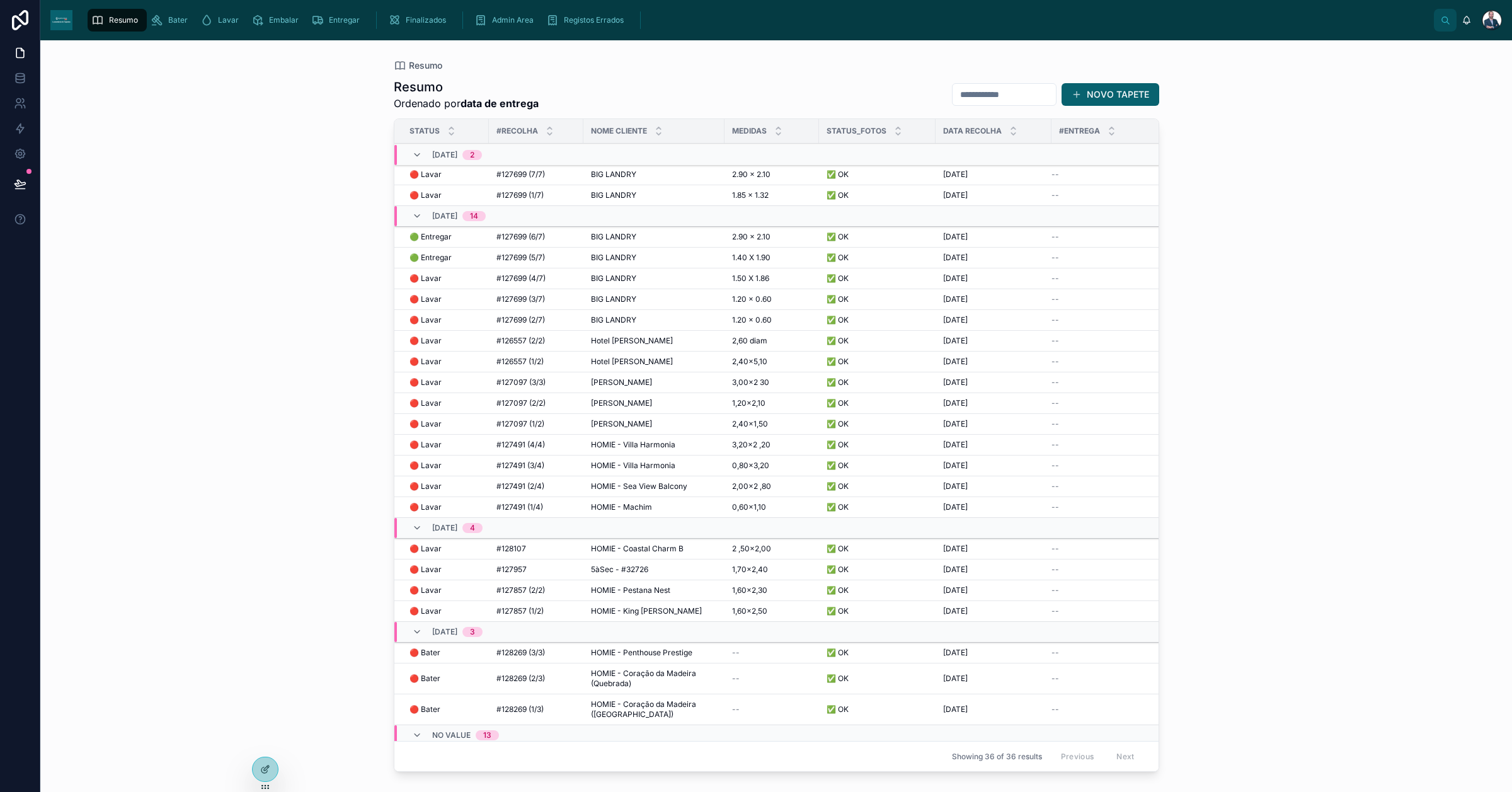
click at [618, 239] on span "BIG LANDRY" at bounding box center [613, 237] width 45 height 10
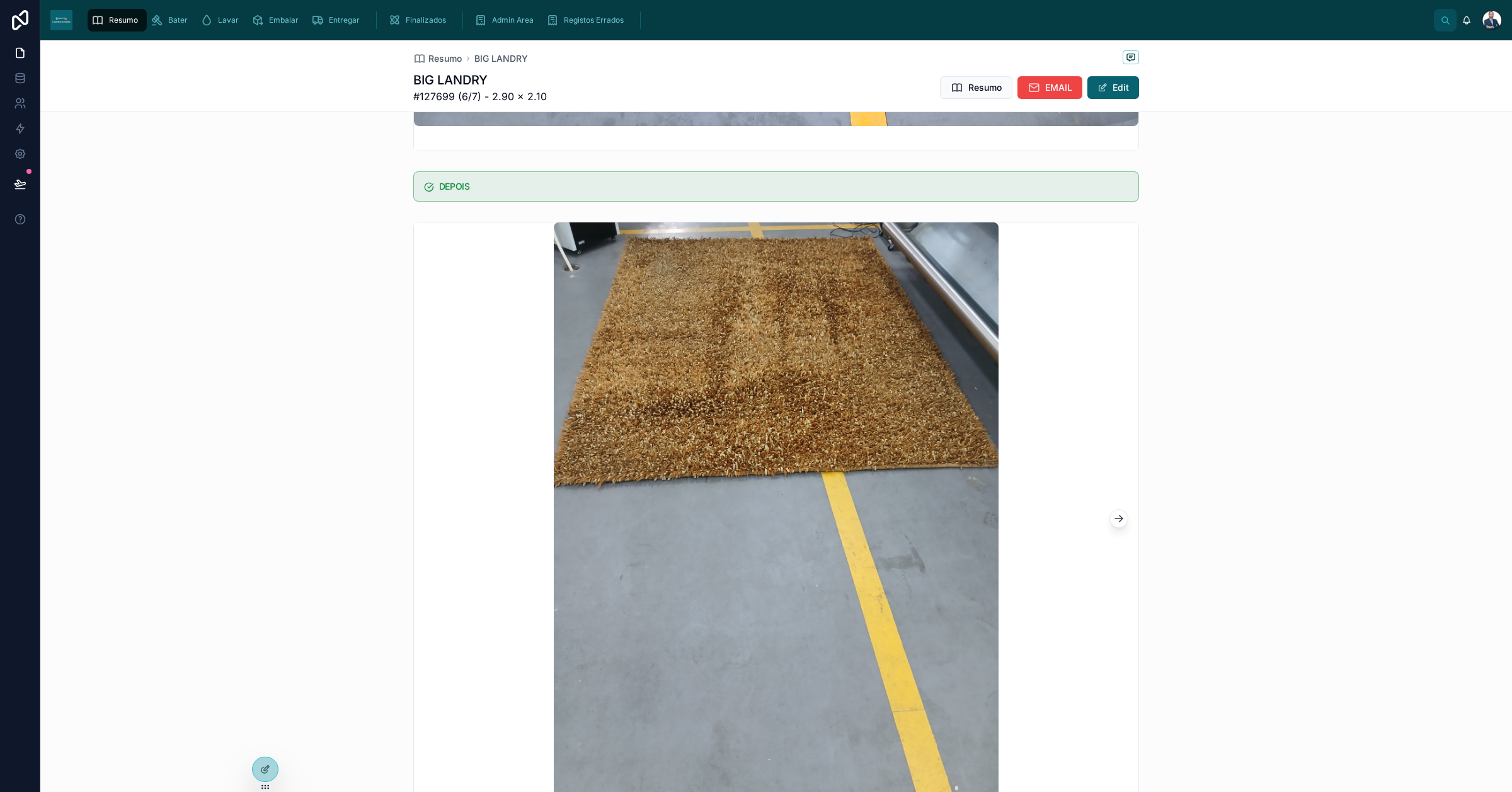
scroll to position [1046, 0]
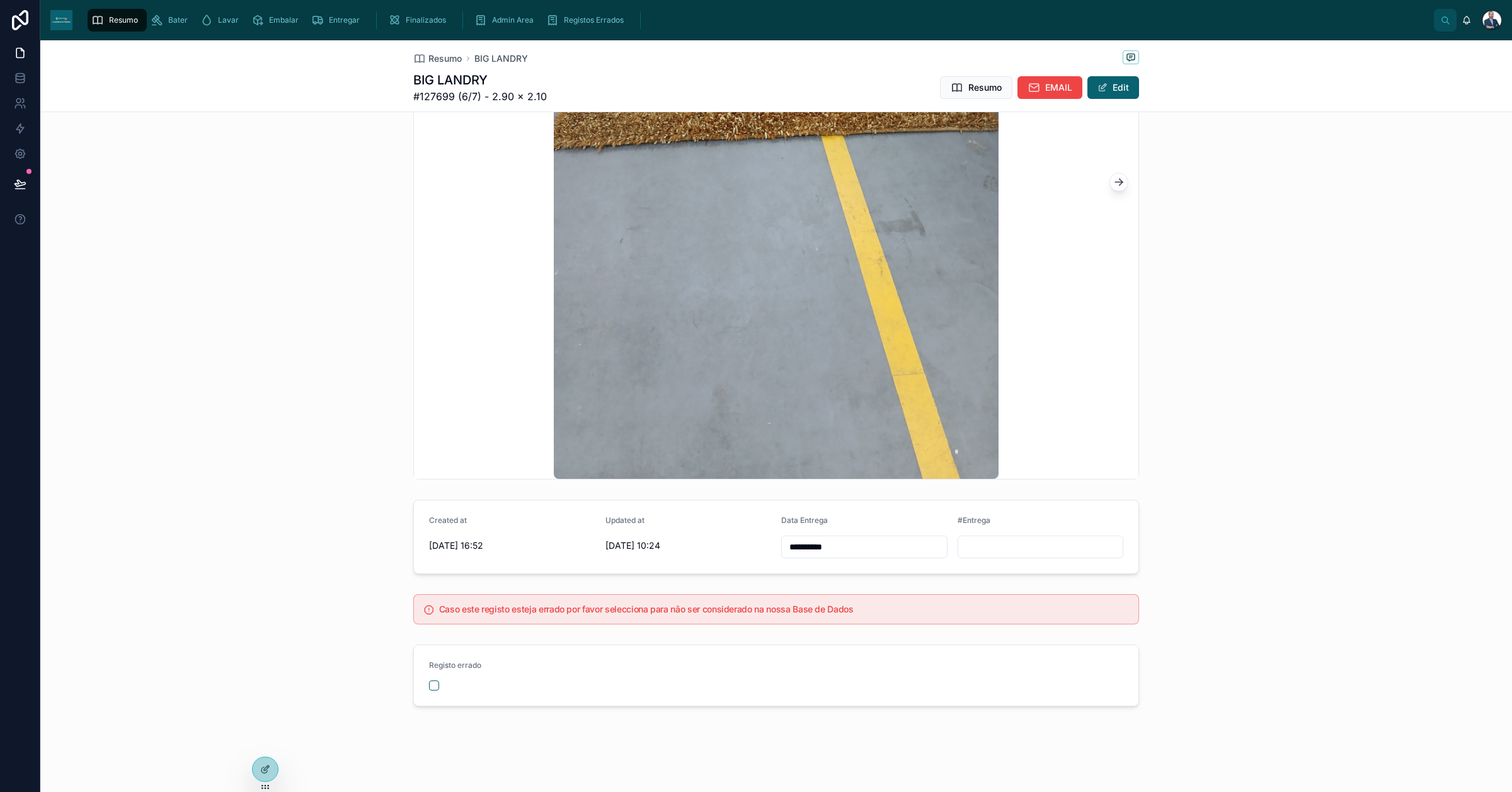
click at [839, 549] on input "**********" at bounding box center [865, 547] width 165 height 17
click at [900, 633] on button "10" at bounding box center [903, 677] width 23 height 23
type input "**********"
click at [432, 59] on span "Resumo" at bounding box center [445, 59] width 33 height 13
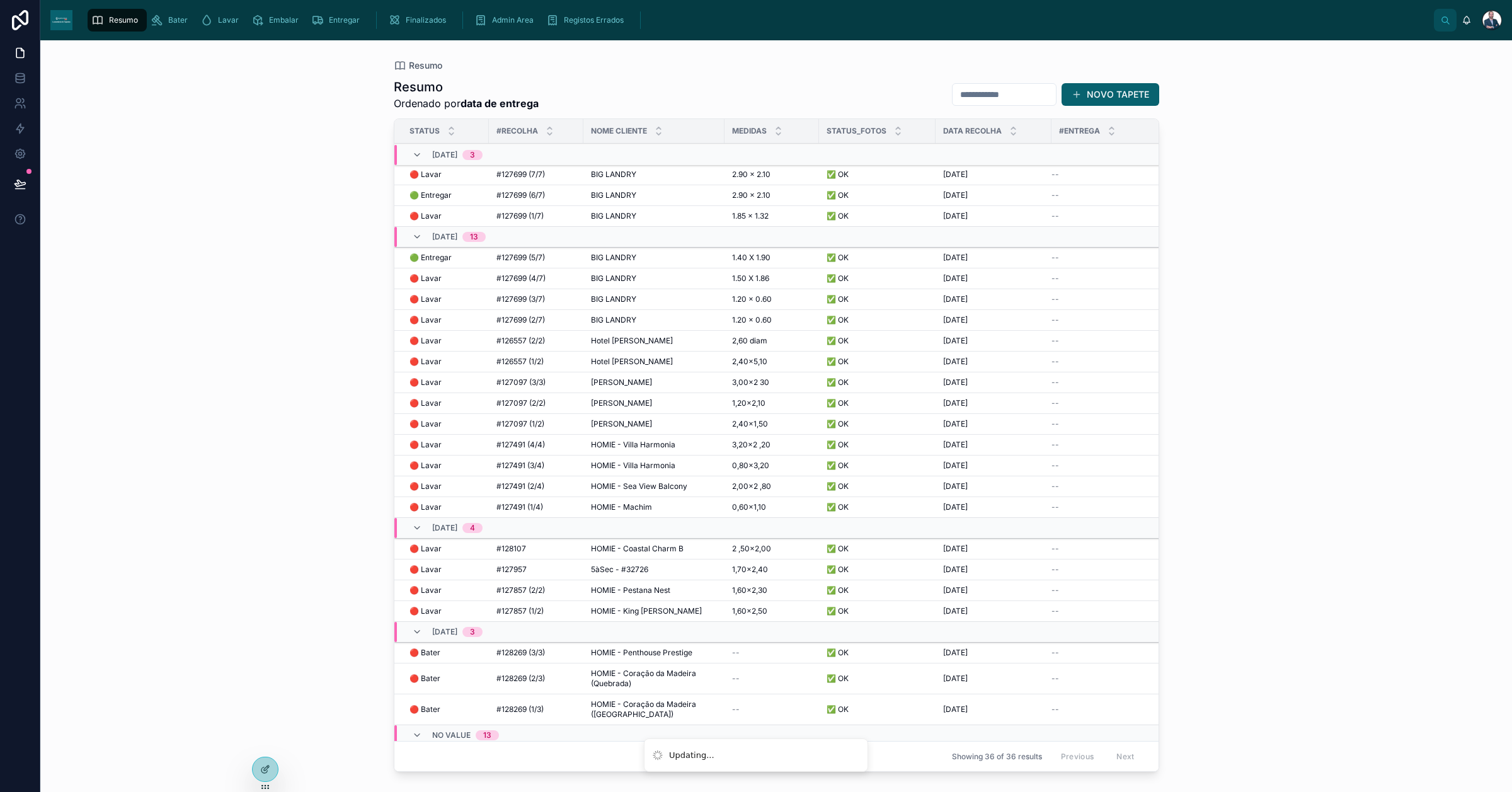
click at [730, 257] on td "1.40 X 1.90 1.40 X 1.90" at bounding box center [771, 258] width 95 height 21
click at [744, 259] on span "1.40 X 1.90" at bounding box center [751, 258] width 38 height 10
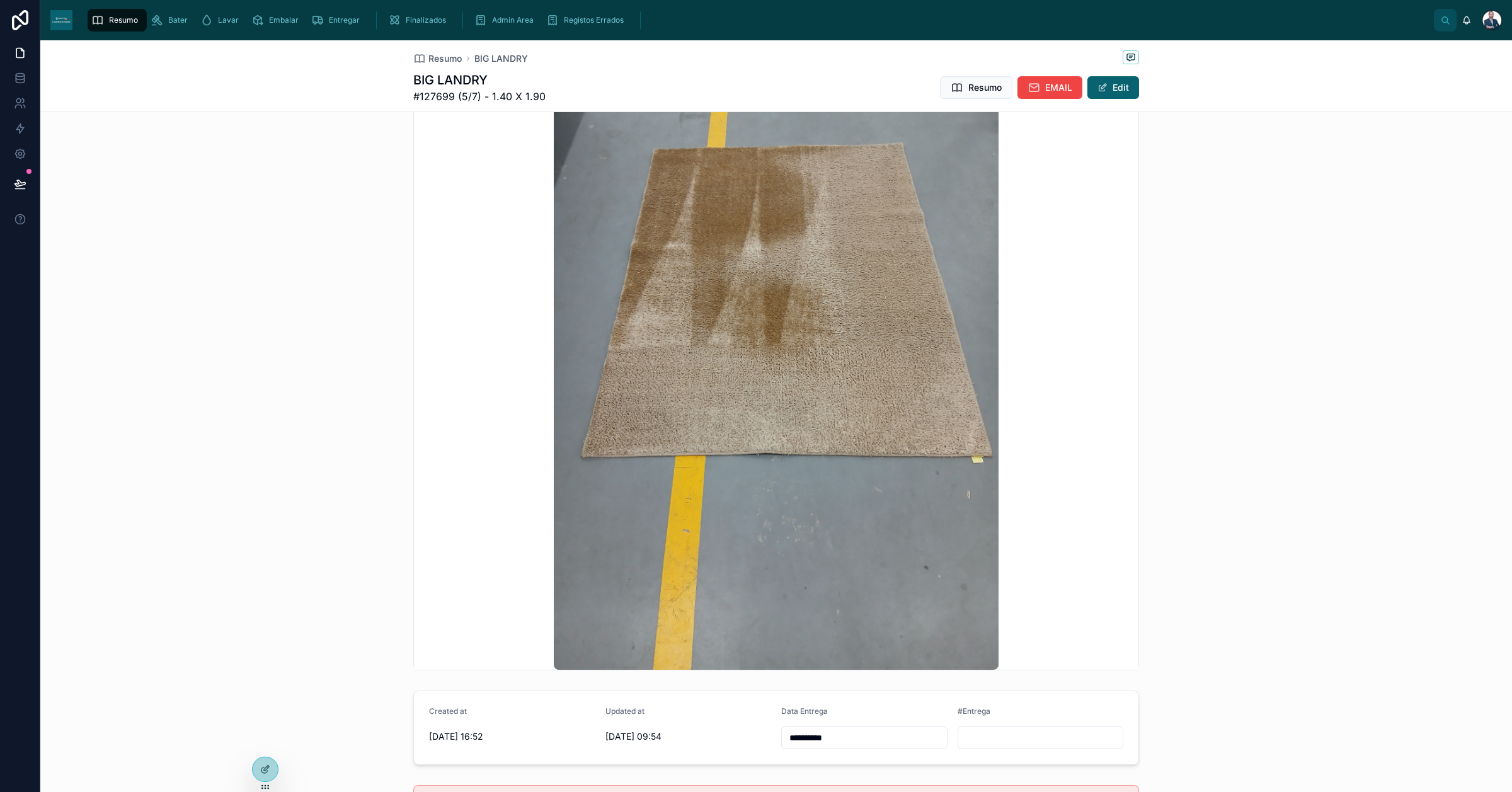
scroll to position [867, 0]
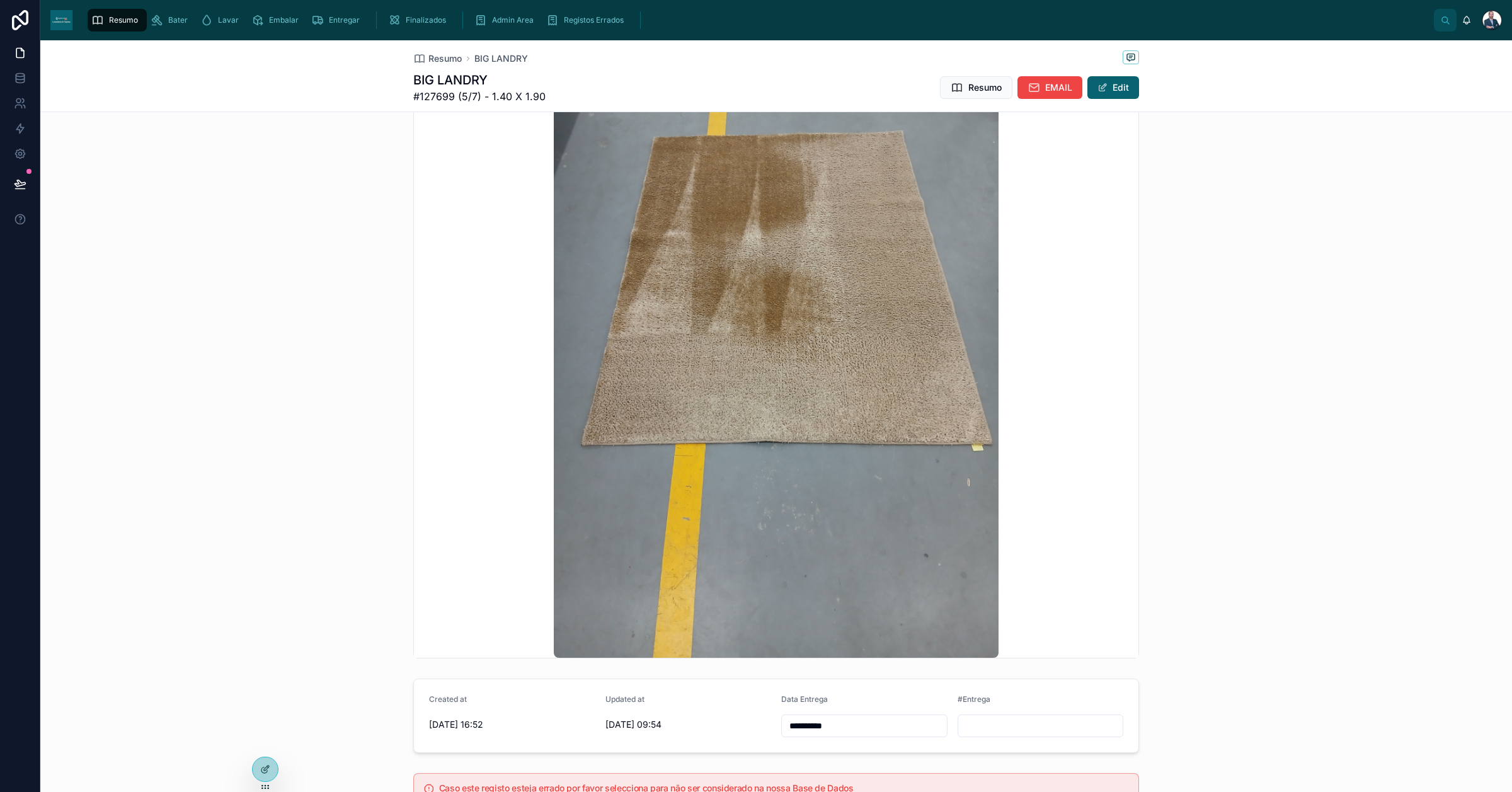
click at [860, 633] on input "**********" at bounding box center [865, 726] width 165 height 17
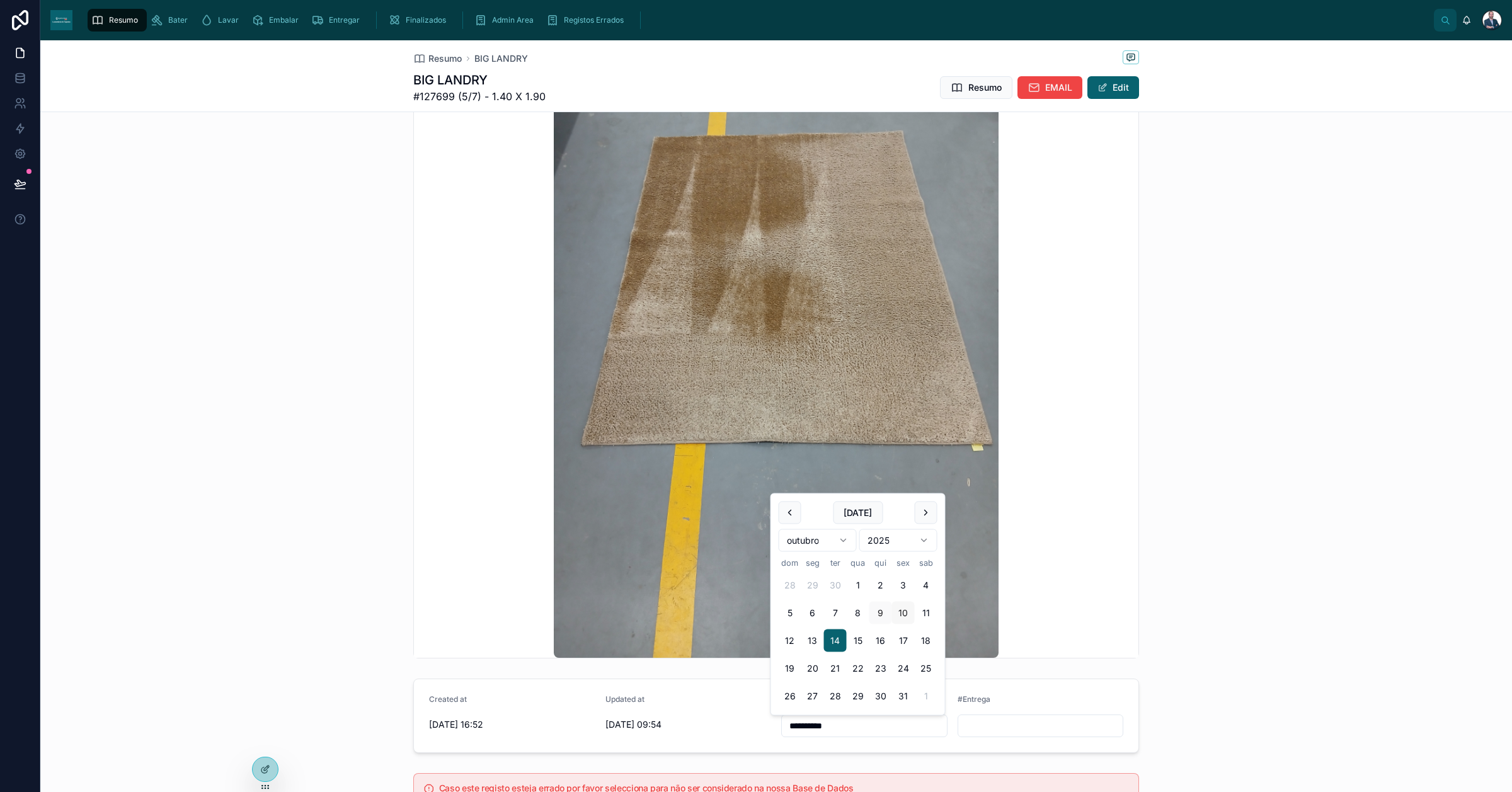
click at [903, 611] on button "10" at bounding box center [903, 613] width 23 height 23
type input "**********"
click at [444, 62] on span "Resumo" at bounding box center [445, 59] width 33 height 13
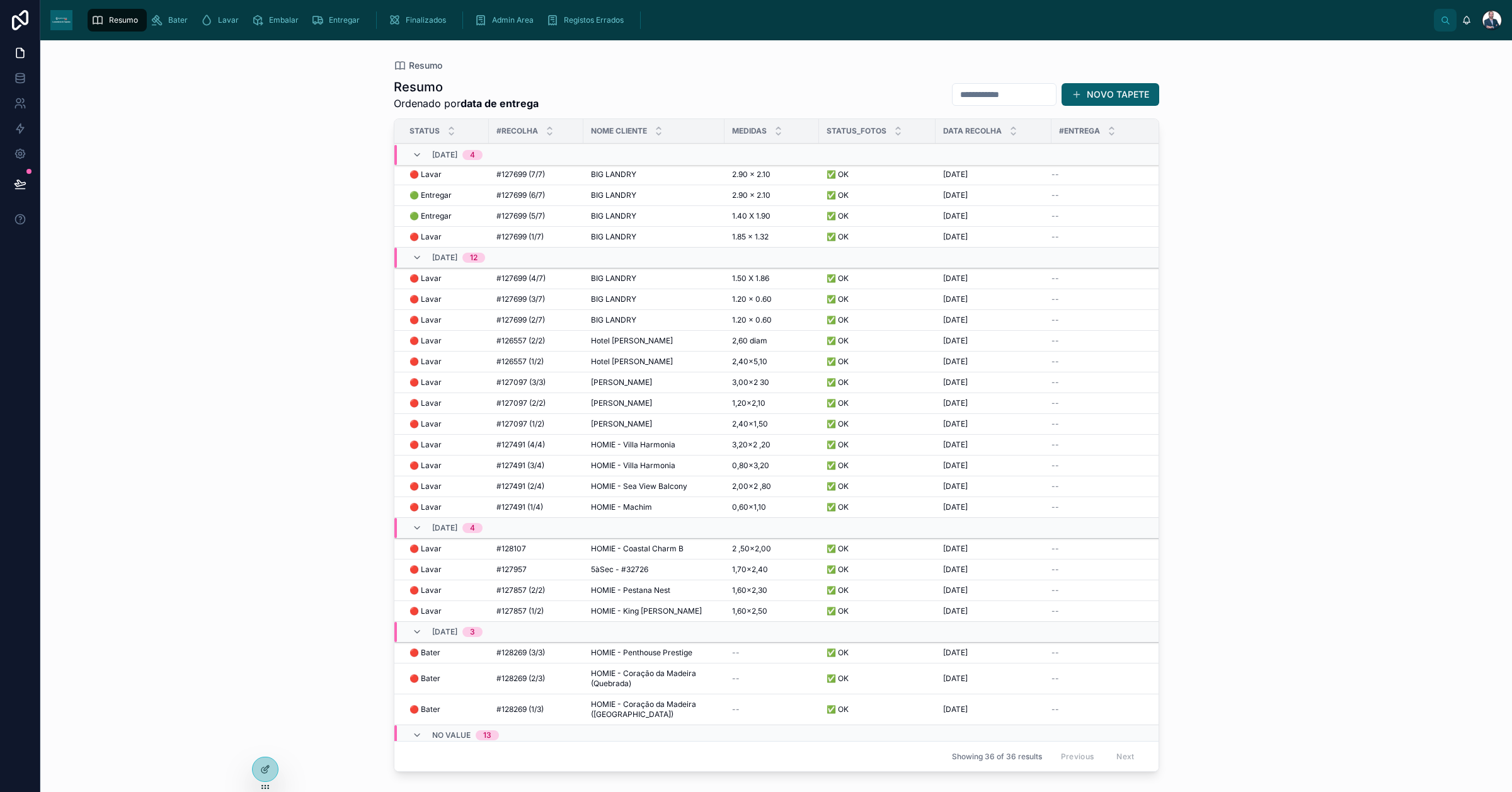
click at [727, 278] on td "1.50 X 1.86 1.50 X 1.86" at bounding box center [771, 279] width 95 height 21
click at [749, 279] on span "1.50 X 1.86" at bounding box center [750, 278] width 37 height 10
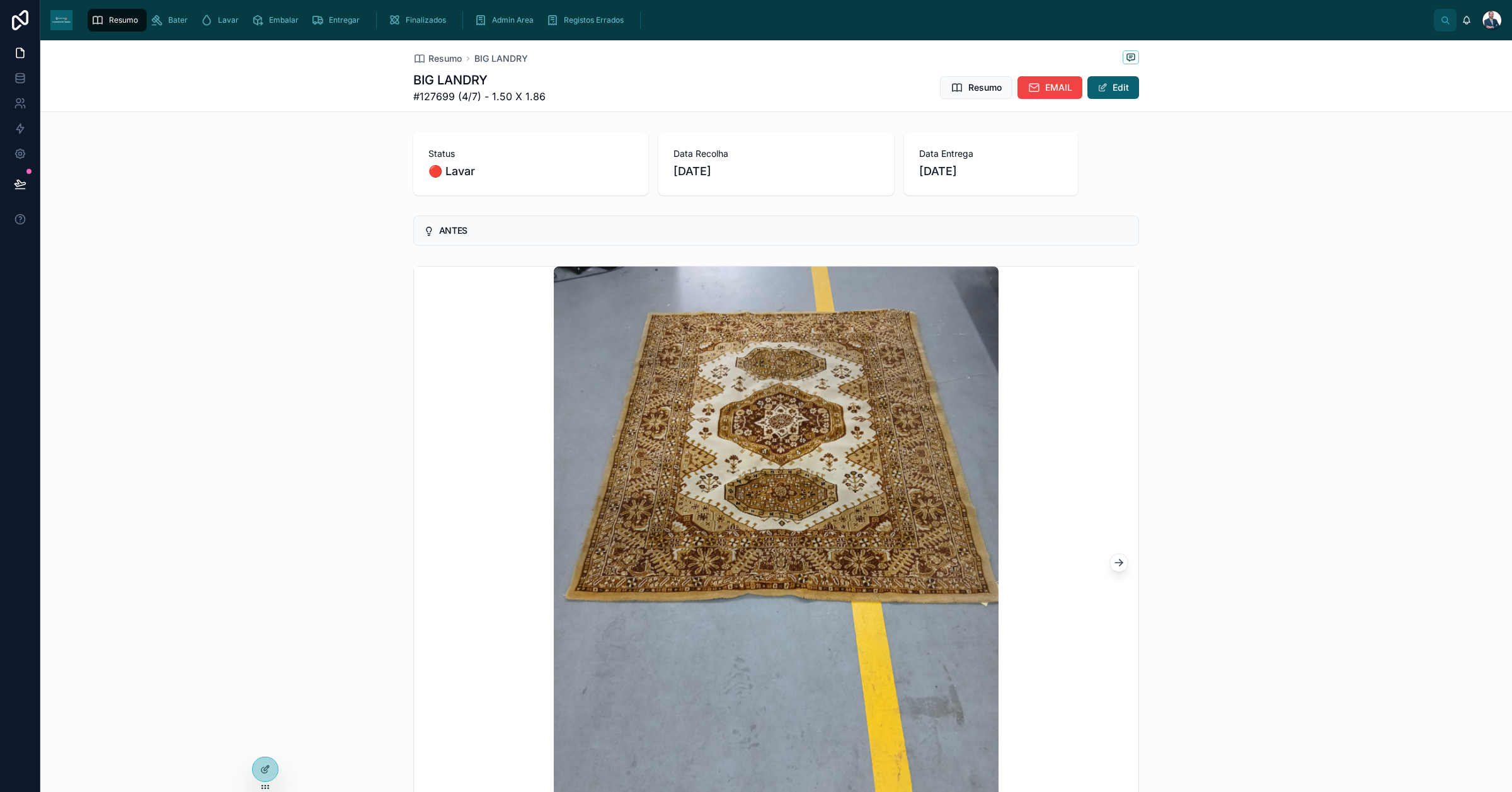
scroll to position [452, 0]
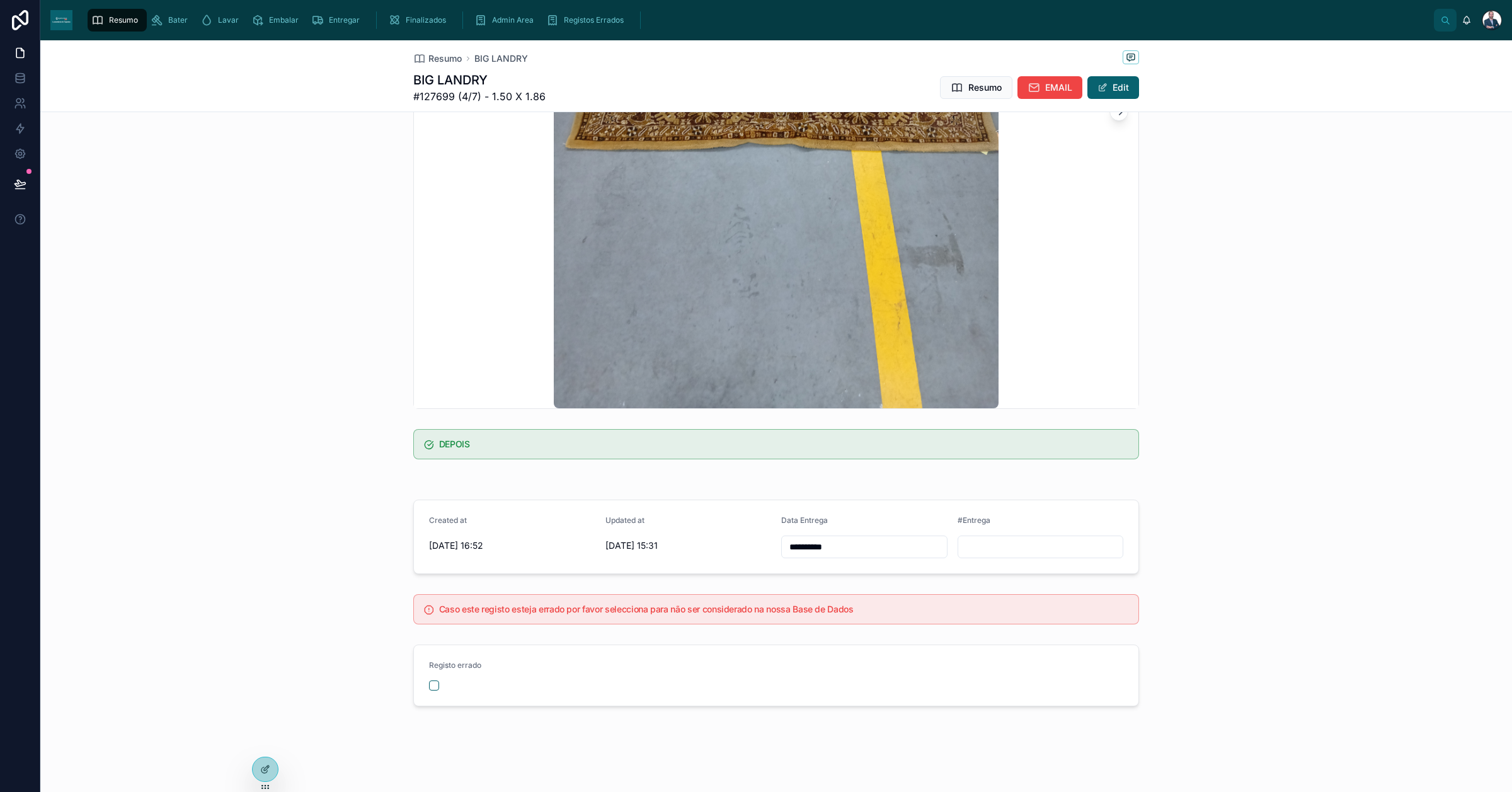
click at [832, 544] on input "**********" at bounding box center [865, 547] width 165 height 17
click at [896, 633] on button "10" at bounding box center [903, 677] width 23 height 23
type input "**********"
click at [428, 53] on span "Resumo" at bounding box center [445, 59] width 33 height 13
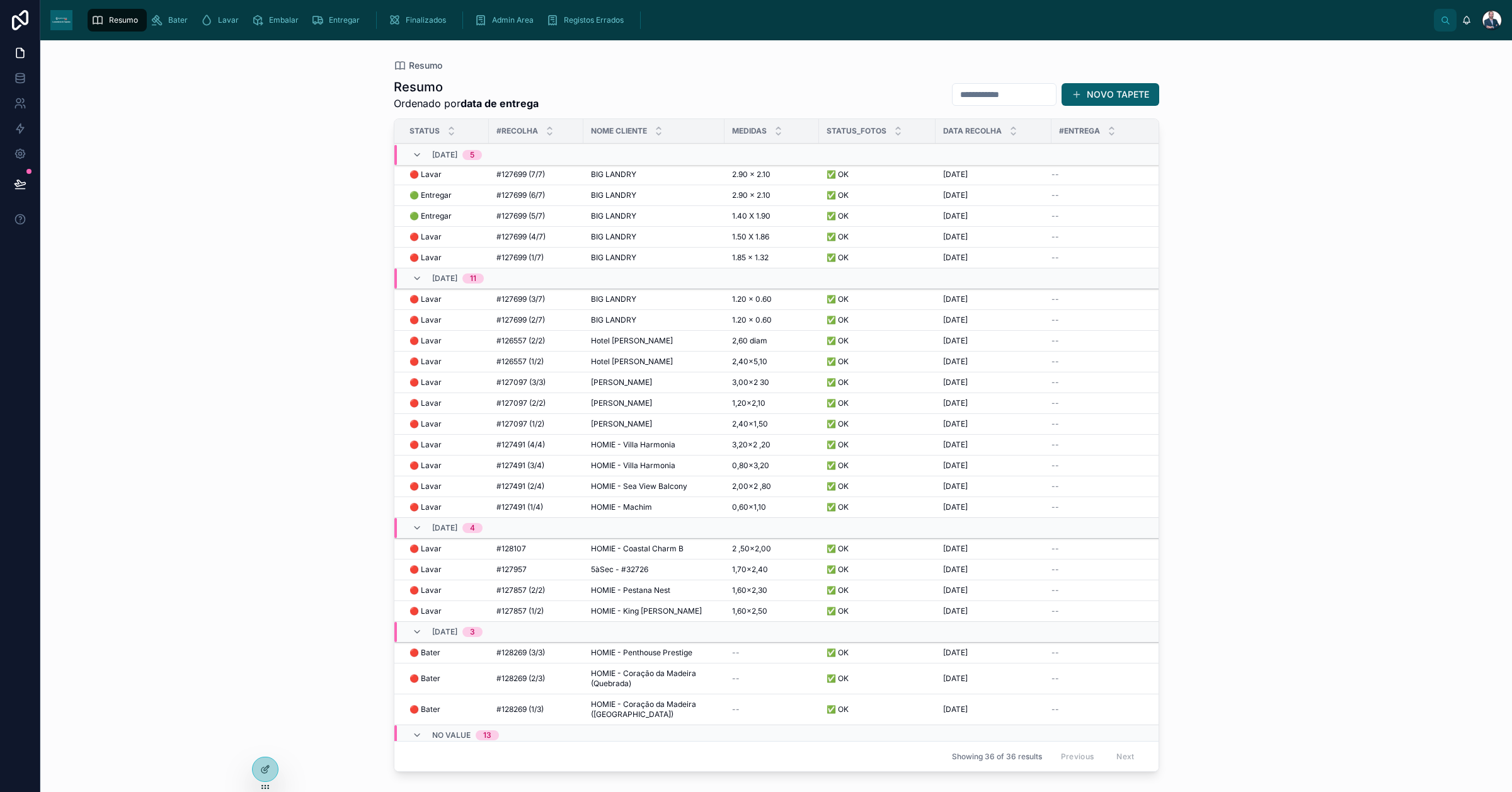
click at [739, 298] on span "1.20 x 0.60" at bounding box center [752, 299] width 40 height 10
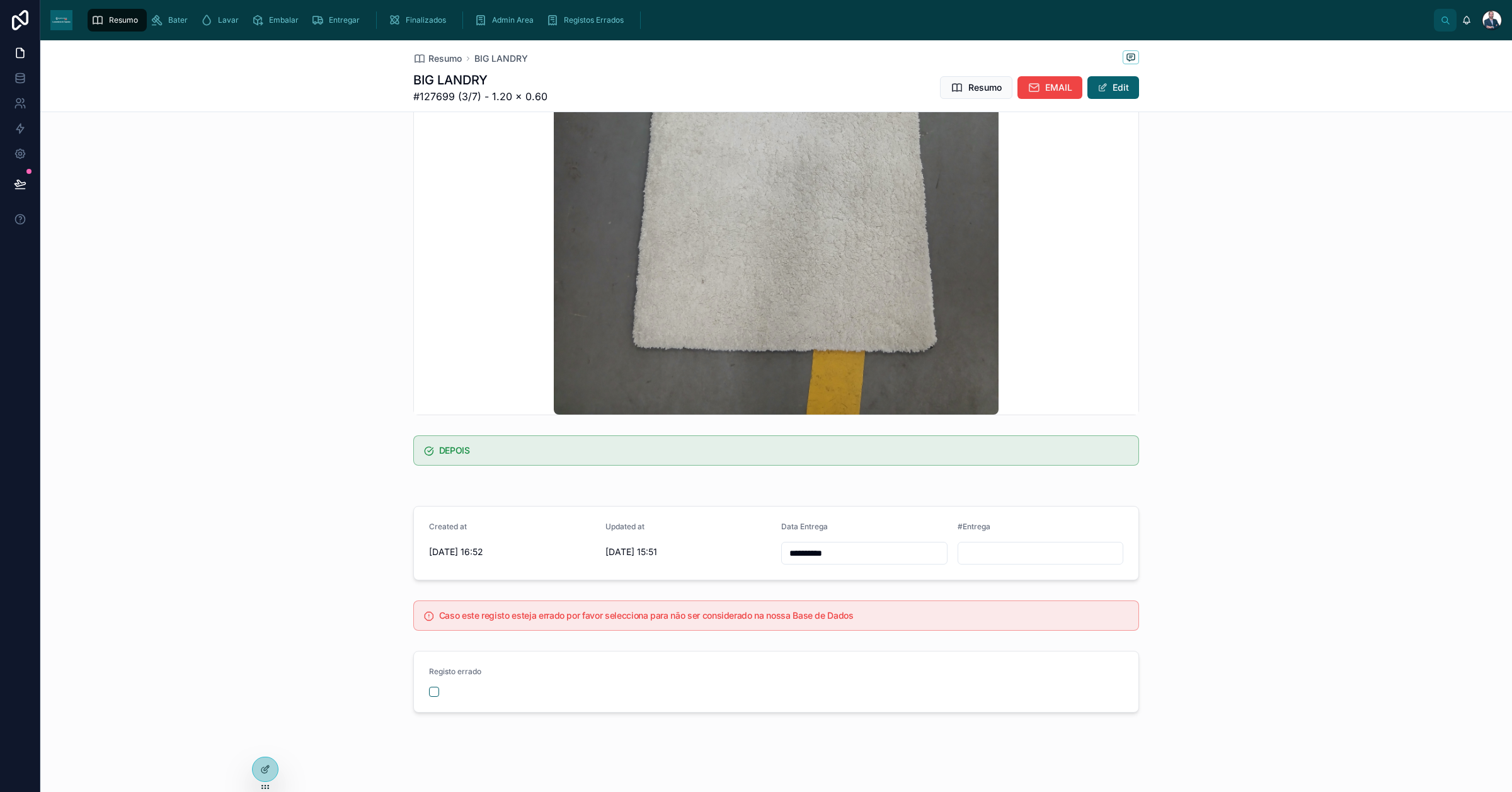
scroll to position [452, 0]
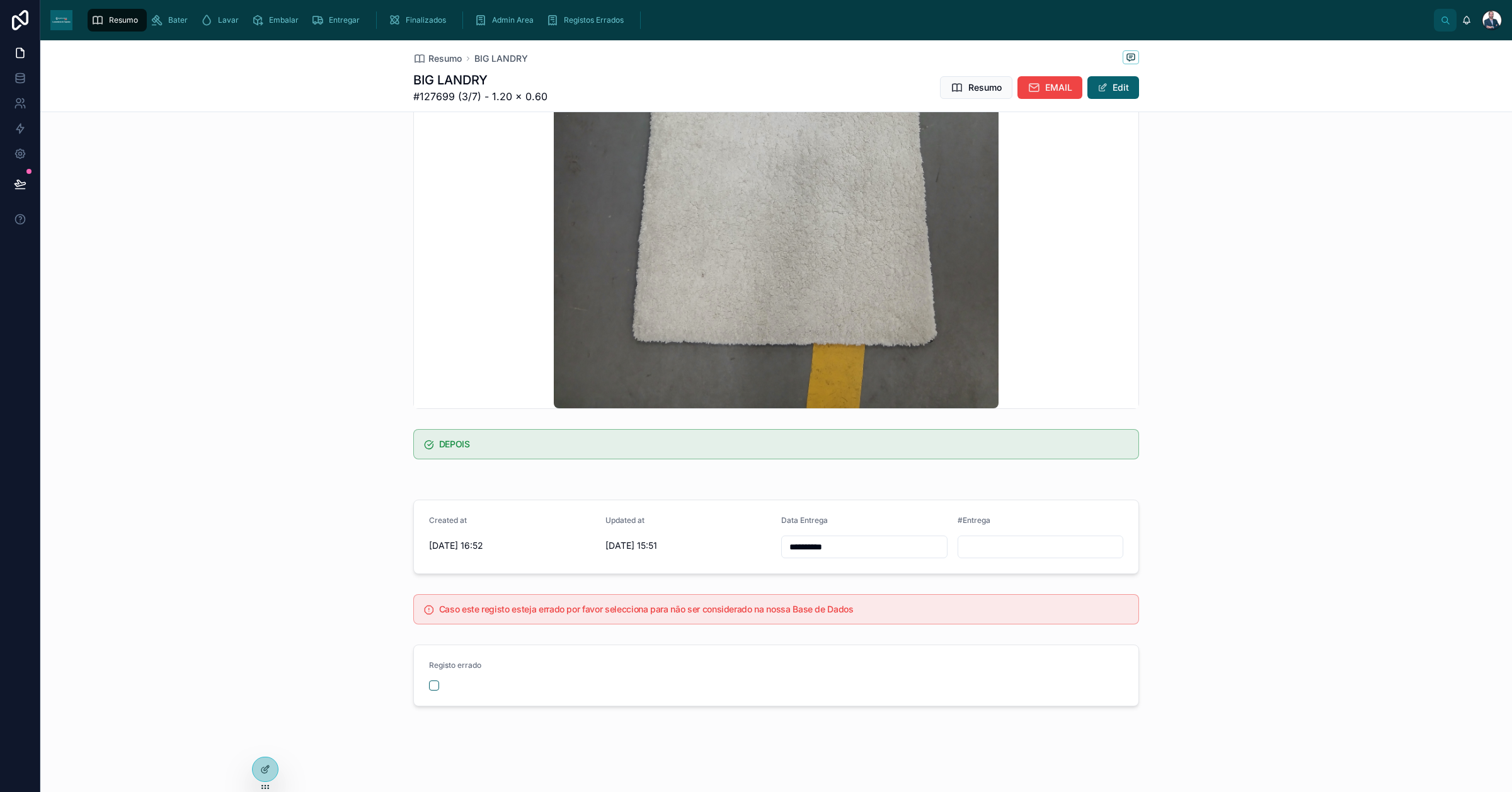
click at [849, 546] on input "**********" at bounding box center [865, 547] width 165 height 17
click at [905, 633] on button "10" at bounding box center [903, 677] width 23 height 23
type input "**********"
click at [442, 56] on span "Resumo" at bounding box center [445, 59] width 33 height 13
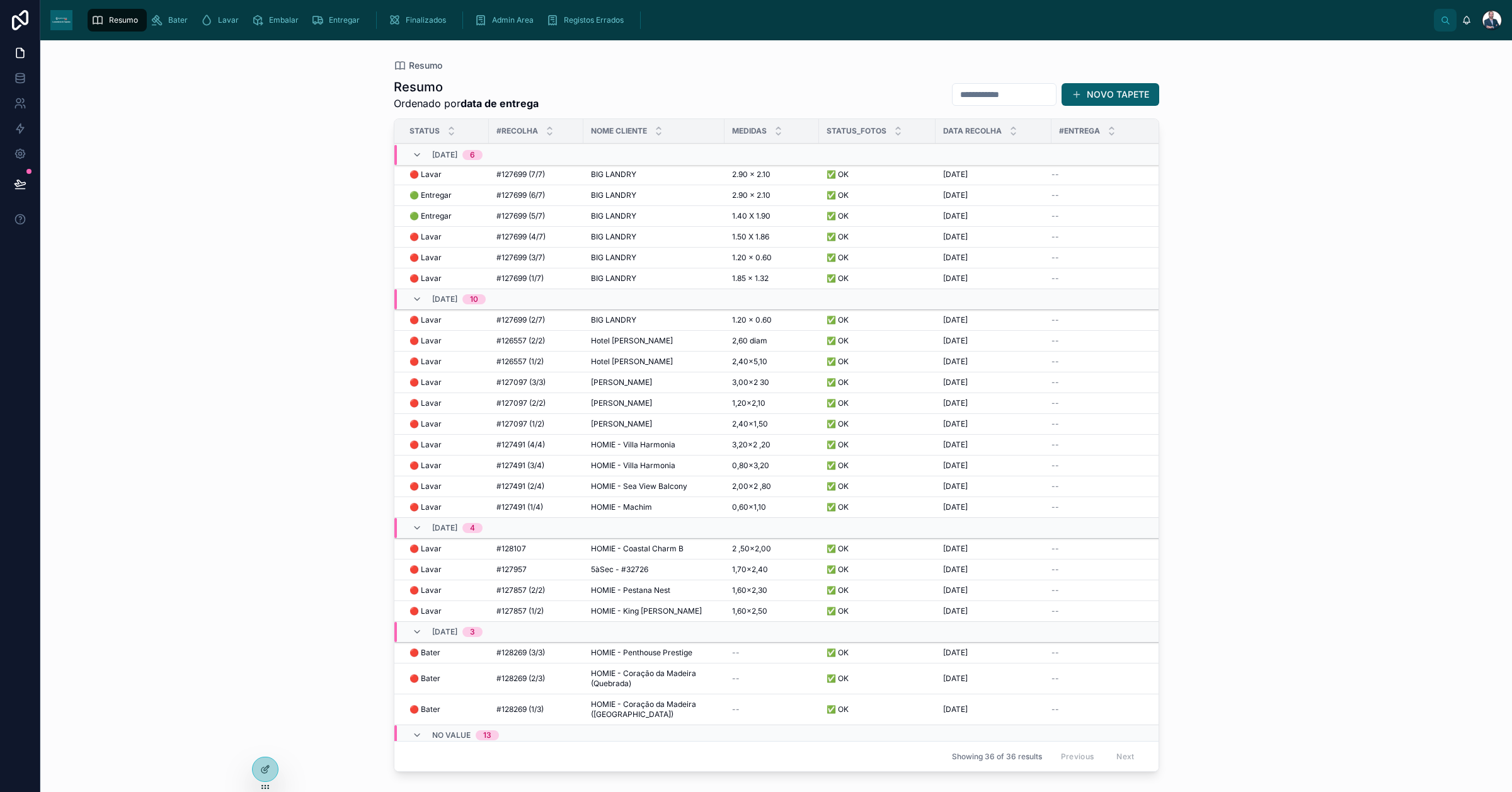
click at [763, 324] on span "1.20 x 0.60" at bounding box center [752, 320] width 40 height 10
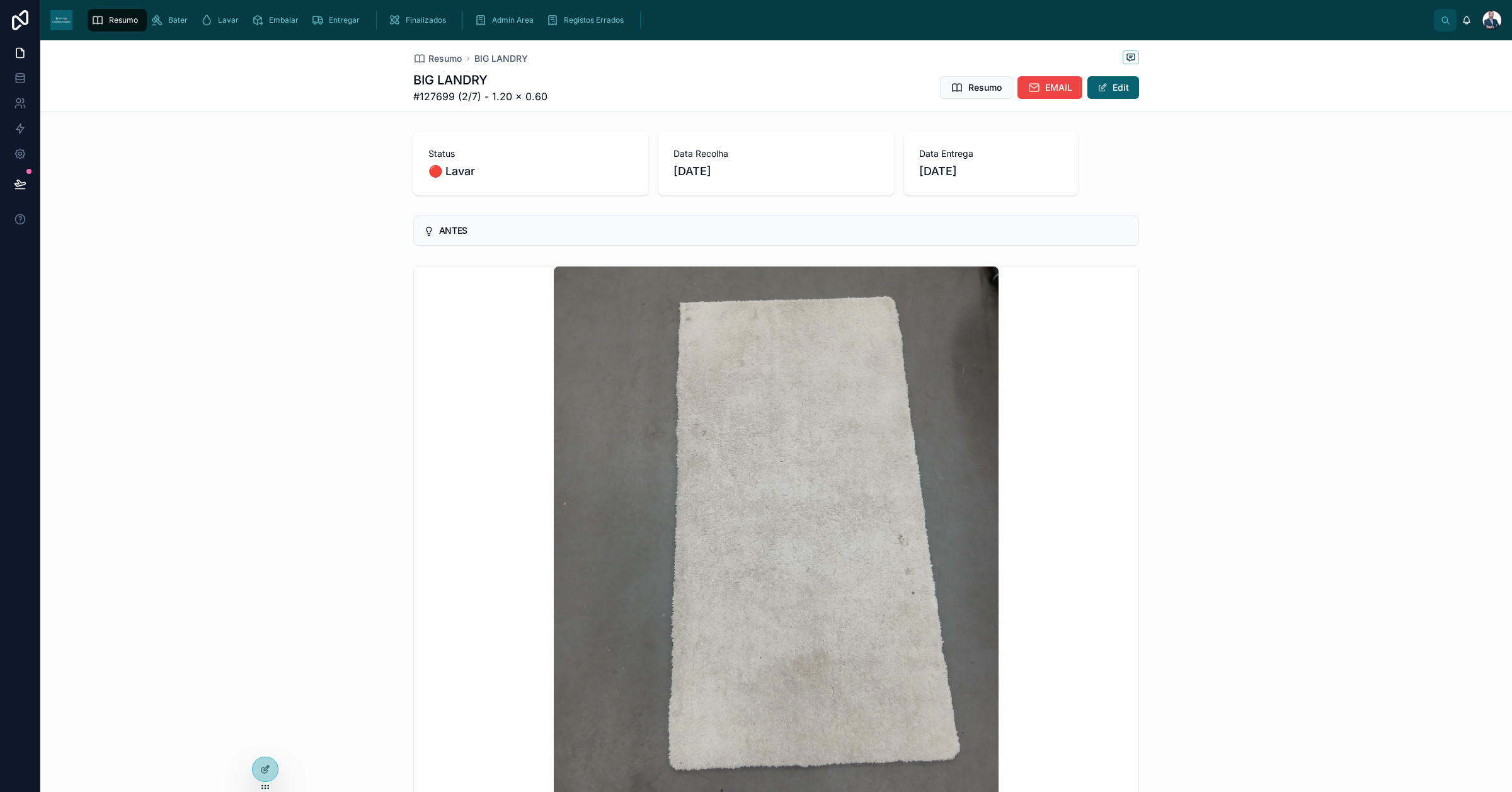
scroll to position [452, 0]
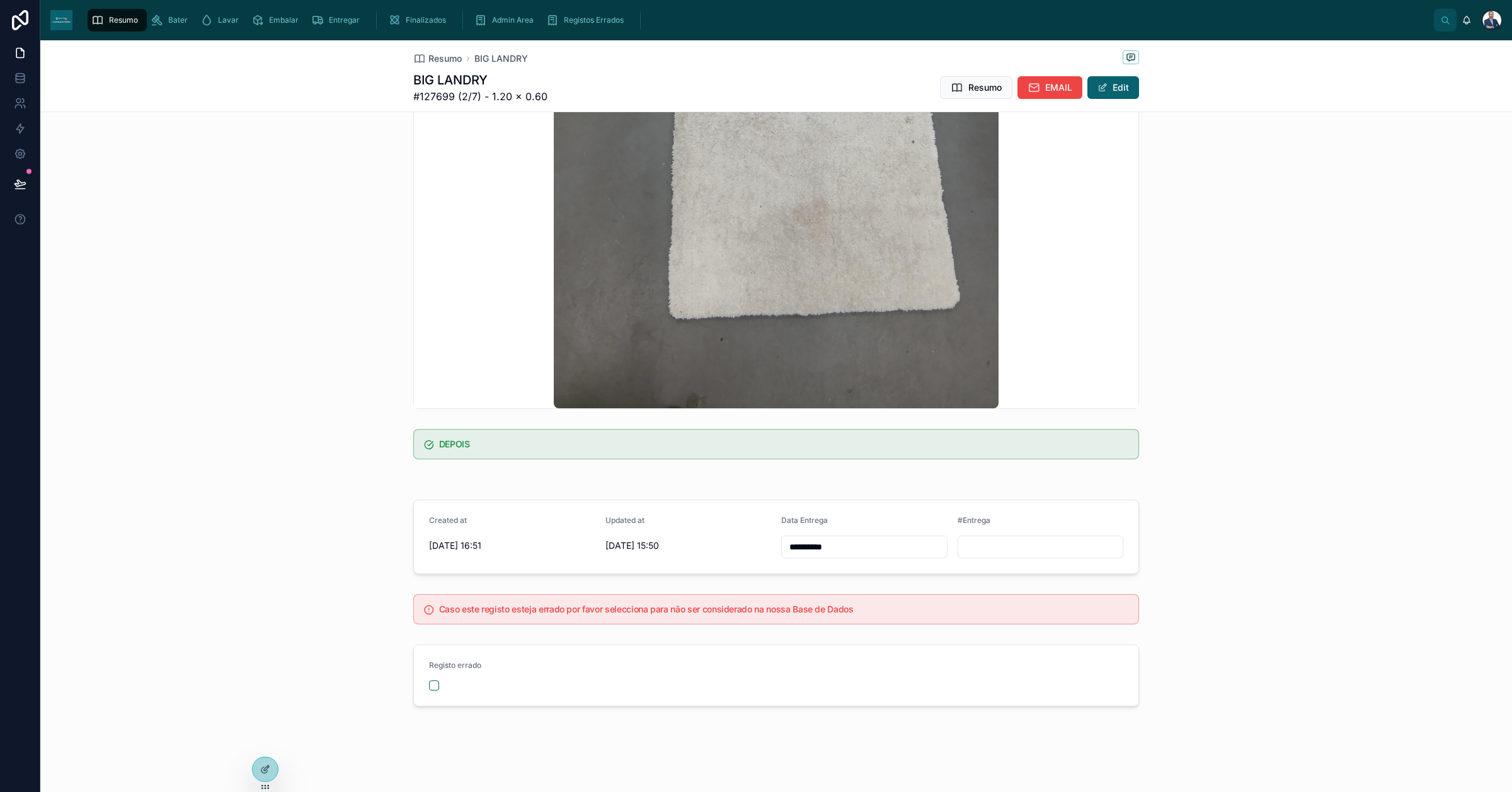
click at [862, 549] on input "**********" at bounding box center [865, 547] width 165 height 17
click at [905, 633] on button "10" at bounding box center [903, 677] width 23 height 23
type input "**********"
click at [451, 64] on span "Resumo" at bounding box center [445, 59] width 33 height 13
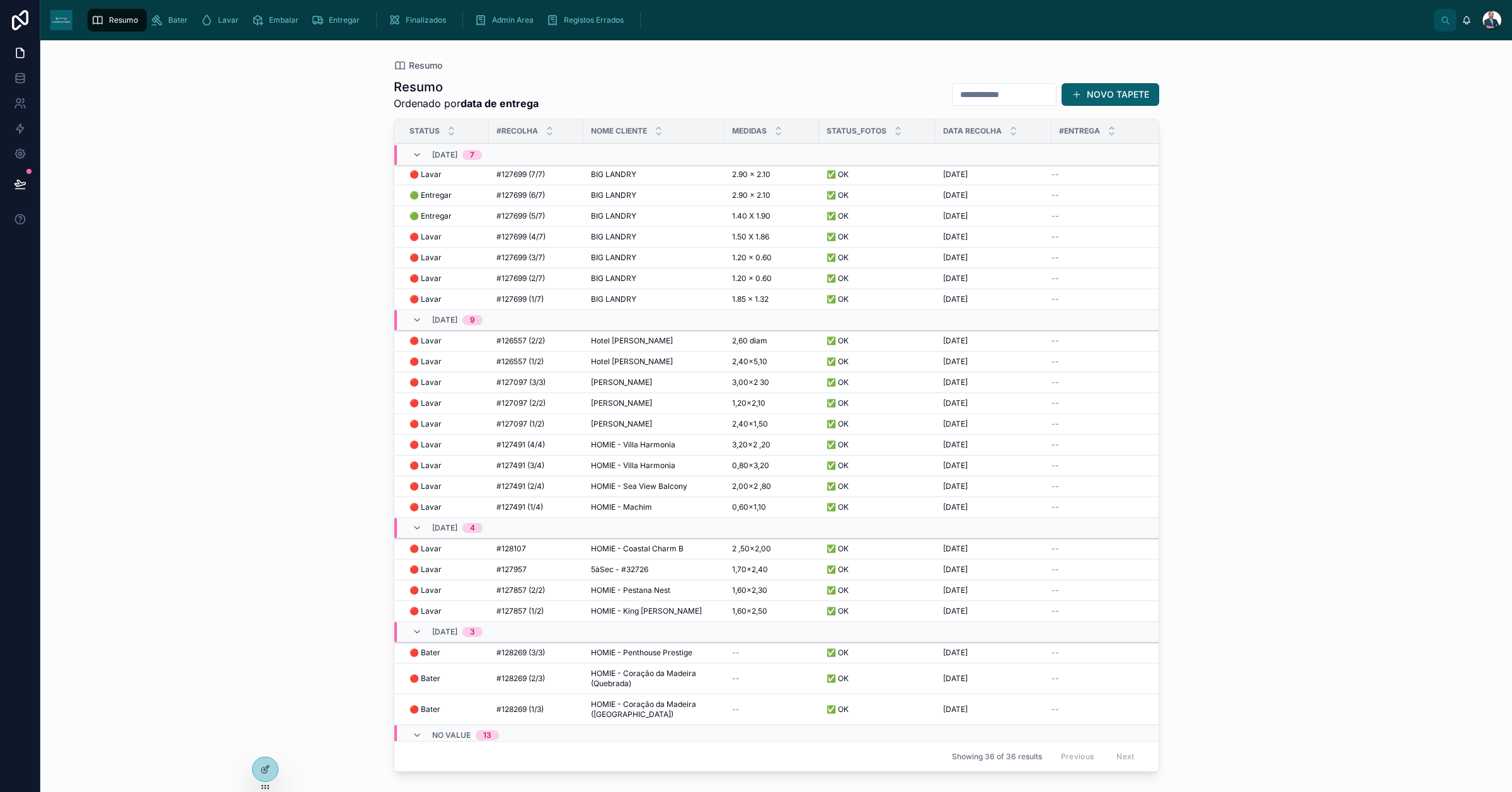
click at [661, 341] on div "Hotel [GEOGRAPHIC_DATA]" at bounding box center [653, 340] width 126 height 10
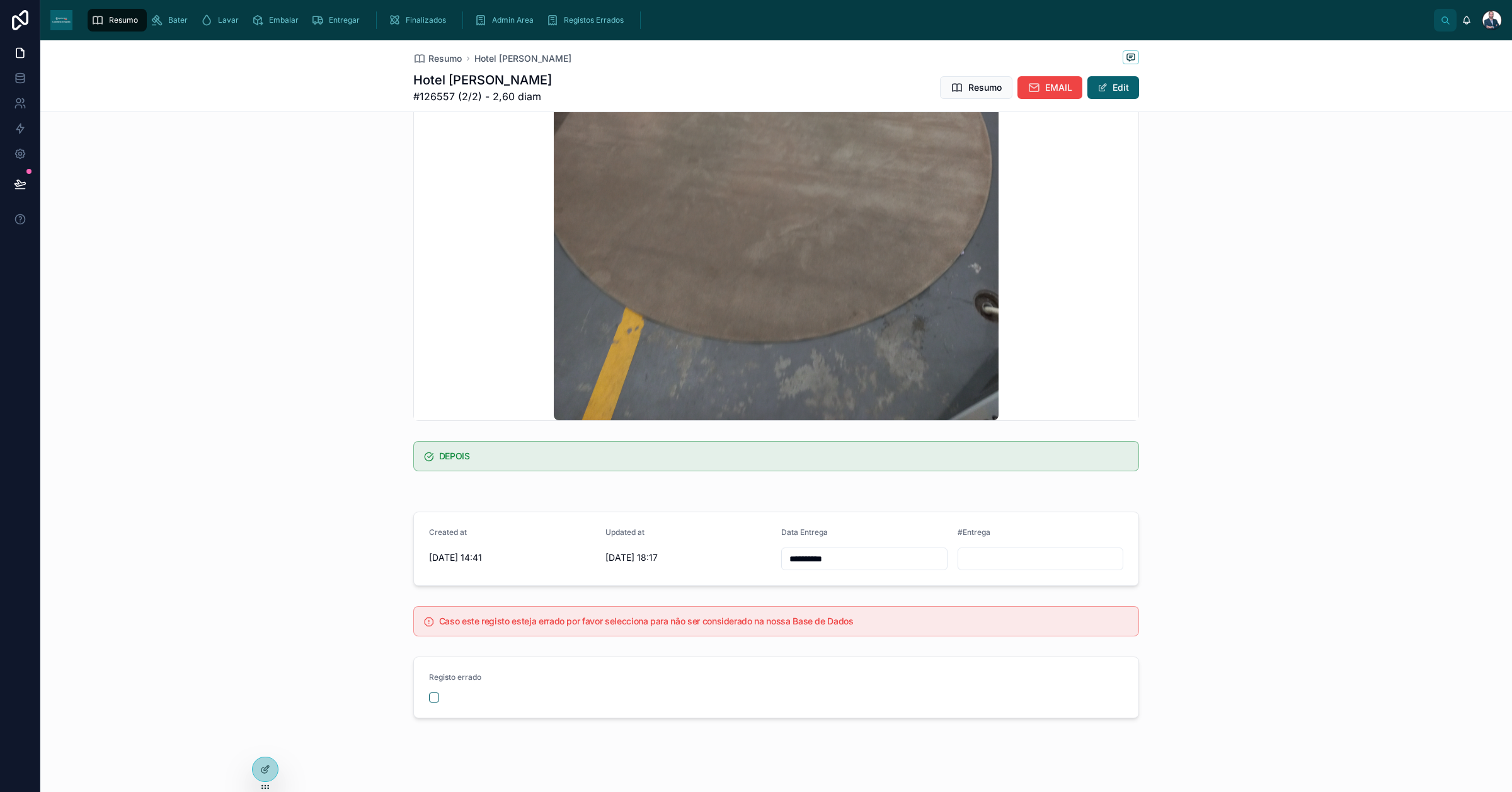
scroll to position [452, 0]
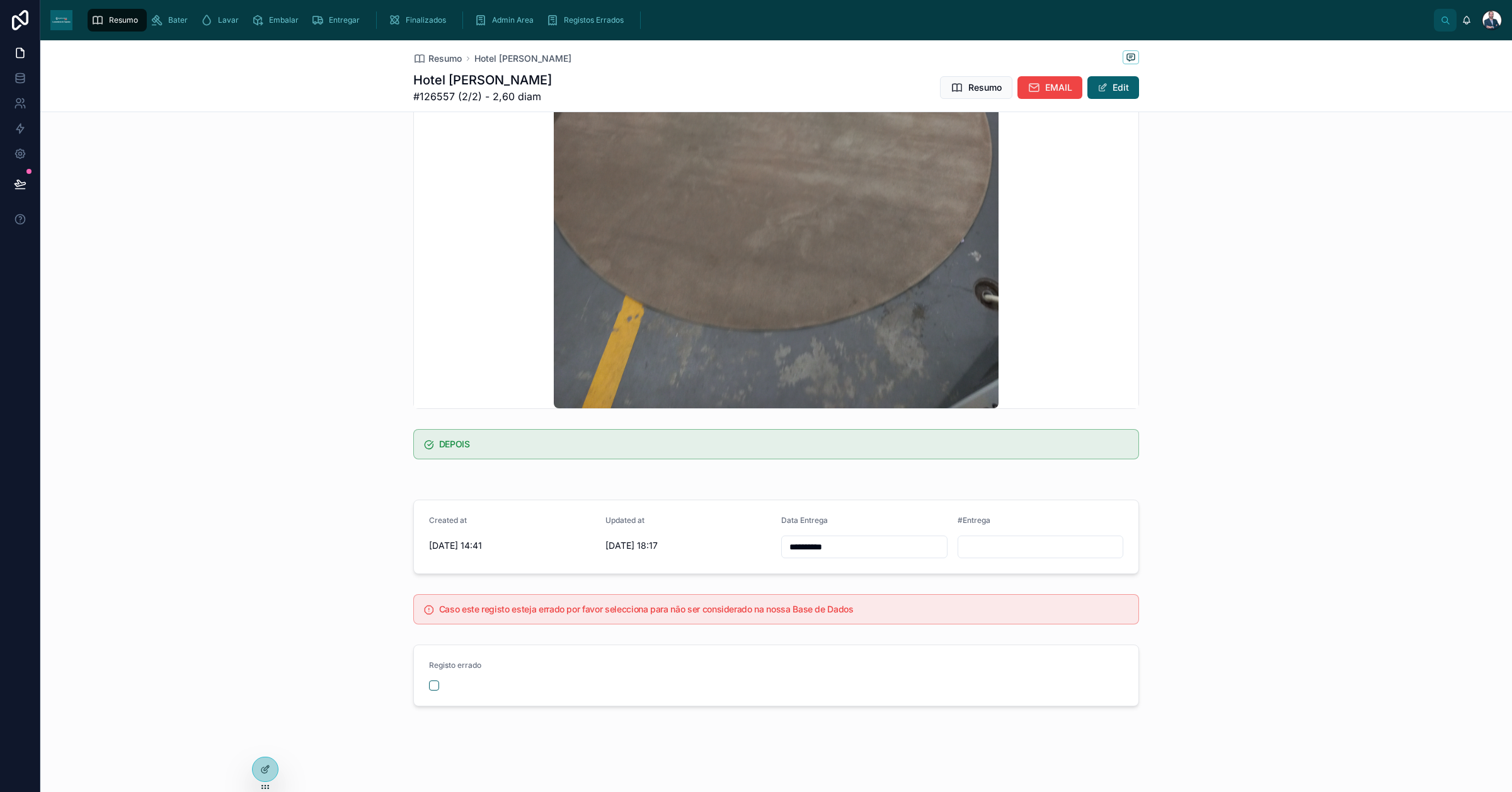
click at [858, 538] on input "**********" at bounding box center [865, 547] width 165 height 17
click at [898, 633] on button "10" at bounding box center [903, 677] width 23 height 23
type input "**********"
click at [432, 60] on span "Resumo" at bounding box center [445, 59] width 33 height 13
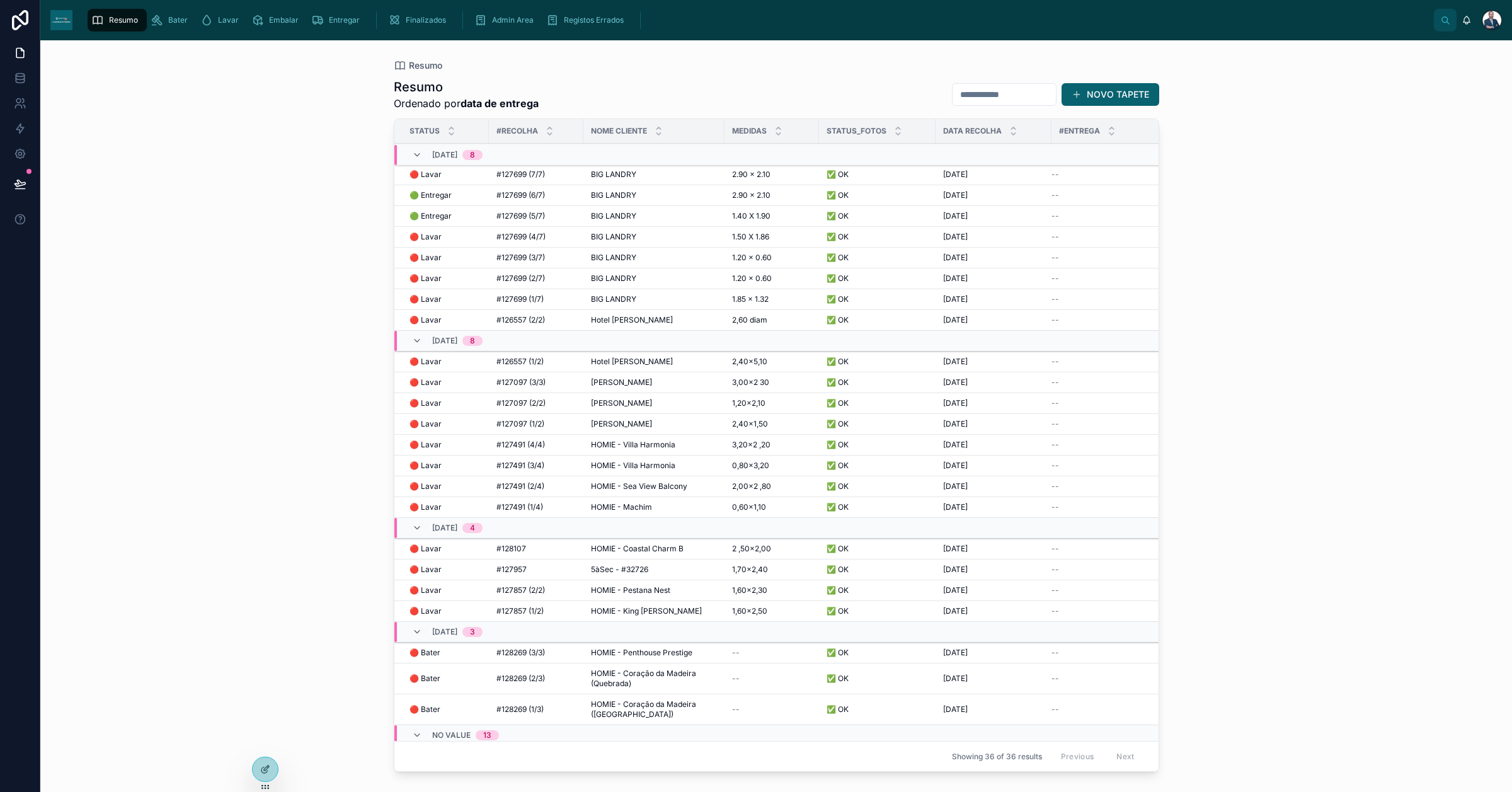
click at [751, 364] on span "2,40×5,10" at bounding box center [750, 362] width 35 height 10
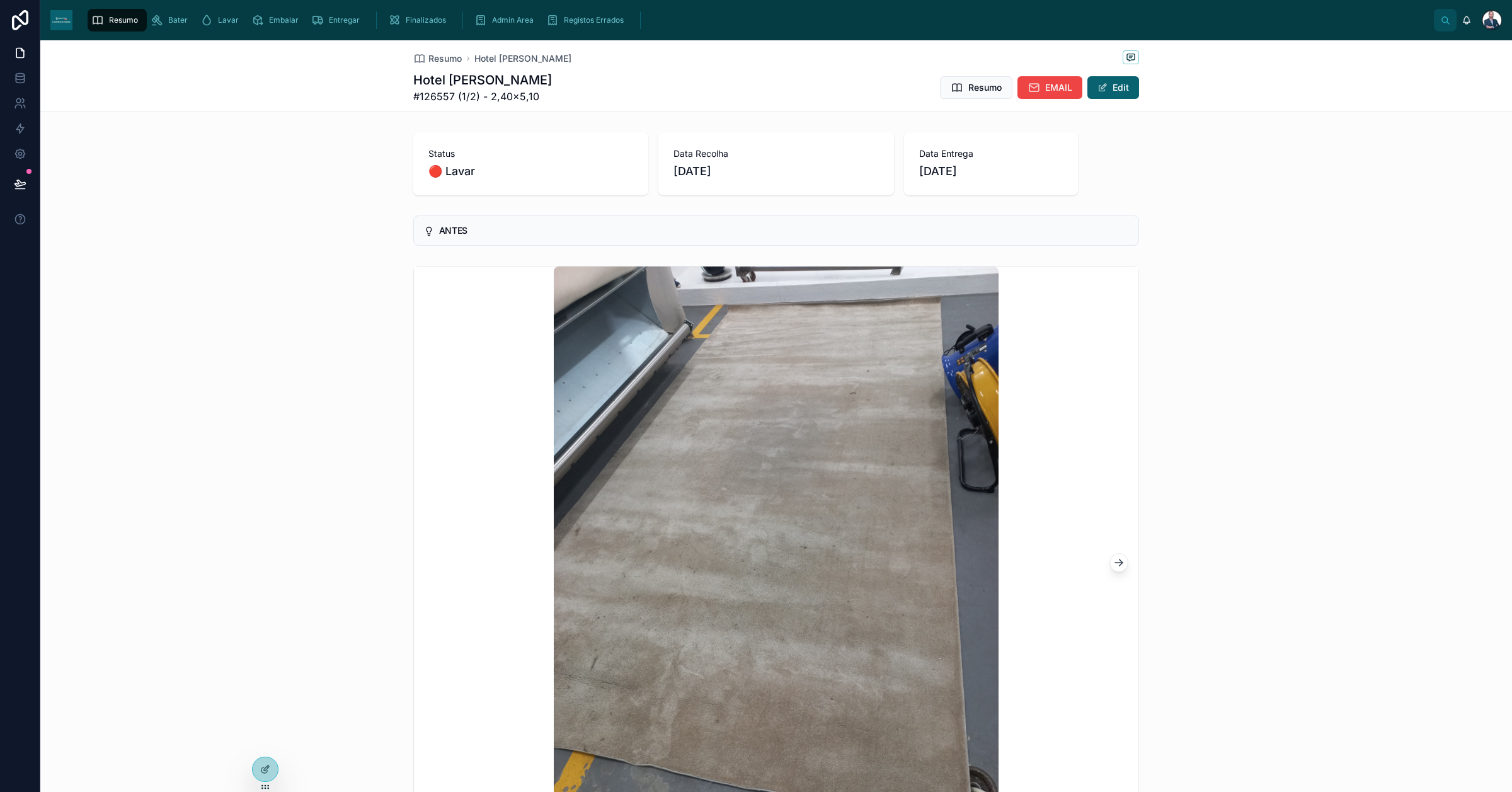
scroll to position [452, 0]
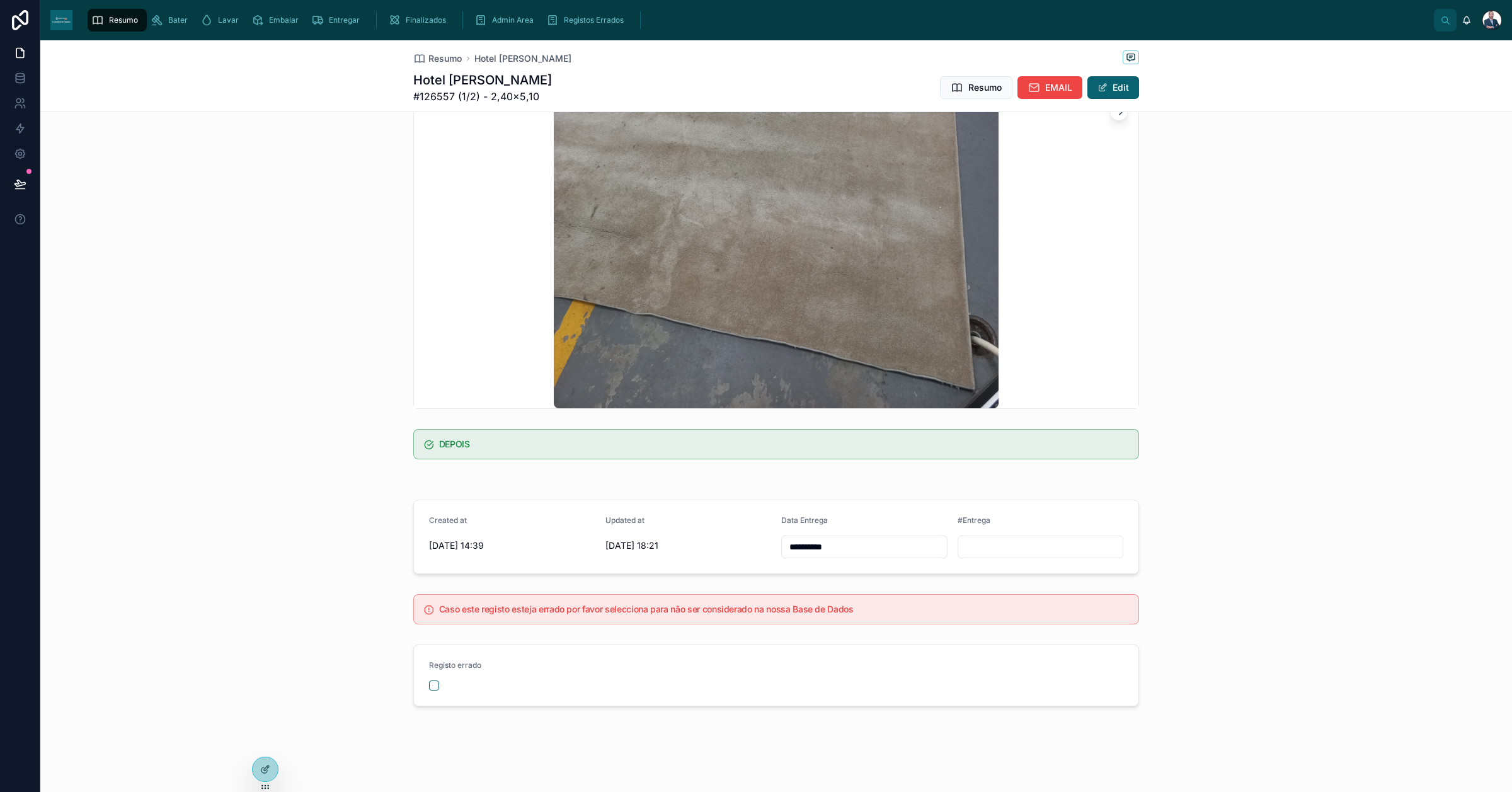
click at [864, 539] on input "**********" at bounding box center [865, 547] width 165 height 17
click at [899, 633] on button "10" at bounding box center [903, 677] width 23 height 23
type input "**********"
click at [451, 60] on span "Resumo" at bounding box center [445, 59] width 33 height 13
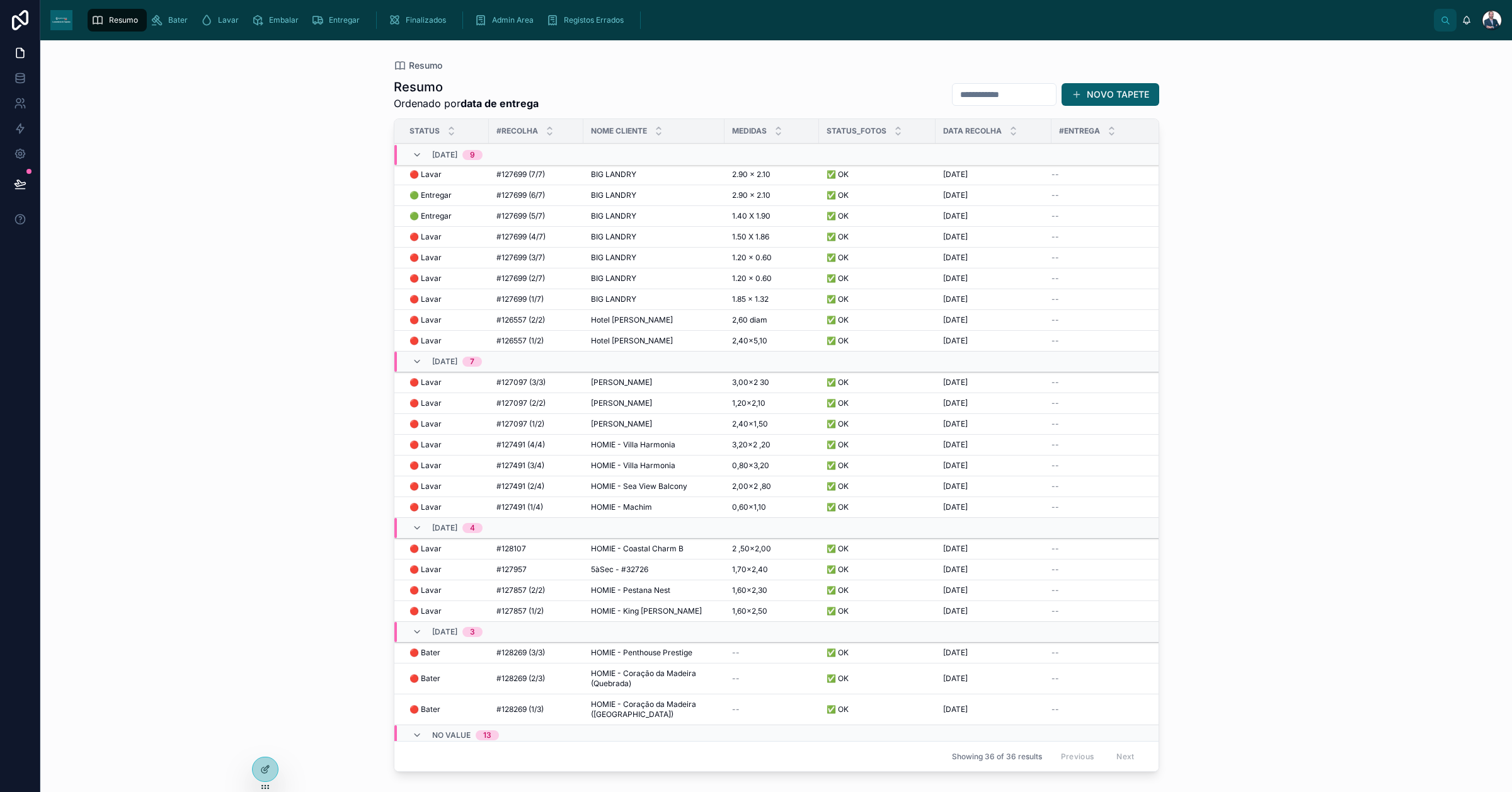
click at [587, 169] on td "BIG LANDRY BIG LANDRY" at bounding box center [654, 175] width 142 height 21
click at [591, 172] on span "BIG LANDRY" at bounding box center [613, 174] width 45 height 10
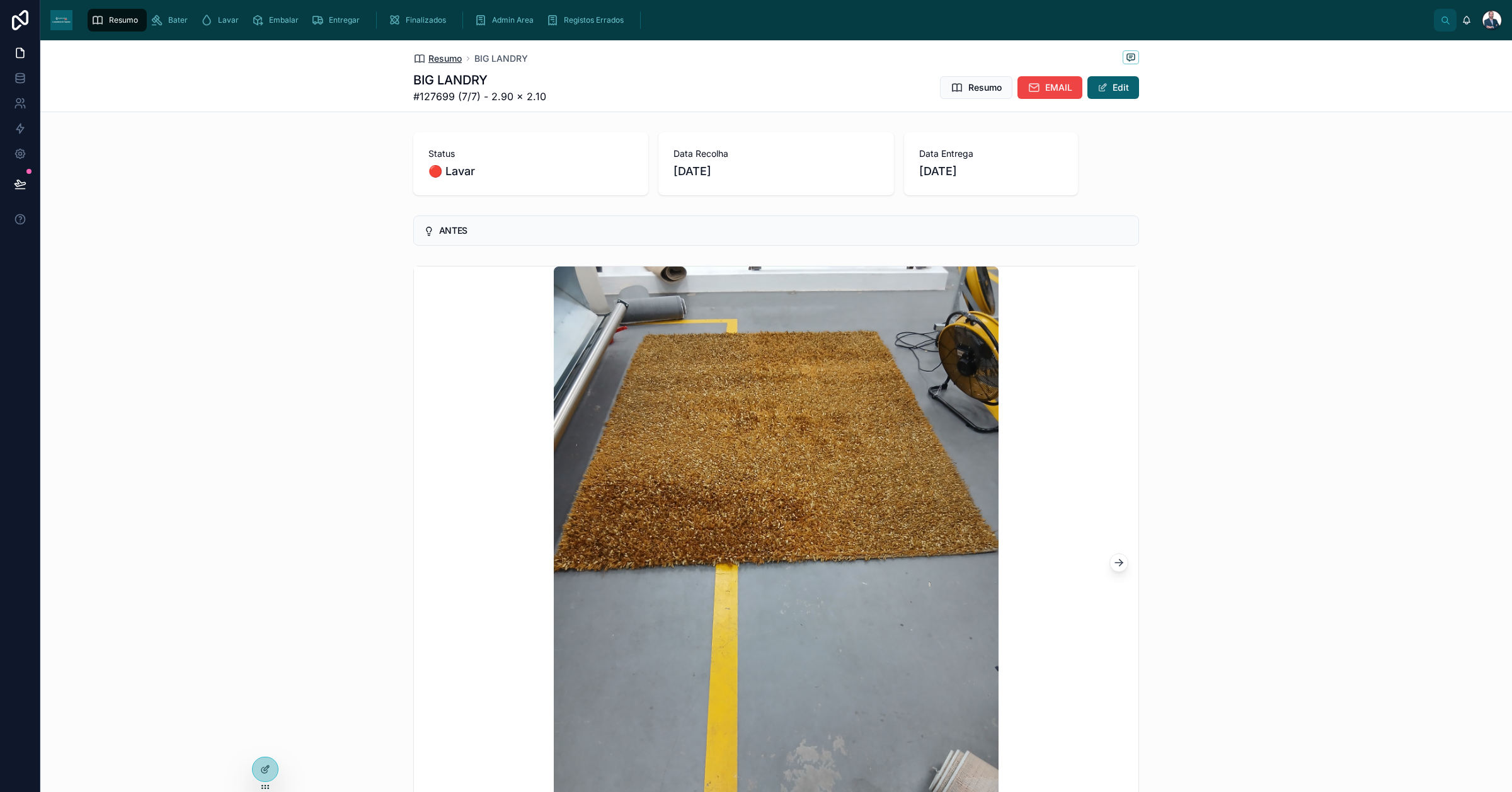
click at [428, 55] on span "Resumo" at bounding box center [445, 59] width 33 height 13
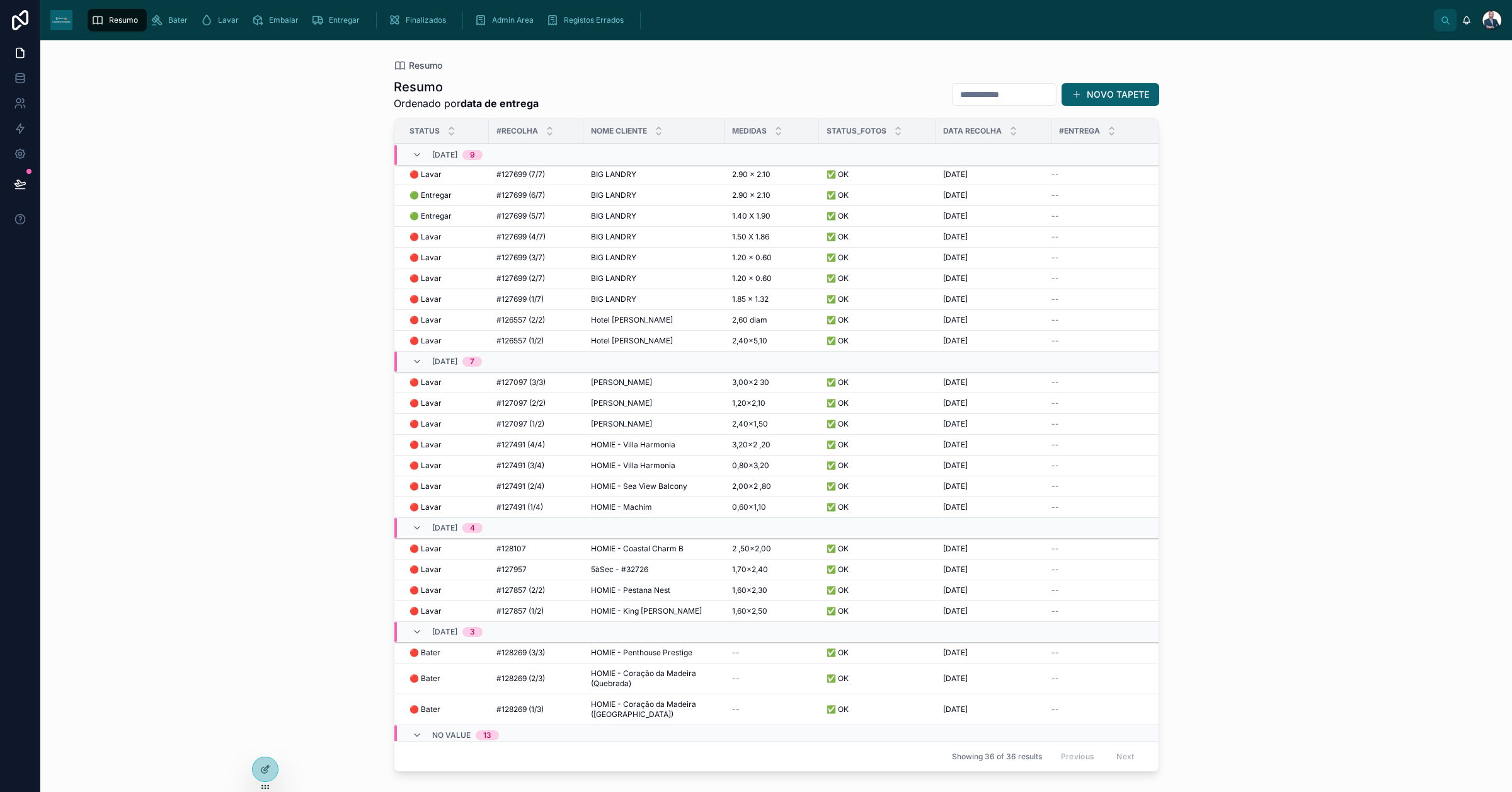
click at [549, 196] on div "#127699 (6/7) #127699 (6/7)" at bounding box center [537, 195] width 79 height 10
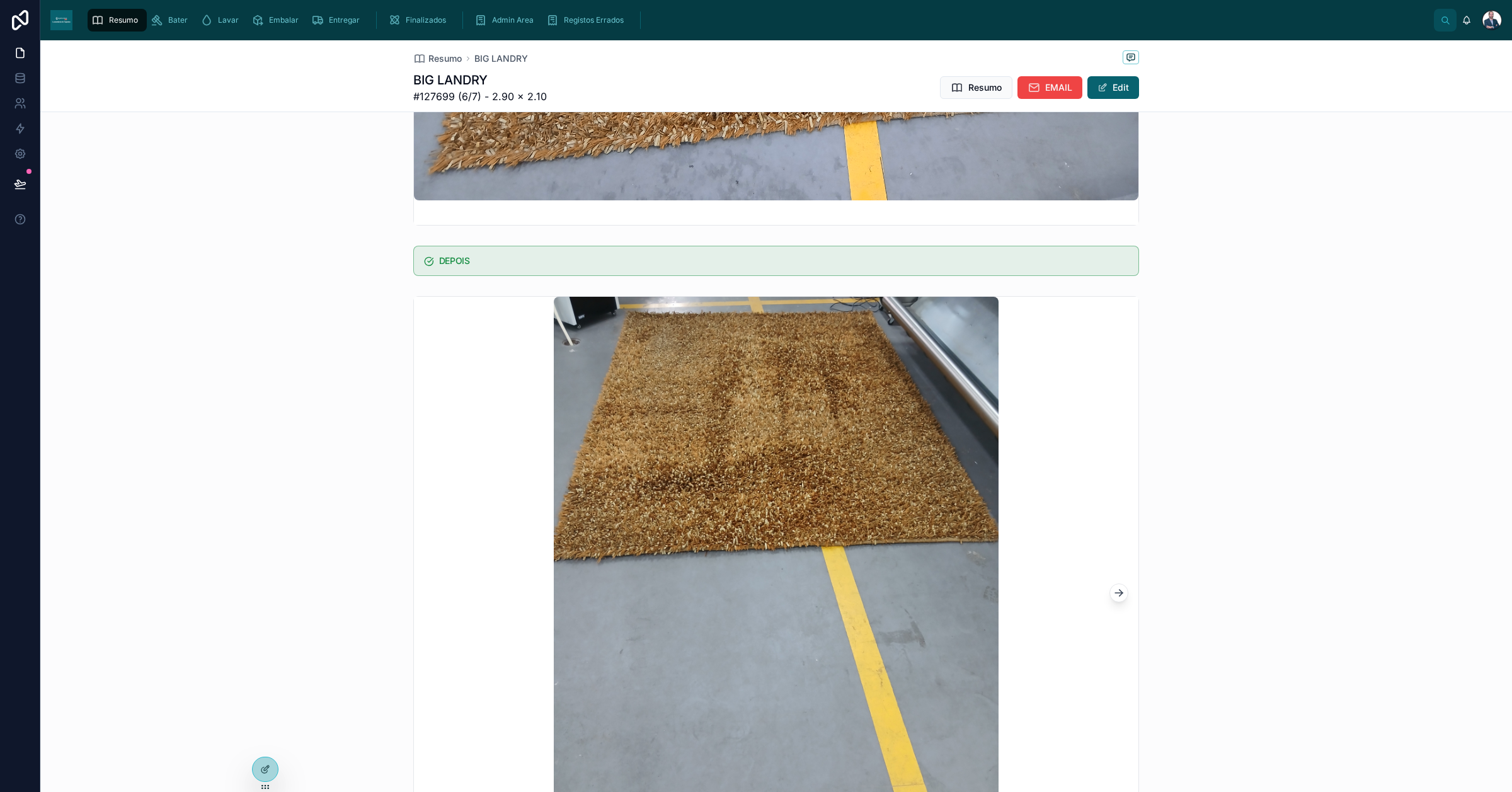
scroll to position [709, 0]
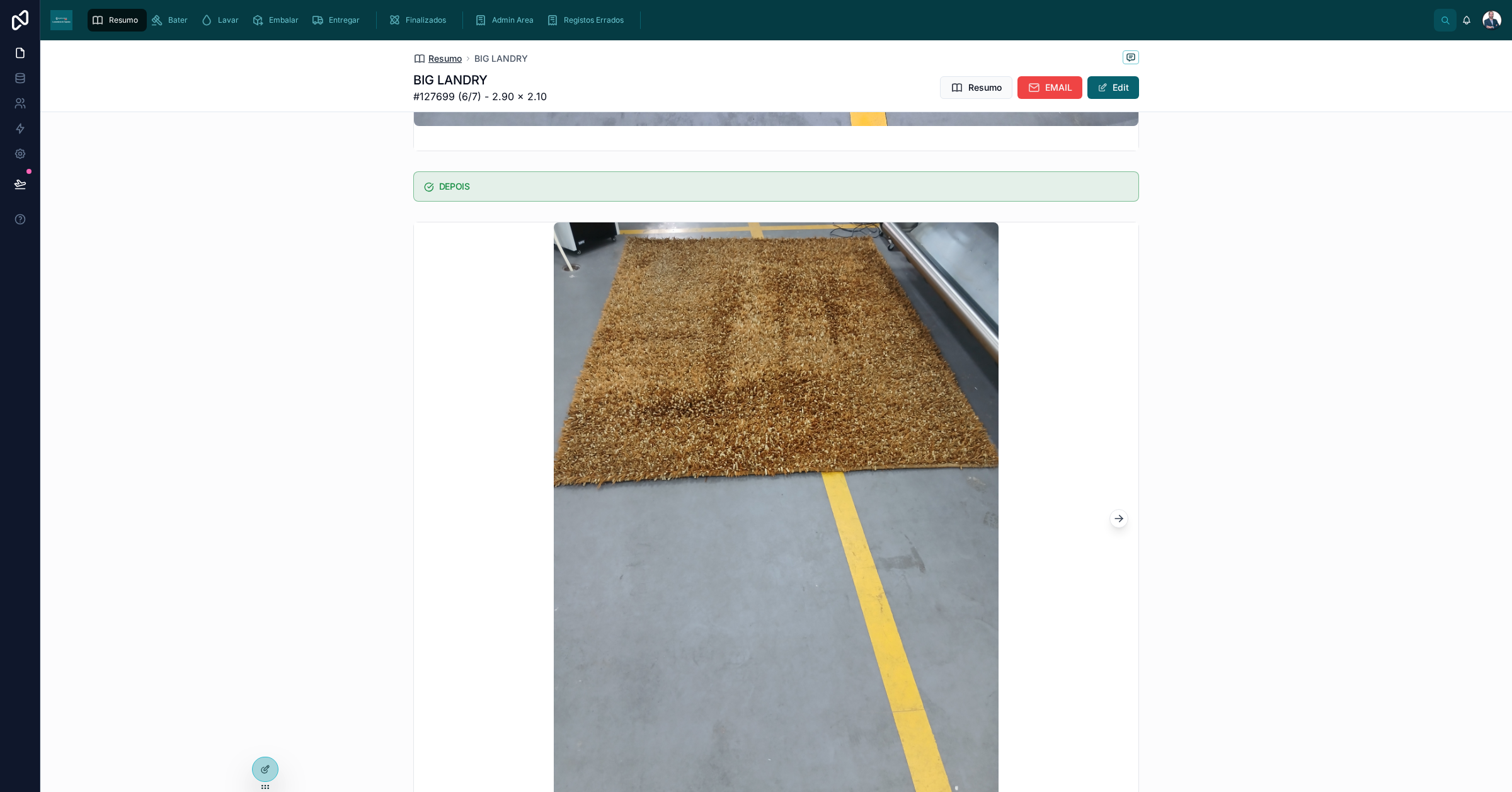
click at [445, 60] on span "Resumo" at bounding box center [445, 59] width 33 height 13
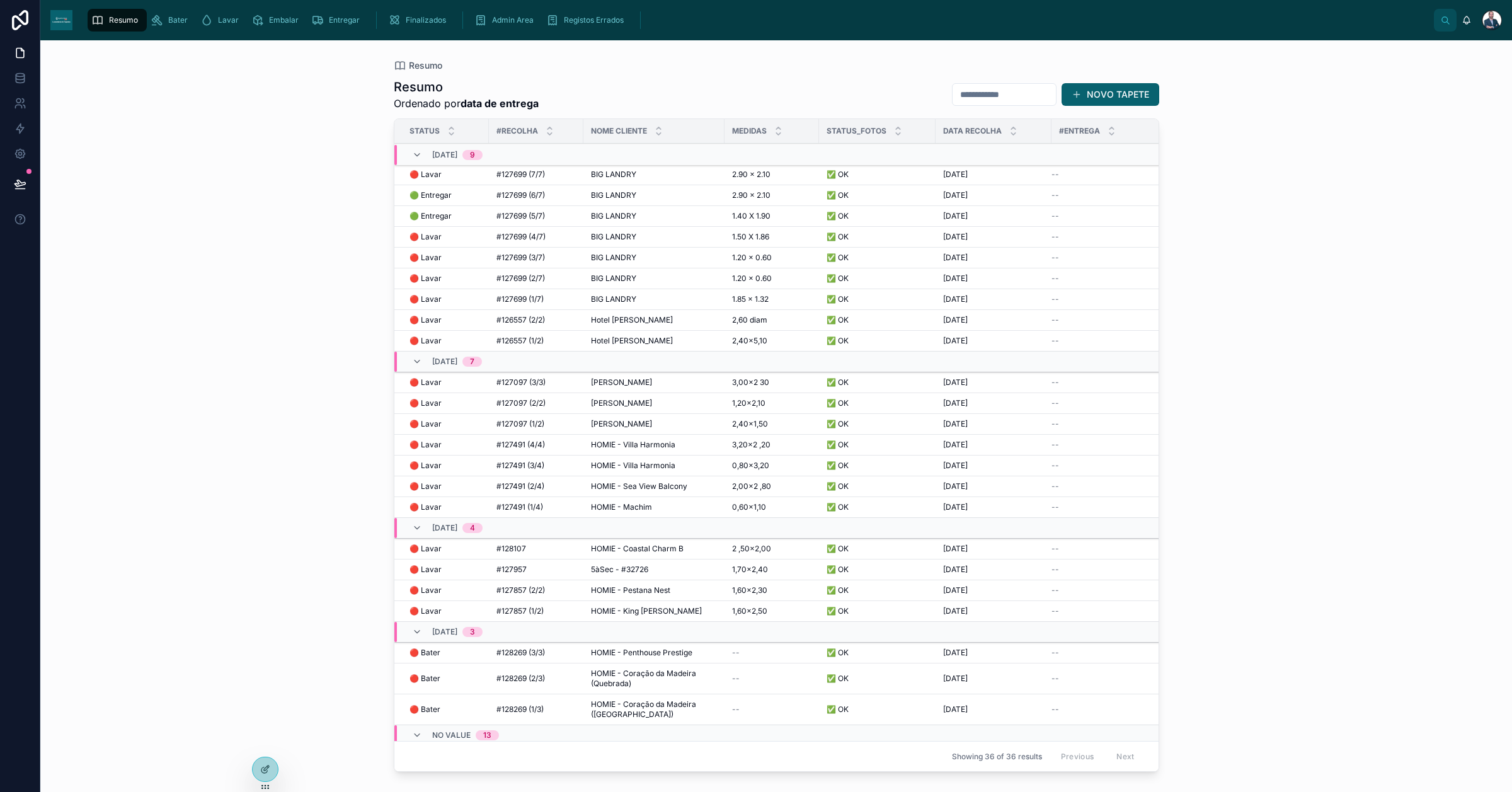
click at [512, 217] on span "#127699 (5/7)" at bounding box center [521, 215] width 48 height 10
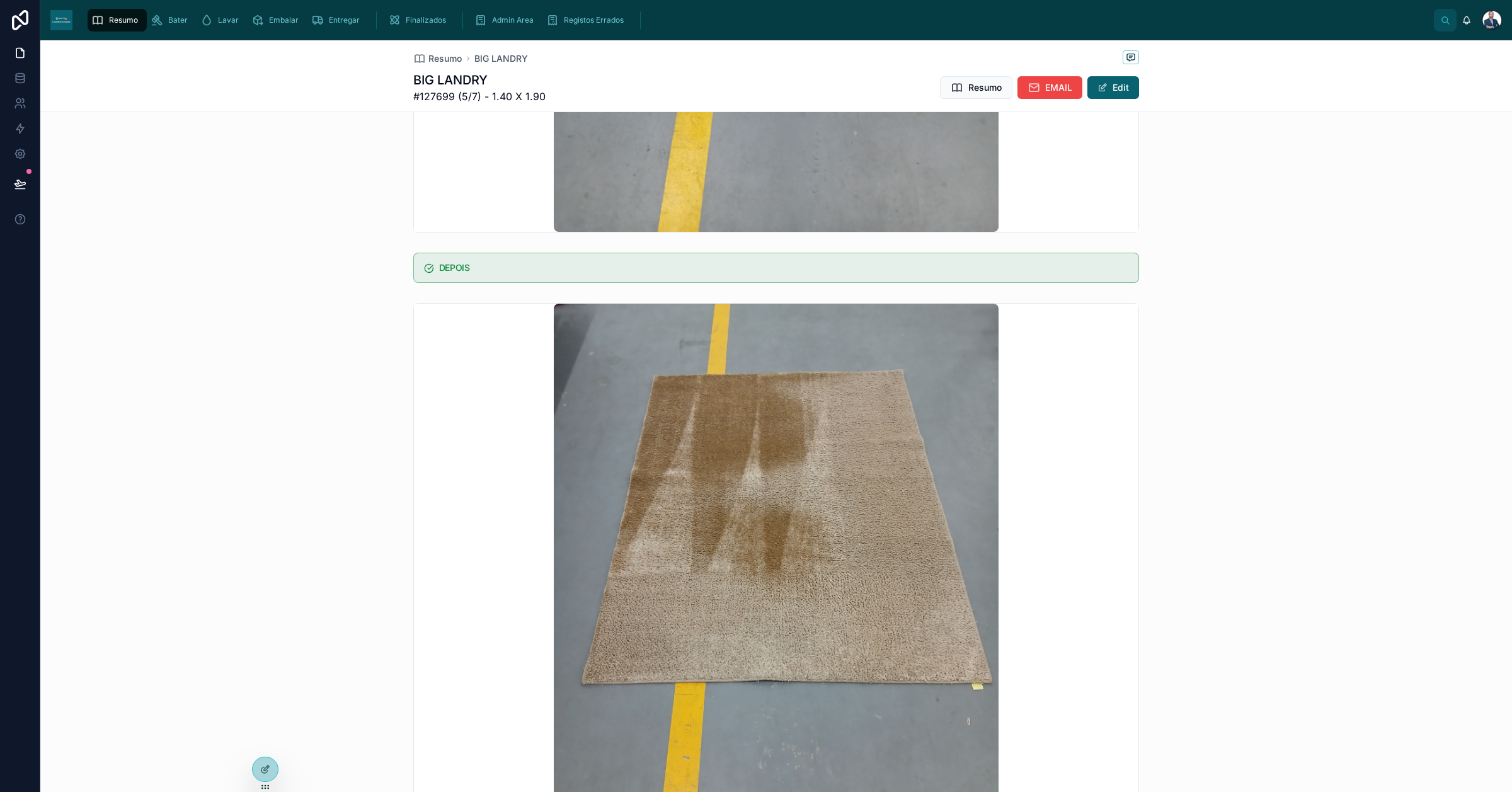
scroll to position [867, 0]
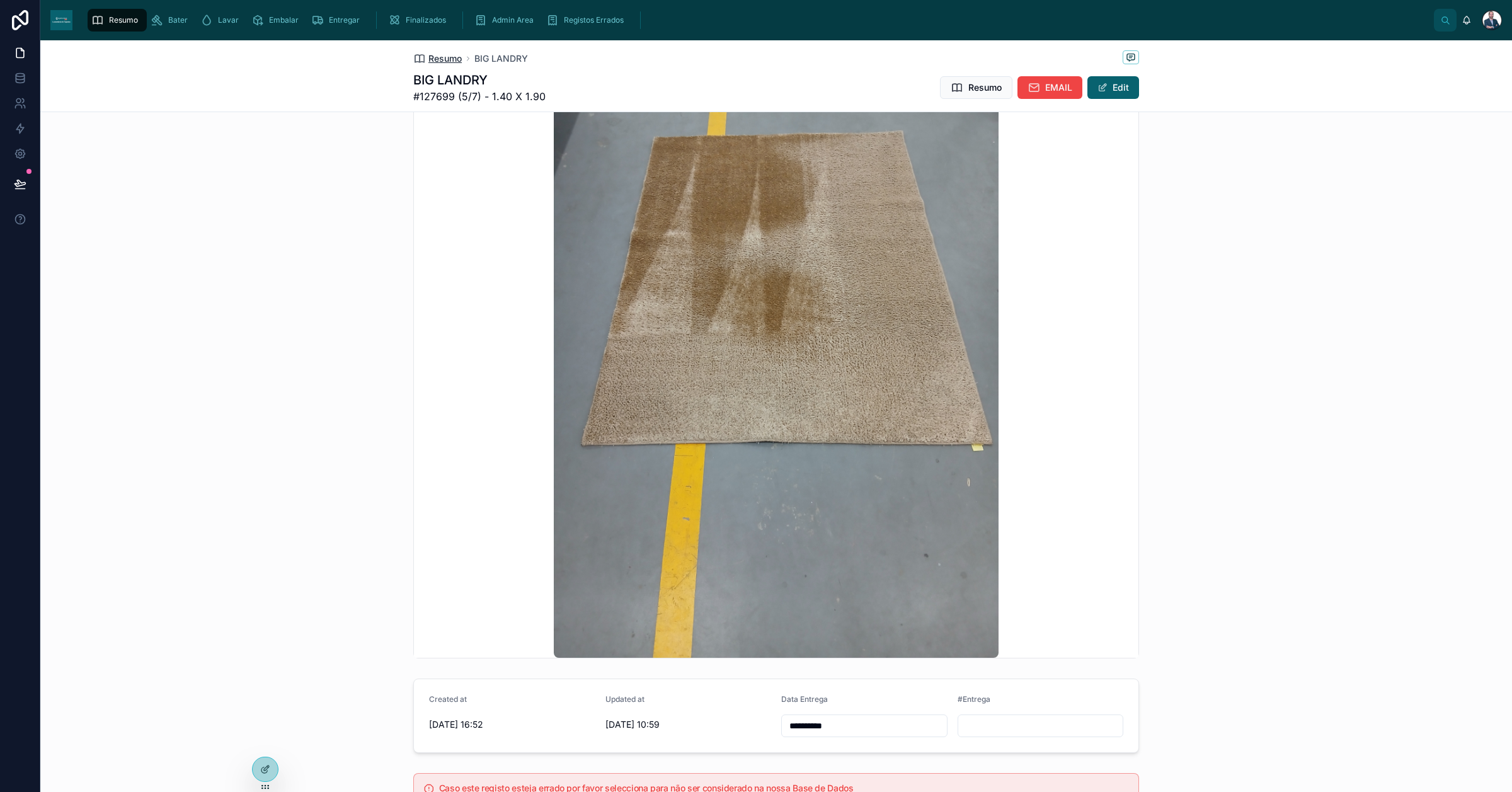
click at [446, 60] on span "Resumo" at bounding box center [445, 59] width 33 height 13
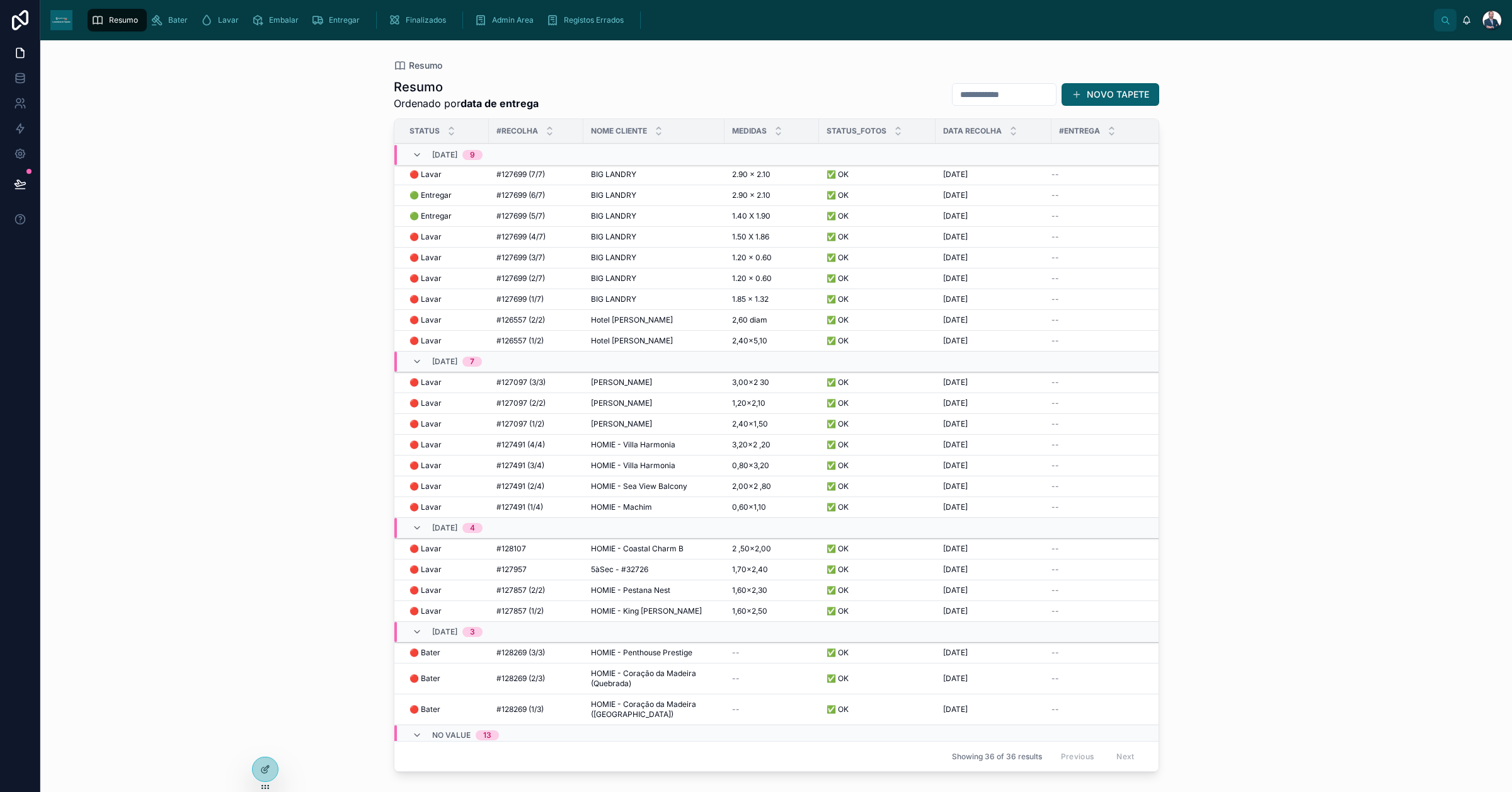
click at [551, 234] on div "#127699 (4/7) #127699 (4/7)" at bounding box center [537, 237] width 79 height 10
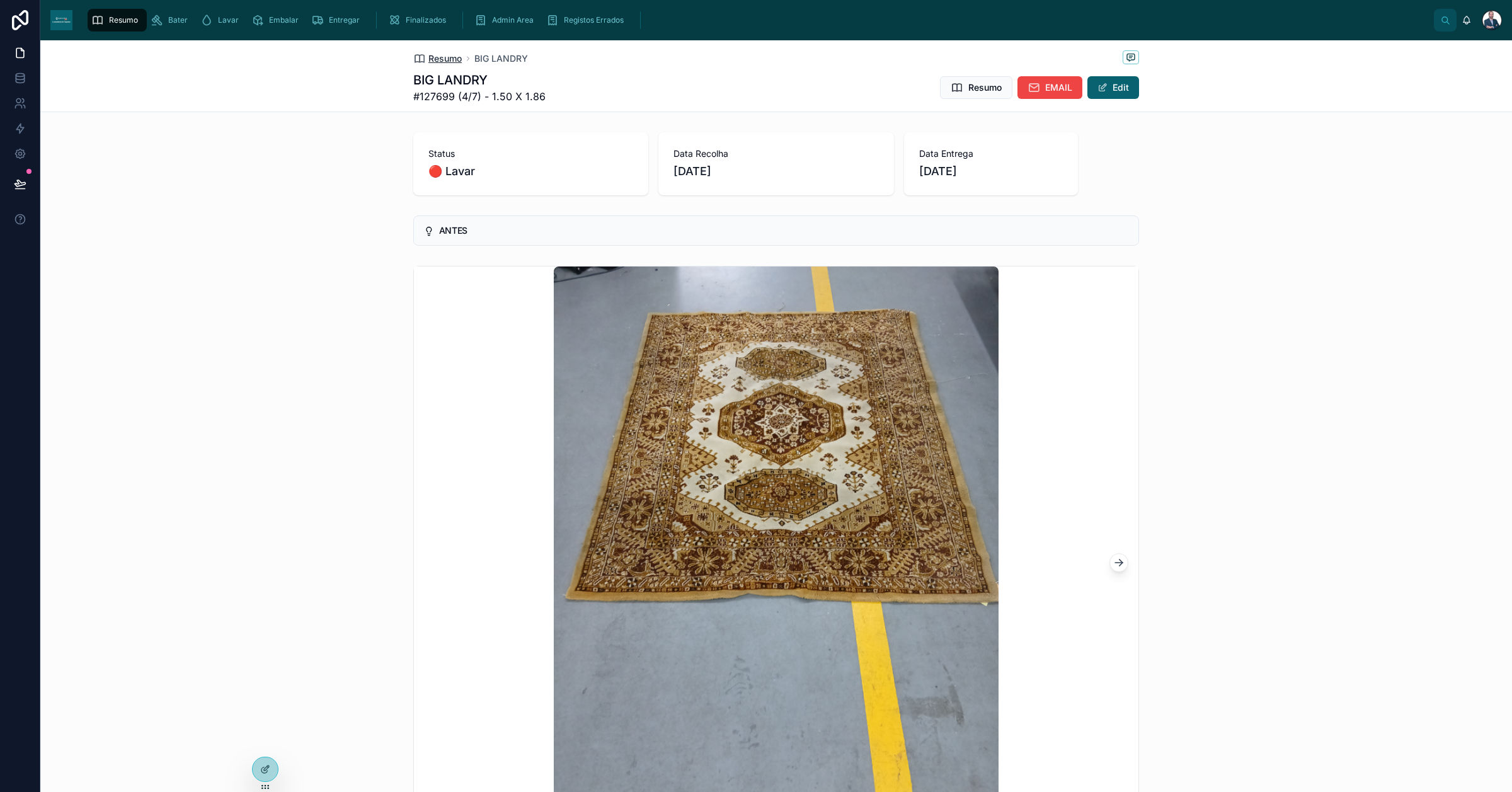
click at [428, 62] on span "Resumo" at bounding box center [445, 59] width 33 height 13
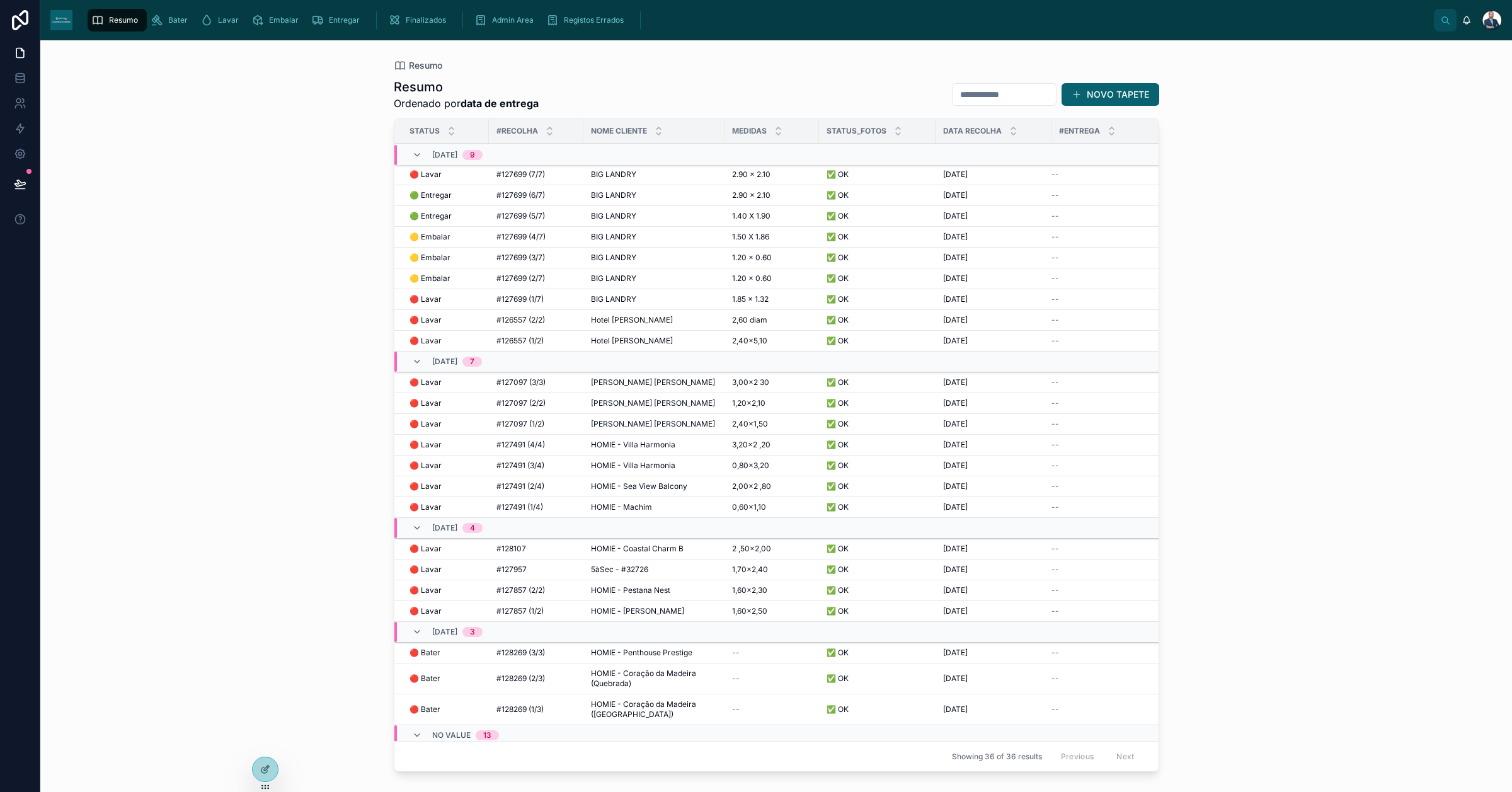
click at [520, 279] on span "#127699 (2/7)" at bounding box center [521, 278] width 48 height 10
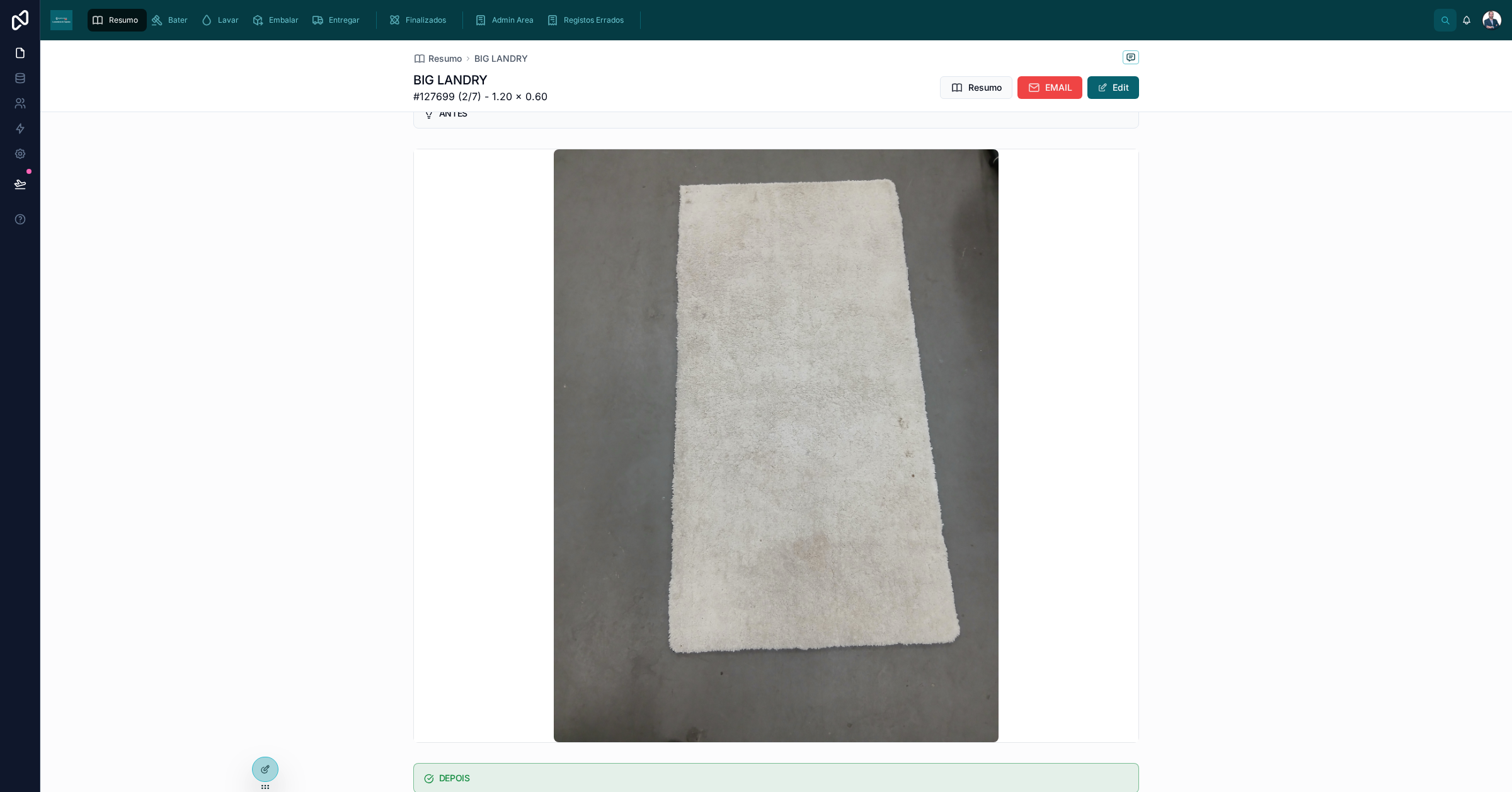
scroll to position [452, 0]
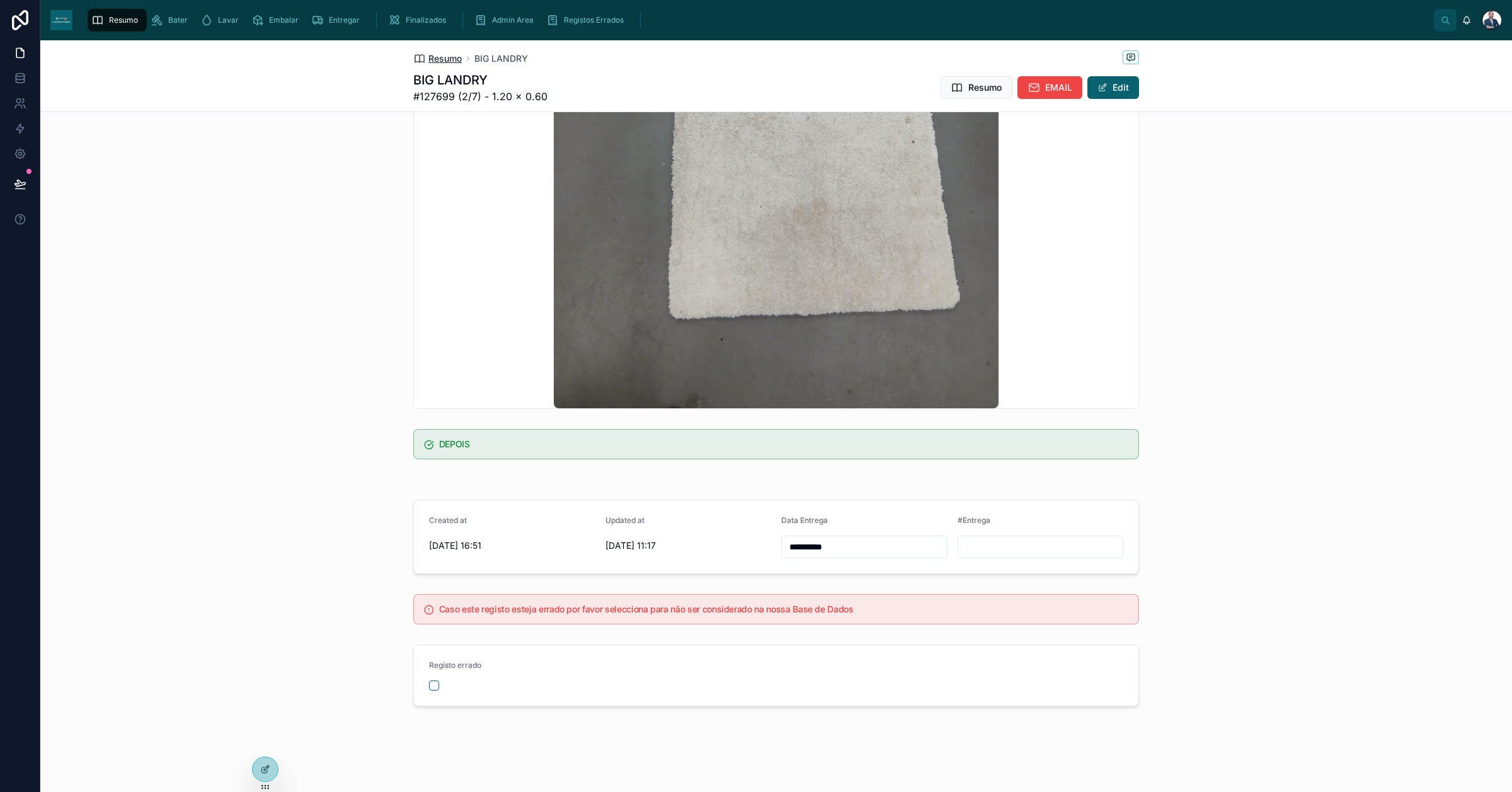
click at [428, 56] on span "Resumo" at bounding box center [445, 59] width 33 height 13
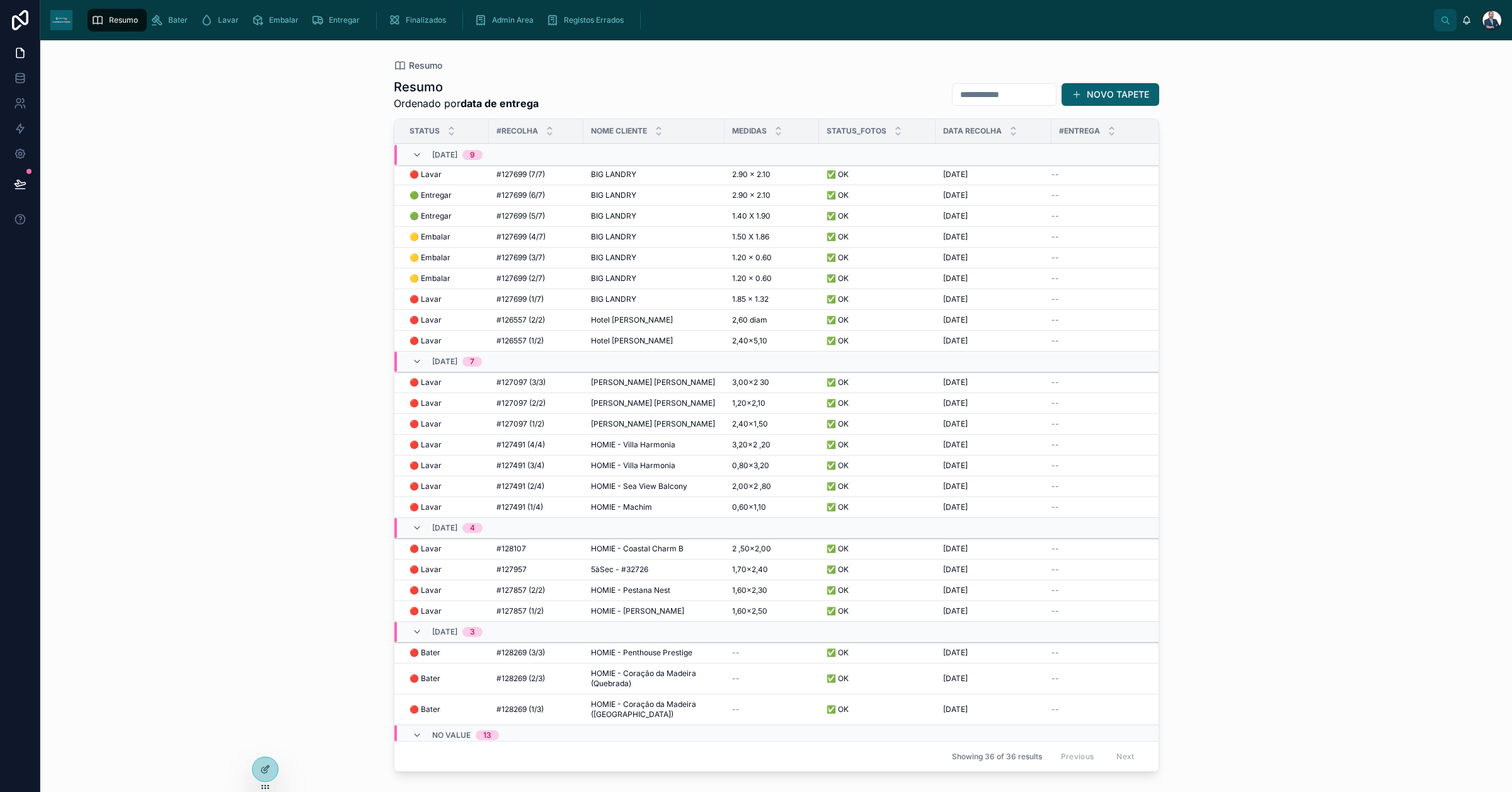
click at [521, 257] on span "#127699 (3/7)" at bounding box center [521, 258] width 48 height 10
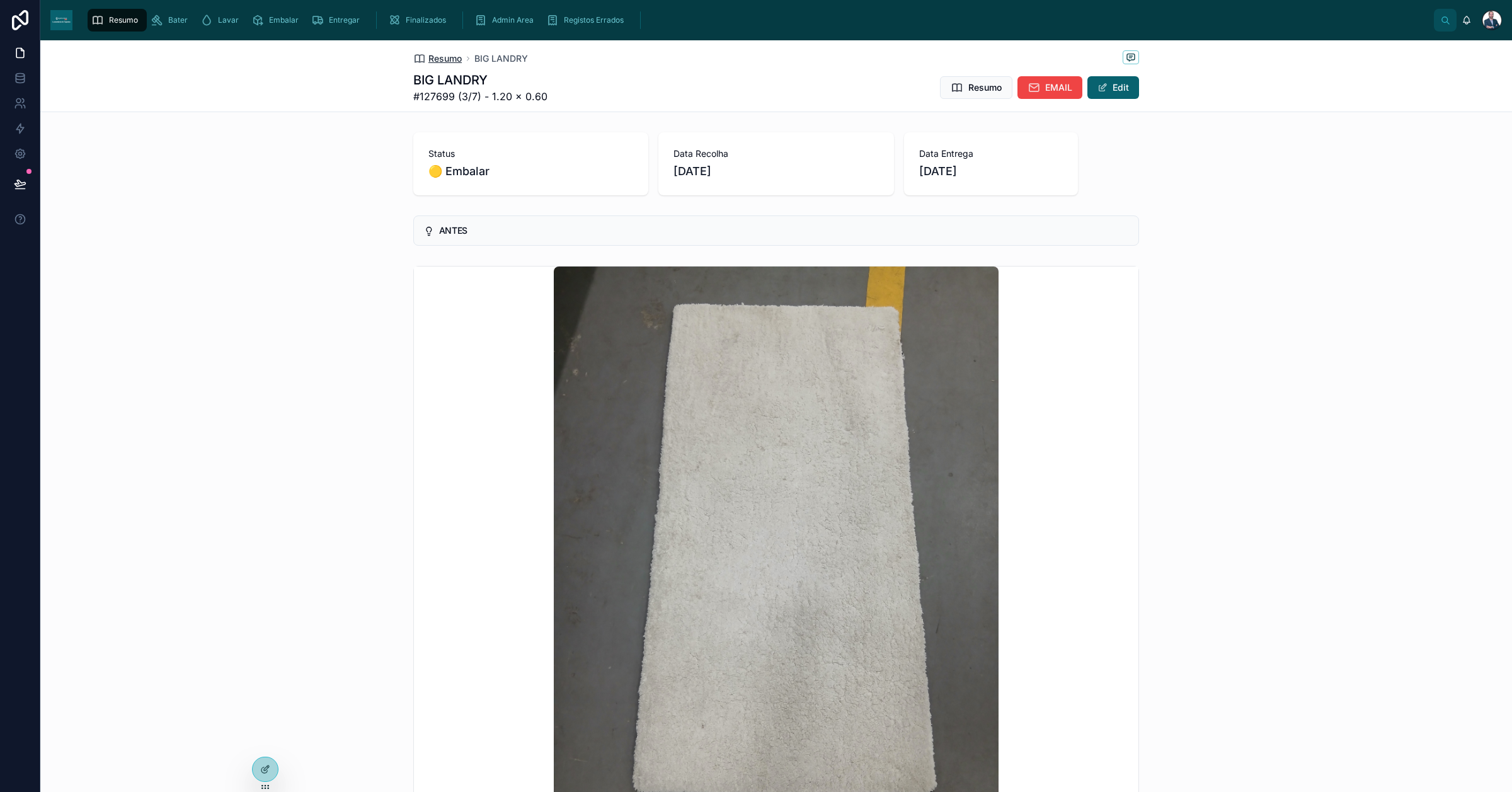
click at [436, 56] on span "Resumo" at bounding box center [445, 59] width 33 height 13
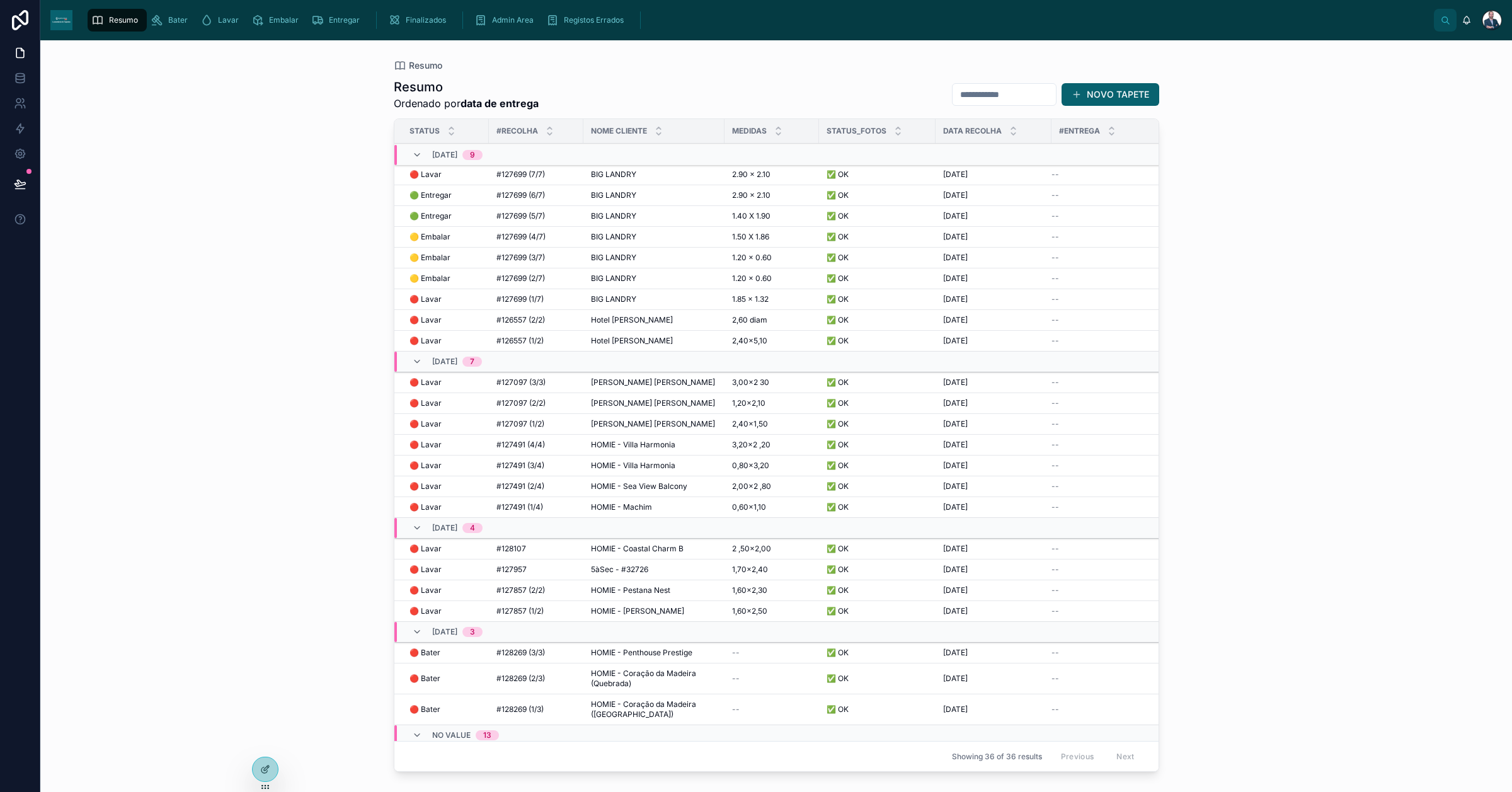
click at [517, 239] on span "#127699 (4/7)" at bounding box center [521, 237] width 49 height 10
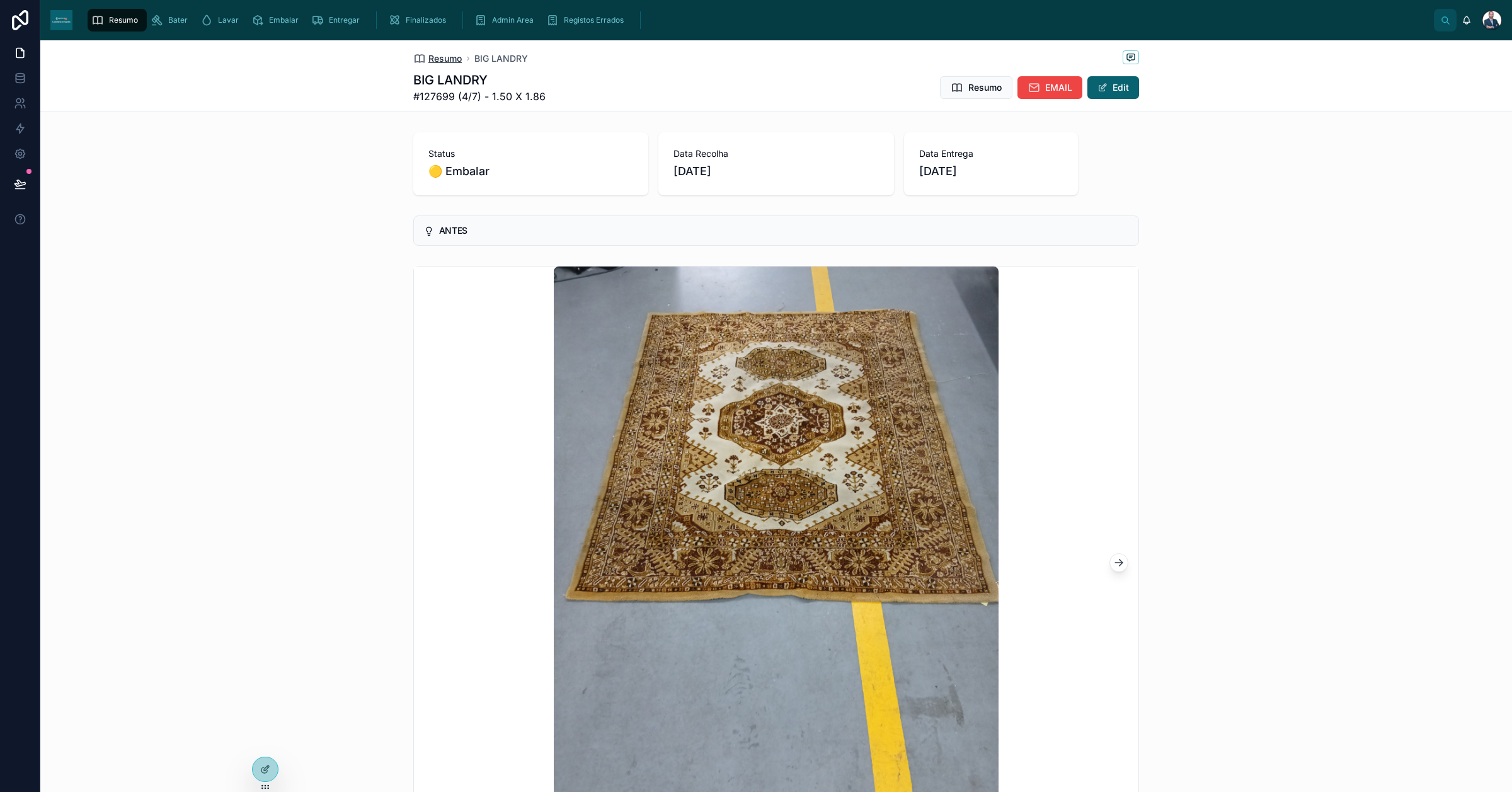
click at [442, 62] on span "Resumo" at bounding box center [445, 59] width 33 height 13
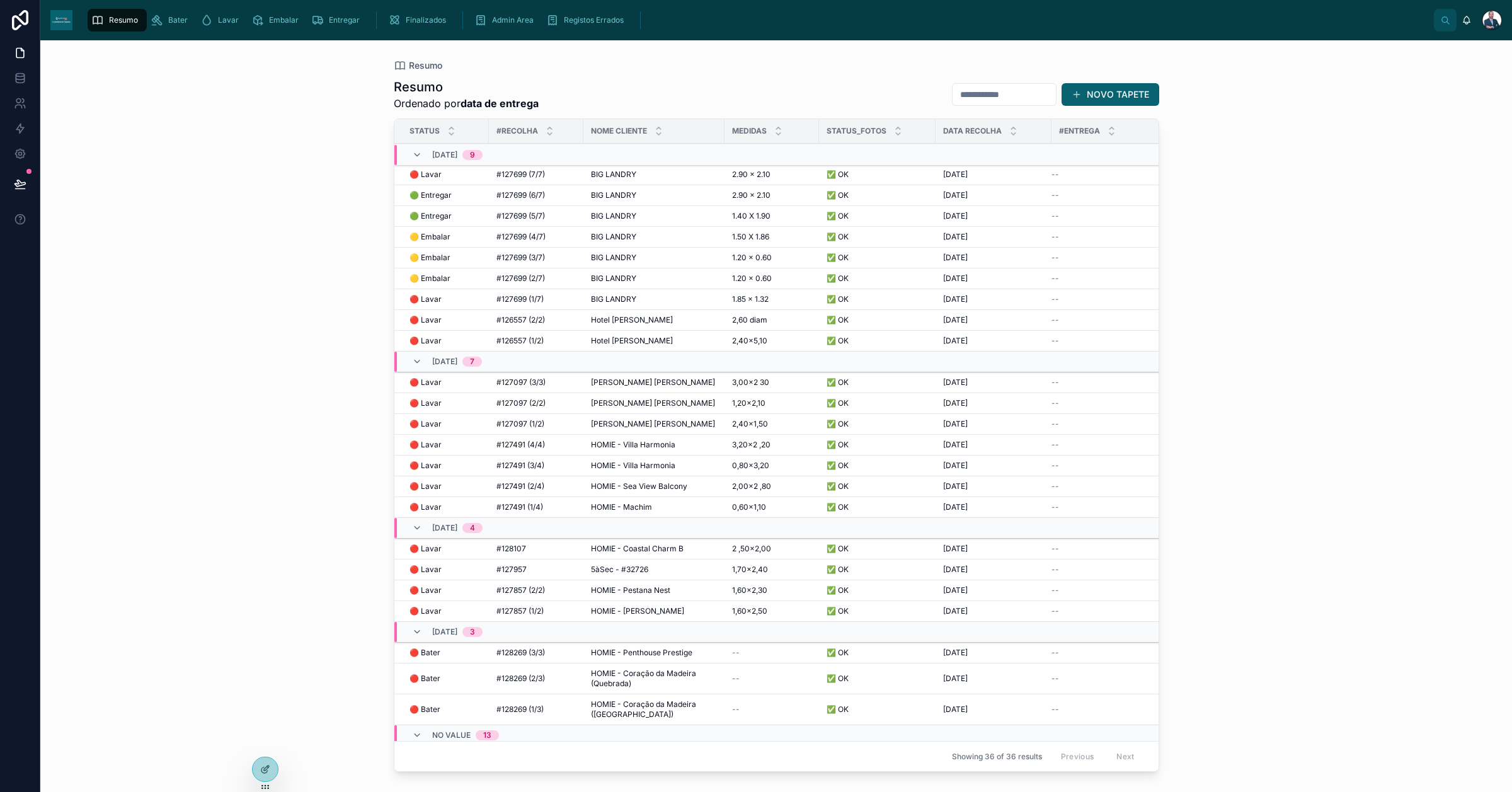
click at [438, 172] on span "🔴 Lavar" at bounding box center [425, 174] width 32 height 10
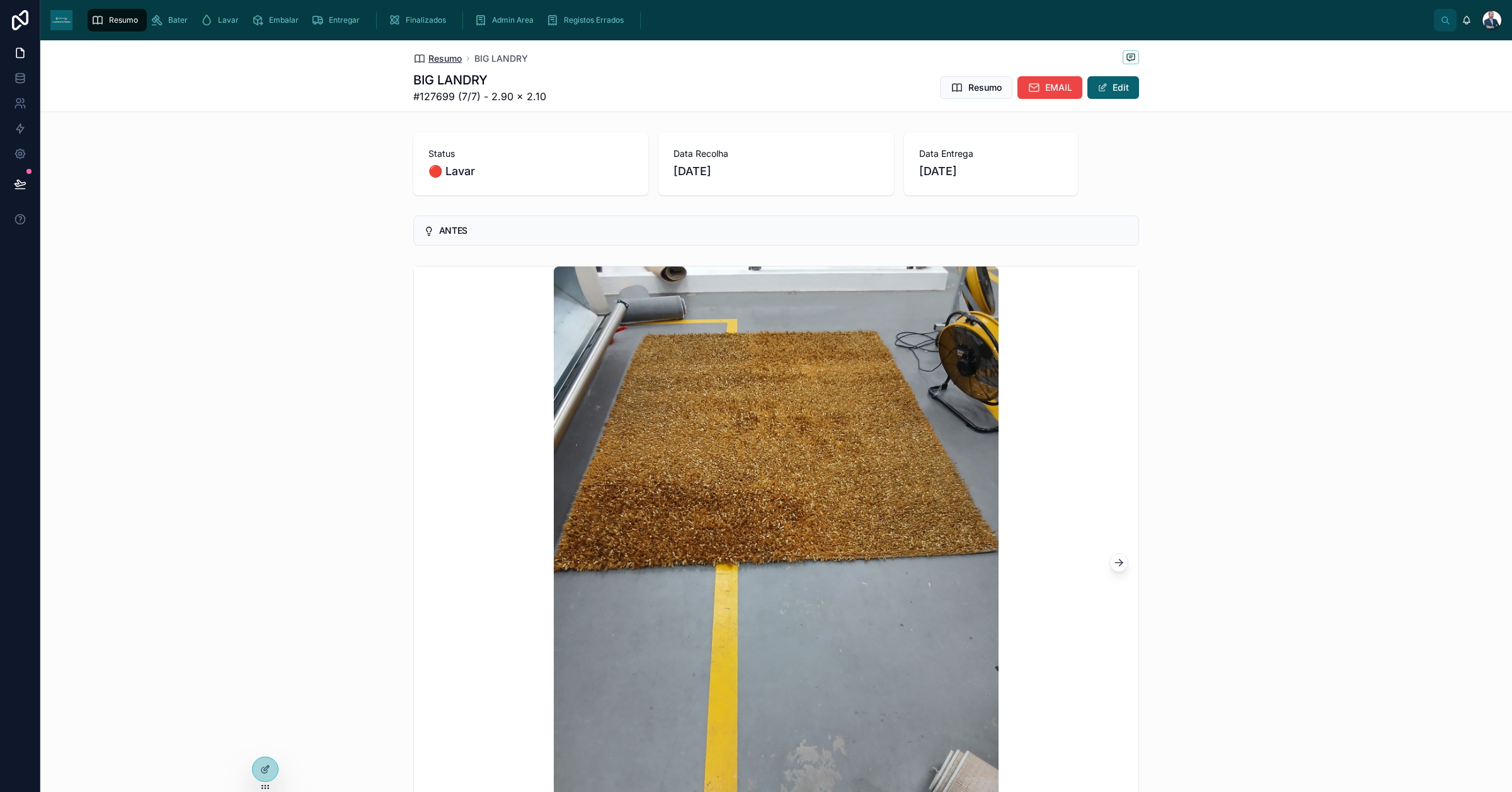
click at [428, 62] on span "Resumo" at bounding box center [445, 59] width 33 height 13
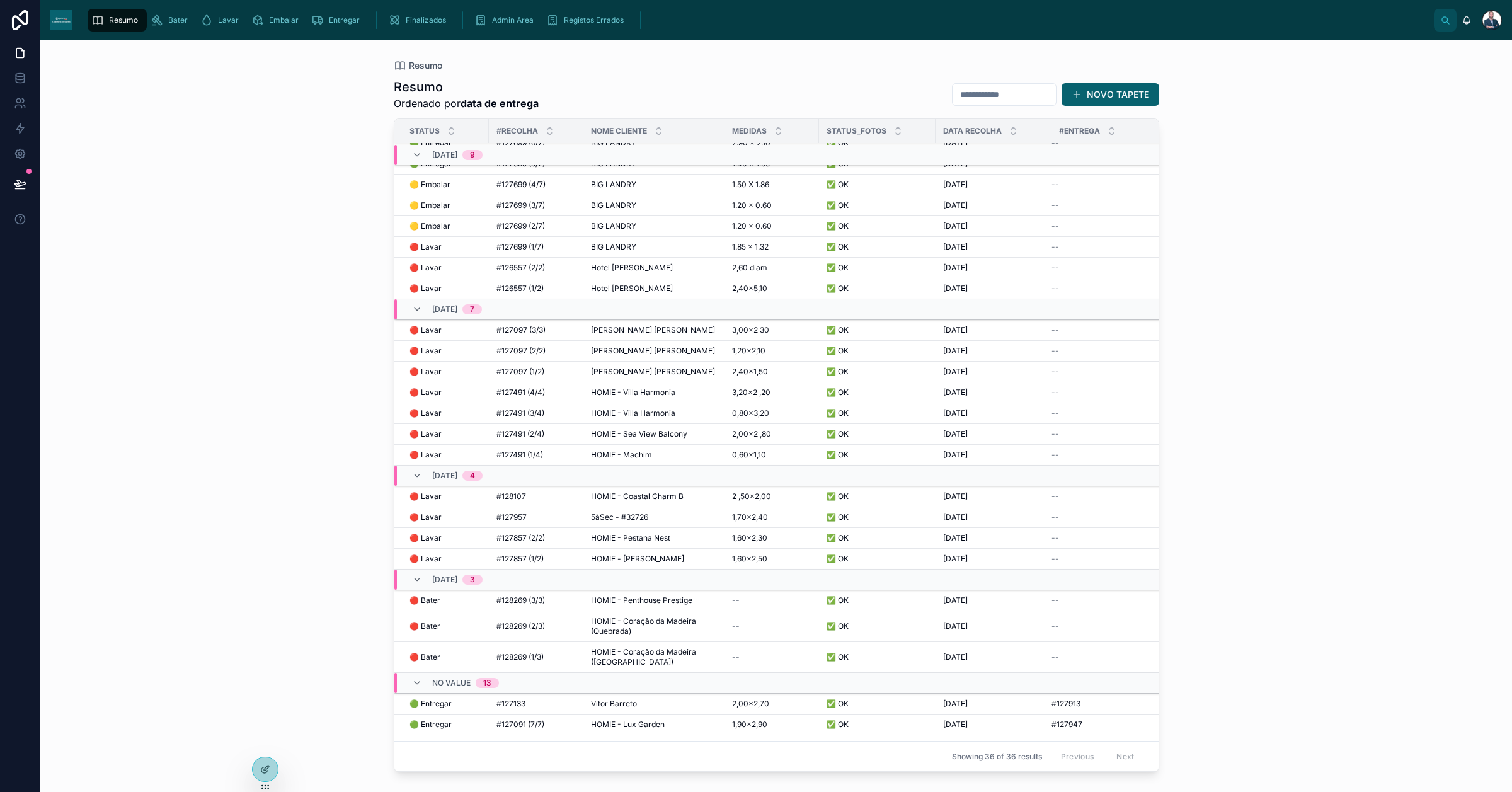
scroll to position [79, 0]
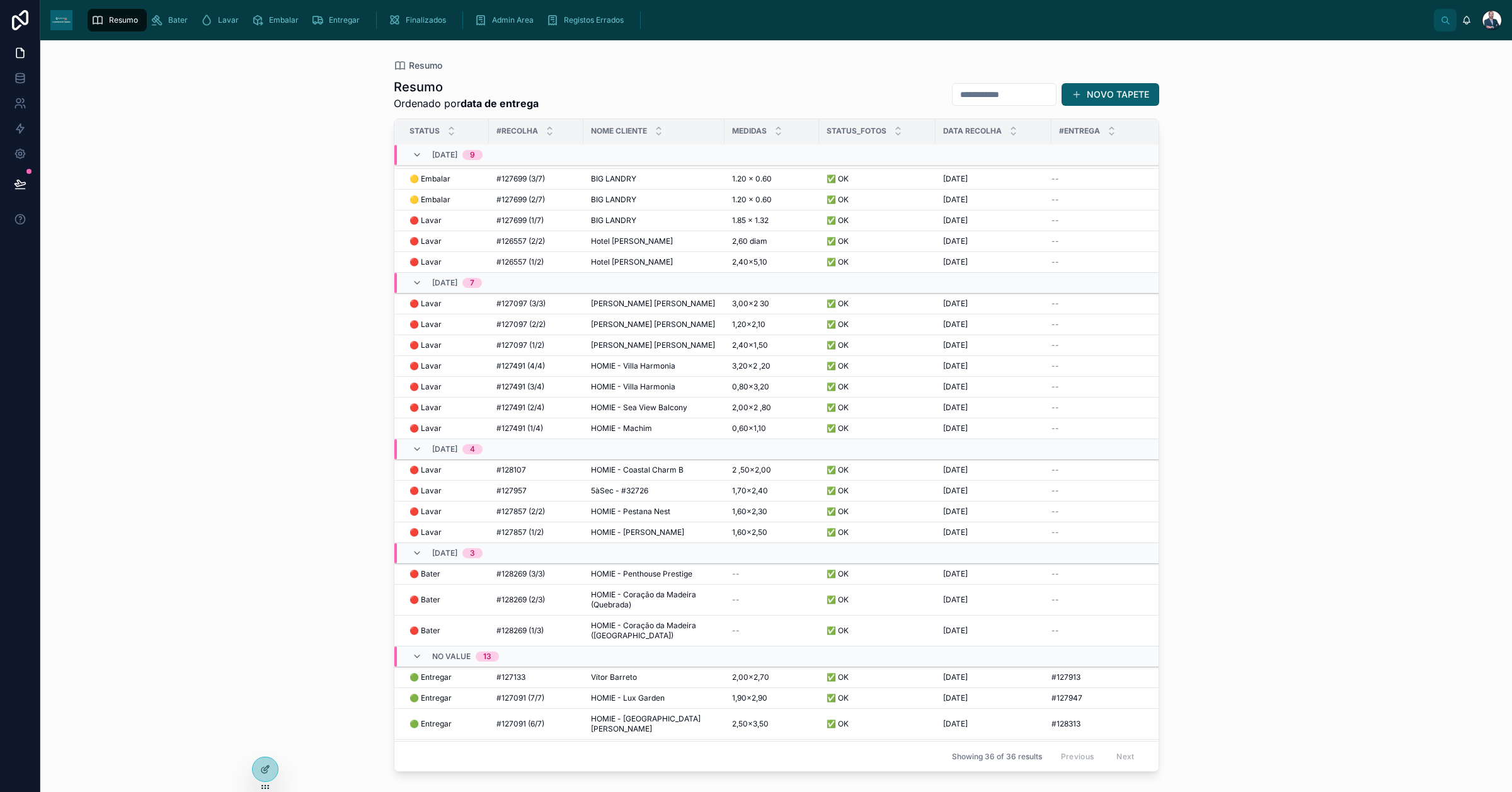
click at [612, 494] on span "5àSec - #32726" at bounding box center [619, 491] width 57 height 10
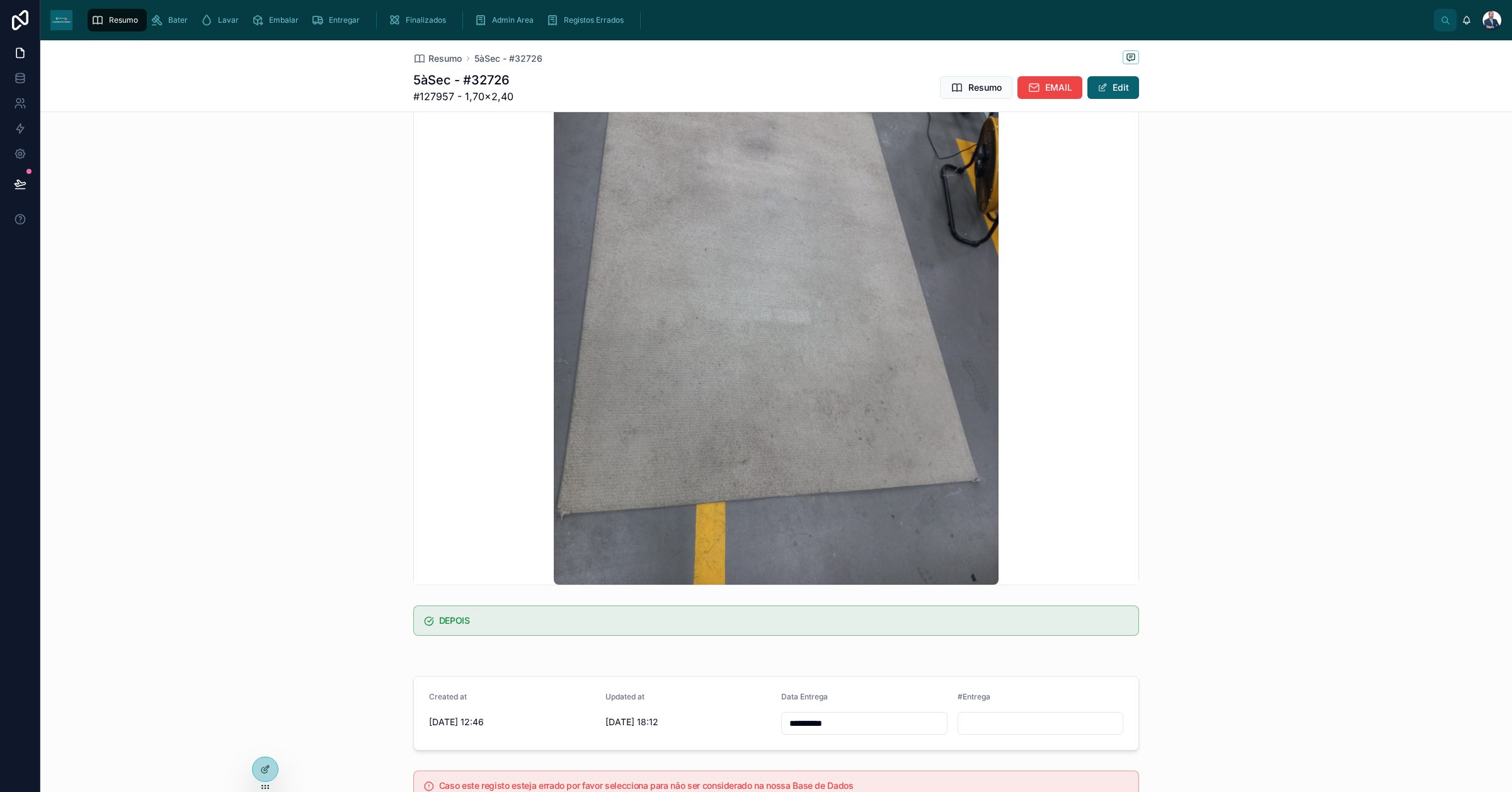
scroll to position [452, 0]
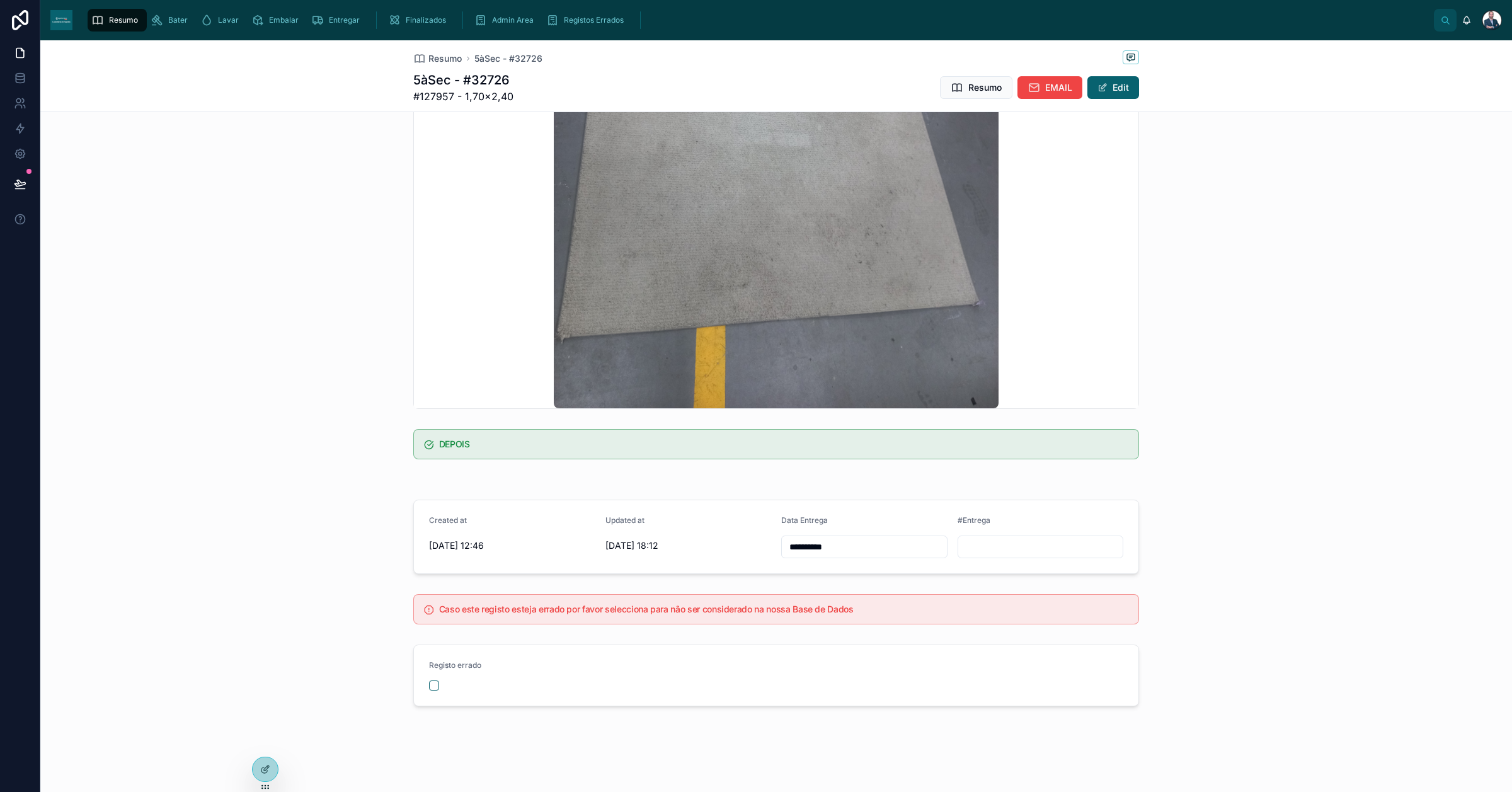
click at [835, 536] on div "**********" at bounding box center [864, 547] width 166 height 23
click at [897, 674] on button "10" at bounding box center [903, 677] width 23 height 23
type input "**********"
click at [428, 54] on span "Resumo" at bounding box center [445, 59] width 33 height 13
